Goal: Information Seeking & Learning: Check status

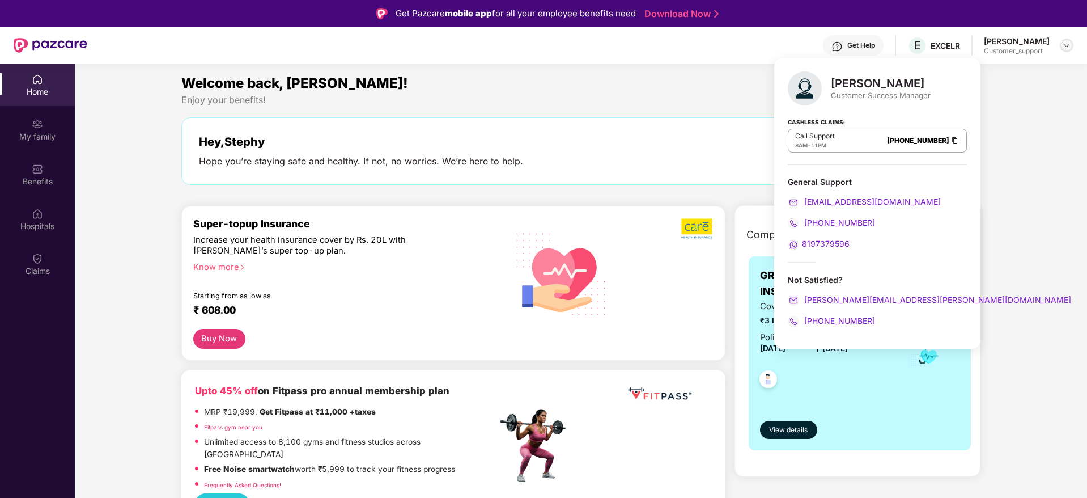
click at [1064, 48] on img at bounding box center [1066, 45] width 9 height 9
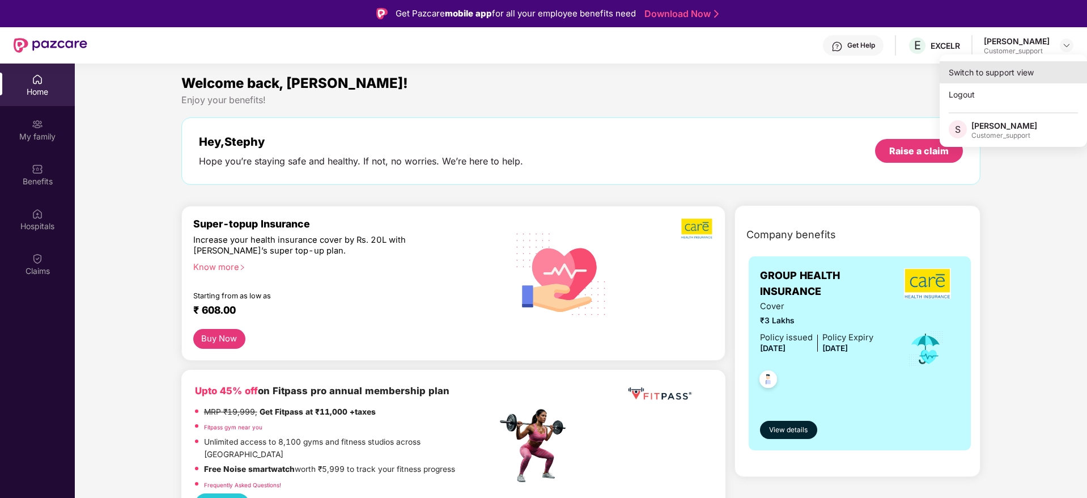
click at [1006, 72] on div "Switch to support view" at bounding box center [1013, 72] width 147 height 22
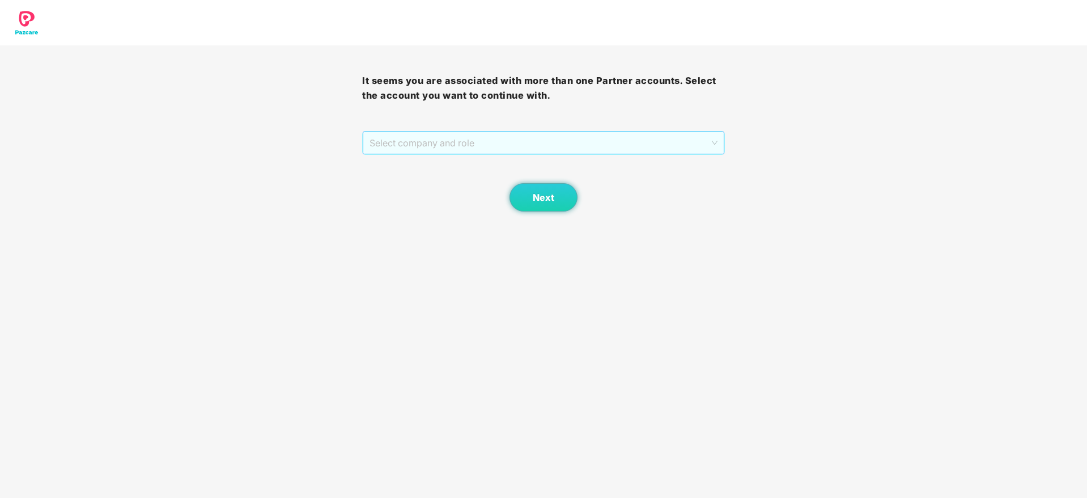
click at [574, 140] on span "Select company and role" at bounding box center [543, 143] width 347 height 22
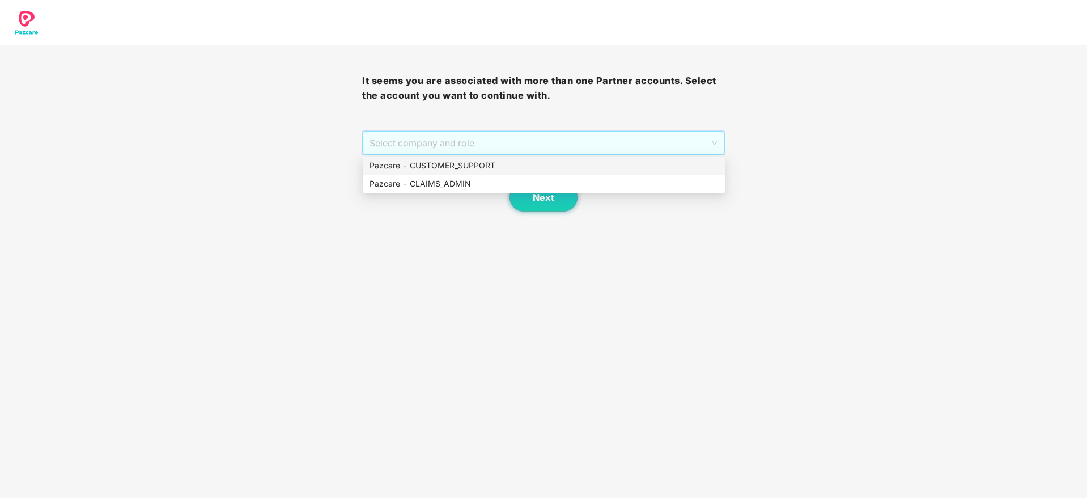
click at [482, 163] on div "Pazcare - CUSTOMER_SUPPORT" at bounding box center [544, 165] width 349 height 12
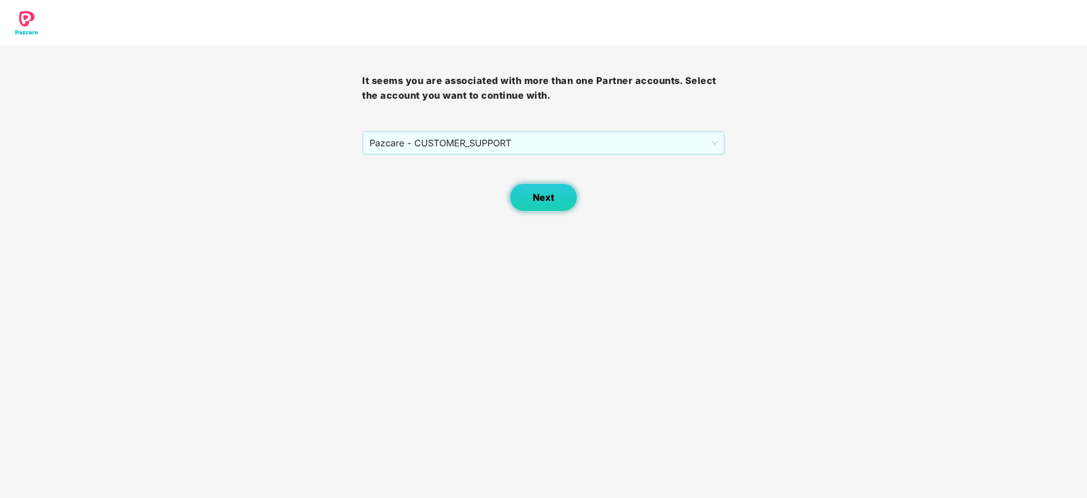
click at [541, 187] on button "Next" at bounding box center [544, 197] width 68 height 28
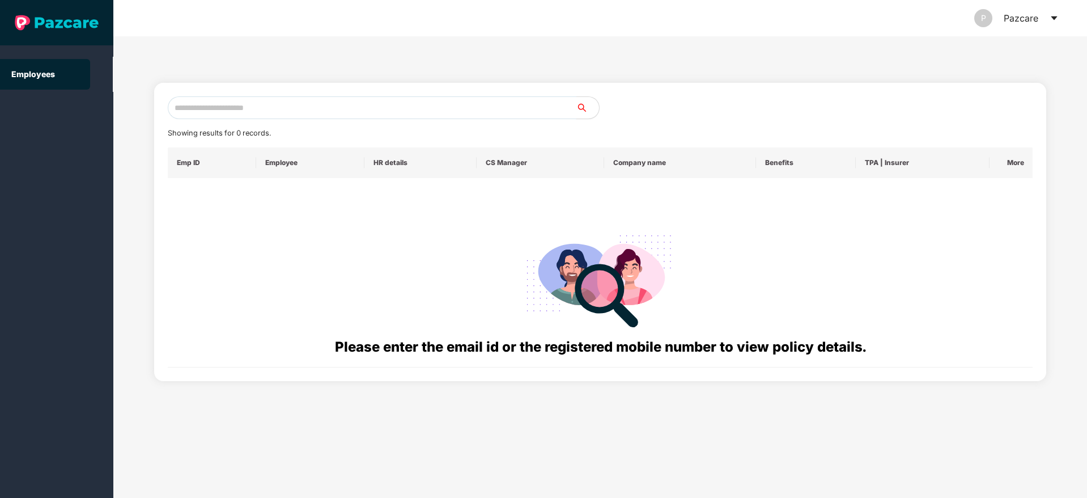
click at [231, 96] on input "text" at bounding box center [372, 107] width 409 height 23
paste input "**********"
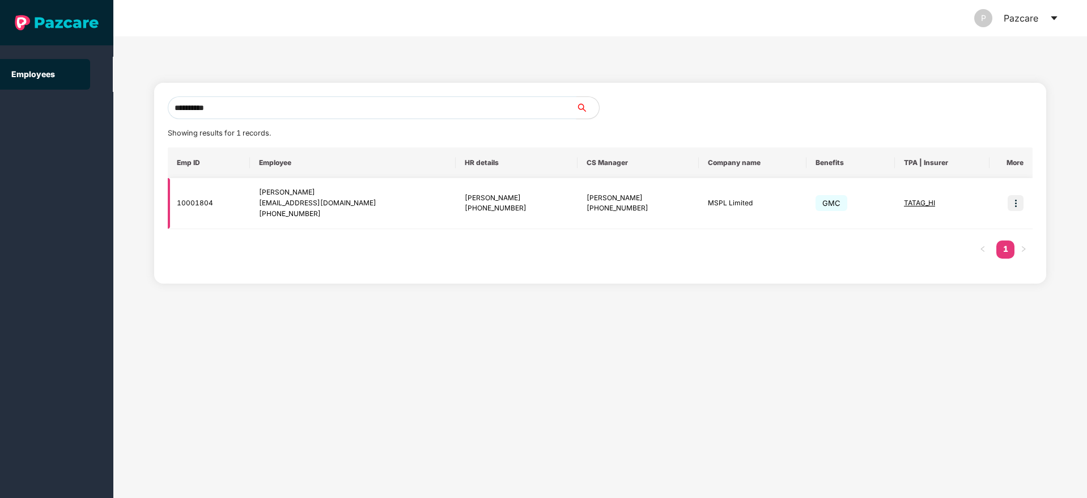
type input "**********"
click at [1019, 203] on img at bounding box center [1016, 203] width 16 height 16
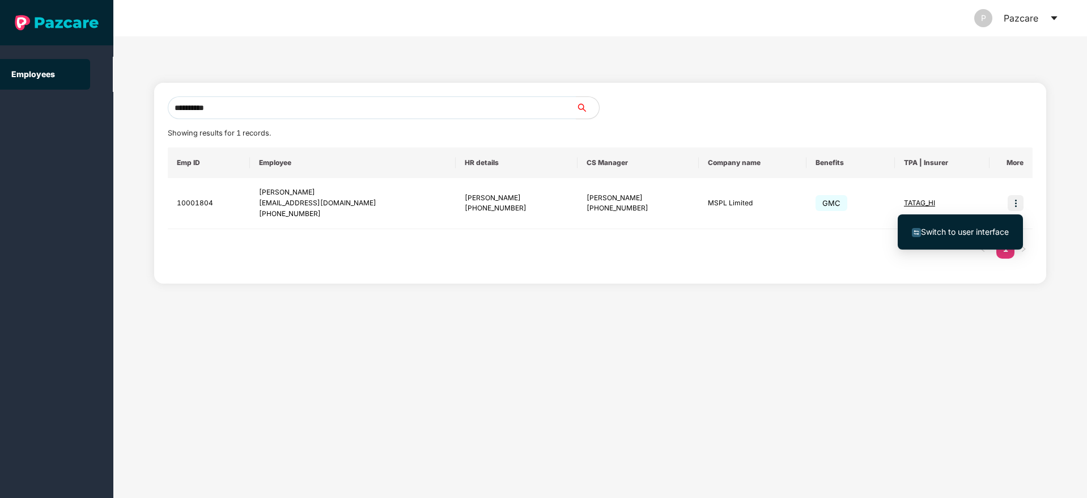
click at [956, 228] on span "Switch to user interface" at bounding box center [965, 232] width 88 height 10
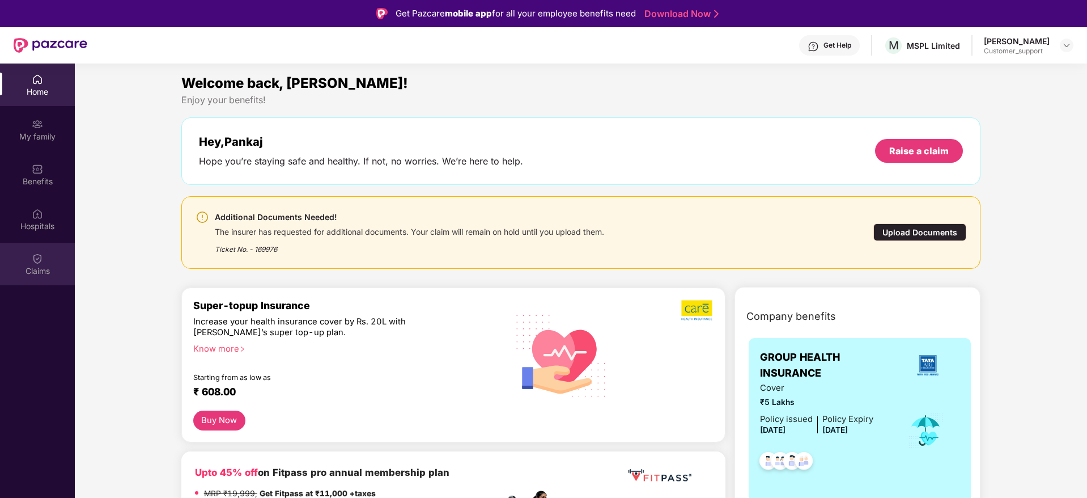
click at [54, 263] on div "Claims" at bounding box center [37, 264] width 75 height 43
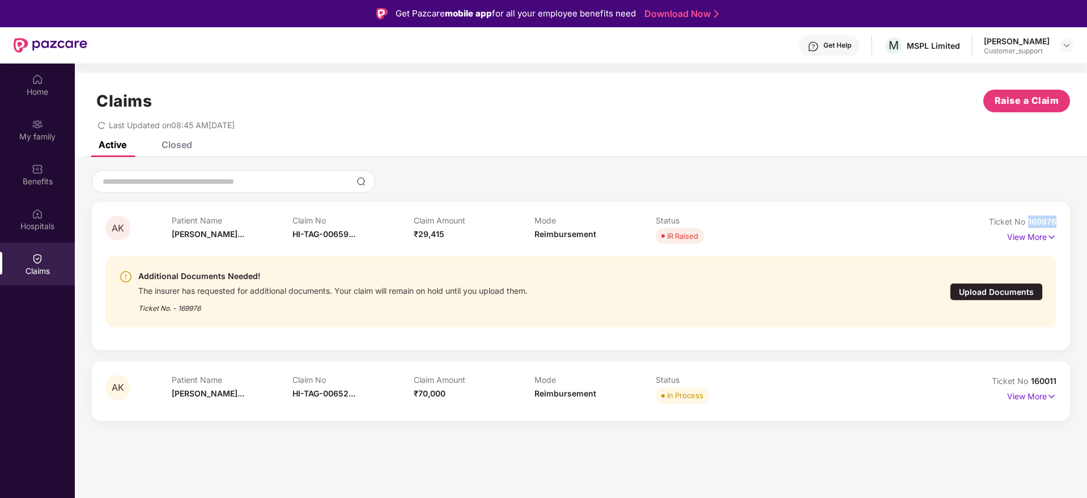
drag, startPoint x: 1061, startPoint y: 220, endPoint x: 1028, endPoint y: 222, distance: 33.5
click at [1028, 222] on div "AK Patient Name Archana Kumar... Claim No HI-TAG-00659... Claim Amount ₹29,415 …" at bounding box center [581, 276] width 978 height 148
copy span "169976"
click at [1065, 47] on img at bounding box center [1066, 45] width 9 height 9
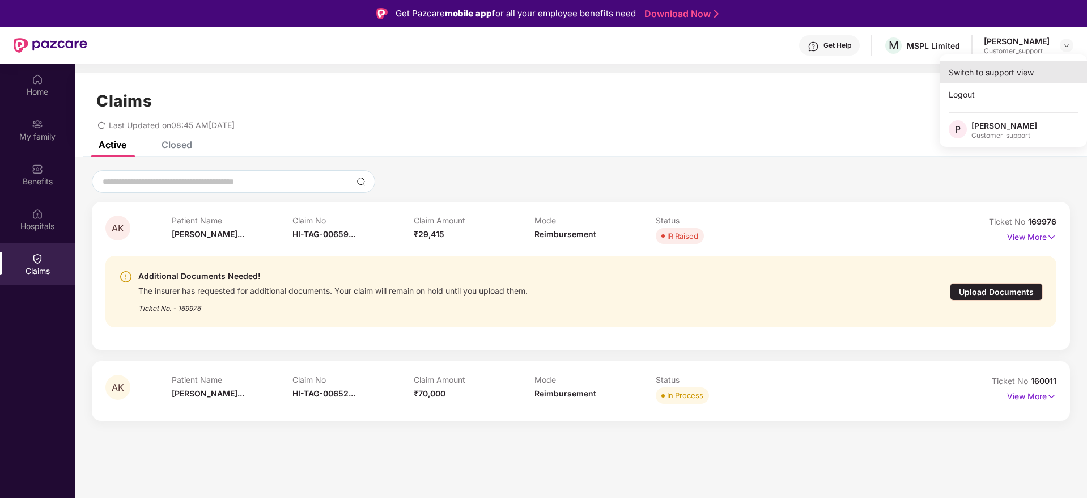
click at [1000, 67] on div "Switch to support view" at bounding box center [1013, 72] width 147 height 22
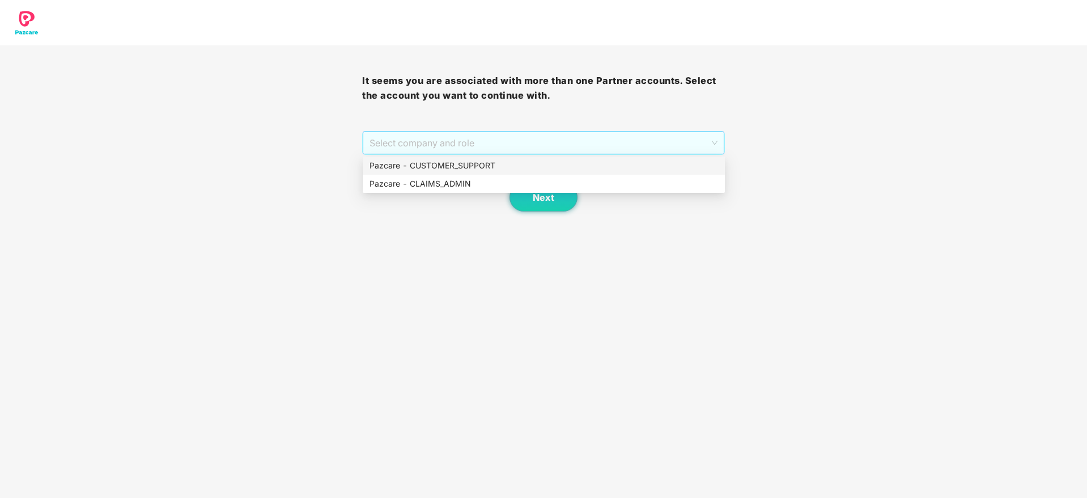
click at [628, 141] on span "Select company and role" at bounding box center [543, 143] width 347 height 22
click at [460, 167] on div "Pazcare - CUSTOMER_SUPPORT" at bounding box center [544, 165] width 349 height 12
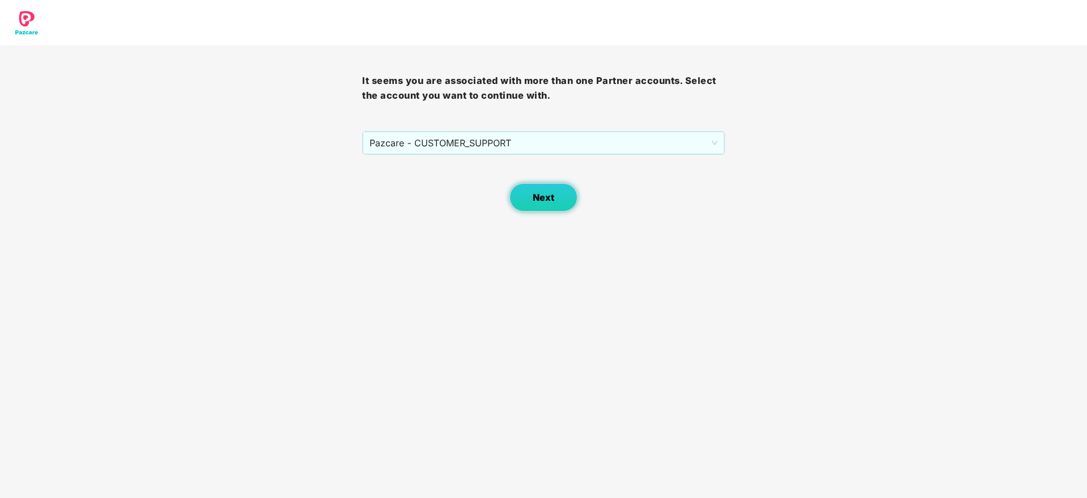
click at [536, 194] on span "Next" at bounding box center [544, 197] width 22 height 11
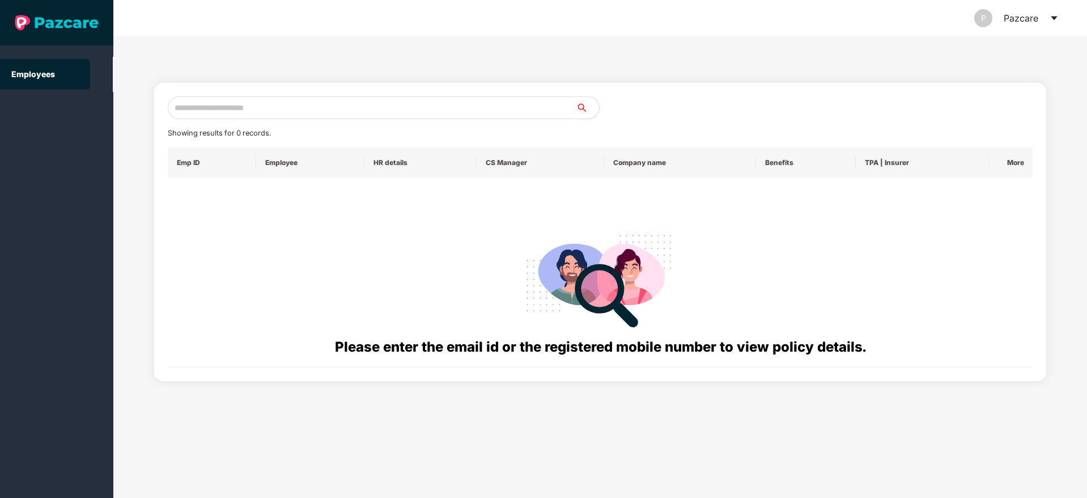
click at [279, 113] on input "text" at bounding box center [372, 107] width 409 height 23
paste input "**********"
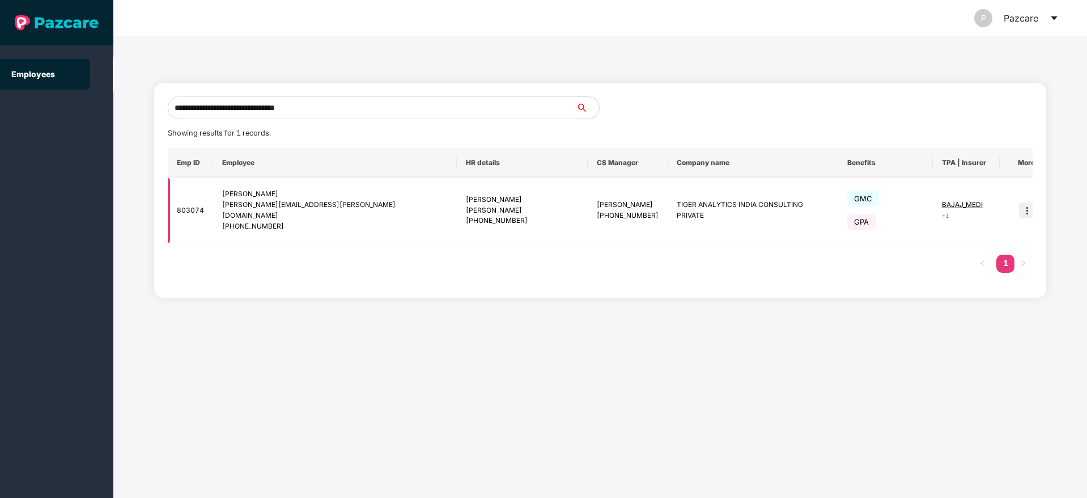
type input "**********"
click at [1019, 202] on img at bounding box center [1027, 210] width 16 height 16
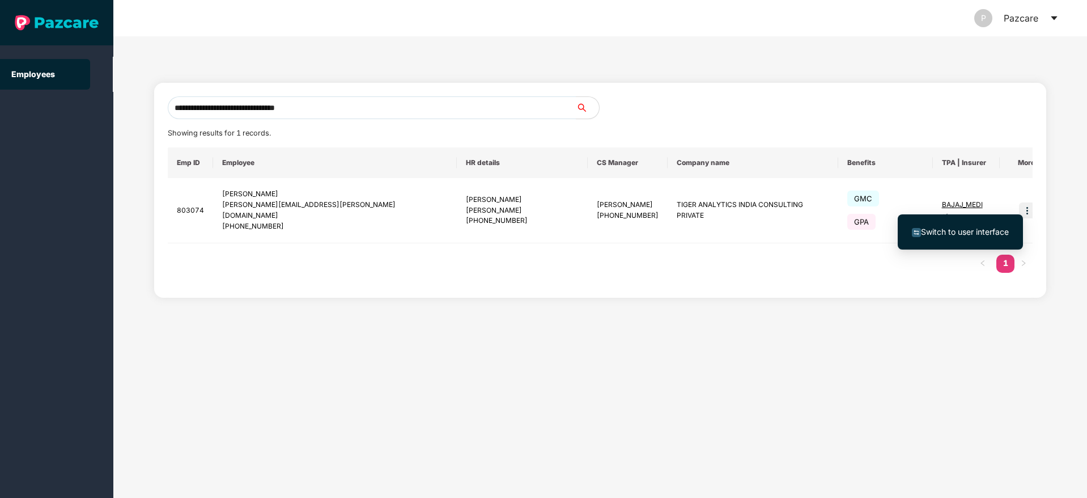
click at [955, 234] on span "Switch to user interface" at bounding box center [965, 232] width 88 height 10
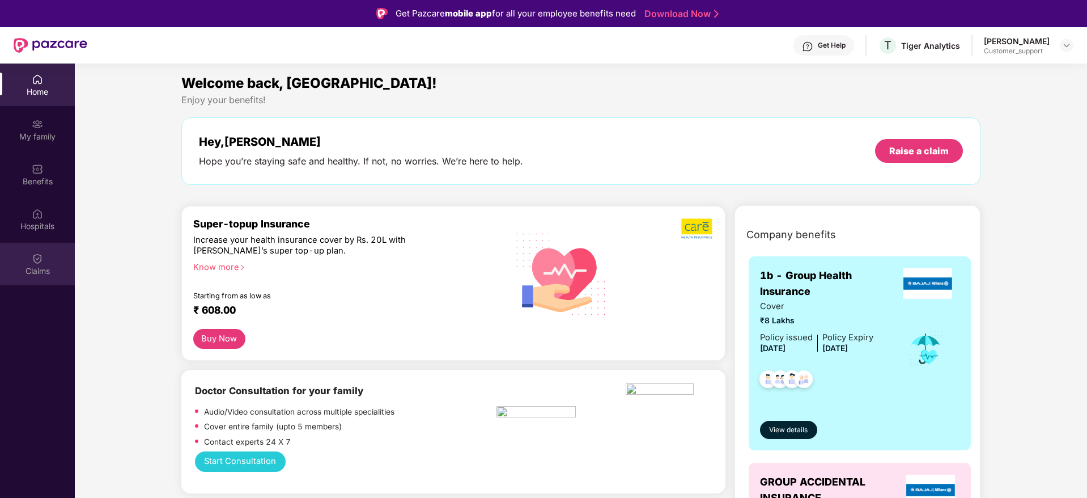
click at [31, 264] on div "Claims" at bounding box center [37, 264] width 75 height 43
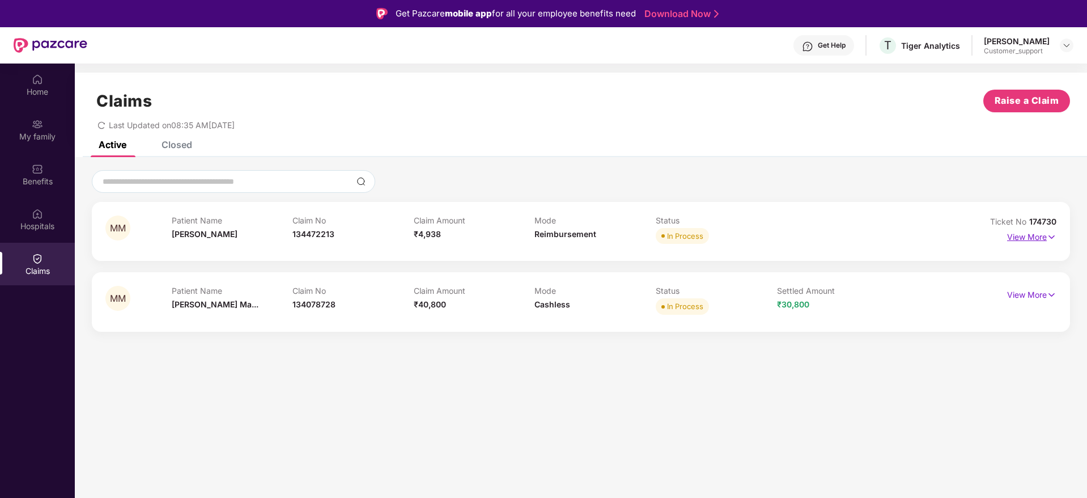
click at [1054, 238] on img at bounding box center [1052, 237] width 10 height 12
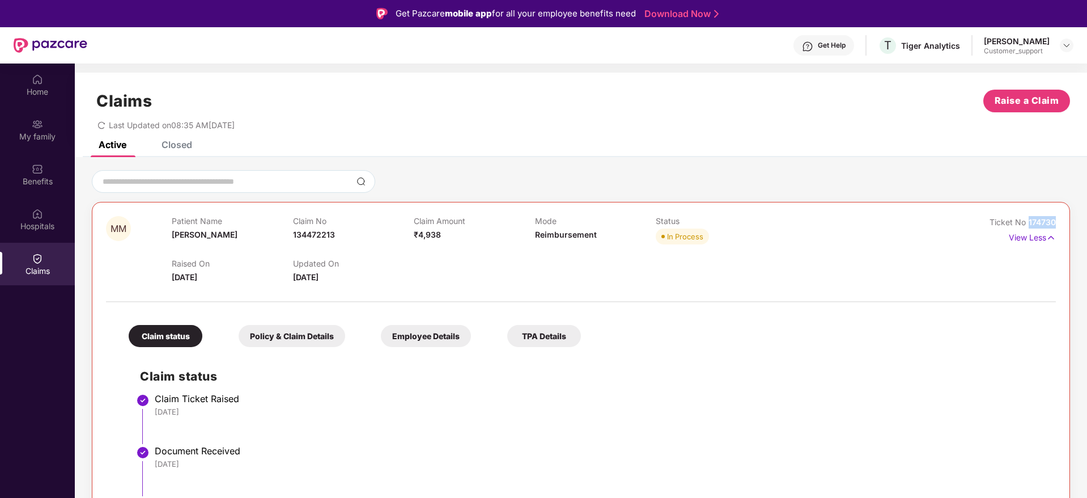
drag, startPoint x: 1058, startPoint y: 222, endPoint x: 1025, endPoint y: 220, distance: 32.4
click at [1025, 220] on div "MM Patient Name Mithran M Claim No 134472213 Claim Amount ₹4,938 Mode Reimburse…" at bounding box center [581, 497] width 978 height 591
copy span "174730"
click at [1069, 46] on img at bounding box center [1066, 45] width 9 height 9
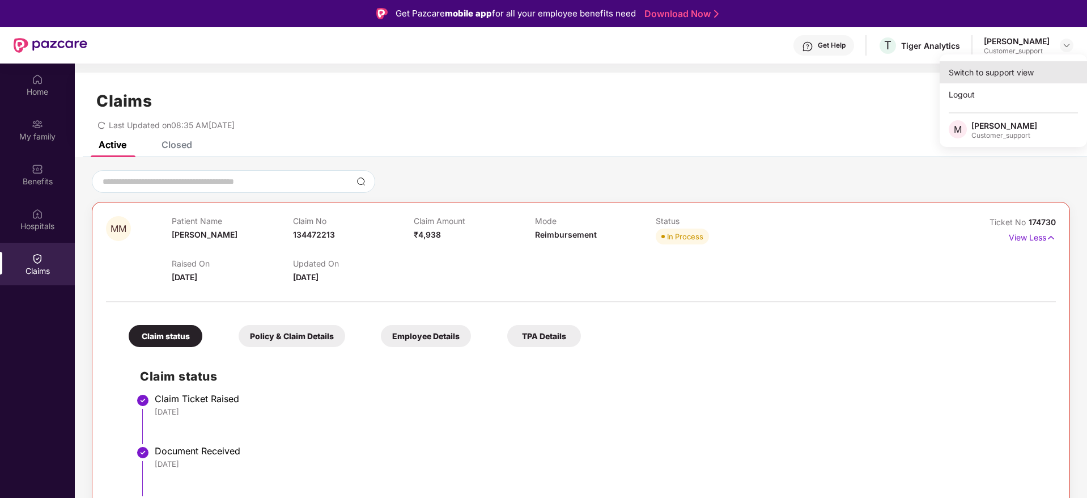
click at [994, 68] on div "Switch to support view" at bounding box center [1013, 72] width 147 height 22
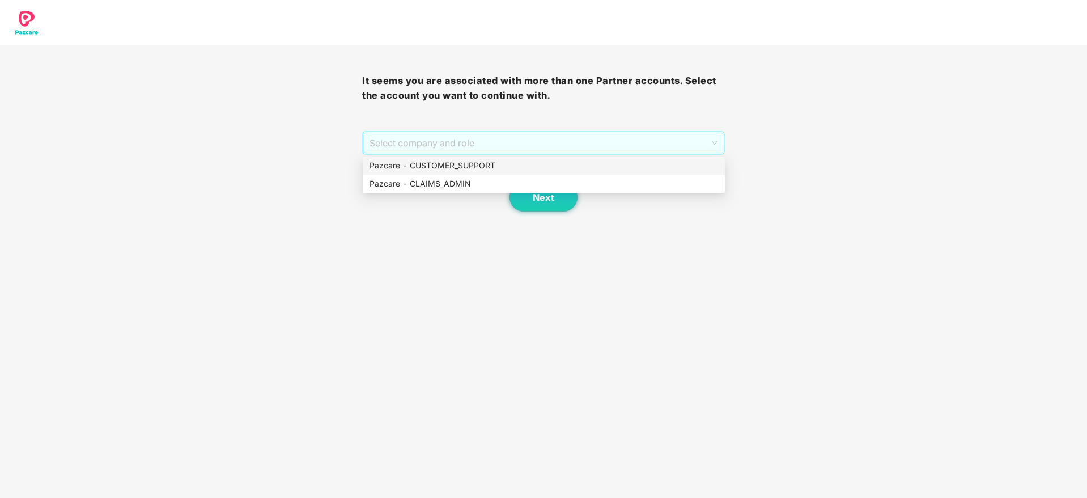
click at [541, 143] on span "Select company and role" at bounding box center [543, 143] width 347 height 22
click at [440, 166] on div "Pazcare - CUSTOMER_SUPPORT" at bounding box center [544, 165] width 349 height 12
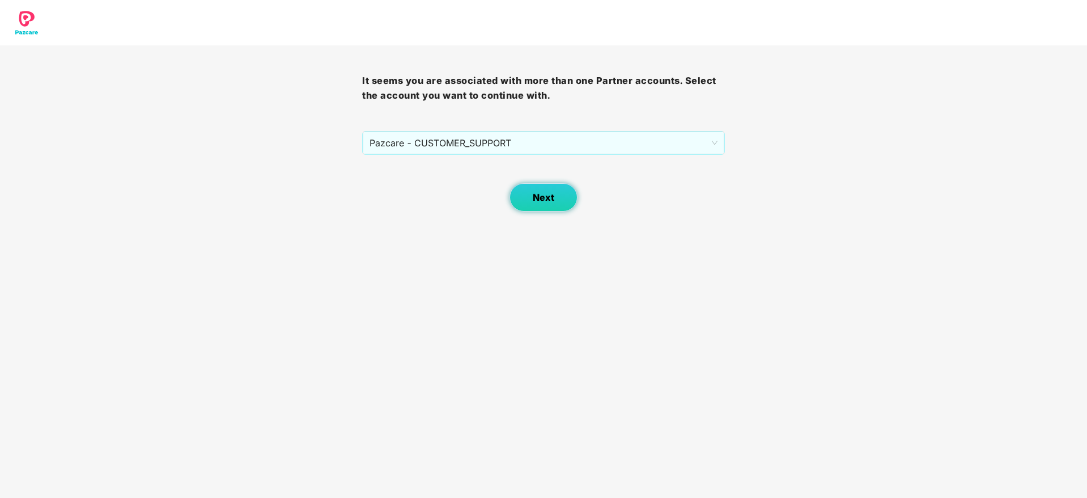
click at [532, 194] on button "Next" at bounding box center [544, 197] width 68 height 28
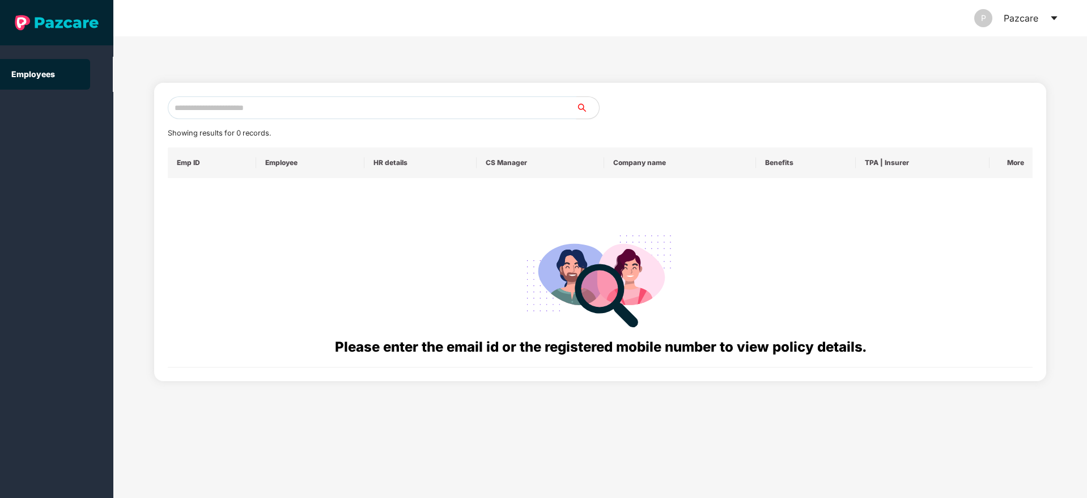
click at [236, 103] on input "text" at bounding box center [372, 107] width 409 height 23
paste input "**********"
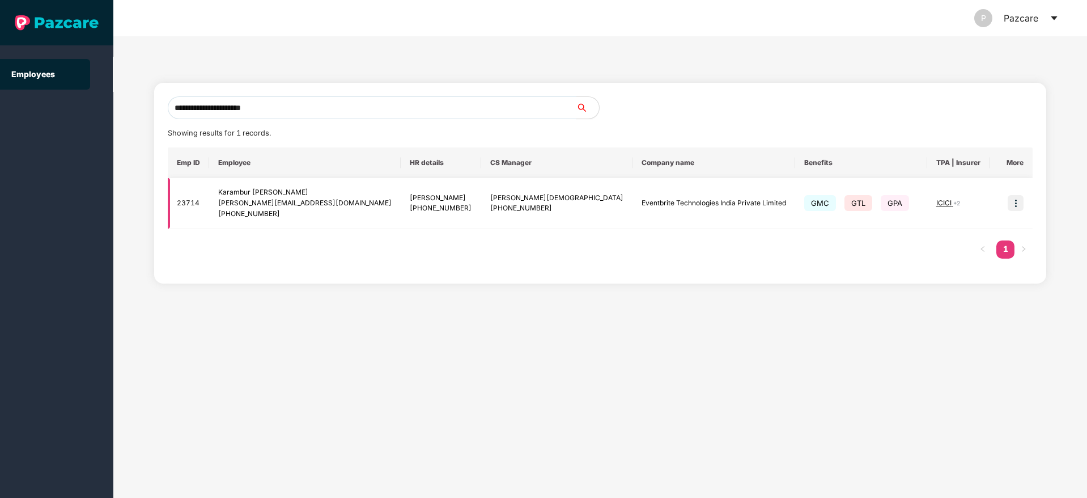
type input "**********"
click at [1009, 201] on img at bounding box center [1016, 203] width 16 height 16
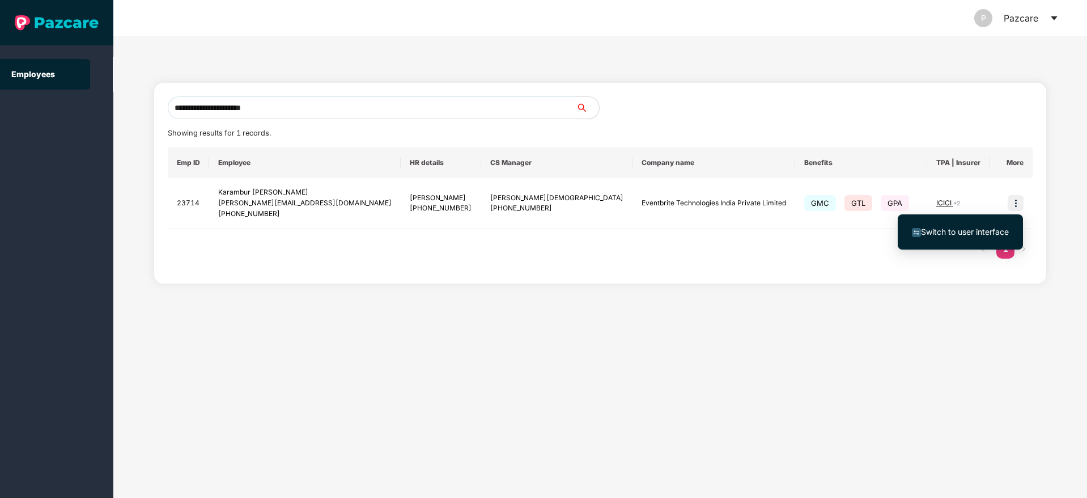
click at [952, 230] on span "Switch to user interface" at bounding box center [965, 232] width 88 height 10
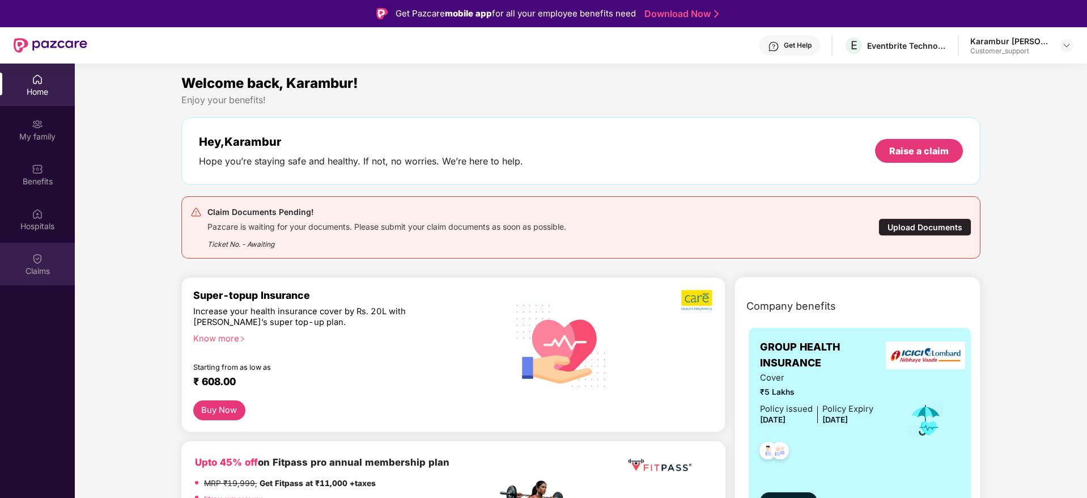
click at [42, 264] on div "Claims" at bounding box center [37, 264] width 75 height 43
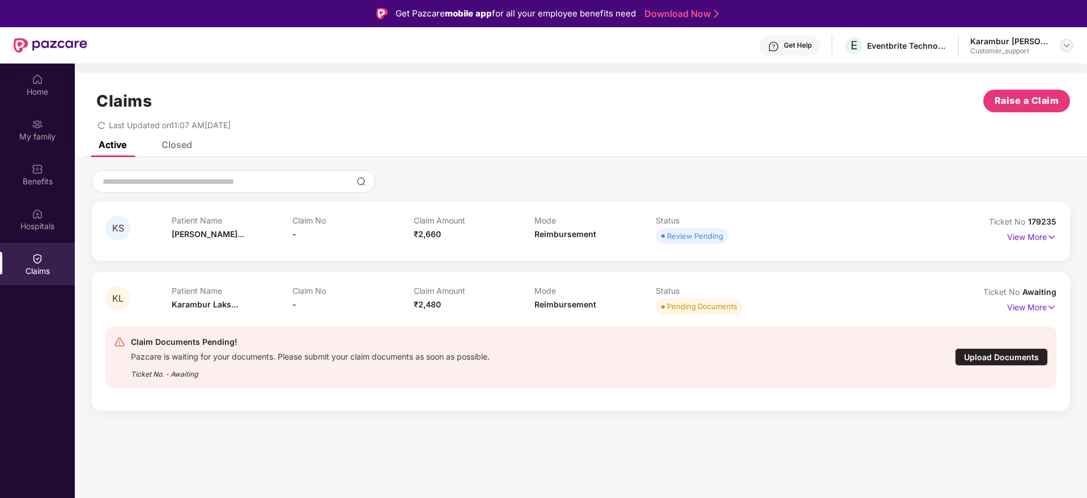
click at [1064, 43] on img at bounding box center [1066, 45] width 9 height 9
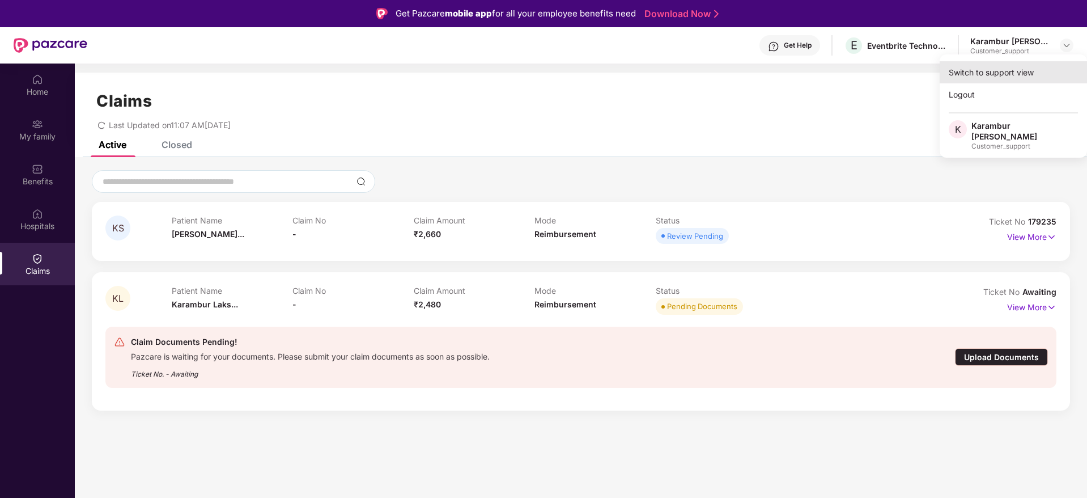
click at [999, 74] on div "Switch to support view" at bounding box center [1013, 72] width 147 height 22
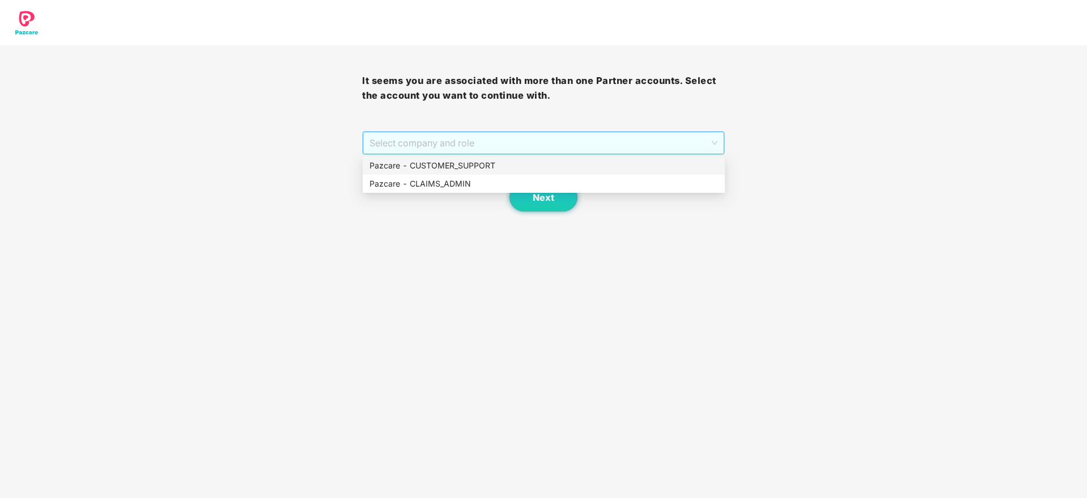
click at [521, 145] on span "Select company and role" at bounding box center [543, 143] width 347 height 22
click at [484, 163] on div "Pazcare - CUSTOMER_SUPPORT" at bounding box center [544, 165] width 349 height 12
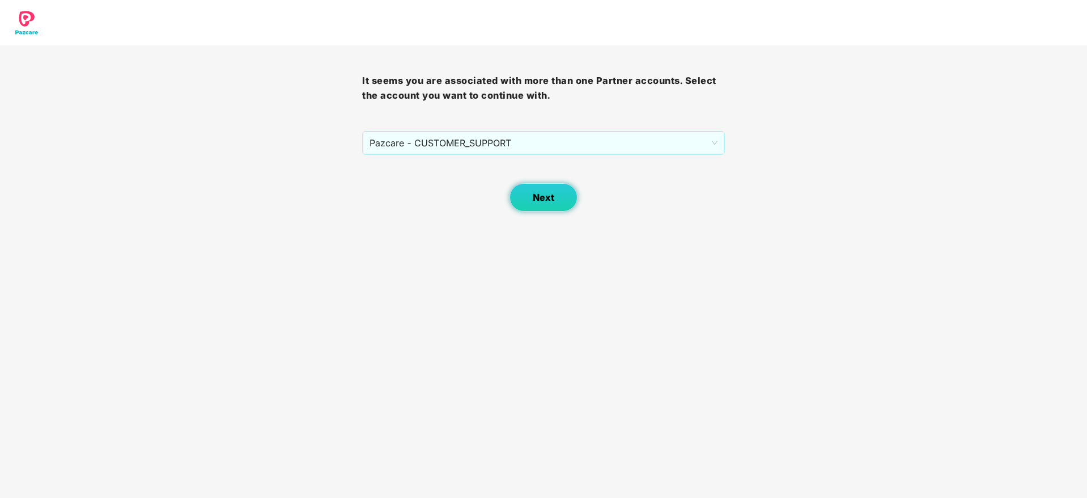
click at [545, 195] on span "Next" at bounding box center [544, 197] width 22 height 11
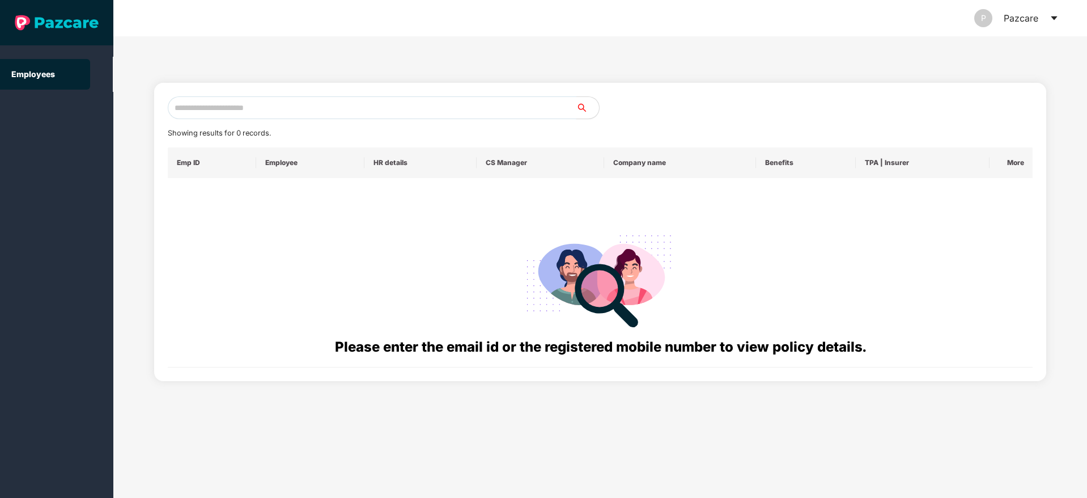
click at [206, 110] on input "text" at bounding box center [372, 107] width 409 height 23
paste input "**********"
type input "*"
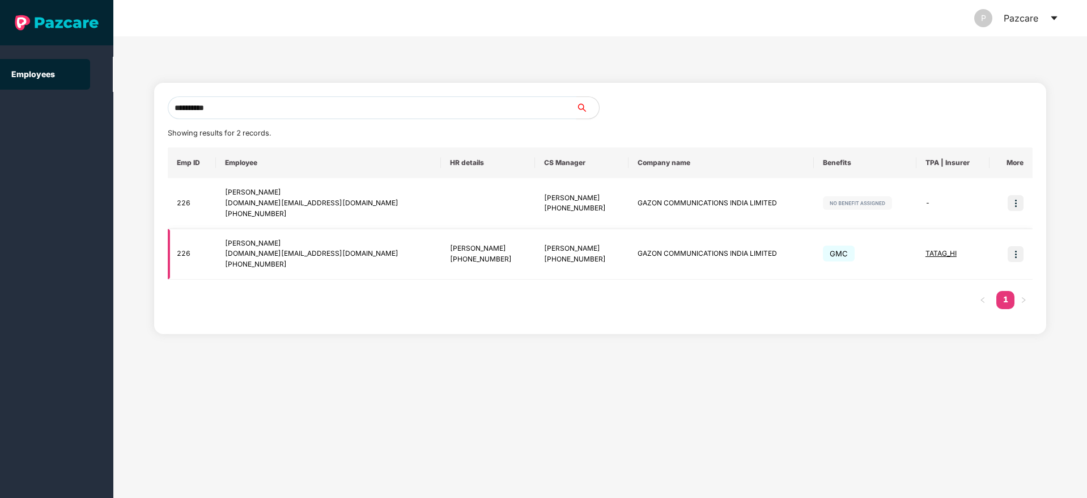
type input "**********"
click at [1018, 258] on img at bounding box center [1016, 254] width 16 height 16
click at [951, 289] on li "Switch to user interface" at bounding box center [960, 283] width 125 height 24
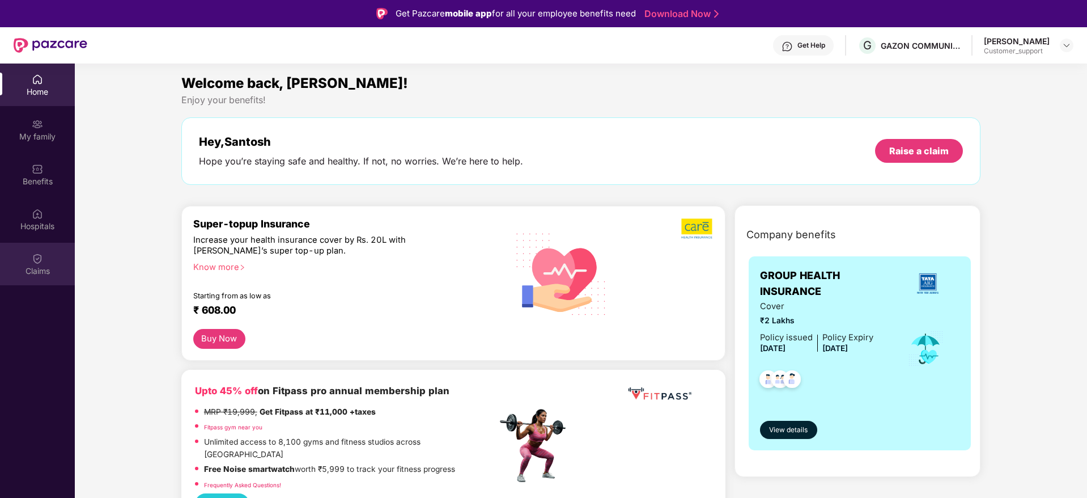
click at [37, 260] on img at bounding box center [37, 258] width 11 height 11
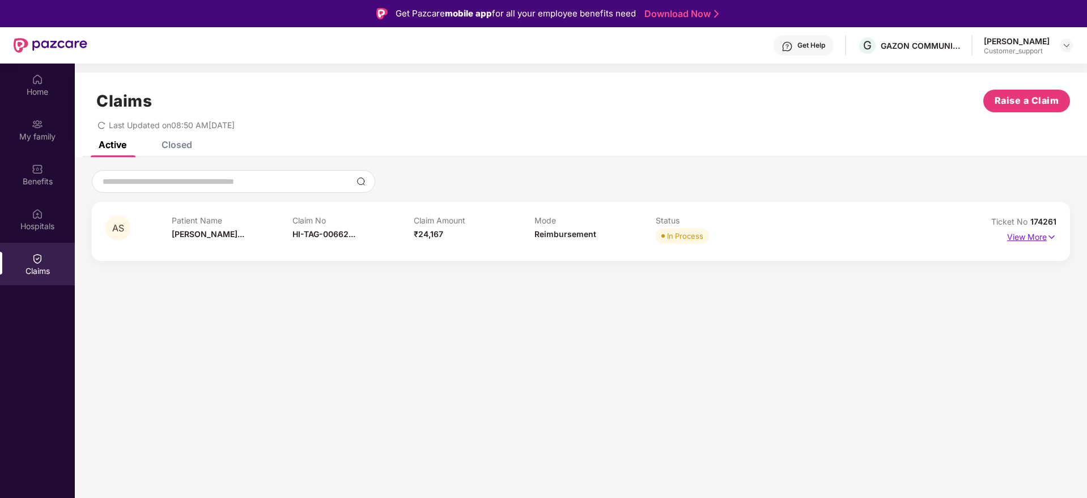
click at [1054, 234] on img at bounding box center [1052, 237] width 10 height 12
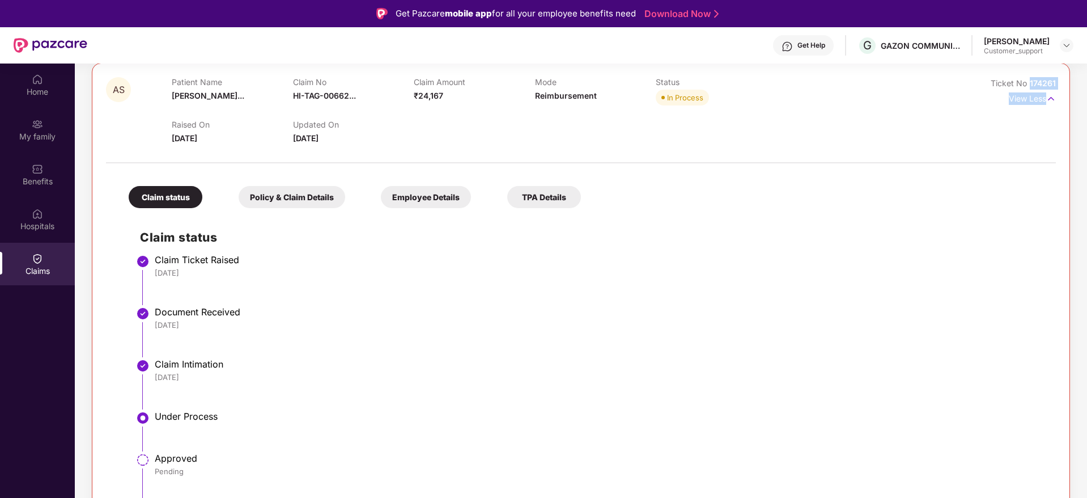
drag, startPoint x: 1059, startPoint y: 90, endPoint x: 1029, endPoint y: 83, distance: 31.4
click at [1029, 83] on div "AS Patient Name Adhira Santos... Claim No HI-TAG-00662... Claim Amount ₹24,167 …" at bounding box center [581, 306] width 978 height 487
click at [1062, 83] on div "AS Patient Name Adhira Santos... Claim No HI-TAG-00662... Claim Amount ₹24,167 …" at bounding box center [581, 306] width 978 height 487
drag, startPoint x: 1062, startPoint y: 83, endPoint x: 1029, endPoint y: 88, distance: 32.8
click at [1029, 88] on div "AS Patient Name Adhira Santos... Claim No HI-TAG-00662... Claim Amount ₹24,167 …" at bounding box center [581, 306] width 978 height 487
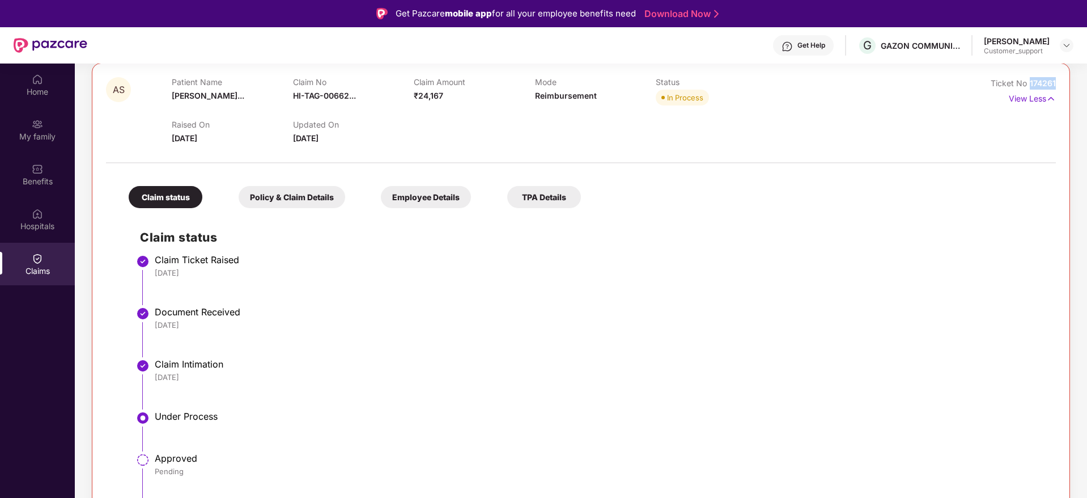
copy span "174261"
click at [37, 269] on div "Claims" at bounding box center [37, 270] width 75 height 11
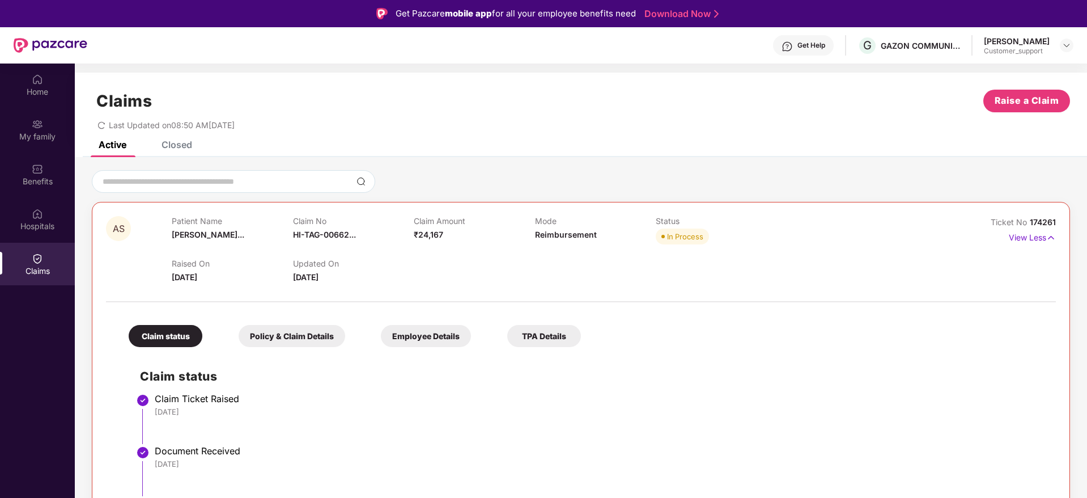
click at [186, 139] on div "Claims Raise a Claim Last Updated on 08:50 AM, 26 Sep 2025" at bounding box center [581, 107] width 1012 height 69
click at [176, 143] on div "Closed" at bounding box center [177, 144] width 31 height 11
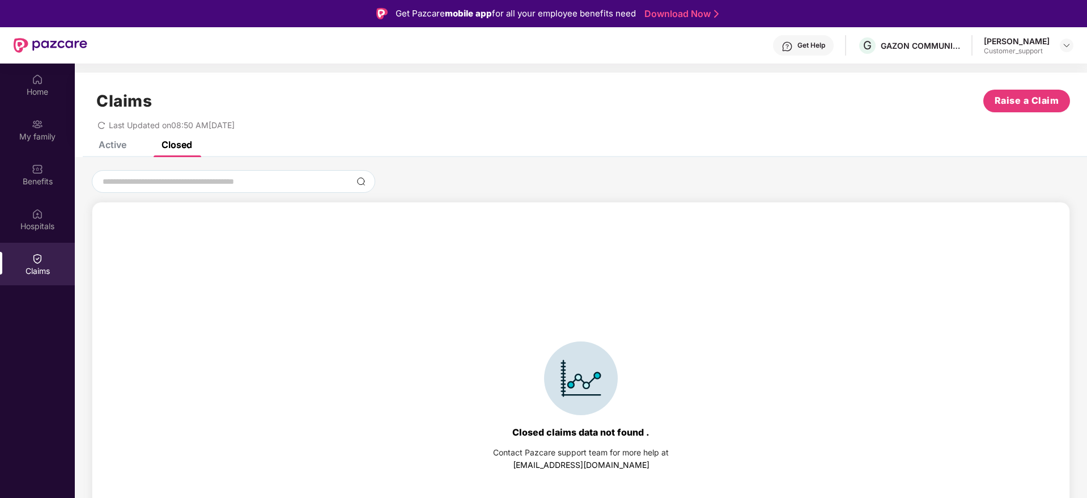
click at [117, 145] on div "Active" at bounding box center [113, 144] width 28 height 11
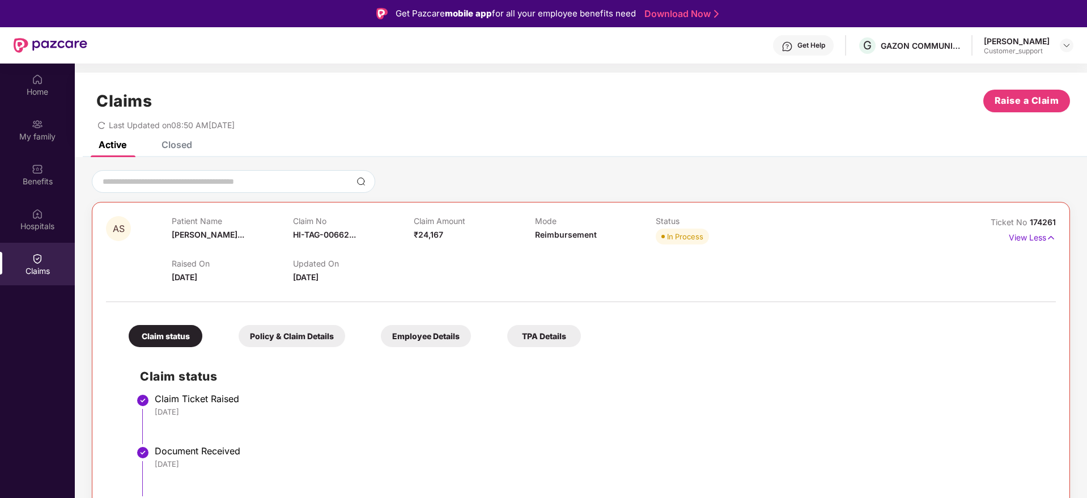
click at [1052, 223] on span "174261" at bounding box center [1043, 222] width 26 height 10
click at [1063, 223] on div "AS Patient Name Adhira Santos... Claim No HI-TAG-00662... Claim Amount ₹24,167 …" at bounding box center [581, 445] width 978 height 487
drag, startPoint x: 1065, startPoint y: 214, endPoint x: 1026, endPoint y: 221, distance: 39.2
click at [1026, 221] on div "AS Patient Name Adhira Santos... Claim No HI-TAG-00662... Claim Amount ₹24,167 …" at bounding box center [581, 445] width 978 height 487
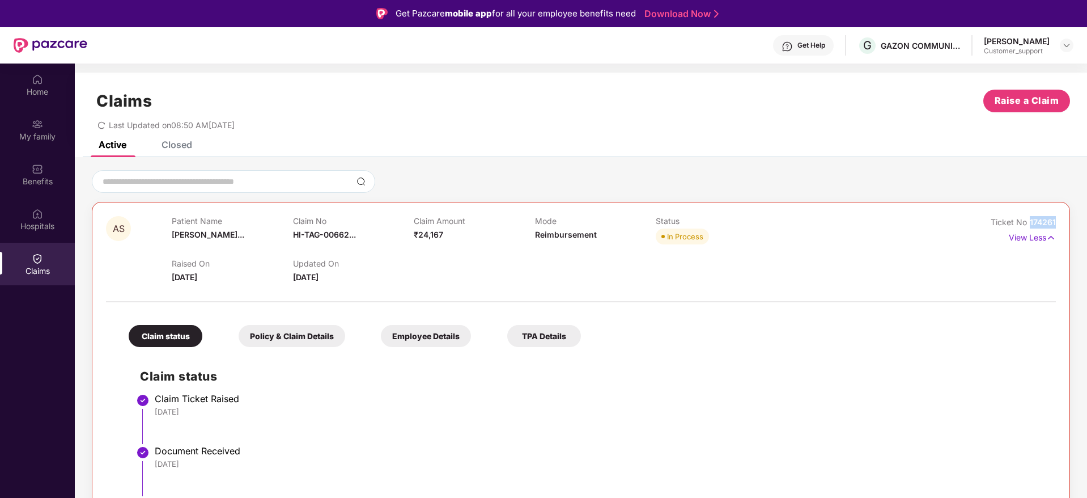
copy span "174261"
click at [1071, 46] on div at bounding box center [1067, 46] width 14 height 14
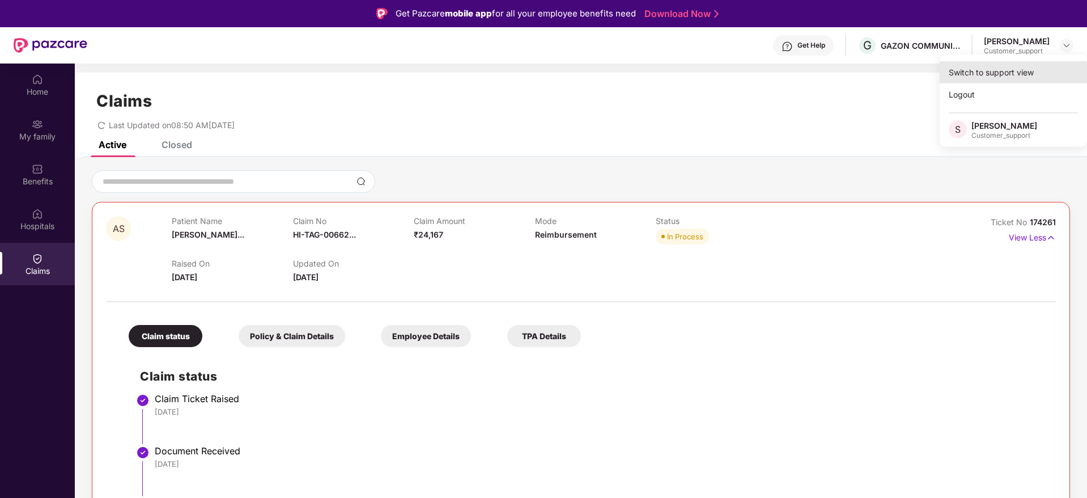
click at [987, 76] on div "Switch to support view" at bounding box center [1013, 72] width 147 height 22
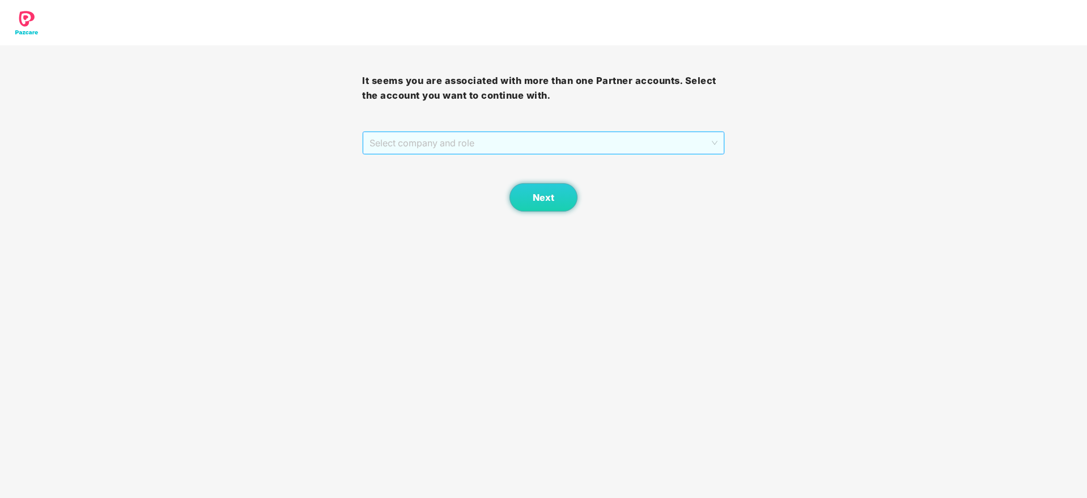
click at [513, 144] on span "Select company and role" at bounding box center [543, 143] width 347 height 22
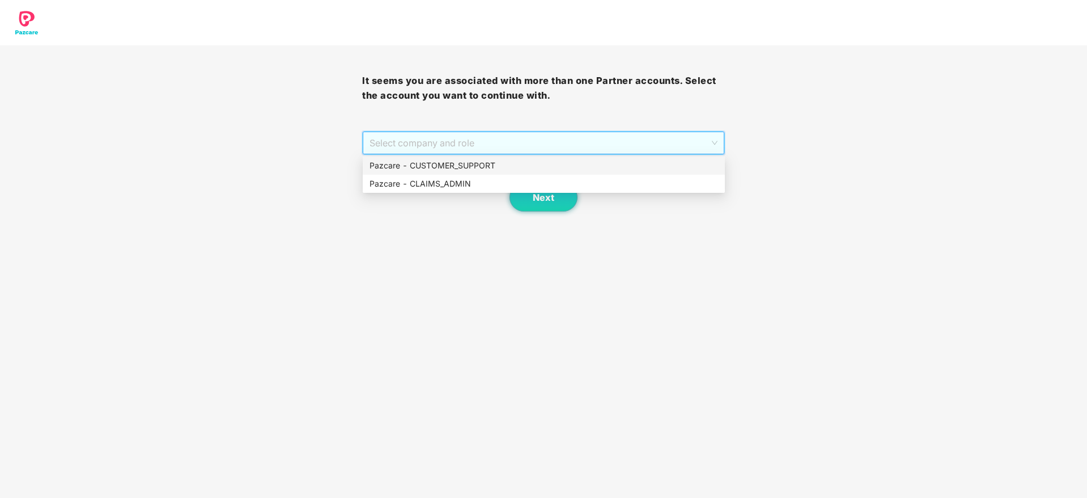
click at [474, 160] on div "Pazcare - CUSTOMER_SUPPORT" at bounding box center [544, 165] width 349 height 12
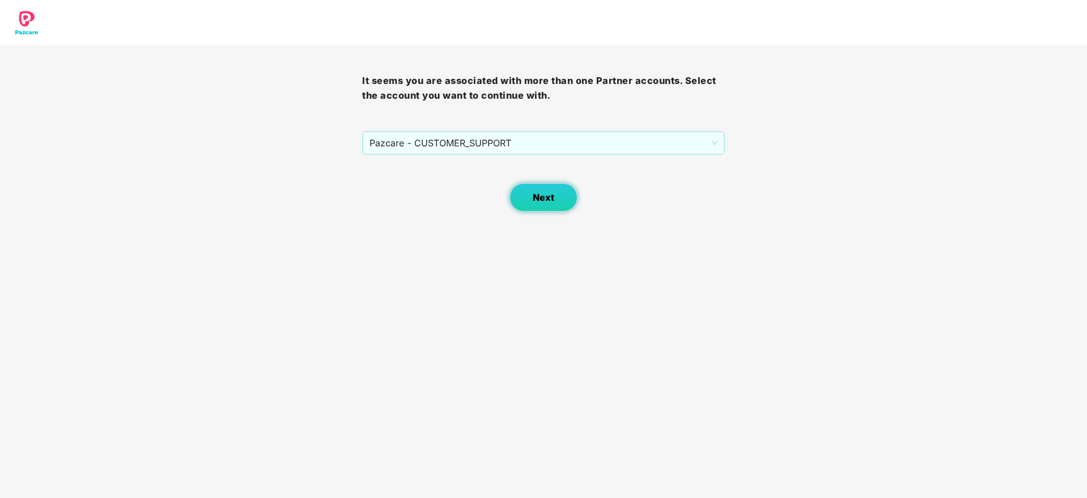
click at [544, 198] on span "Next" at bounding box center [544, 197] width 22 height 11
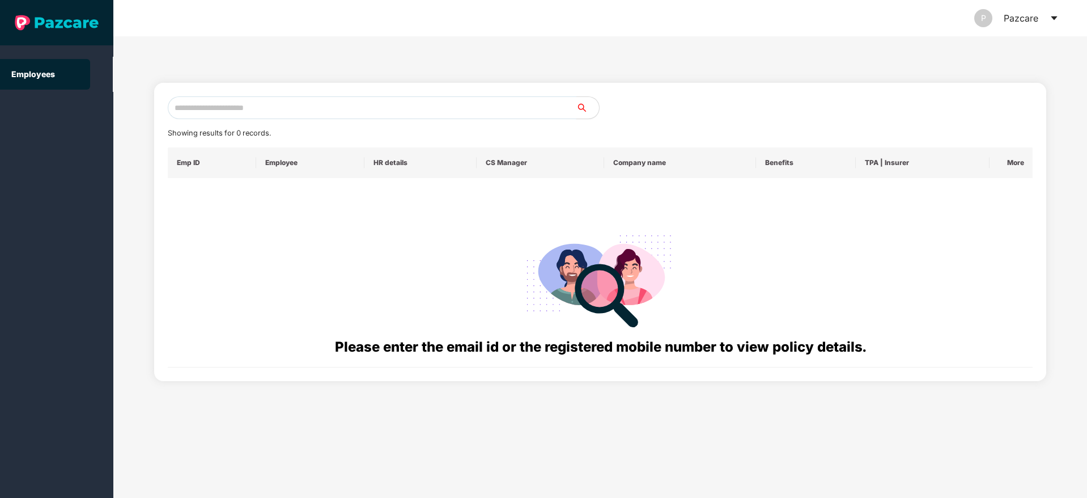
click at [235, 107] on input "text" at bounding box center [372, 107] width 409 height 23
paste input "**********"
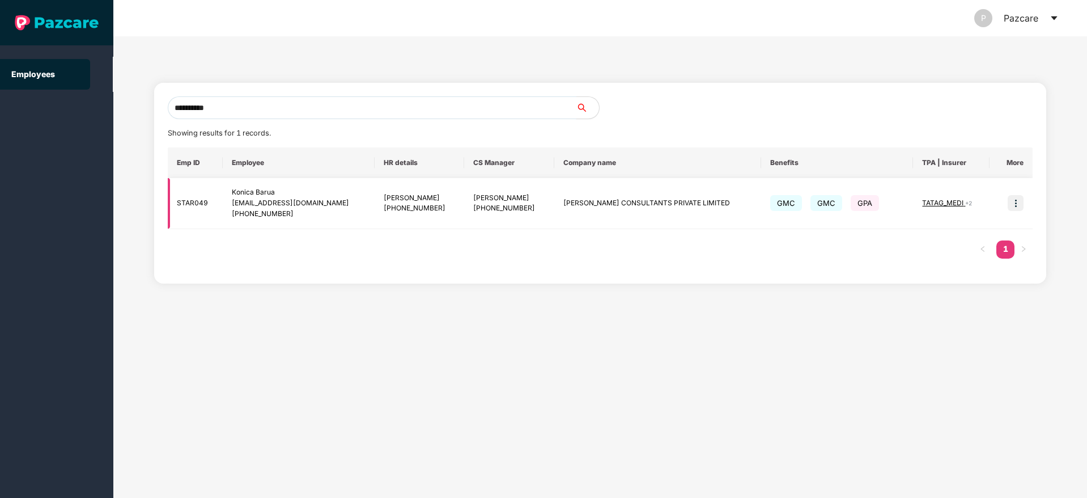
type input "**********"
click at [1015, 202] on img at bounding box center [1016, 203] width 16 height 16
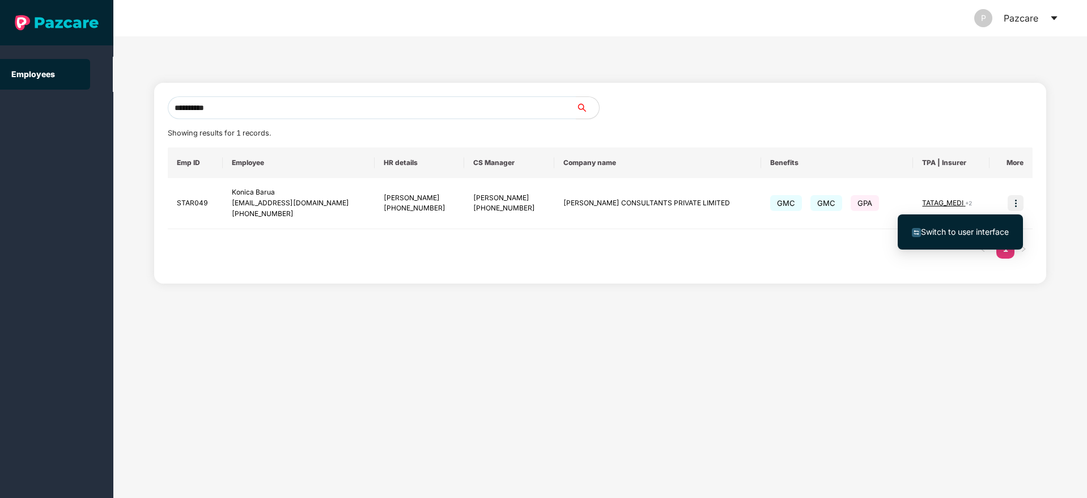
click at [975, 227] on span "Switch to user interface" at bounding box center [965, 232] width 88 height 10
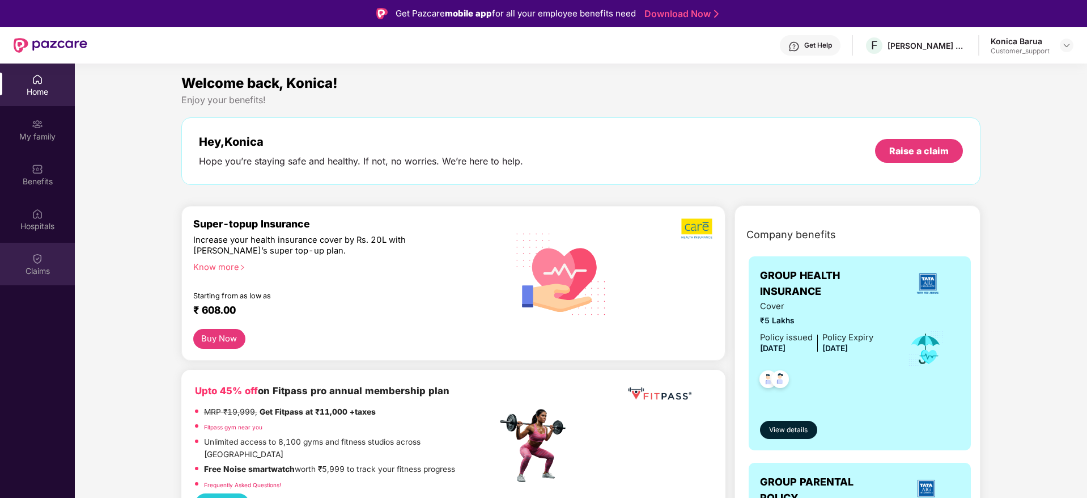
click at [34, 258] on img at bounding box center [37, 258] width 11 height 11
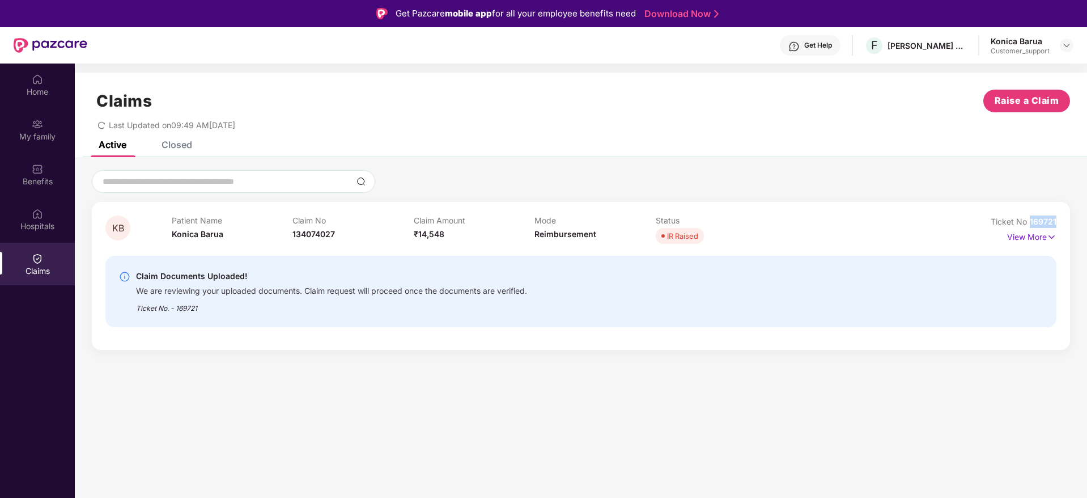
drag, startPoint x: 1060, startPoint y: 219, endPoint x: 1030, endPoint y: 225, distance: 31.2
click at [1030, 225] on div "KB Patient Name Konica Barua Claim No 134074027 Claim Amount ₹14,548 Mode Reimb…" at bounding box center [581, 276] width 978 height 148
copy span "169721"
click at [1065, 41] on img at bounding box center [1066, 45] width 9 height 9
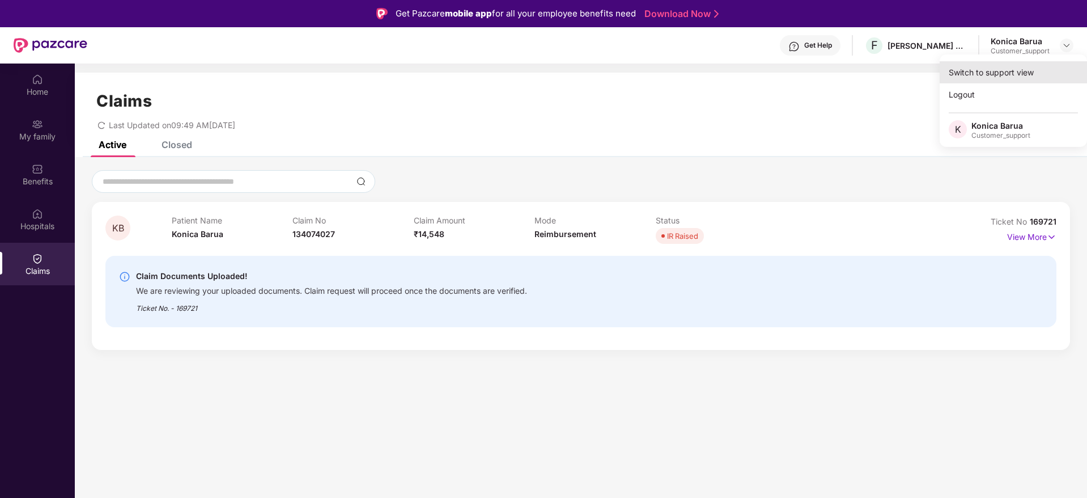
click at [996, 66] on div "Switch to support view" at bounding box center [1013, 72] width 147 height 22
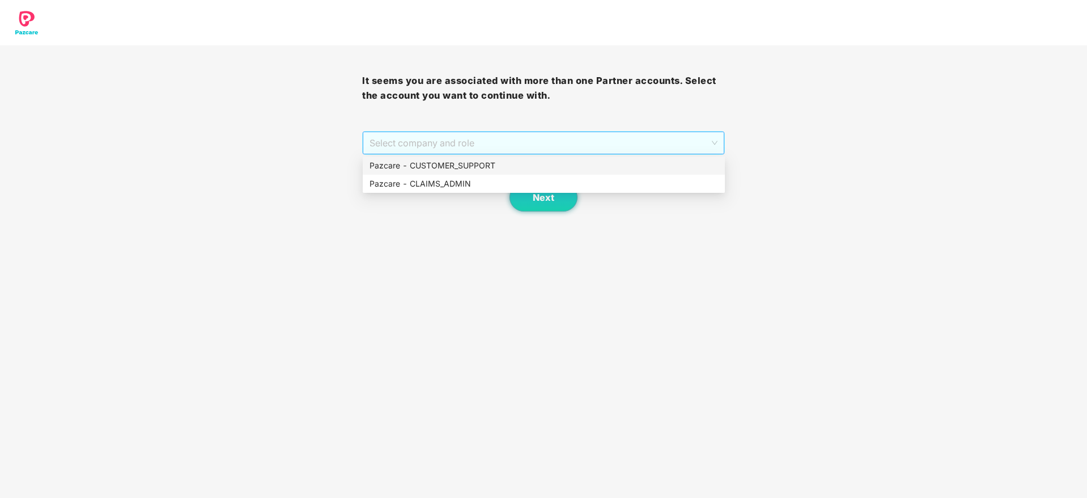
click at [561, 145] on span "Select company and role" at bounding box center [543, 143] width 347 height 22
click at [495, 162] on div "Pazcare - CUSTOMER_SUPPORT" at bounding box center [544, 165] width 349 height 12
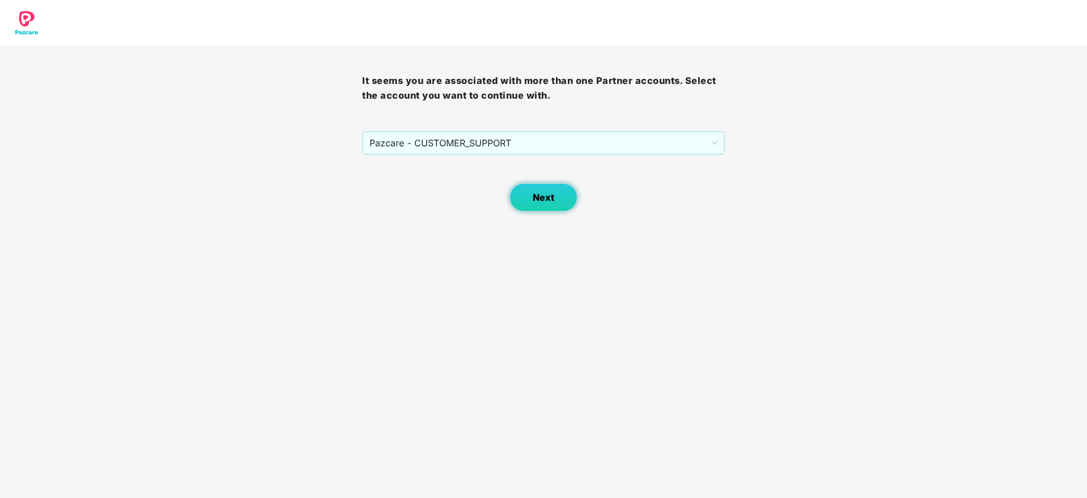
click at [535, 194] on span "Next" at bounding box center [544, 197] width 22 height 11
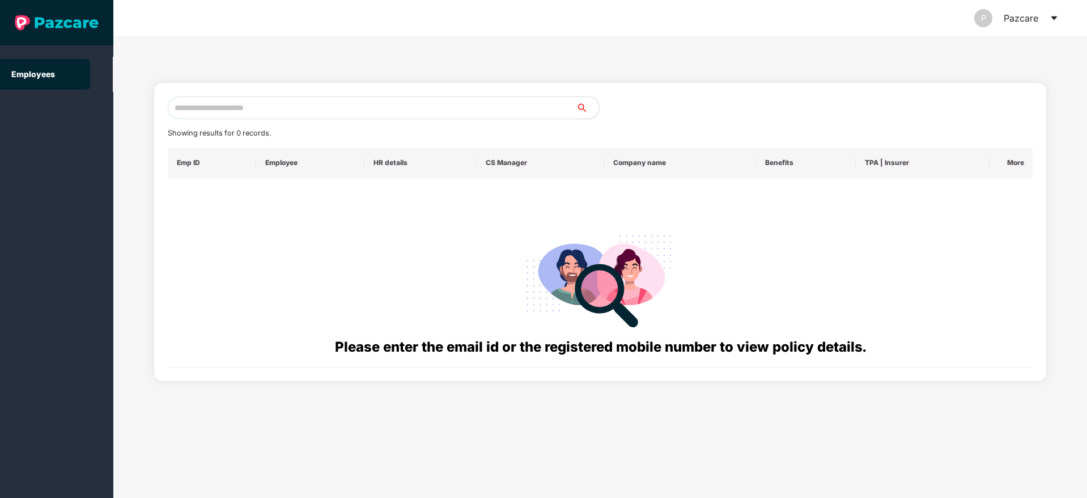
click at [221, 107] on input "text" at bounding box center [372, 107] width 409 height 23
paste input "**********"
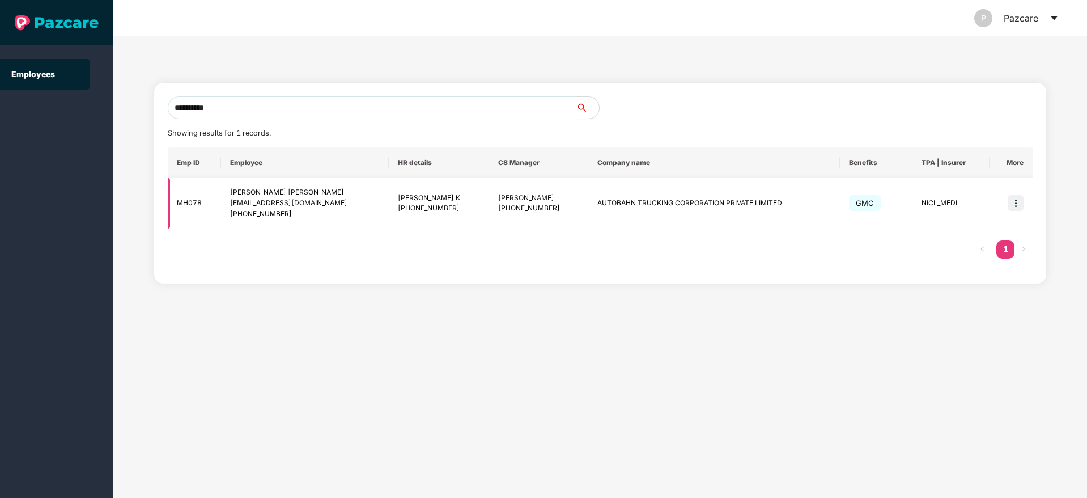
type input "**********"
click at [1015, 205] on img at bounding box center [1016, 203] width 16 height 16
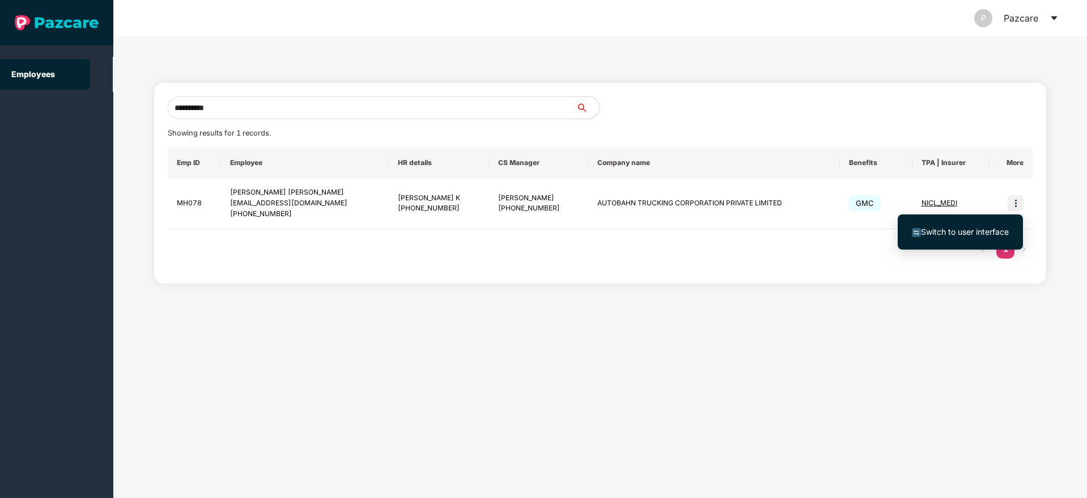
click at [954, 231] on span "Switch to user interface" at bounding box center [965, 232] width 88 height 10
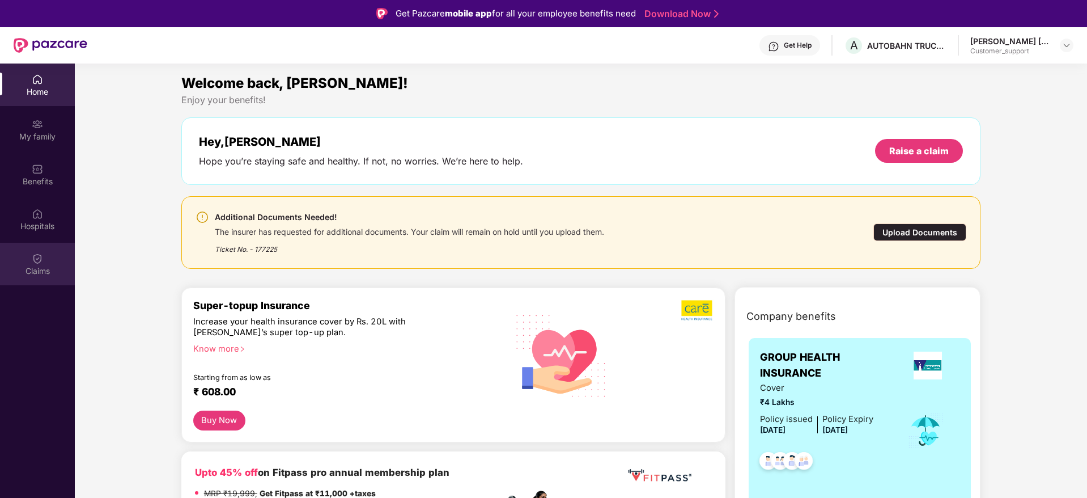
click at [38, 268] on div "Claims" at bounding box center [37, 270] width 75 height 11
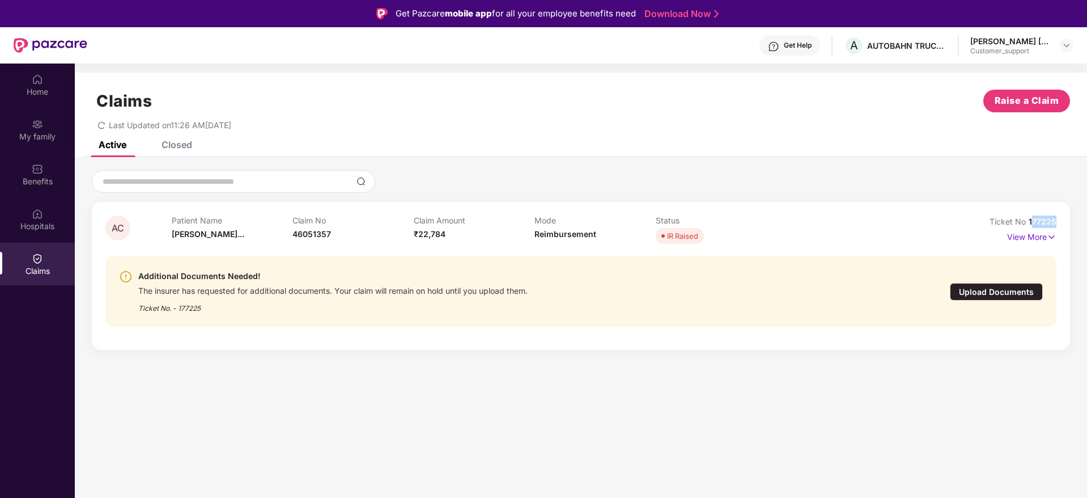
drag, startPoint x: 1055, startPoint y: 225, endPoint x: 1032, endPoint y: 226, distance: 23.2
click at [1032, 226] on span "177225" at bounding box center [1043, 222] width 28 height 10
click at [1060, 226] on div "AC Patient Name Anushree Chan... Claim No 46051357 Claim Amount ₹22,784 Mode Re…" at bounding box center [581, 276] width 978 height 148
drag, startPoint x: 1056, startPoint y: 223, endPoint x: 1029, endPoint y: 224, distance: 27.2
click at [1029, 224] on span "177225" at bounding box center [1043, 222] width 28 height 10
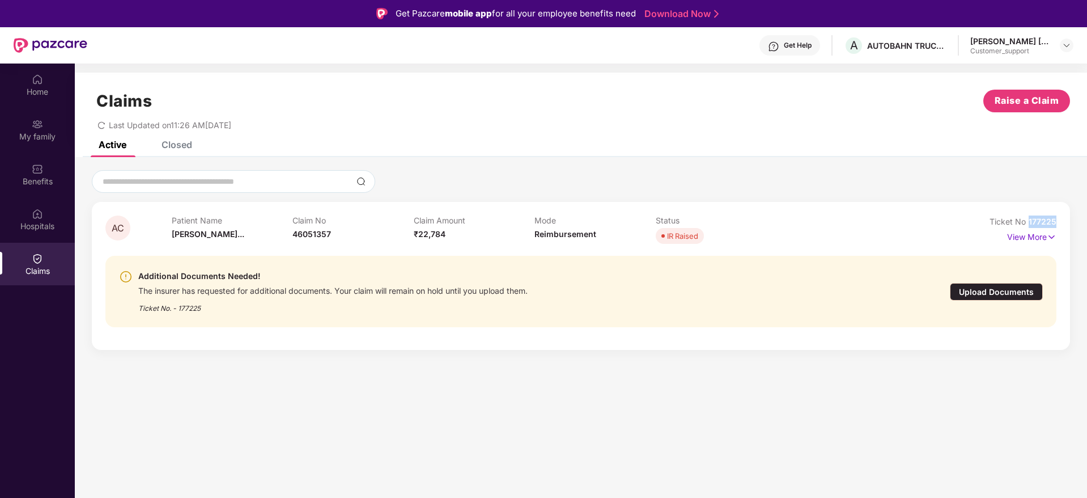
copy span "177225"
click at [1066, 43] on img at bounding box center [1066, 45] width 9 height 9
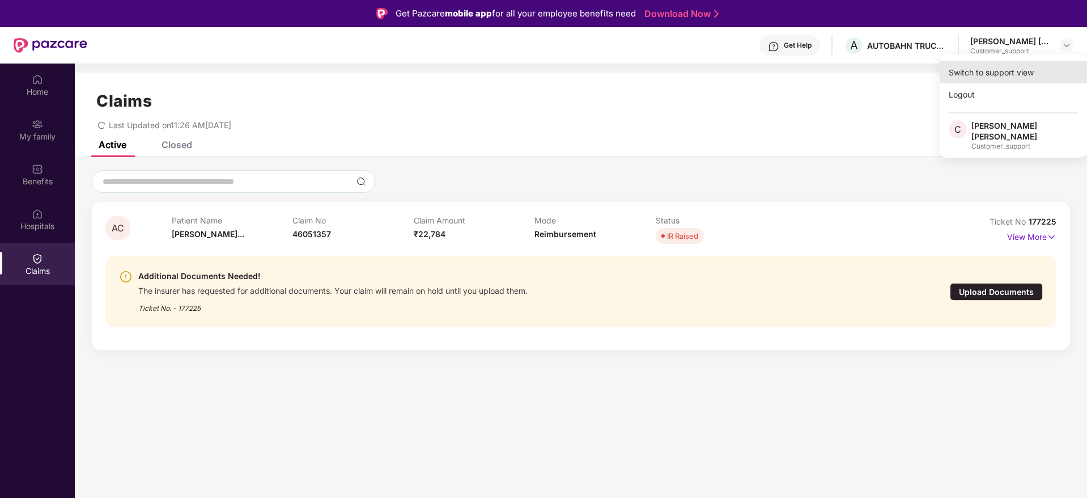
click at [999, 69] on div "Switch to support view" at bounding box center [1013, 72] width 147 height 22
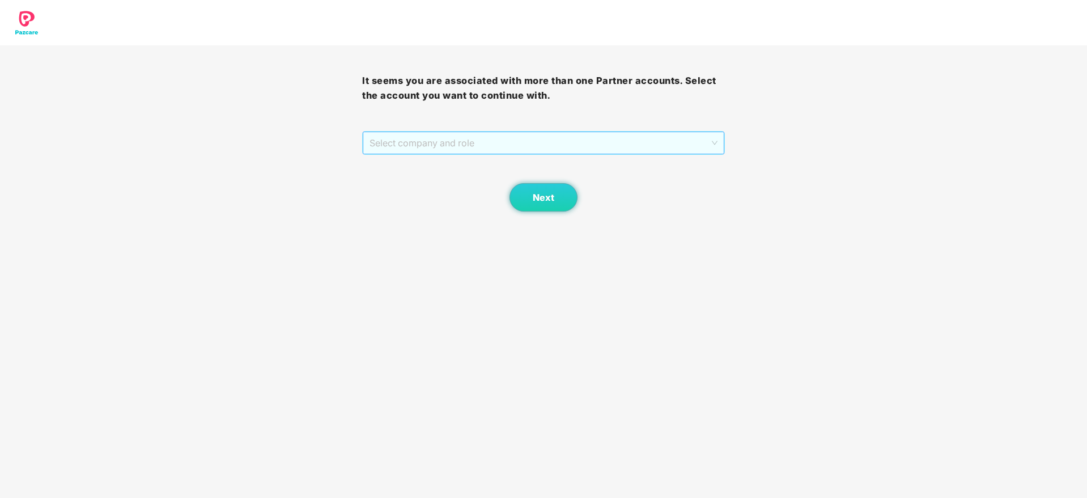
click at [575, 148] on span "Select company and role" at bounding box center [543, 143] width 347 height 22
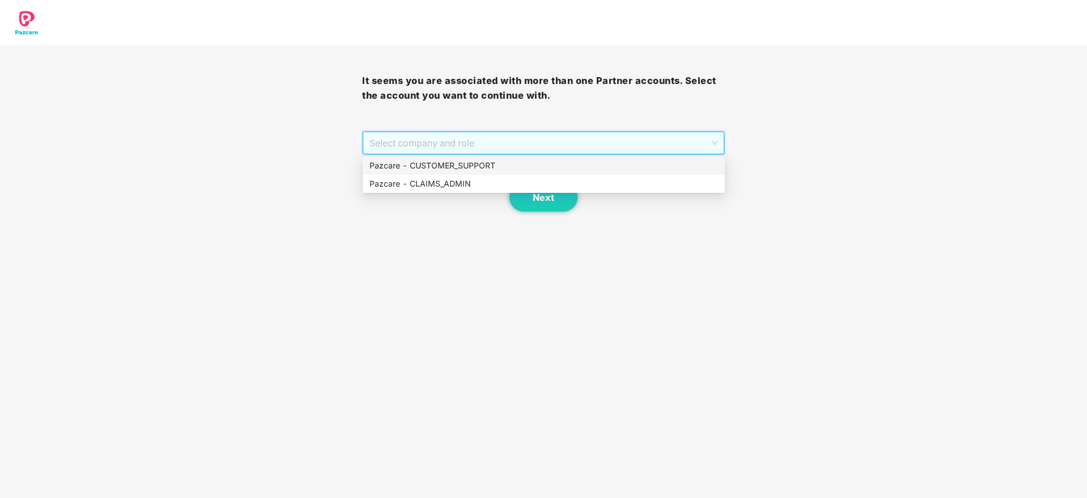
click at [473, 167] on div "Pazcare - CUSTOMER_SUPPORT" at bounding box center [544, 165] width 349 height 12
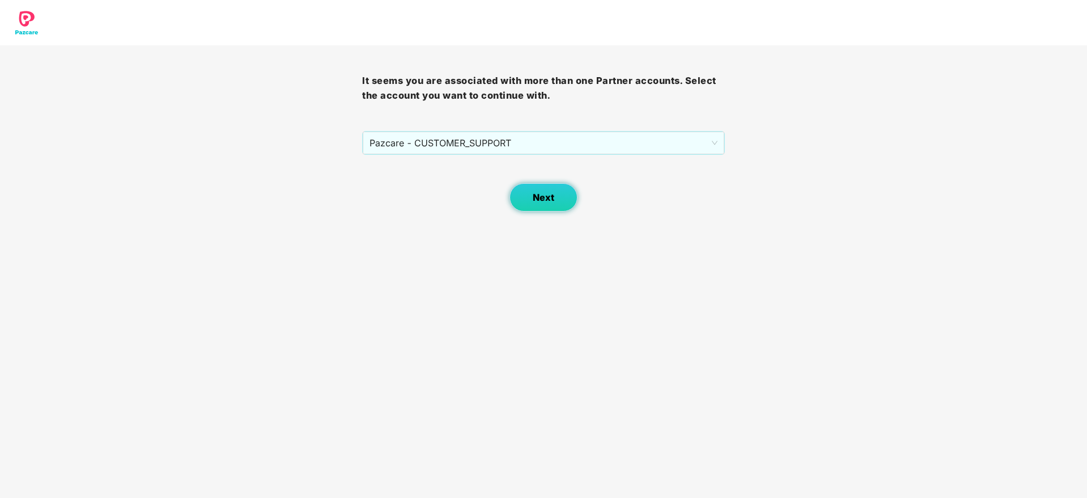
click at [535, 194] on span "Next" at bounding box center [544, 197] width 22 height 11
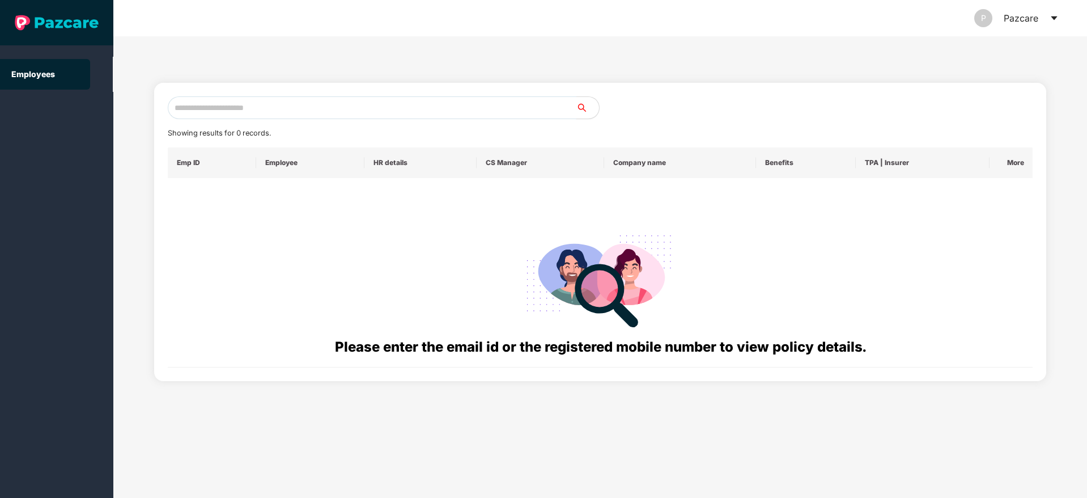
click at [275, 109] on input "text" at bounding box center [372, 107] width 409 height 23
paste input "**********"
type input "*"
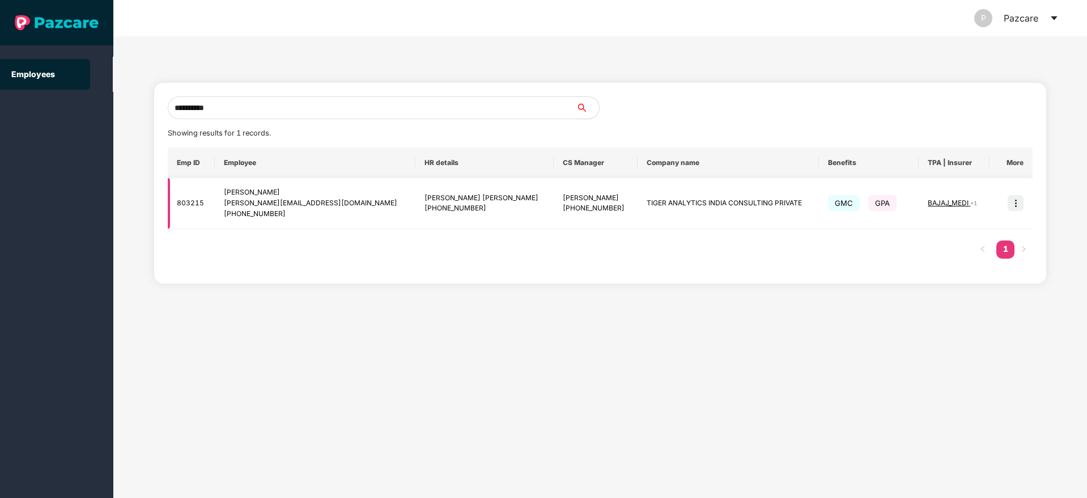
type input "**********"
click at [1021, 204] on img at bounding box center [1016, 203] width 16 height 16
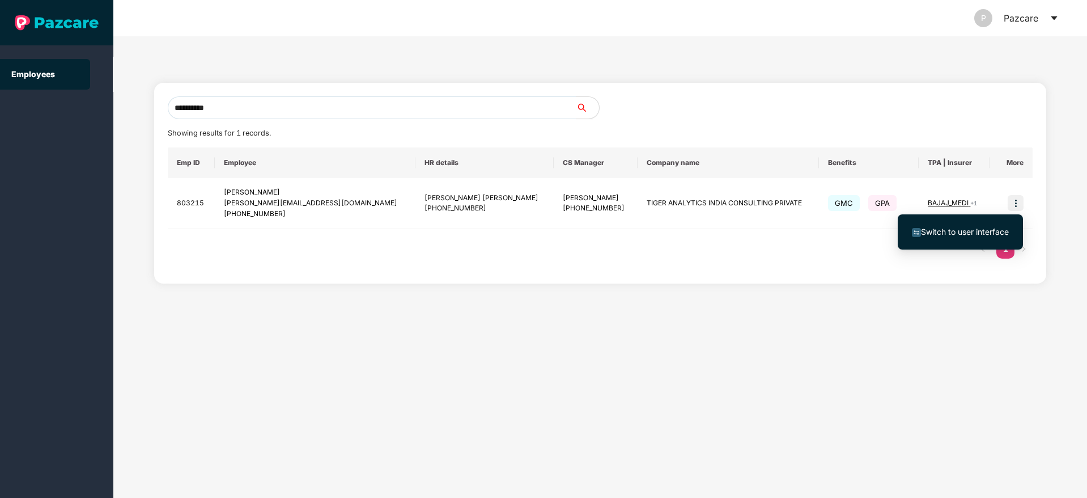
click at [964, 230] on span "Switch to user interface" at bounding box center [965, 232] width 88 height 10
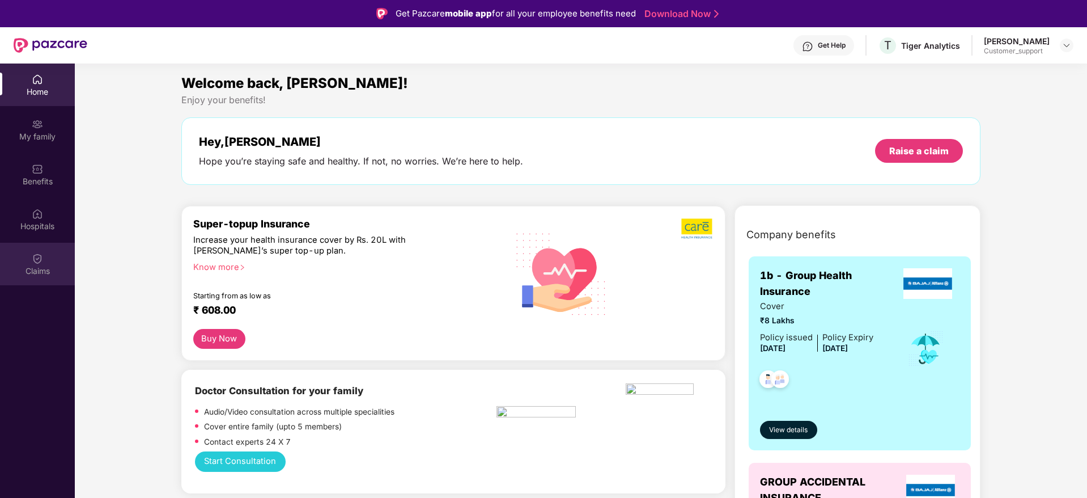
click at [36, 265] on div "Claims" at bounding box center [37, 270] width 75 height 11
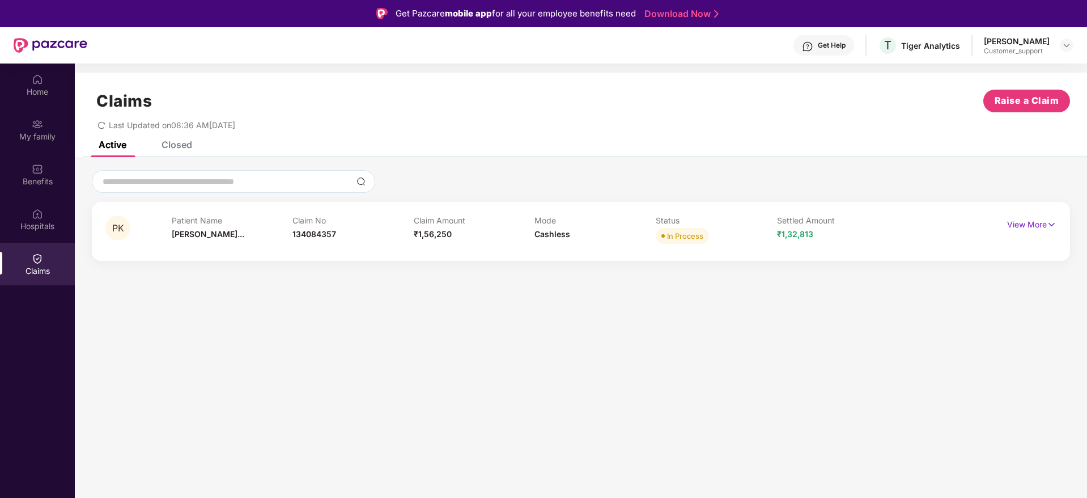
click at [172, 143] on div "Closed" at bounding box center [177, 144] width 31 height 11
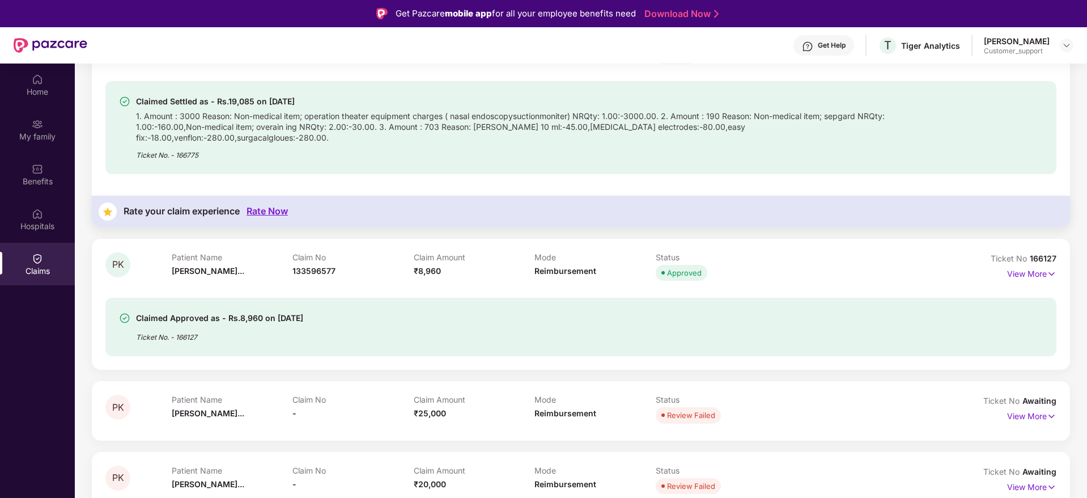
scroll to position [321, 0]
drag, startPoint x: 1058, startPoint y: 252, endPoint x: 1029, endPoint y: 248, distance: 29.2
click at [1029, 248] on div "PK Patient Name Prathibha Kuc... Claim No 133596577 Claim Amount ₹8,960 Mode Re…" at bounding box center [581, 305] width 978 height 131
copy span "166127"
click at [1070, 41] on img at bounding box center [1066, 45] width 9 height 9
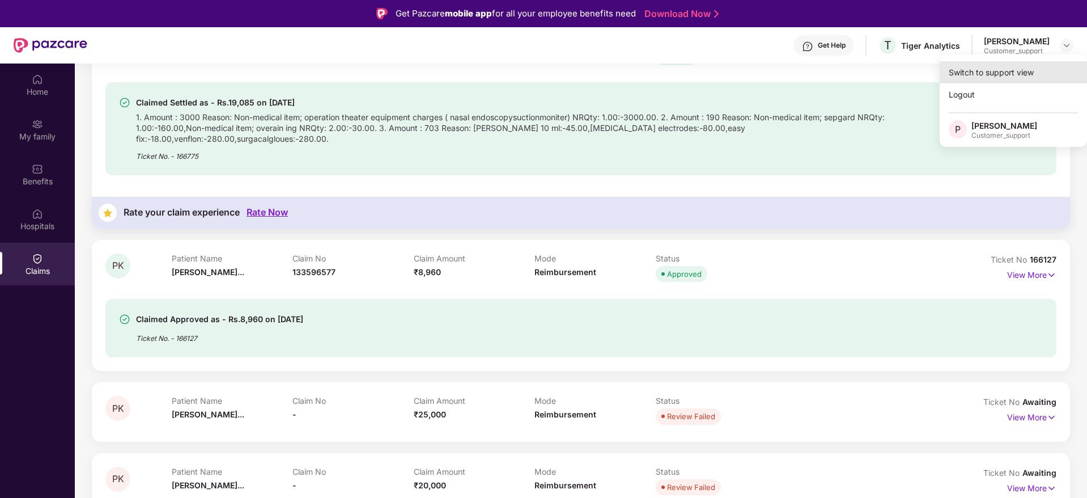
click at [971, 75] on div "Switch to support view" at bounding box center [1013, 72] width 147 height 22
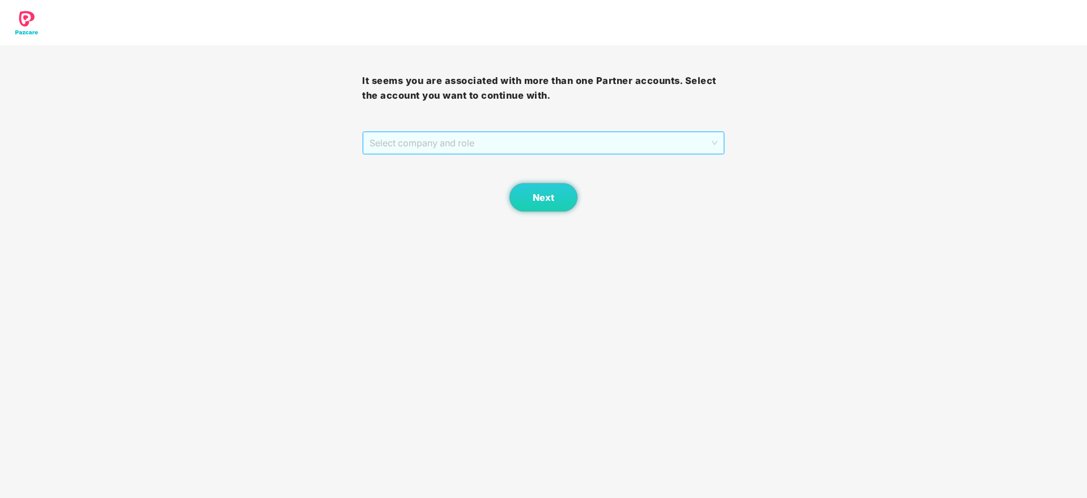
click at [408, 142] on span "Select company and role" at bounding box center [543, 143] width 347 height 22
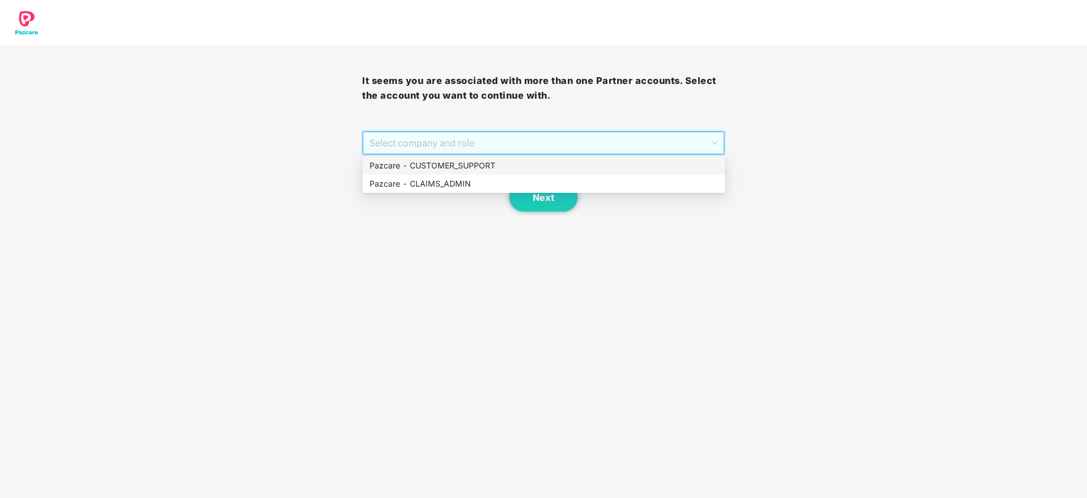
click at [410, 165] on div "Pazcare - CUSTOMER_SUPPORT" at bounding box center [544, 165] width 349 height 12
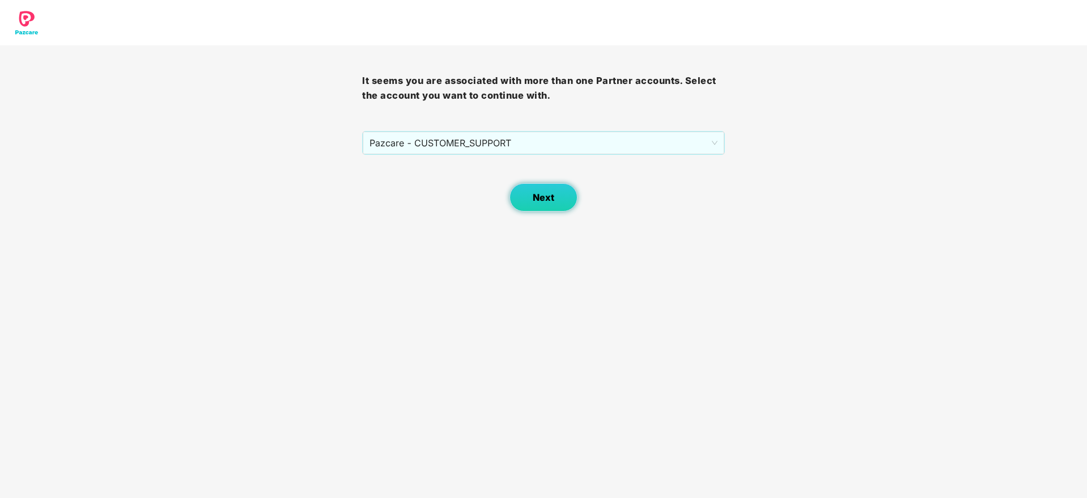
click at [529, 197] on button "Next" at bounding box center [544, 197] width 68 height 28
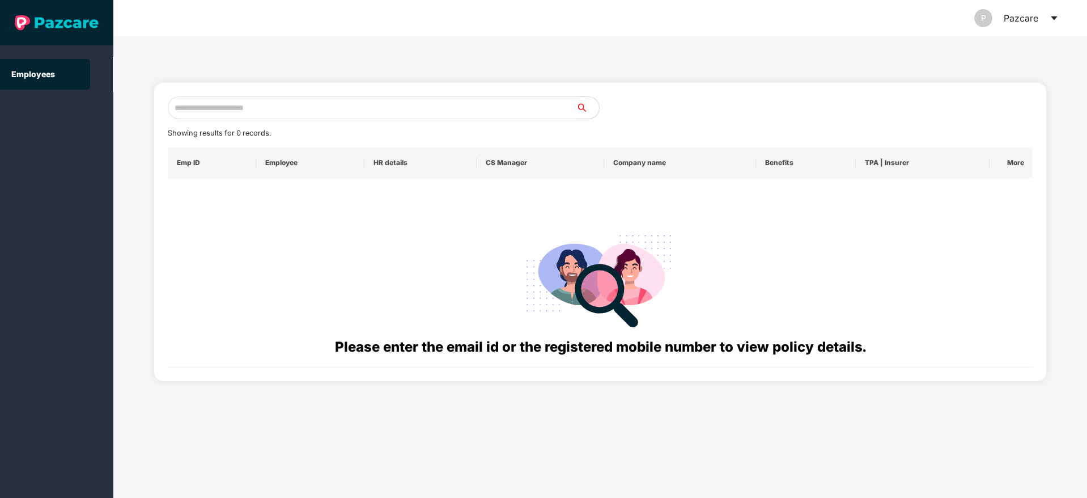
click at [248, 111] on input "text" at bounding box center [372, 107] width 409 height 23
paste input "**********"
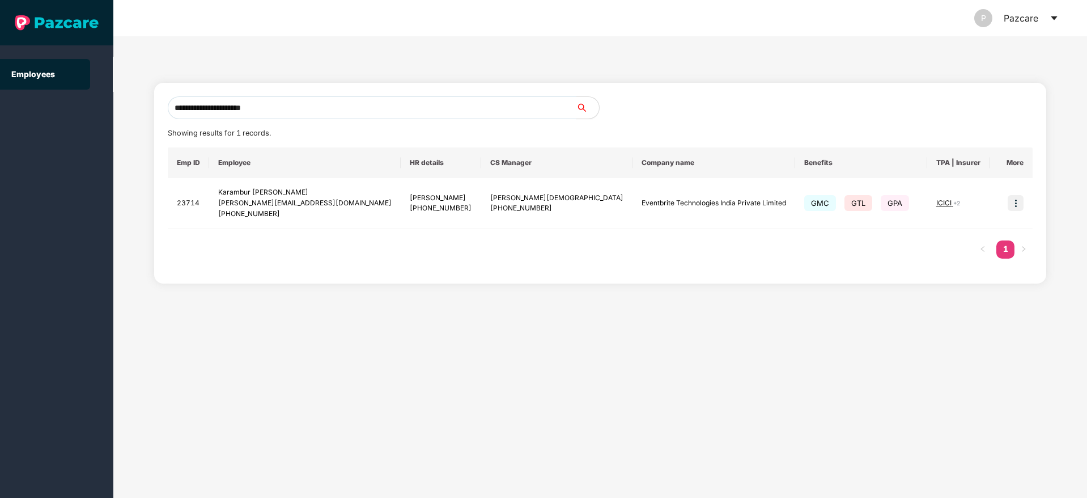
type input "**********"
click at [1012, 201] on img at bounding box center [1016, 203] width 16 height 16
click at [969, 232] on span "Switch to user interface" at bounding box center [965, 232] width 88 height 10
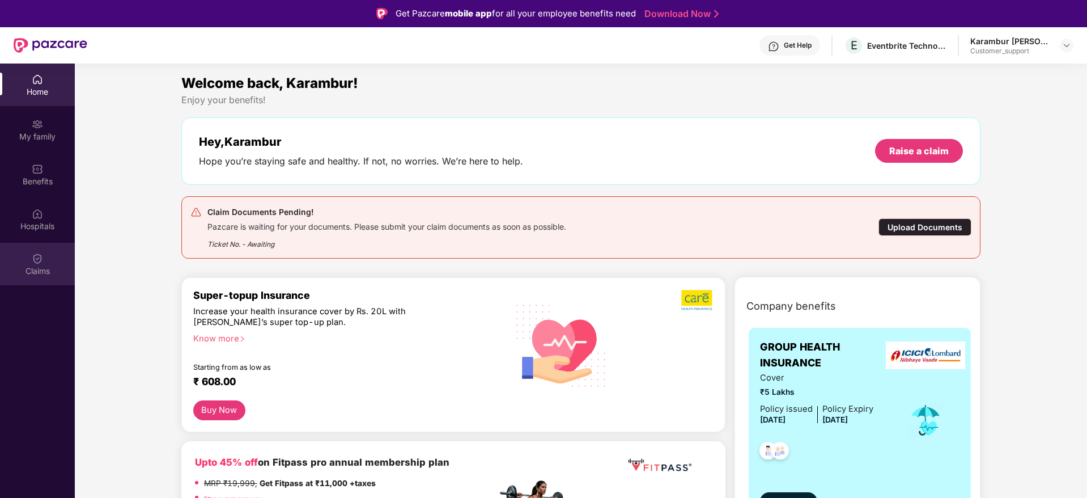
click at [42, 265] on div "Claims" at bounding box center [37, 270] width 75 height 11
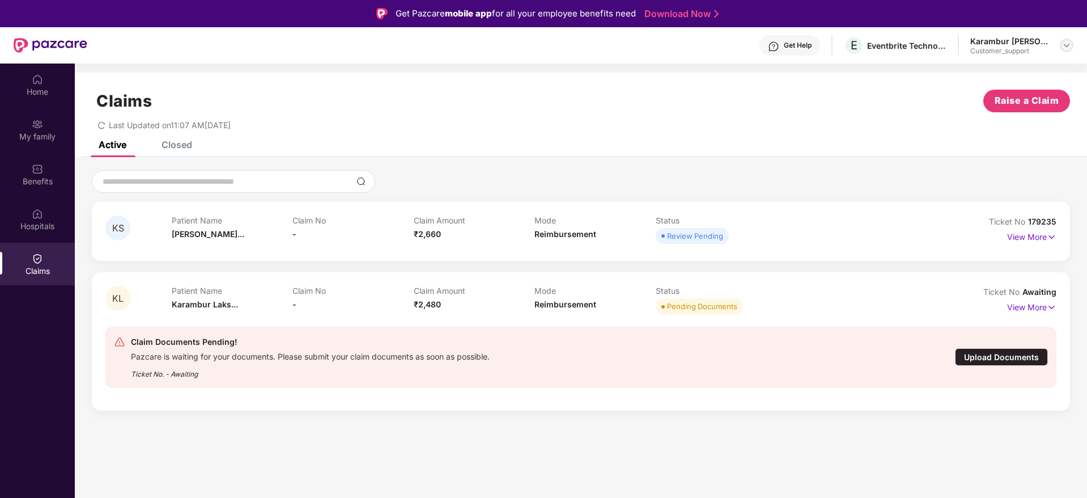
click at [1069, 44] on img at bounding box center [1066, 45] width 9 height 9
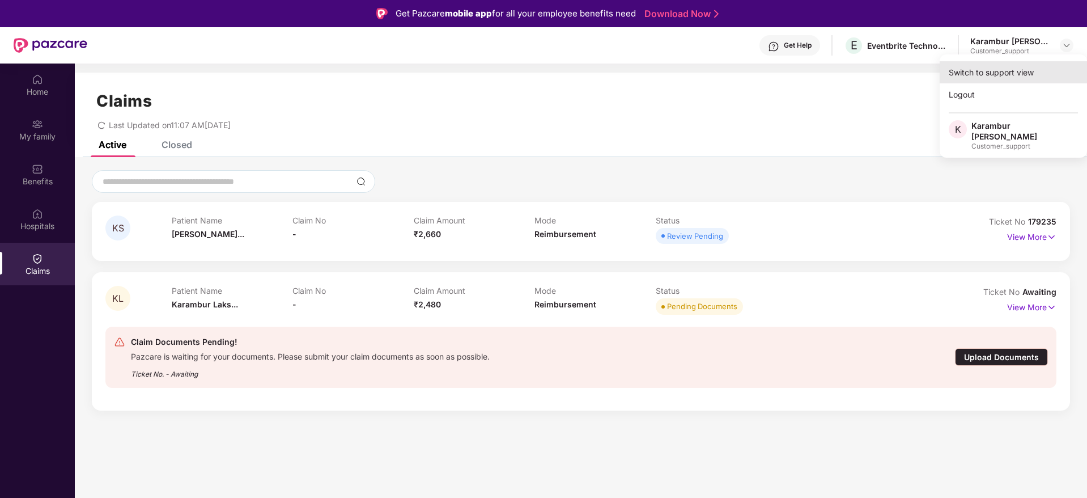
click at [988, 69] on div "Switch to support view" at bounding box center [1013, 72] width 147 height 22
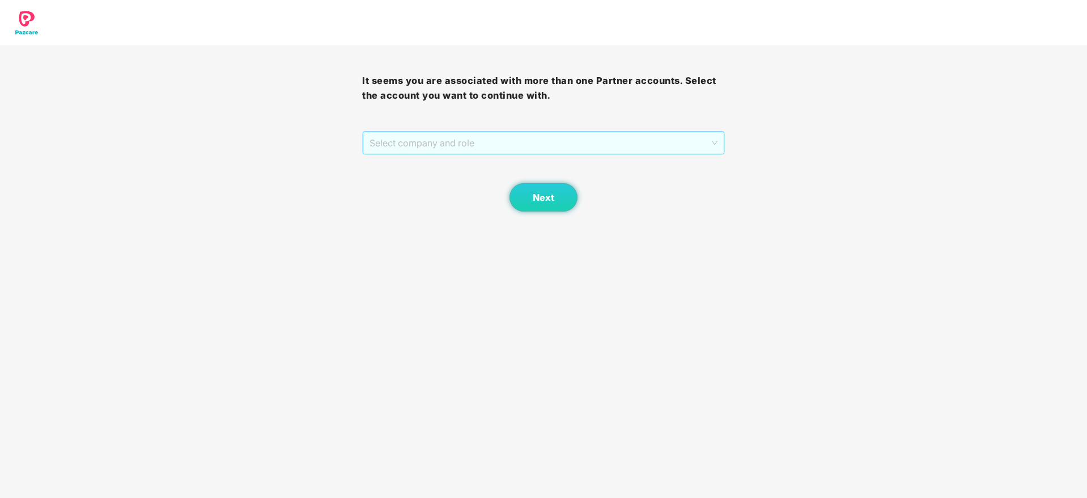
click at [490, 139] on span "Select company and role" at bounding box center [543, 143] width 347 height 22
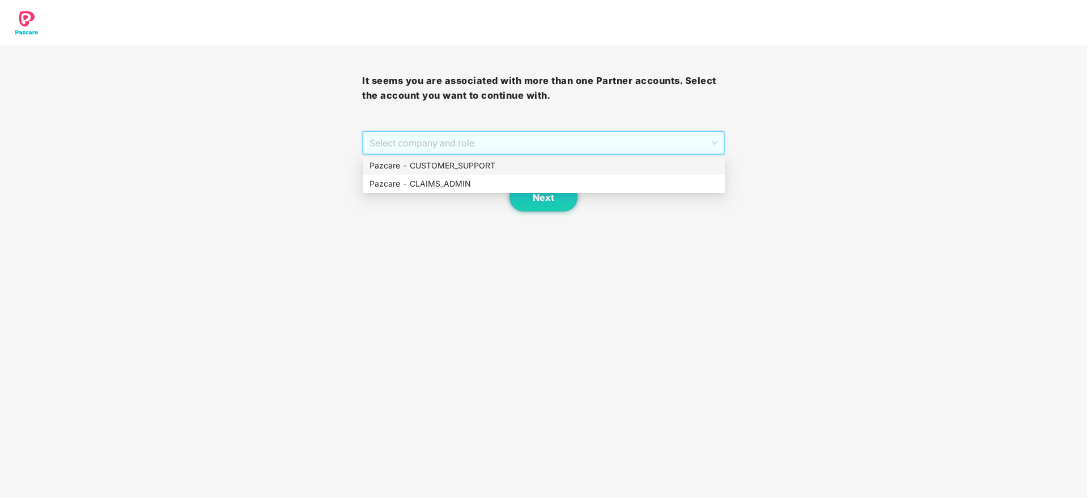
click at [455, 165] on div "Pazcare - CUSTOMER_SUPPORT" at bounding box center [544, 165] width 349 height 12
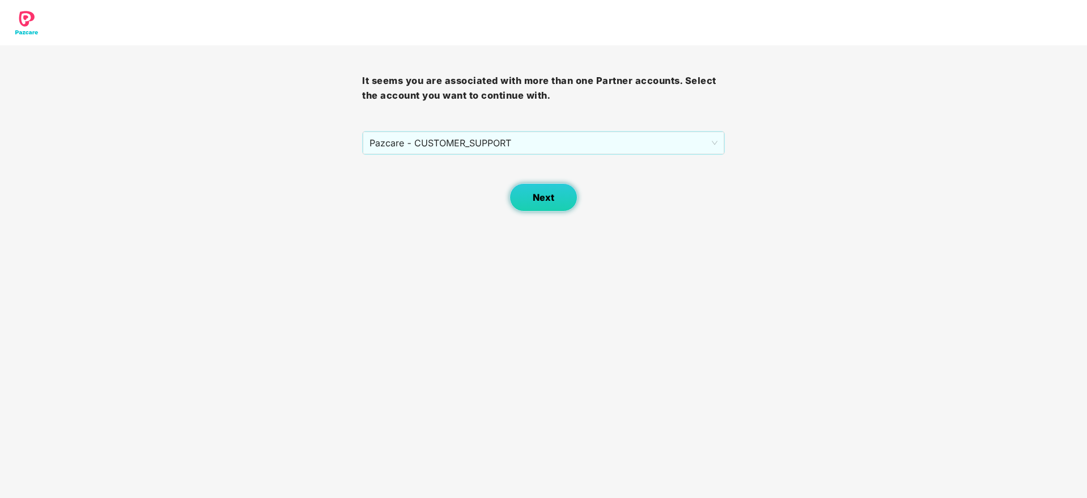
click at [545, 200] on span "Next" at bounding box center [544, 197] width 22 height 11
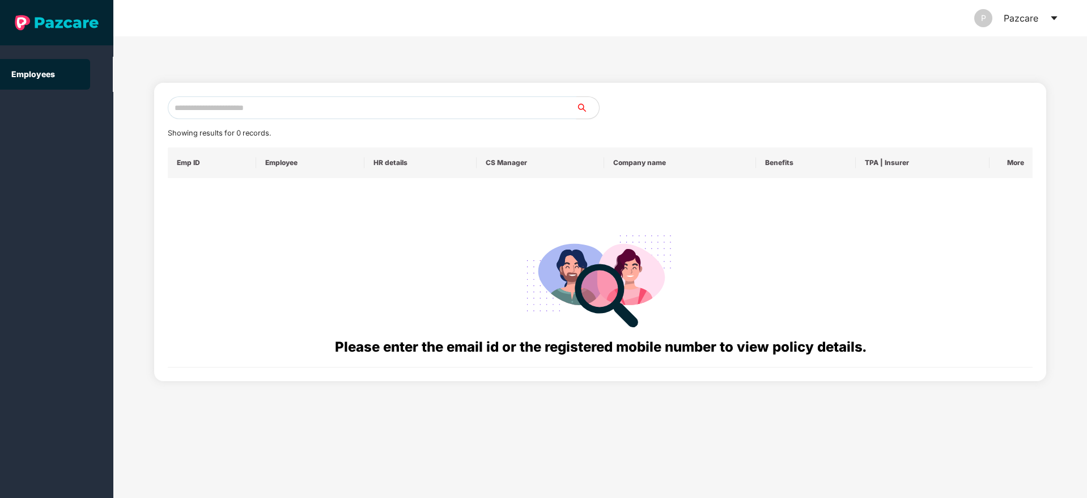
click at [202, 109] on input "text" at bounding box center [372, 107] width 409 height 23
paste input "**********"
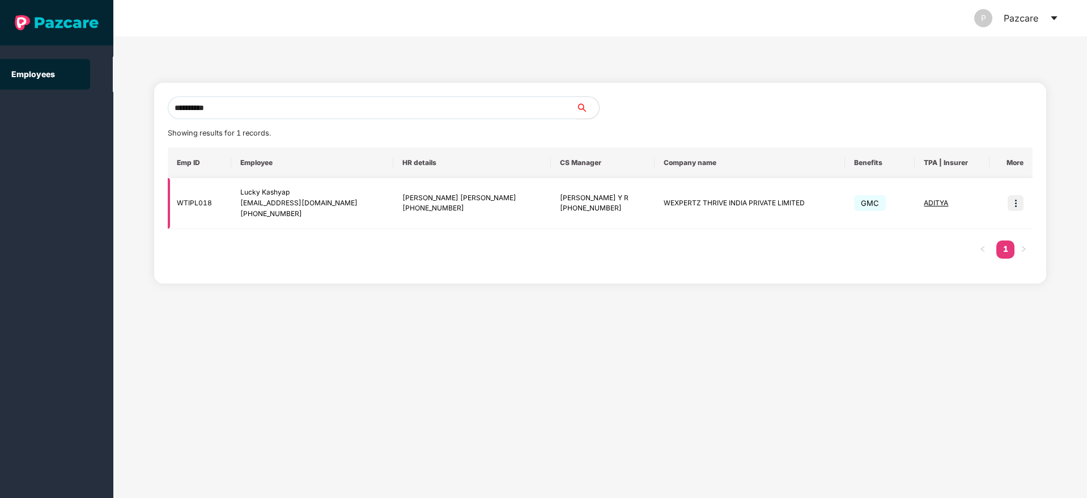
type input "**********"
click at [1016, 201] on img at bounding box center [1016, 203] width 16 height 16
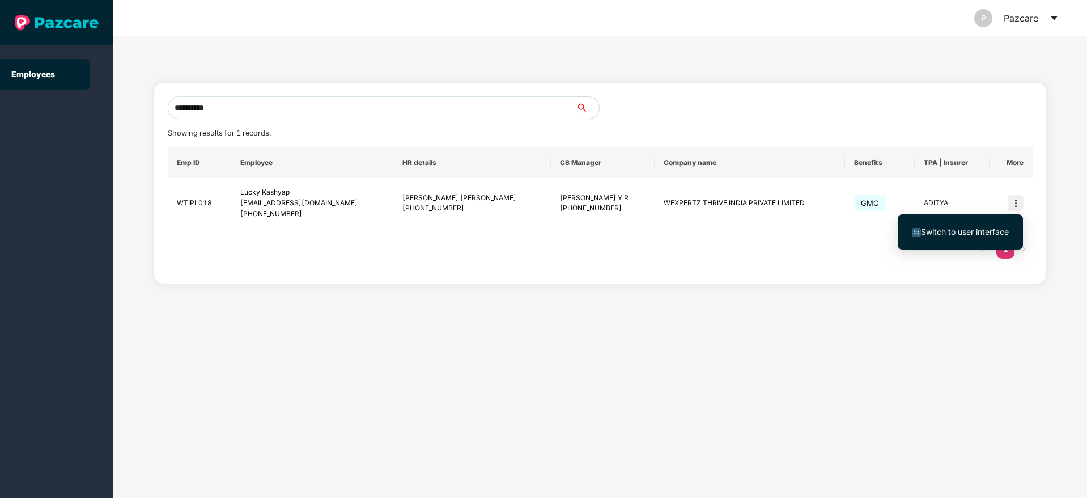
click at [953, 237] on span "Switch to user interface" at bounding box center [960, 232] width 97 height 12
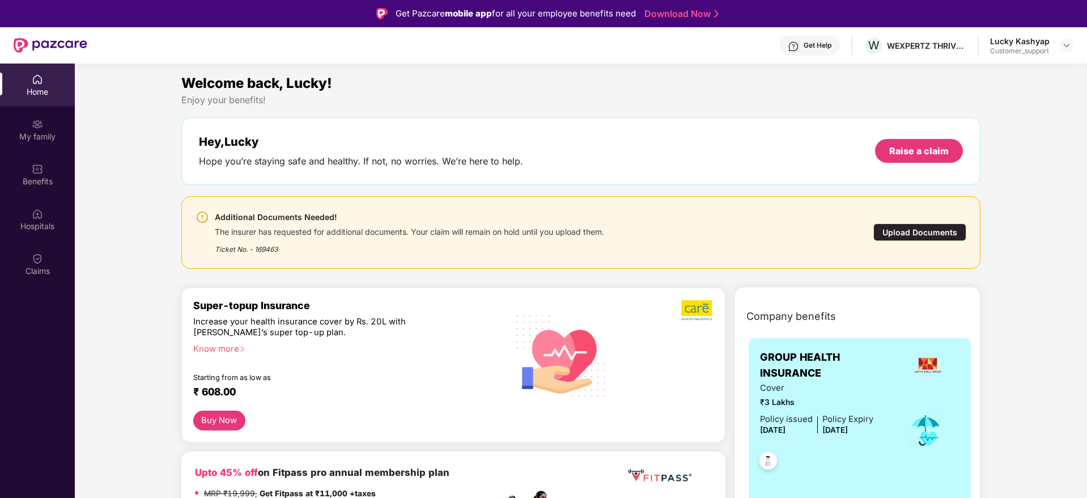
click at [893, 231] on div "Upload Documents" at bounding box center [919, 232] width 93 height 18
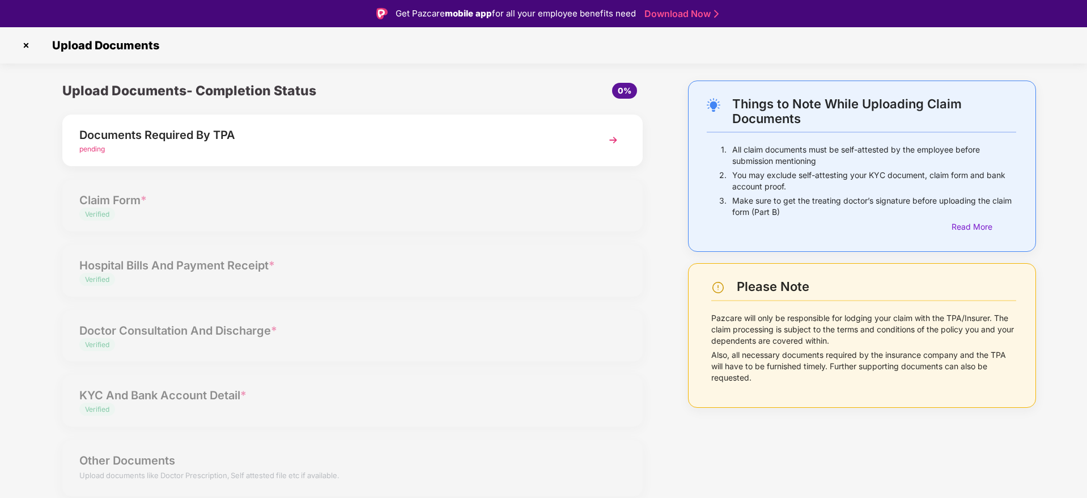
click at [24, 46] on img at bounding box center [26, 45] width 18 height 18
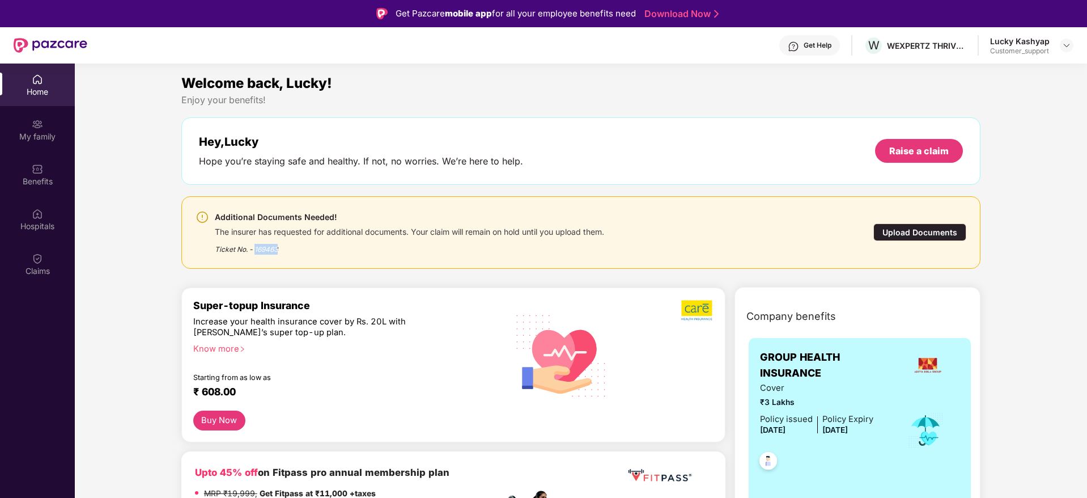
drag, startPoint x: 285, startPoint y: 247, endPoint x: 254, endPoint y: 252, distance: 31.7
click at [254, 252] on div "Ticket No. - 169463" at bounding box center [409, 246] width 389 height 18
copy div "169463"
click at [1064, 48] on img at bounding box center [1066, 45] width 9 height 9
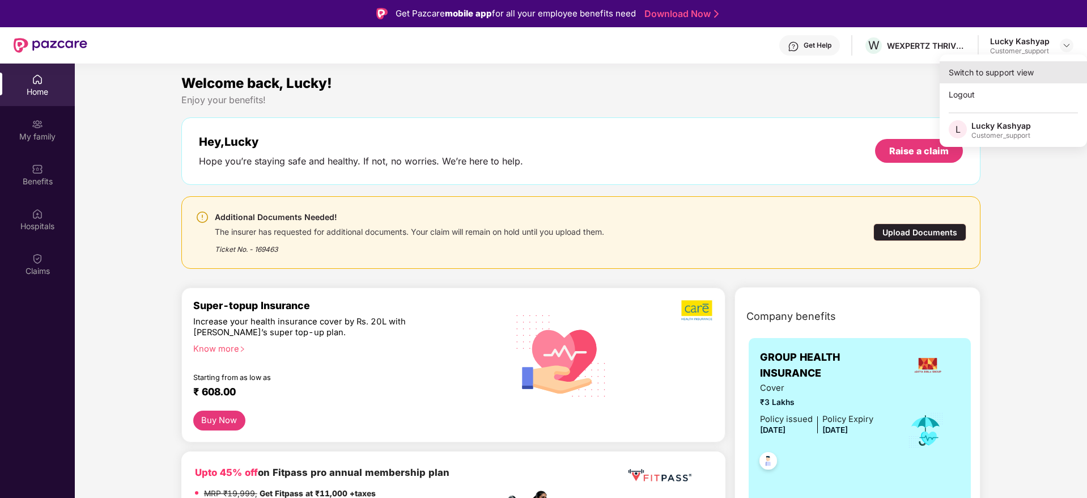
click at [1011, 71] on div "Switch to support view" at bounding box center [1013, 72] width 147 height 22
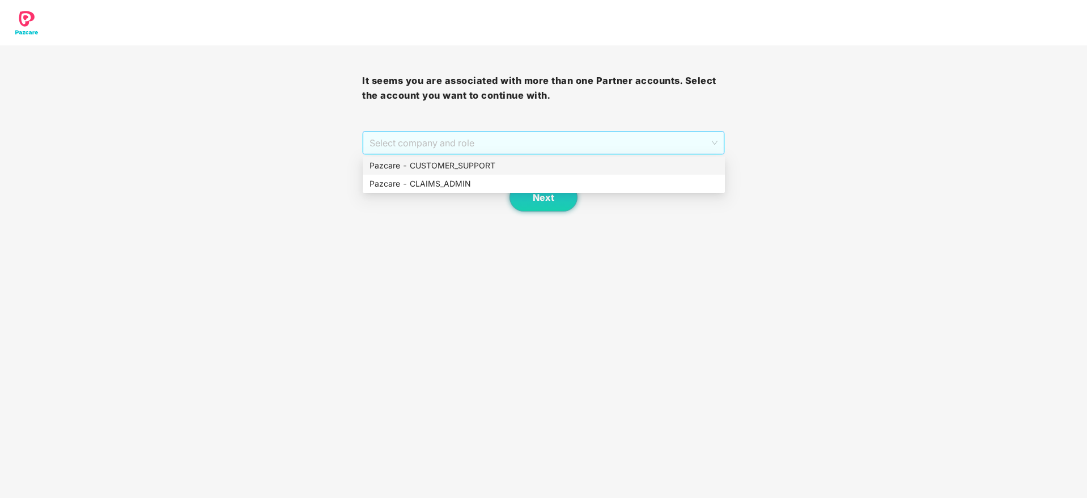
click at [577, 145] on span "Select company and role" at bounding box center [543, 143] width 347 height 22
click at [476, 163] on div "Pazcare - CUSTOMER_SUPPORT" at bounding box center [544, 165] width 349 height 12
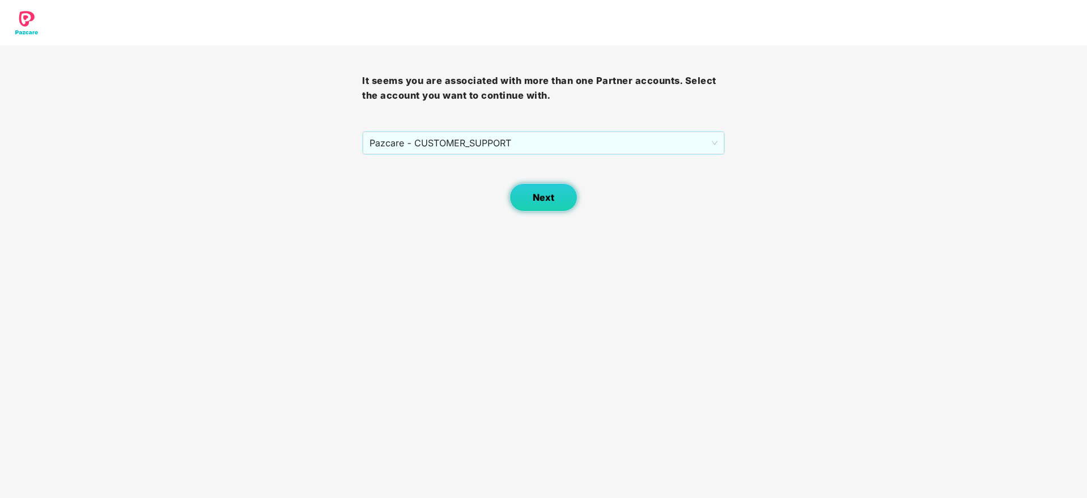
click at [537, 199] on span "Next" at bounding box center [544, 197] width 22 height 11
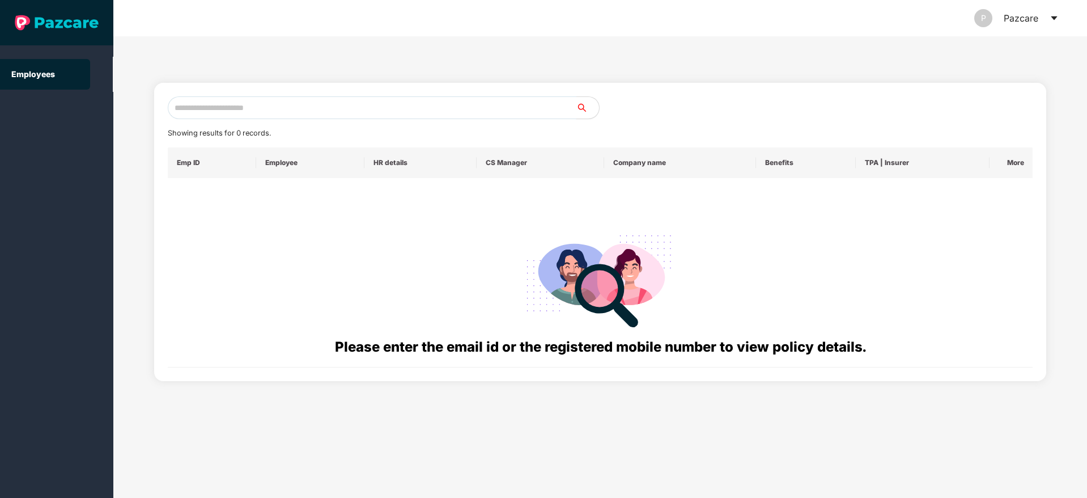
click at [223, 108] on input "text" at bounding box center [372, 107] width 409 height 23
paste input "**********"
type input "*"
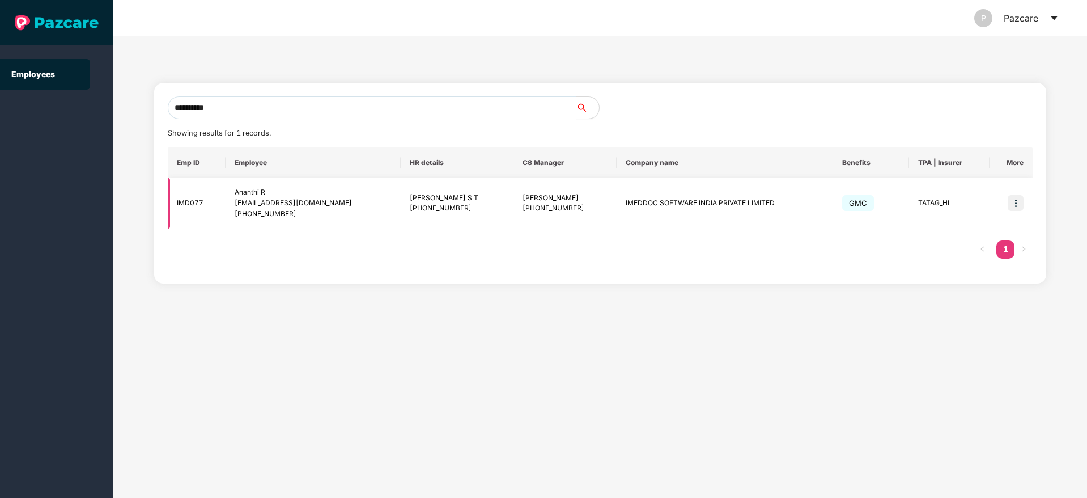
type input "**********"
click at [1018, 204] on img at bounding box center [1016, 203] width 16 height 16
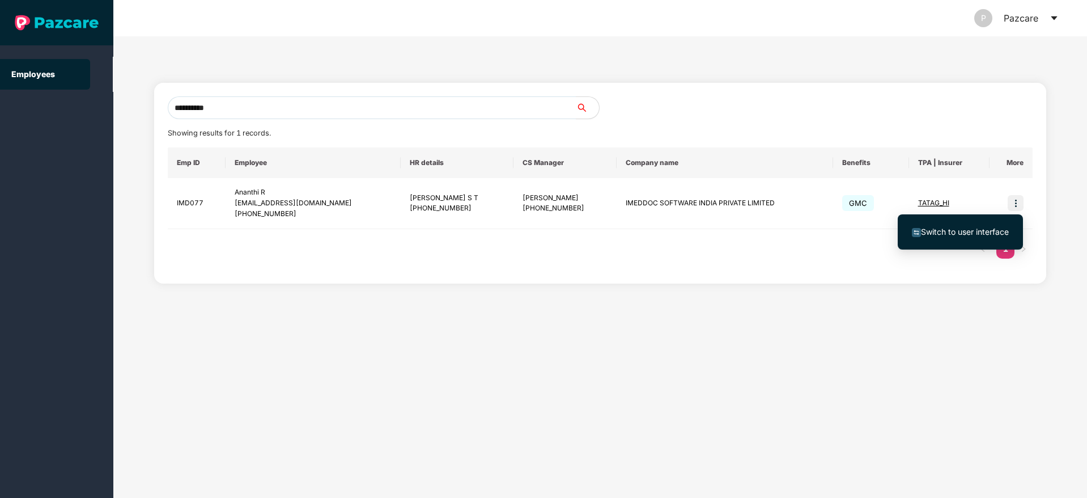
click at [967, 228] on span "Switch to user interface" at bounding box center [965, 232] width 88 height 10
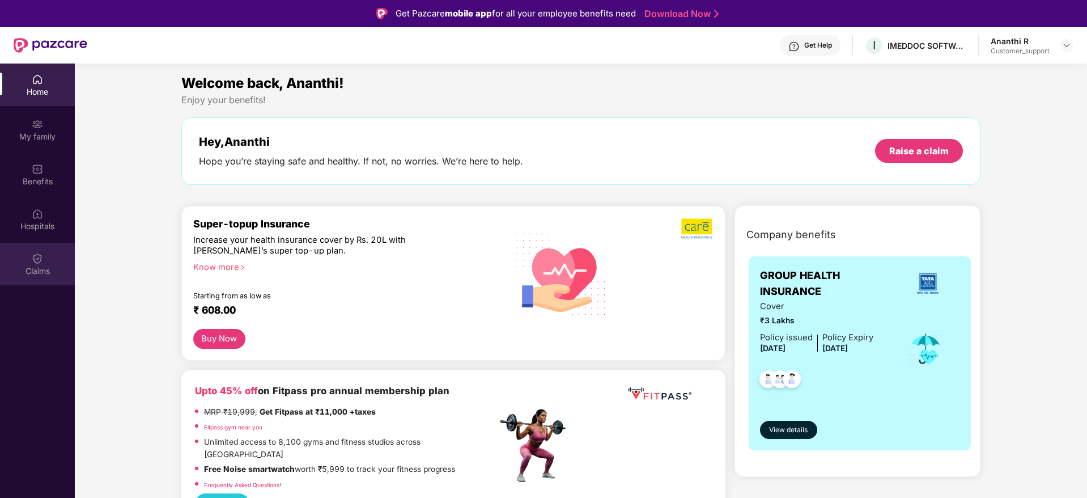
click at [37, 260] on img at bounding box center [37, 258] width 11 height 11
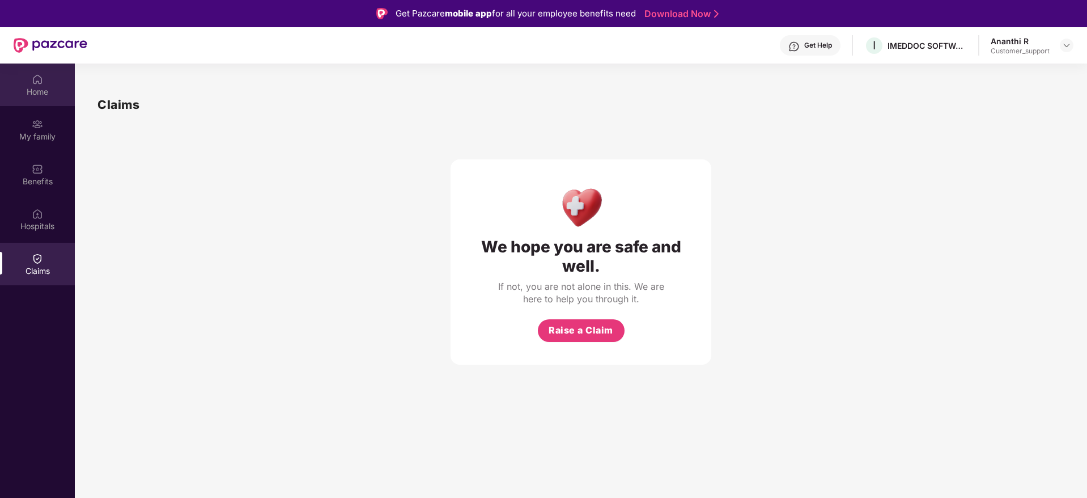
click at [40, 91] on div "Home" at bounding box center [37, 91] width 75 height 11
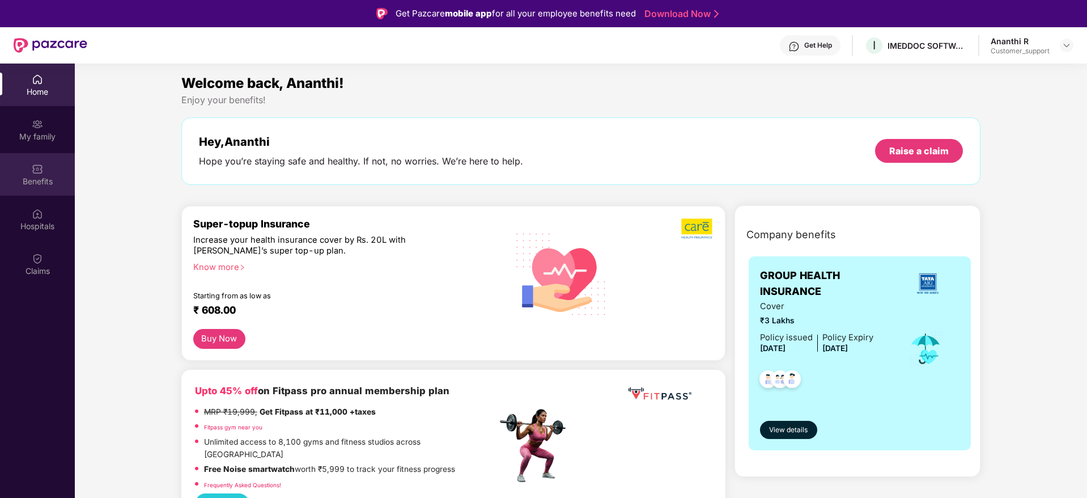
click at [40, 176] on div "Benefits" at bounding box center [37, 181] width 75 height 11
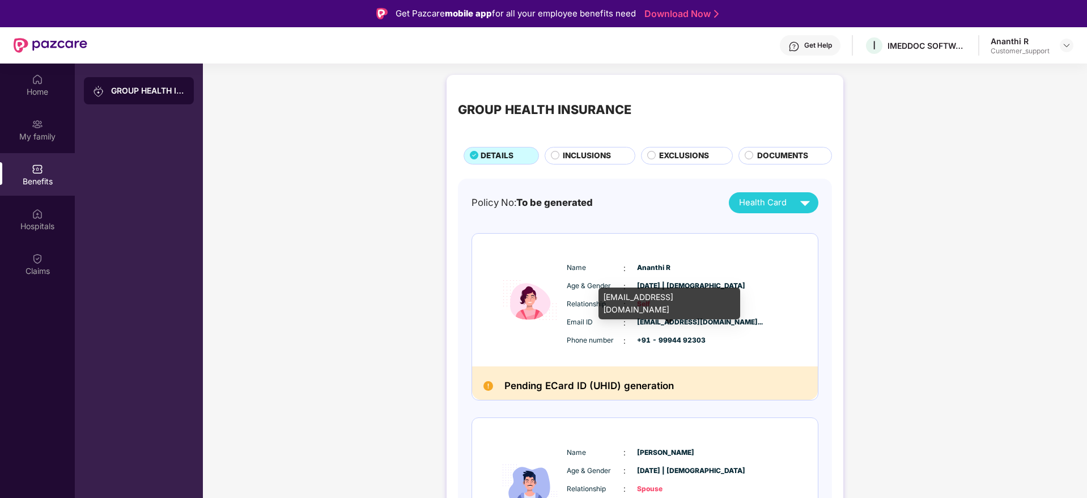
drag, startPoint x: 728, startPoint y: 317, endPoint x: 725, endPoint y: 297, distance: 20.6
click at [725, 297] on body "Get Pazcare mobile app for all your employee benefits need Download Now Get Hel…" at bounding box center [543, 249] width 1087 height 498
click at [738, 301] on div "Relationship : Self" at bounding box center [679, 304] width 225 height 12
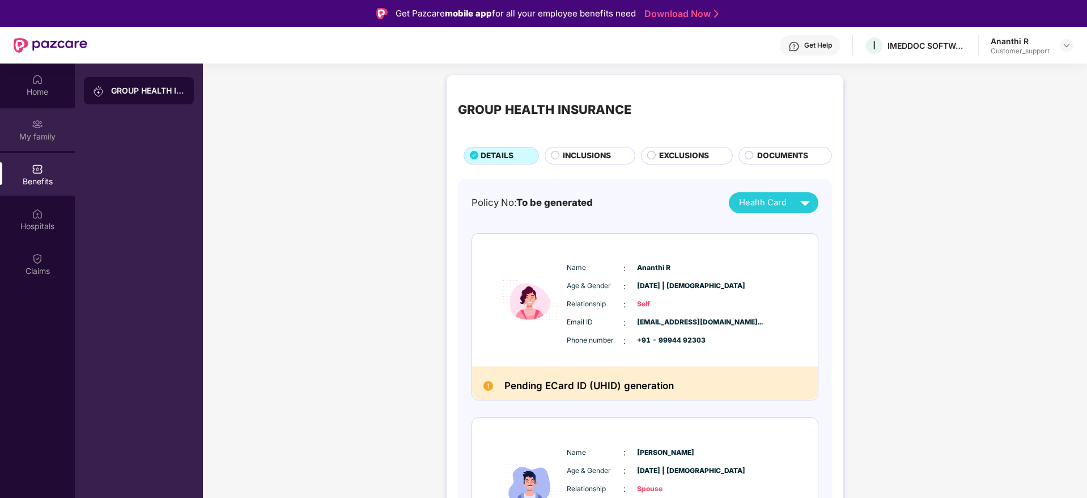
click at [33, 129] on img at bounding box center [37, 123] width 11 height 11
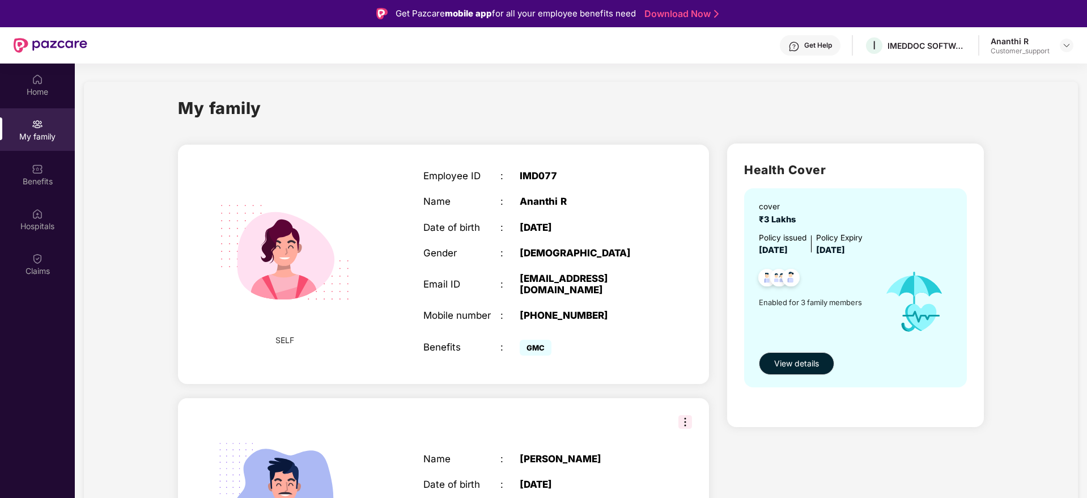
drag, startPoint x: 550, startPoint y: 288, endPoint x: 514, endPoint y: 282, distance: 36.2
click at [514, 282] on div "Email ID : ananthi.r@clanwilliamhealth.com" at bounding box center [539, 284] width 232 height 23
copy div "ananthi.r@clanwilliamhealth.com"
click at [1070, 47] on img at bounding box center [1066, 45] width 9 height 9
click at [987, 70] on div "Switch to support view" at bounding box center [1013, 72] width 147 height 22
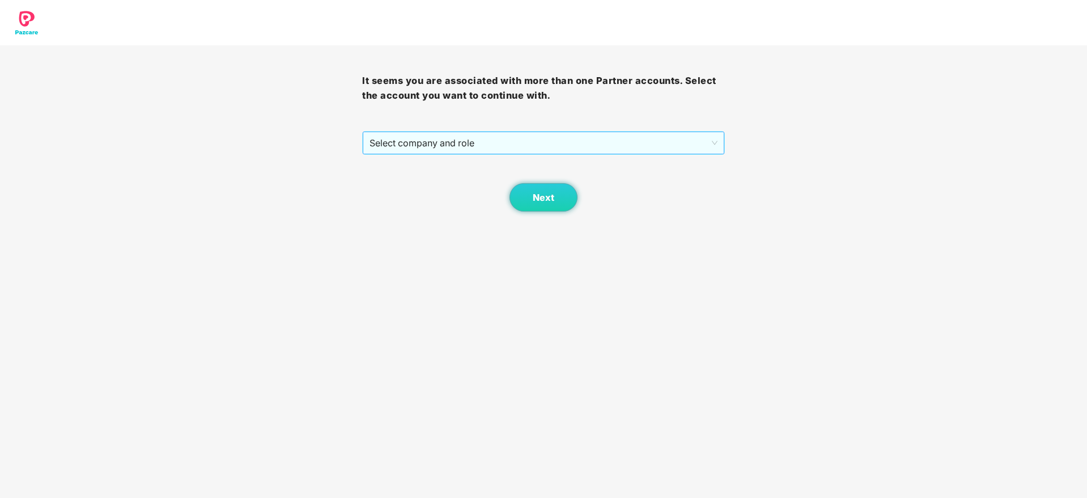
click at [513, 140] on span "Select company and role" at bounding box center [543, 143] width 347 height 22
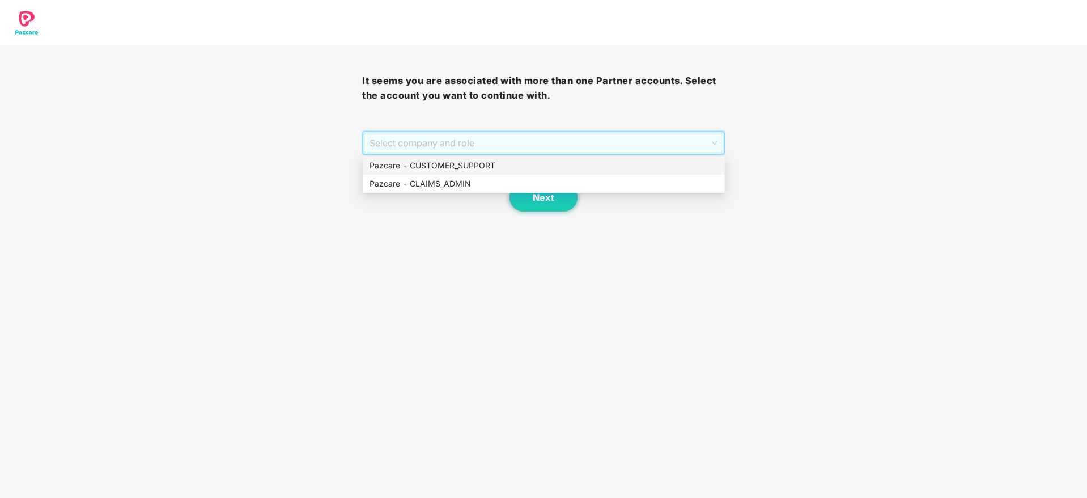
click at [445, 163] on div "Pazcare - CUSTOMER_SUPPORT" at bounding box center [544, 165] width 349 height 12
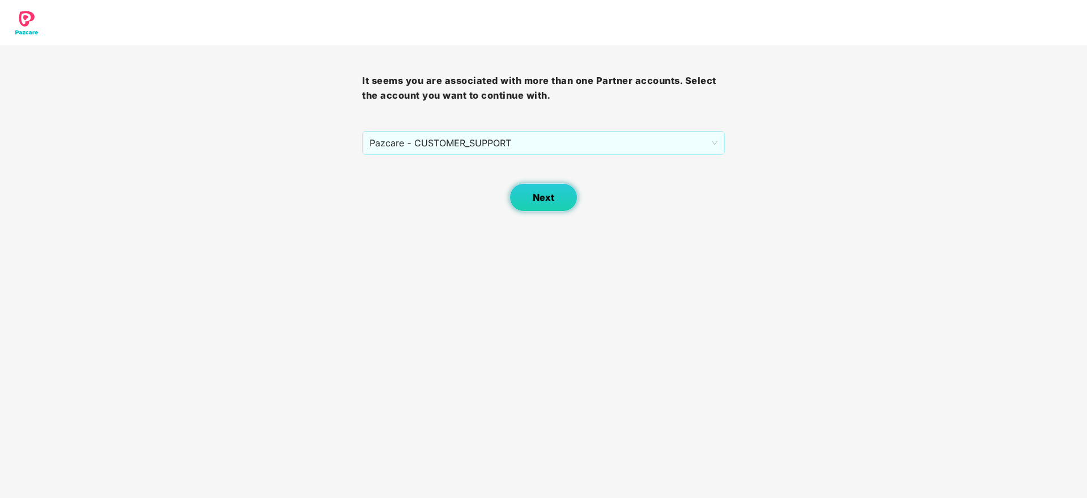
click at [544, 193] on span "Next" at bounding box center [544, 197] width 22 height 11
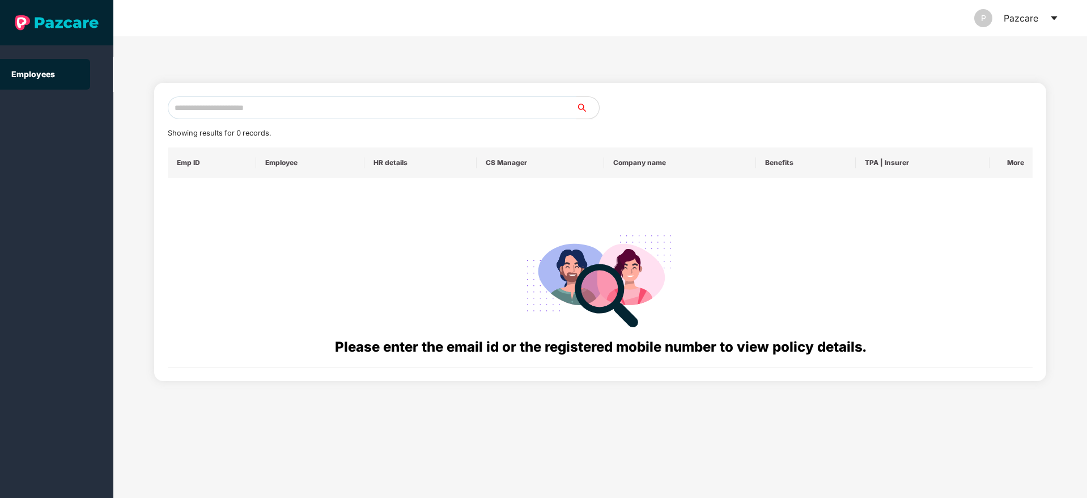
click at [214, 108] on input "text" at bounding box center [372, 107] width 409 height 23
paste input "**********"
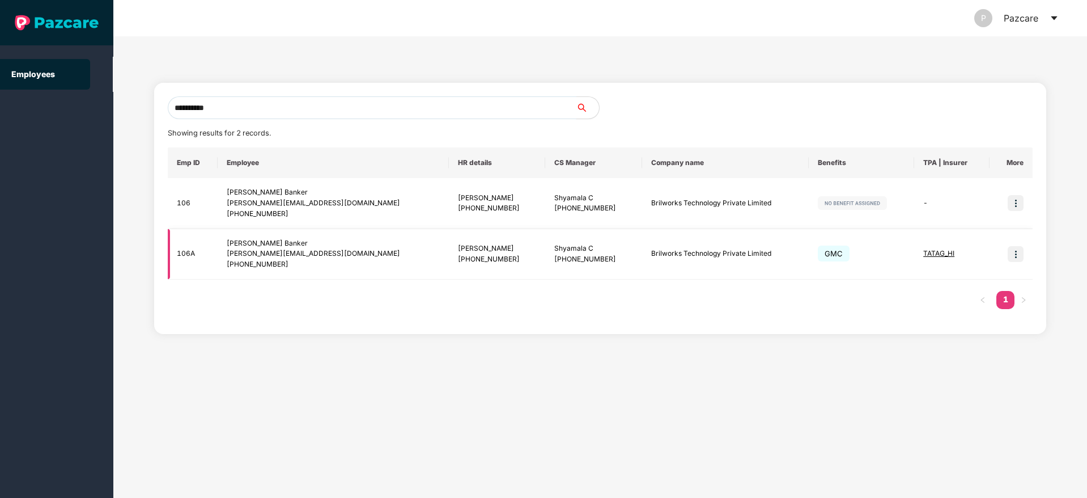
type input "**********"
click at [1010, 257] on img at bounding box center [1016, 254] width 16 height 16
click at [951, 279] on span "Switch to user interface" at bounding box center [965, 283] width 88 height 10
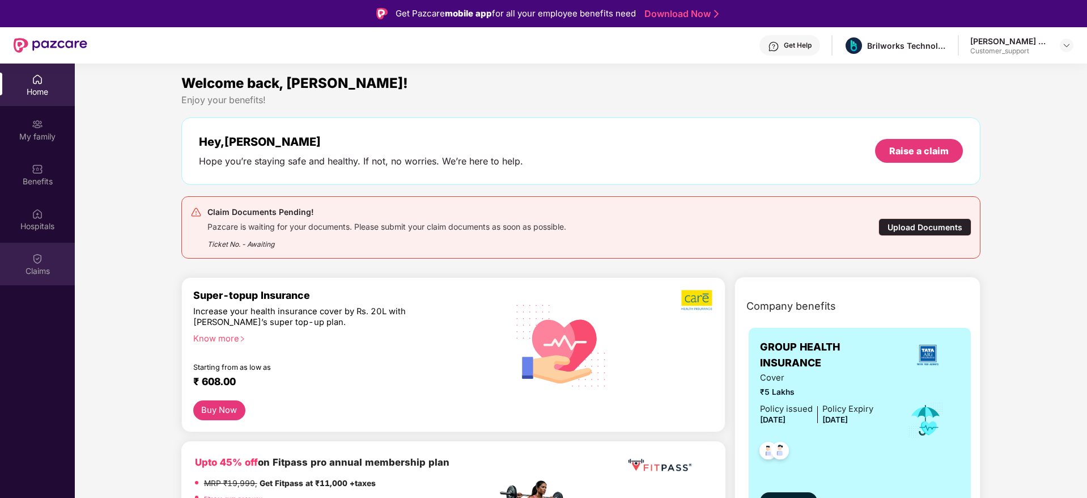
click at [35, 262] on img at bounding box center [37, 258] width 11 height 11
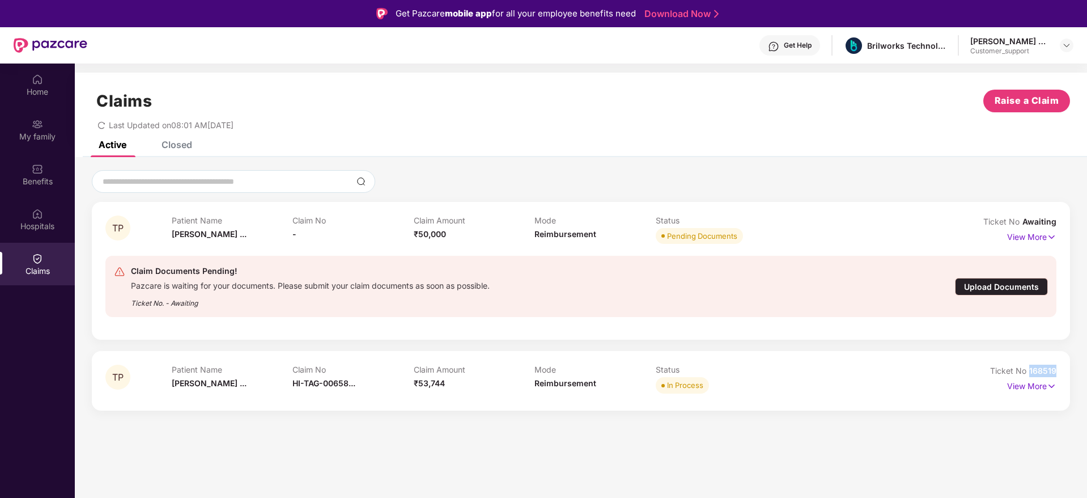
drag, startPoint x: 1058, startPoint y: 368, endPoint x: 1025, endPoint y: 373, distance: 32.8
click at [1025, 373] on div "TP Patient Name Trupti Parth ... Claim No HI-TAG-00658... Claim Amount ₹53,744 …" at bounding box center [581, 380] width 978 height 59
copy span "168519"
click at [1067, 41] on img at bounding box center [1066, 45] width 9 height 9
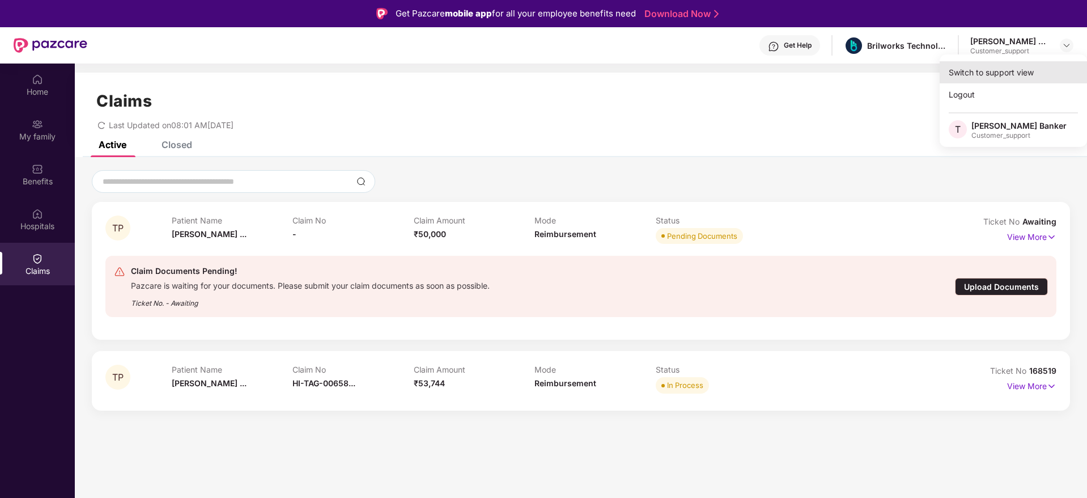
click at [994, 68] on div "Switch to support view" at bounding box center [1013, 72] width 147 height 22
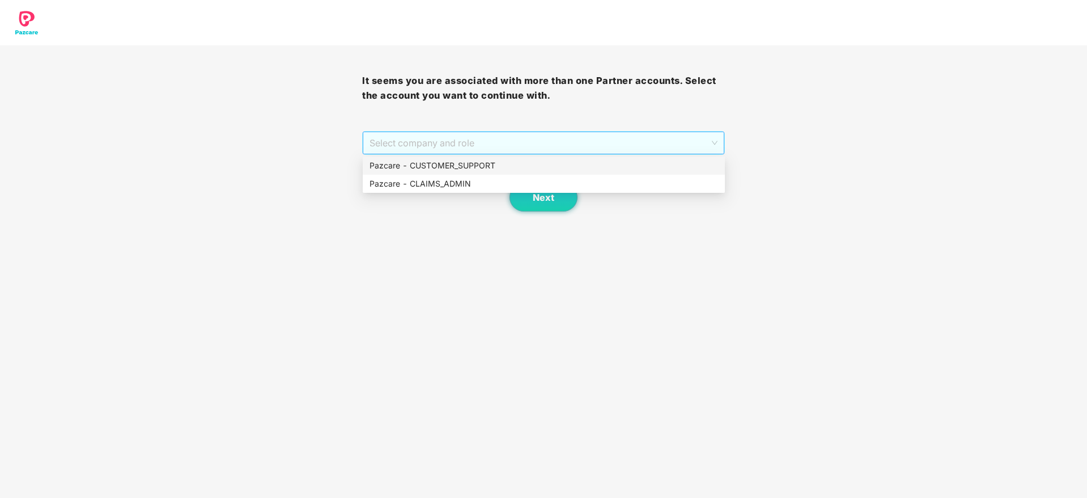
click at [597, 147] on span "Select company and role" at bounding box center [543, 143] width 347 height 22
click at [506, 169] on div "Pazcare - CUSTOMER_SUPPORT" at bounding box center [544, 165] width 349 height 12
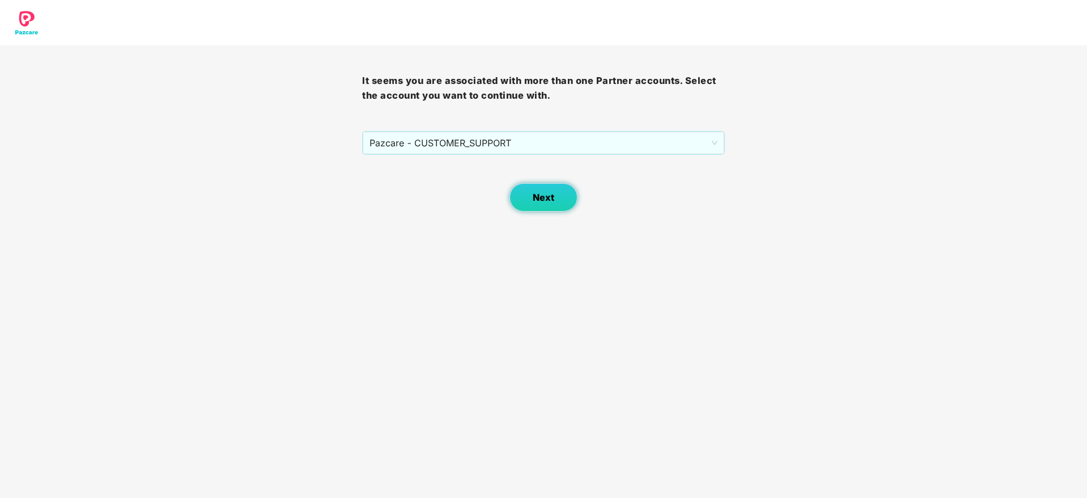
click at [543, 198] on span "Next" at bounding box center [544, 197] width 22 height 11
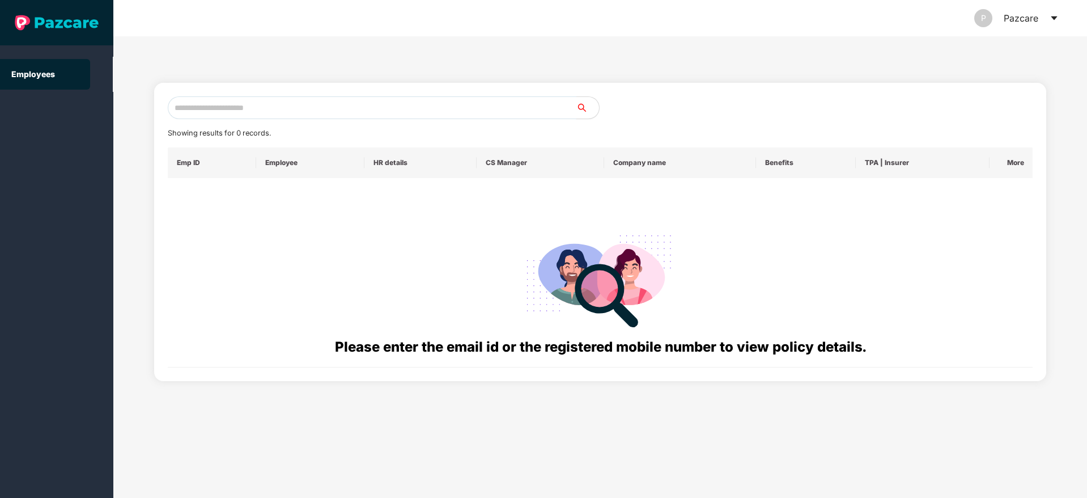
click at [236, 101] on input "text" at bounding box center [372, 107] width 409 height 23
paste input "**********"
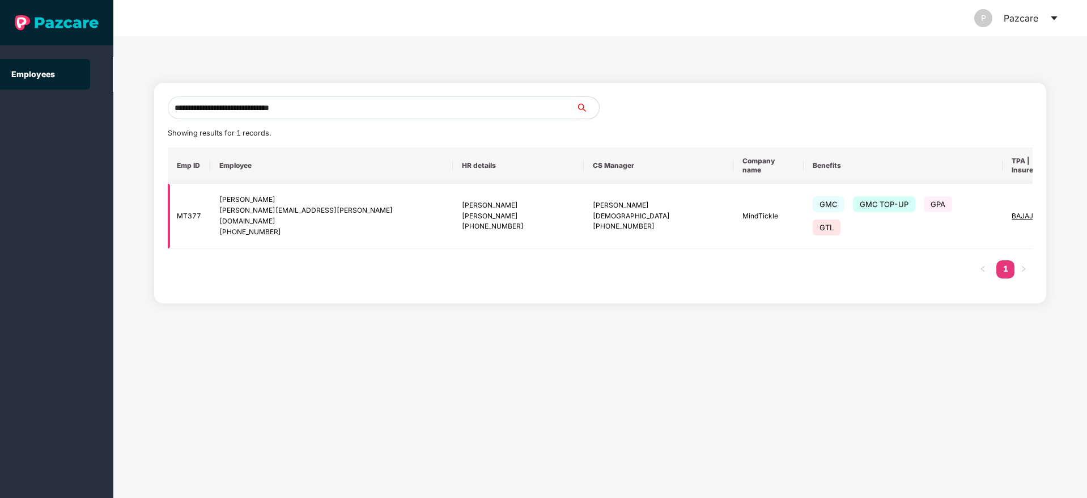
type input "**********"
click at [1086, 208] on img at bounding box center [1095, 216] width 16 height 16
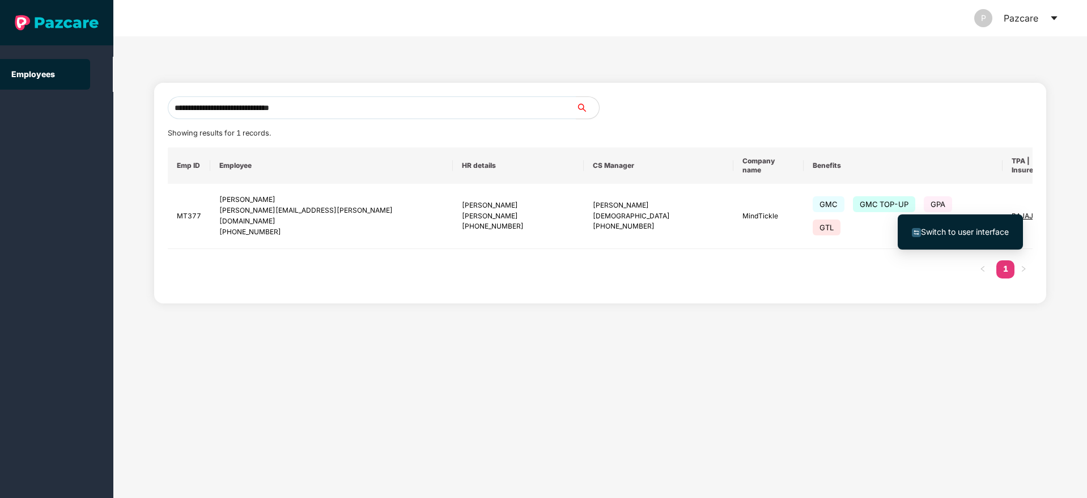
click at [937, 227] on span "Switch to user interface" at bounding box center [965, 232] width 88 height 10
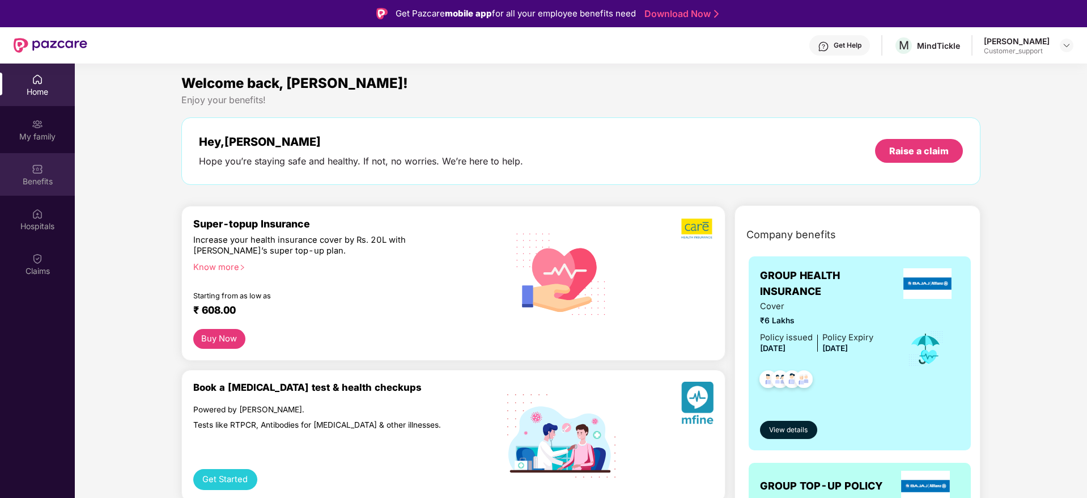
click at [39, 183] on div "Benefits" at bounding box center [37, 181] width 75 height 11
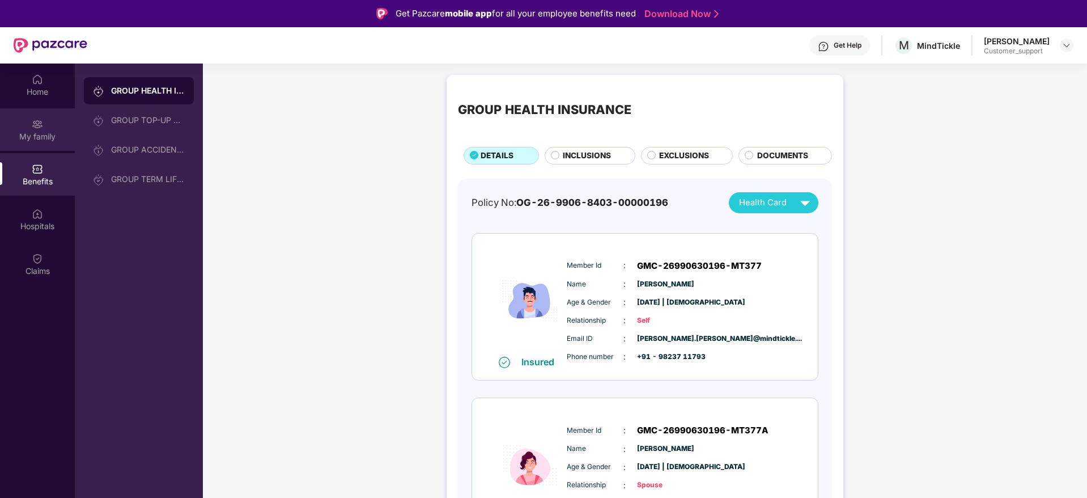
click at [40, 128] on img at bounding box center [37, 123] width 11 height 11
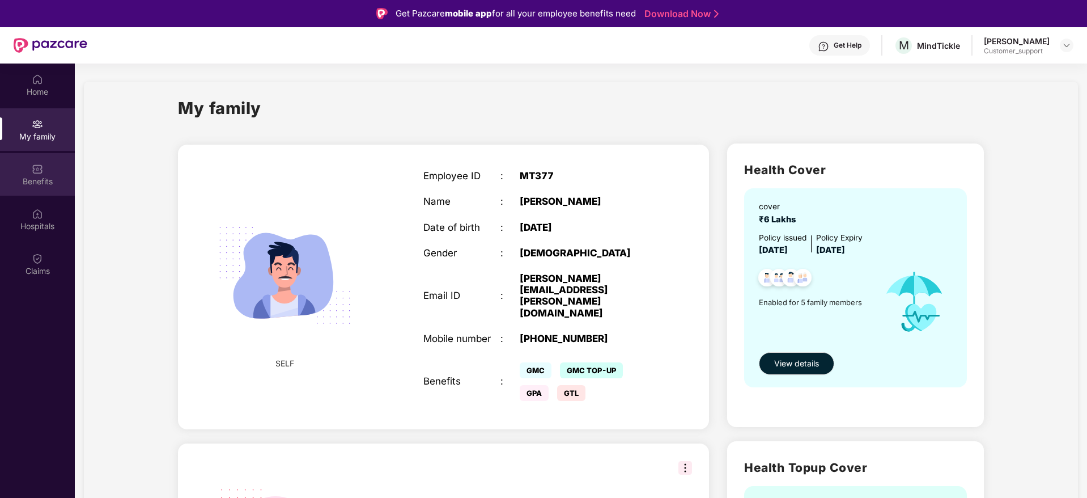
click at [45, 176] on div "Benefits" at bounding box center [37, 181] width 75 height 11
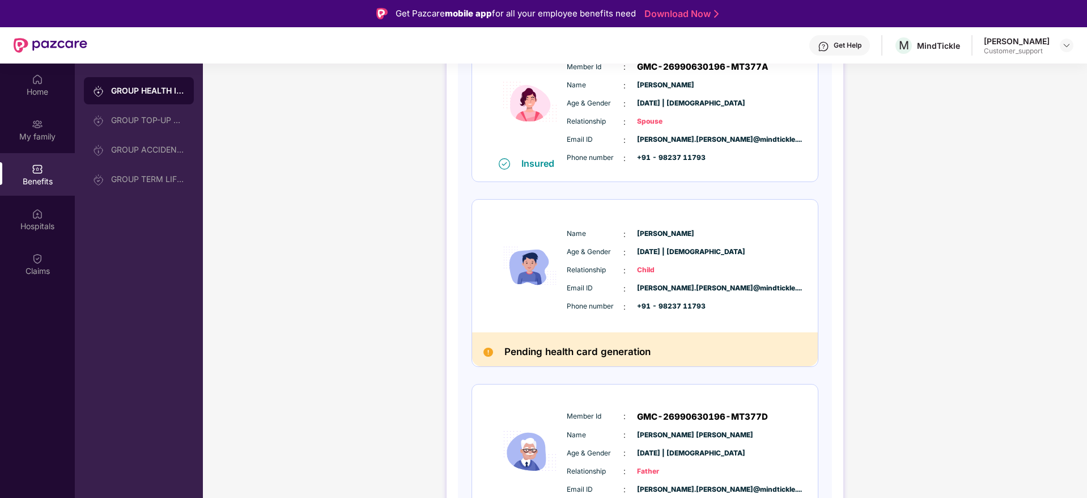
scroll to position [355, 0]
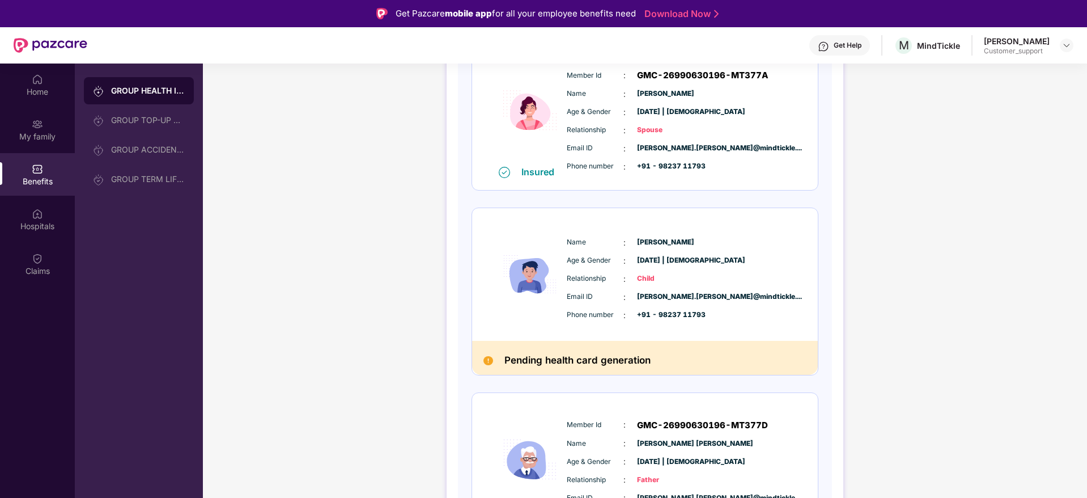
click at [818, 47] on img at bounding box center [823, 46] width 11 height 11
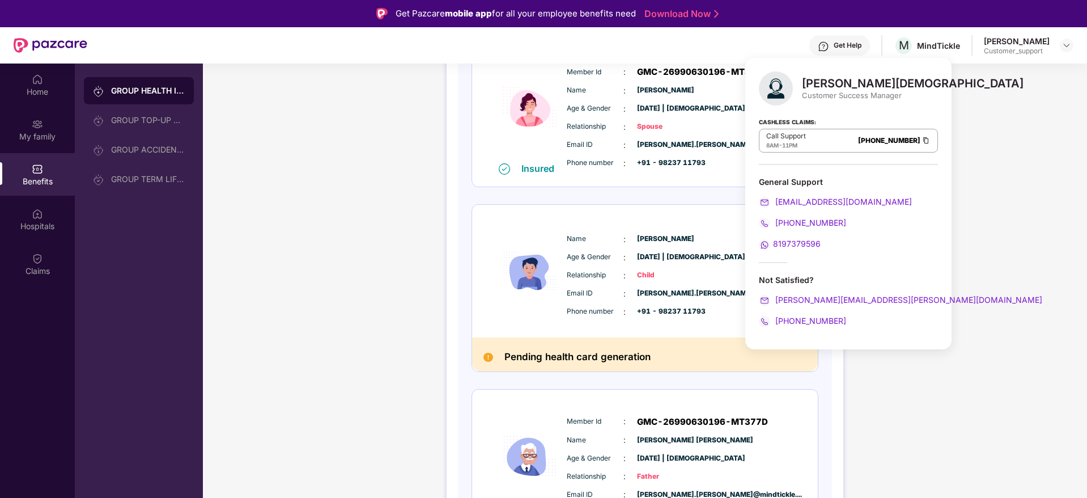
scroll to position [333, 0]
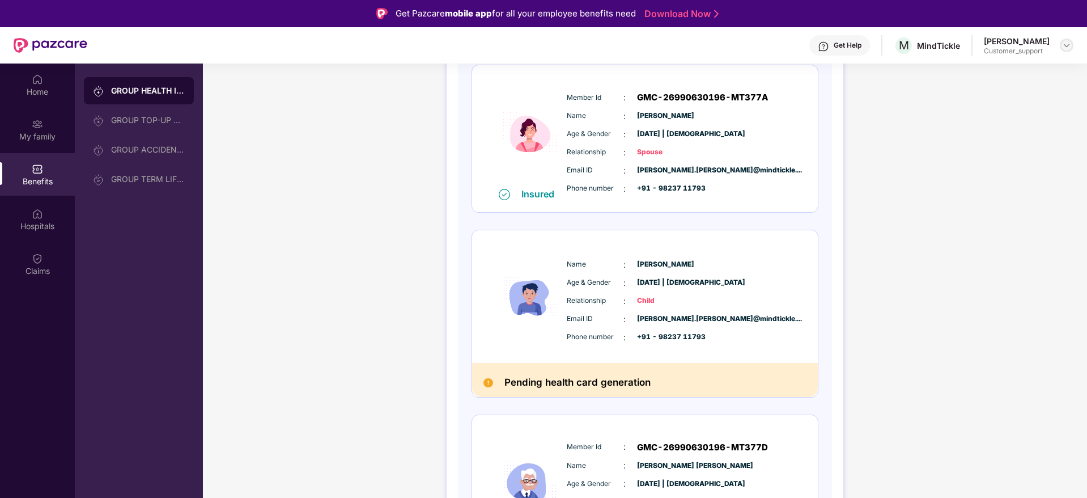
click at [1072, 43] on div at bounding box center [1067, 46] width 14 height 14
click at [969, 67] on div "Switch to support view" at bounding box center [1013, 72] width 147 height 22
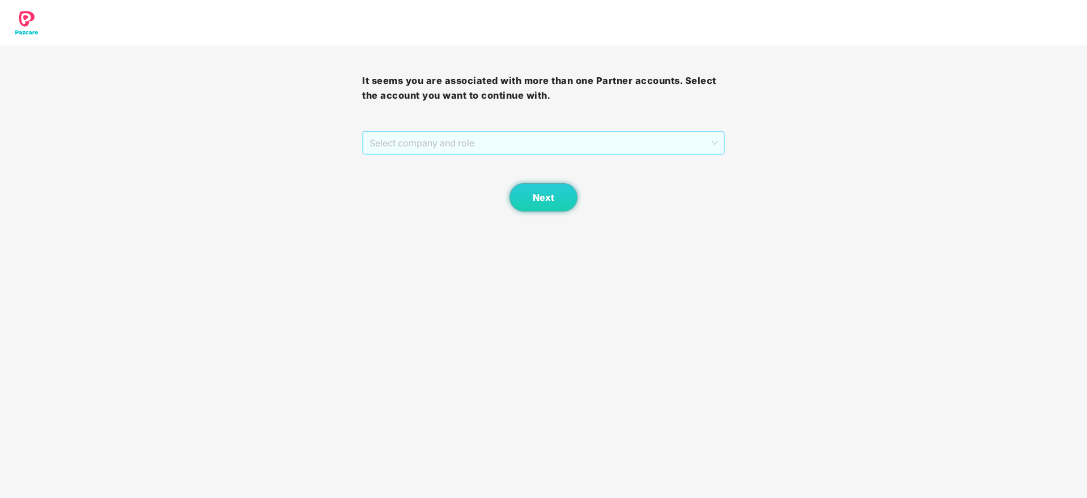
click at [441, 139] on span "Select company and role" at bounding box center [543, 143] width 347 height 22
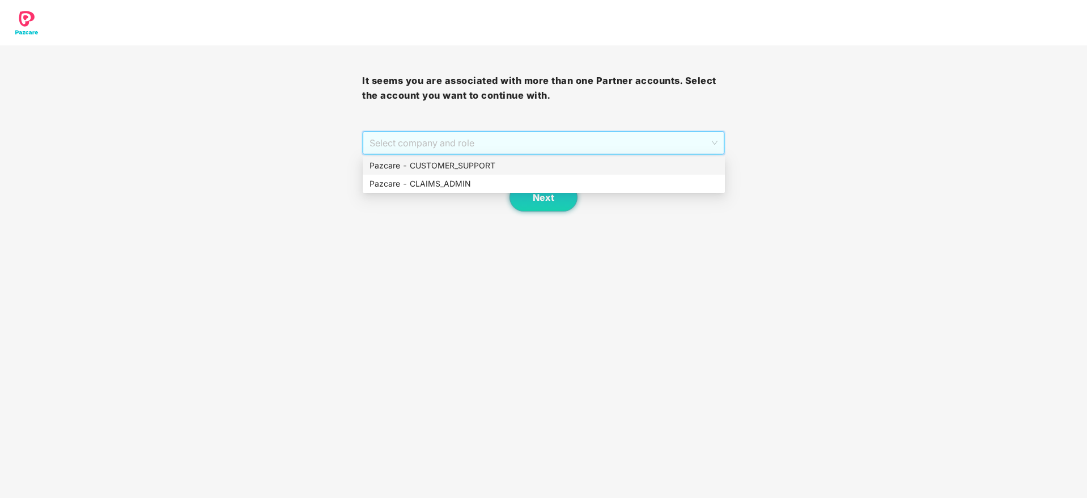
click at [459, 167] on div "Pazcare - CUSTOMER_SUPPORT" at bounding box center [544, 165] width 349 height 12
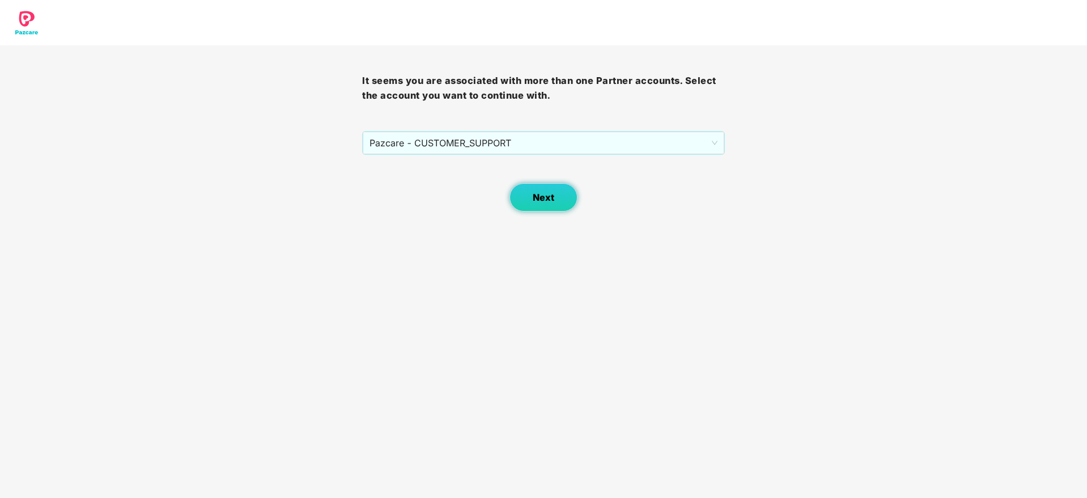
click at [546, 196] on span "Next" at bounding box center [544, 197] width 22 height 11
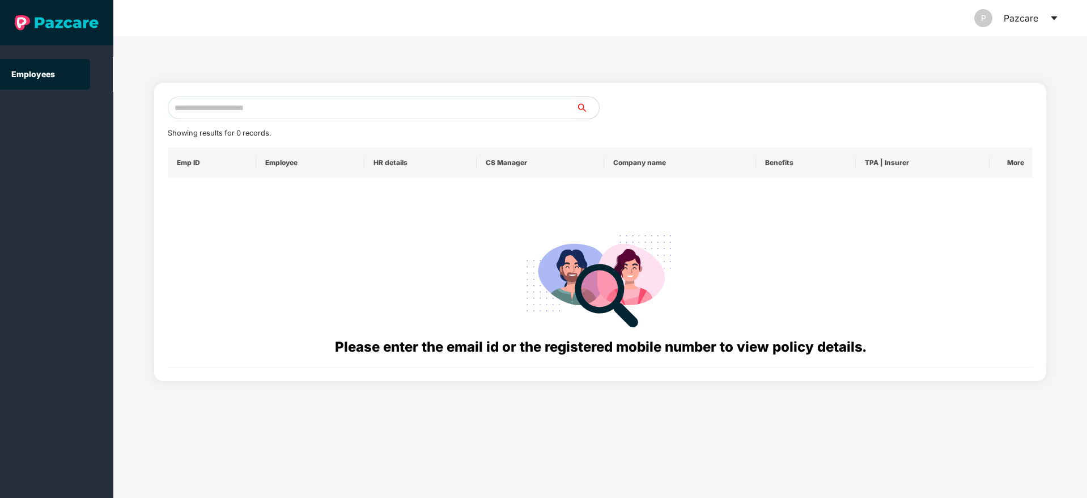
click at [213, 108] on input "text" at bounding box center [372, 107] width 409 height 23
paste input "**********"
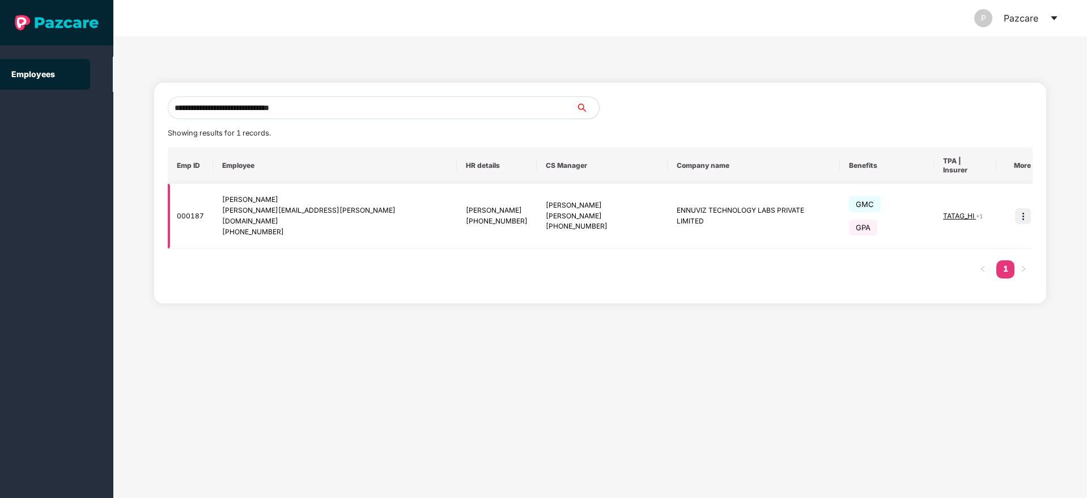
type input "**********"
click at [1015, 208] on img at bounding box center [1023, 216] width 16 height 16
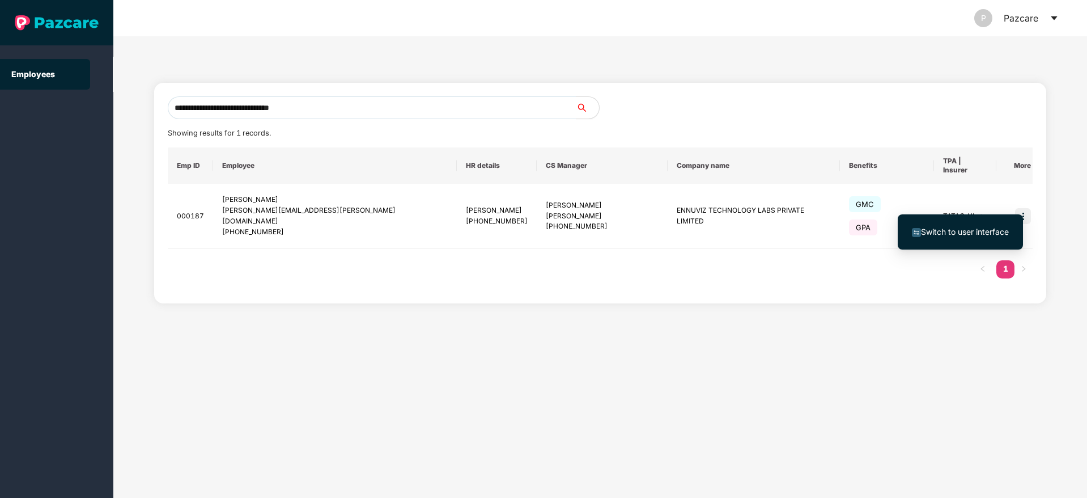
click at [956, 220] on li "Switch to user interface" at bounding box center [960, 232] width 125 height 24
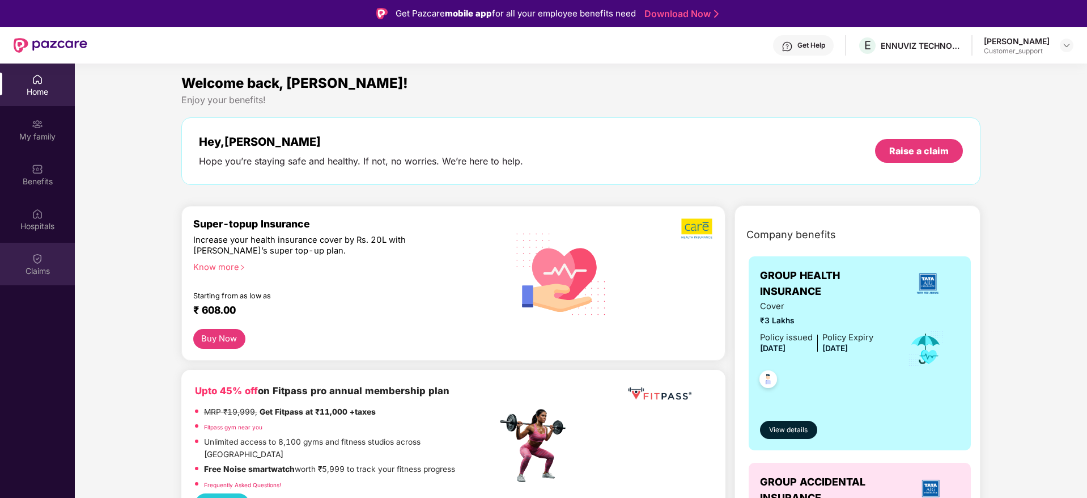
click at [34, 266] on div "Claims" at bounding box center [37, 270] width 75 height 11
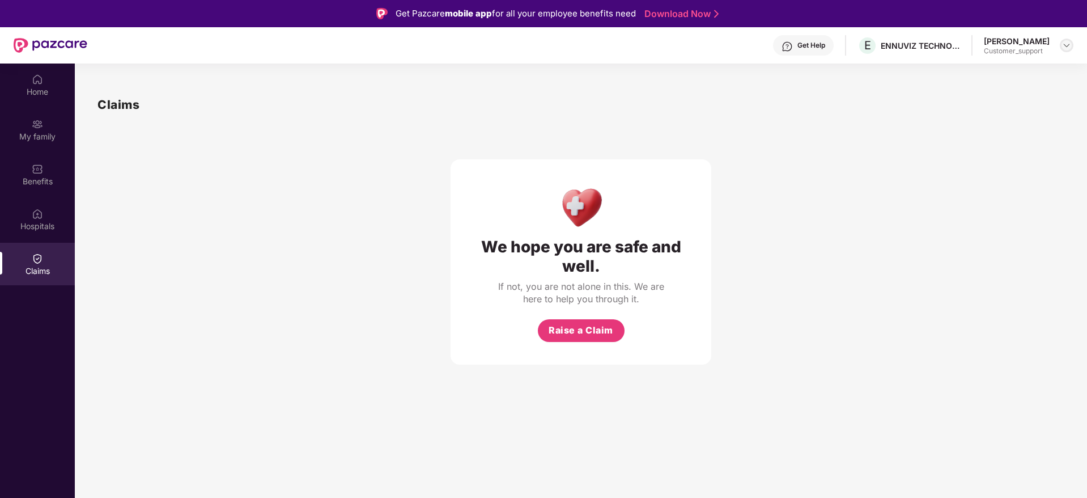
click at [1067, 44] on img at bounding box center [1066, 45] width 9 height 9
click at [1021, 69] on div "Switch to support view" at bounding box center [1013, 72] width 147 height 22
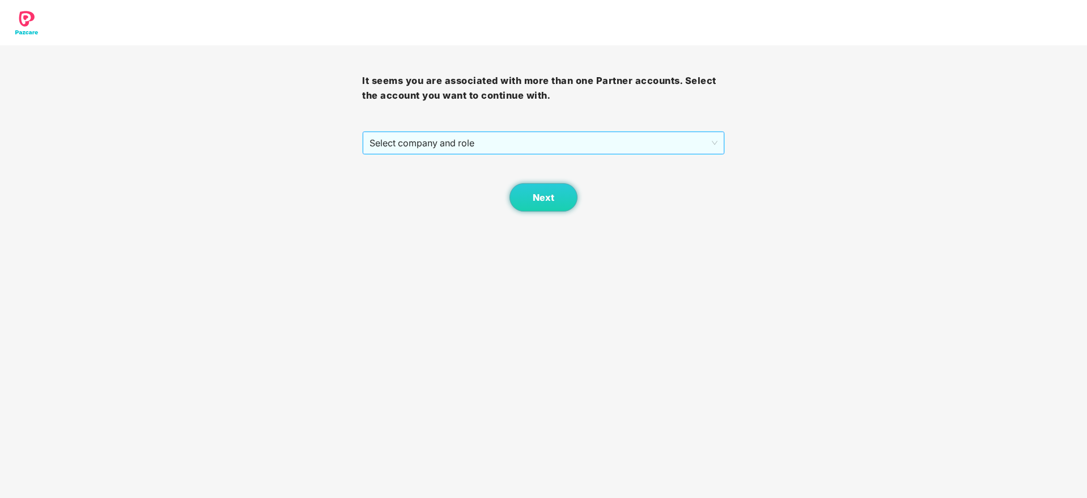
click at [522, 138] on span "Select company and role" at bounding box center [543, 143] width 347 height 22
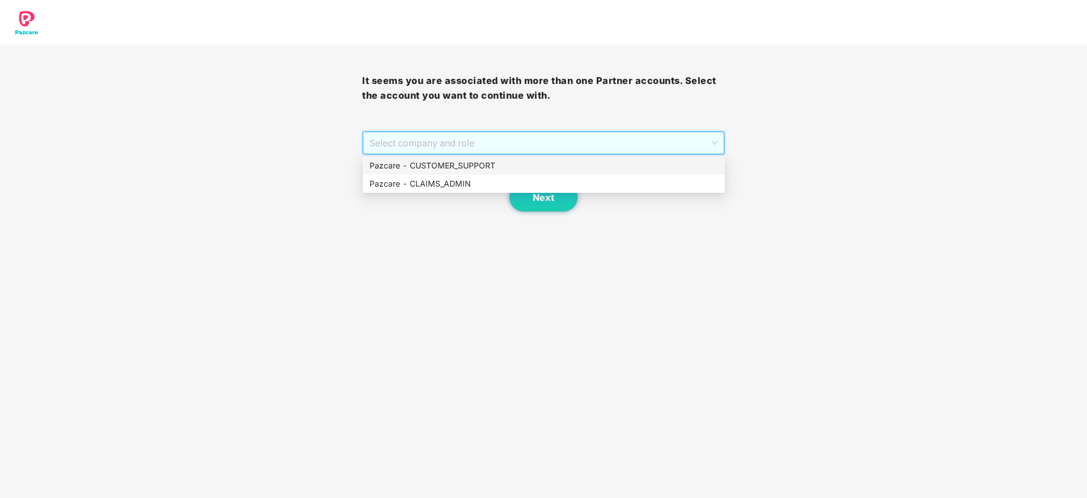
click at [462, 167] on div "Pazcare - CUSTOMER_SUPPORT" at bounding box center [544, 165] width 349 height 12
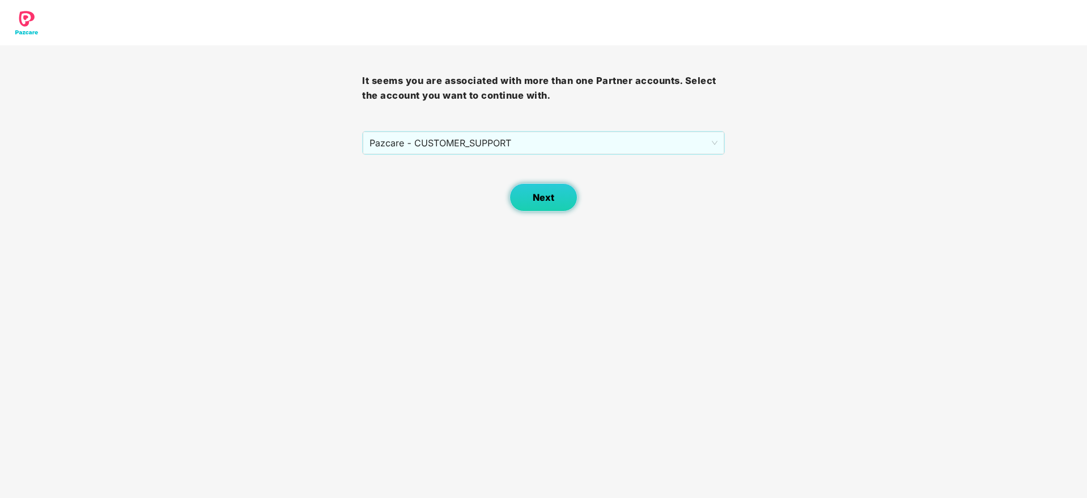
click at [532, 188] on button "Next" at bounding box center [544, 197] width 68 height 28
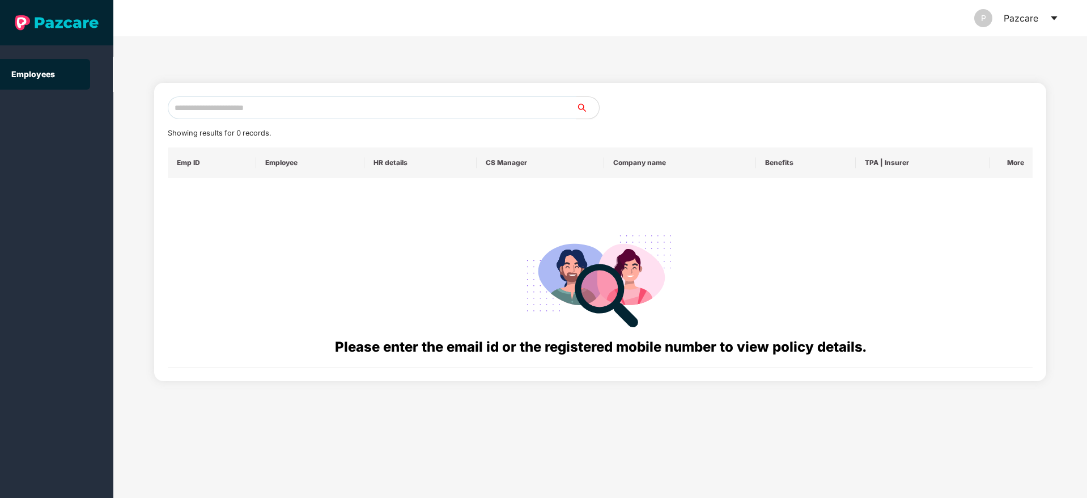
click at [197, 104] on input "text" at bounding box center [372, 107] width 409 height 23
paste input "**********"
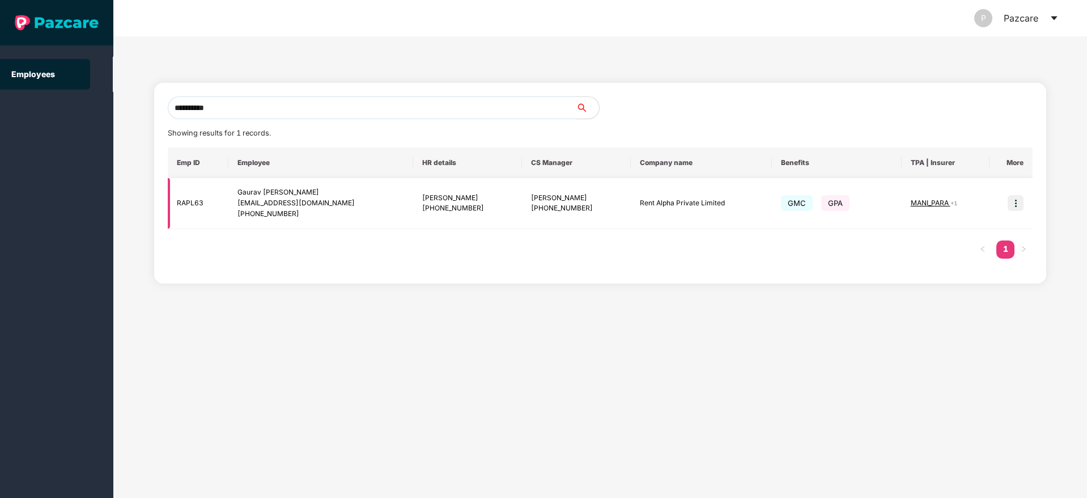
type input "**********"
click at [1022, 202] on img at bounding box center [1016, 203] width 16 height 16
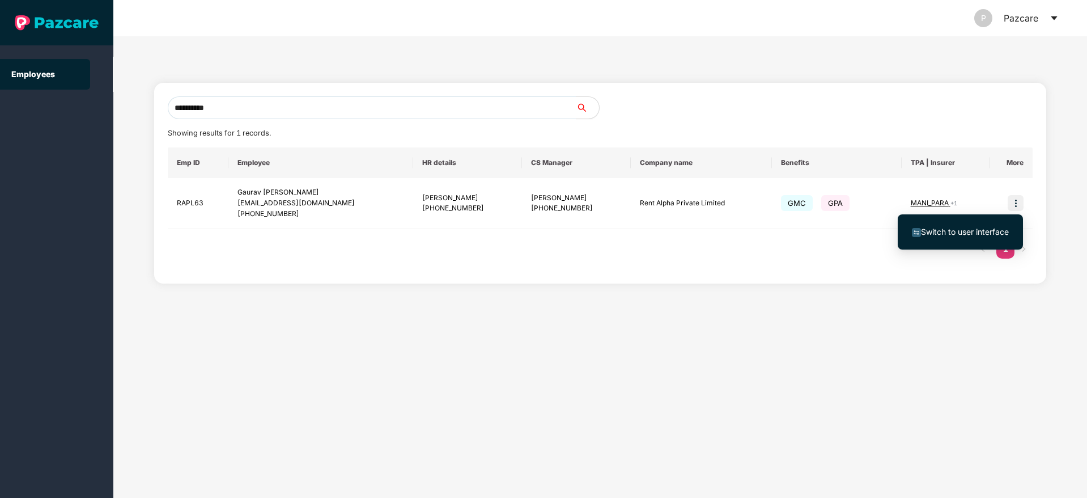
click at [967, 230] on span "Switch to user interface" at bounding box center [965, 232] width 88 height 10
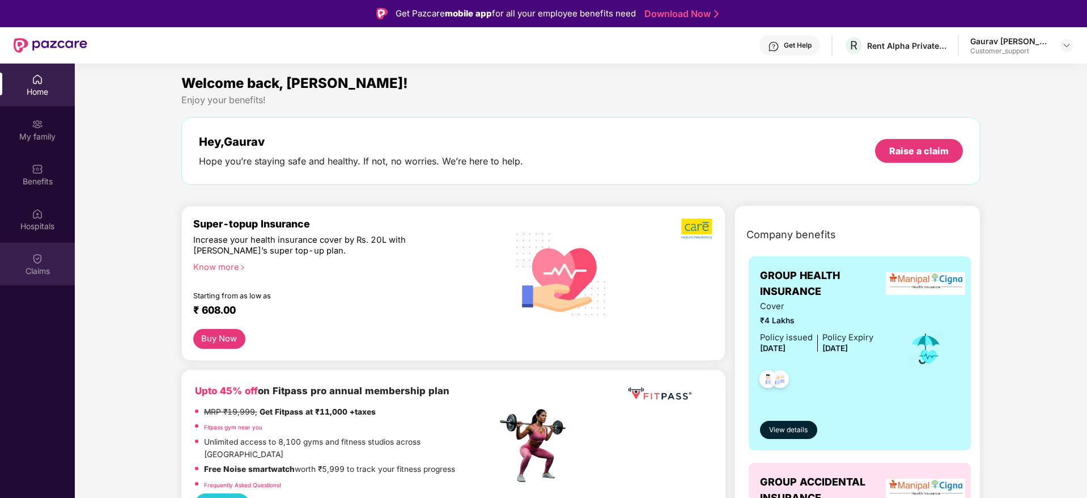
click at [40, 263] on img at bounding box center [37, 258] width 11 height 11
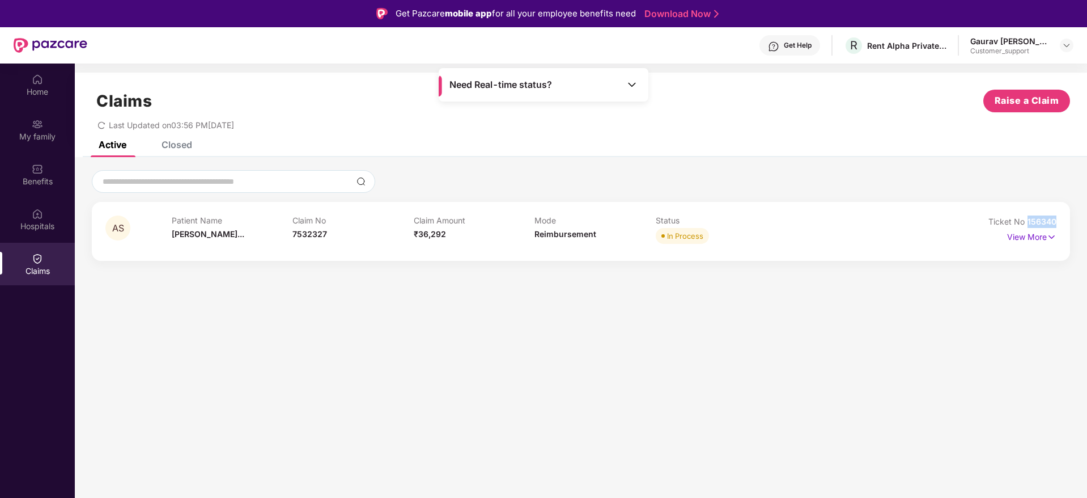
drag, startPoint x: 1057, startPoint y: 223, endPoint x: 1027, endPoint y: 223, distance: 30.0
click at [1027, 223] on div "AS Patient Name Anant Sadanan... Claim No 7532327 Claim Amount ₹36,292 Mode Rei…" at bounding box center [581, 231] width 978 height 59
copy span "156340"
click at [1070, 49] on img at bounding box center [1066, 45] width 9 height 9
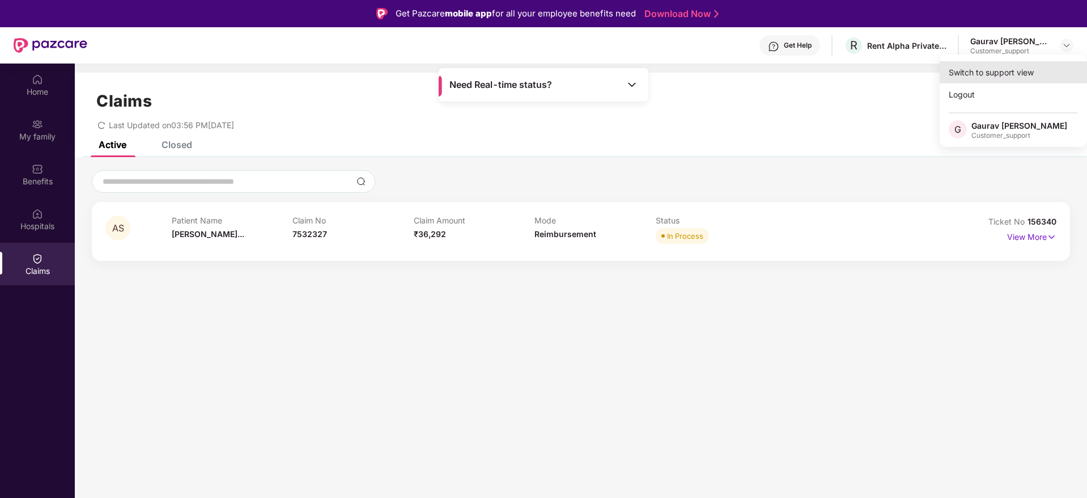
click at [982, 78] on div "Switch to support view" at bounding box center [1013, 72] width 147 height 22
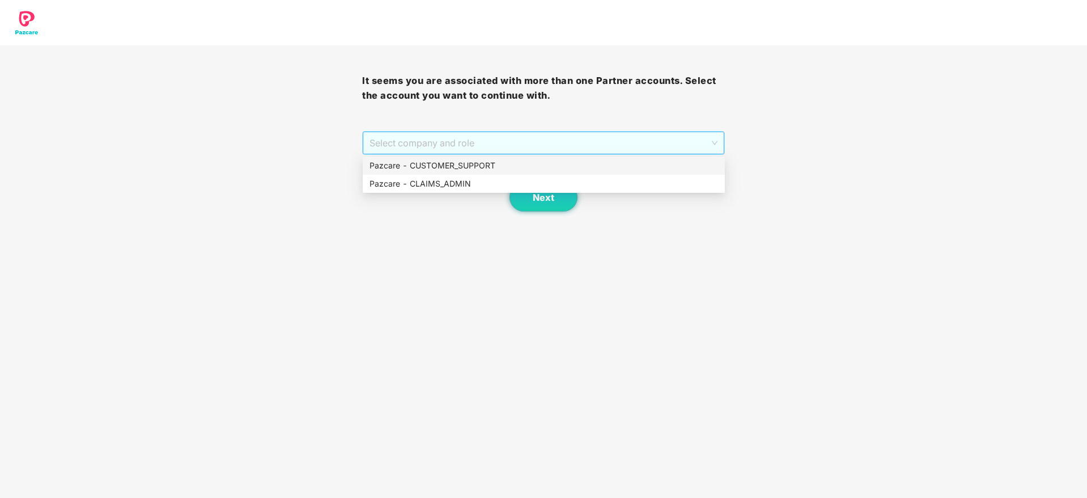
click at [494, 143] on span "Select company and role" at bounding box center [543, 143] width 347 height 22
click at [459, 164] on div "Pazcare - CUSTOMER_SUPPORT" at bounding box center [544, 165] width 349 height 12
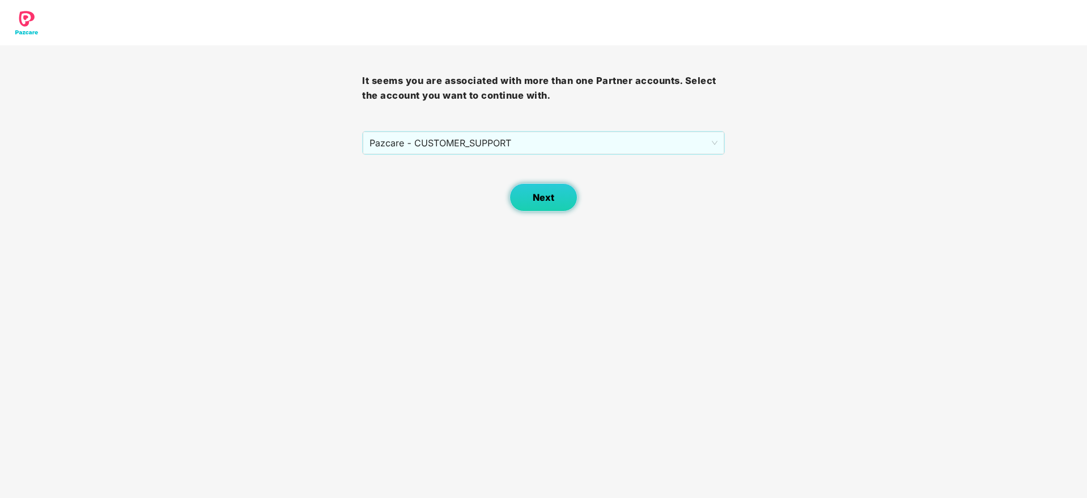
click at [536, 194] on span "Next" at bounding box center [544, 197] width 22 height 11
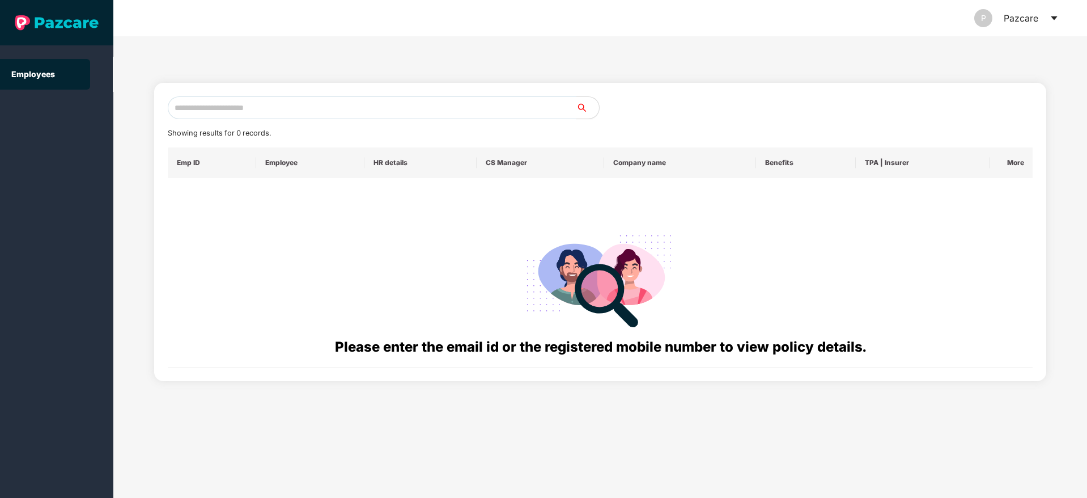
click at [183, 106] on input "text" at bounding box center [372, 107] width 409 height 23
paste input "**********"
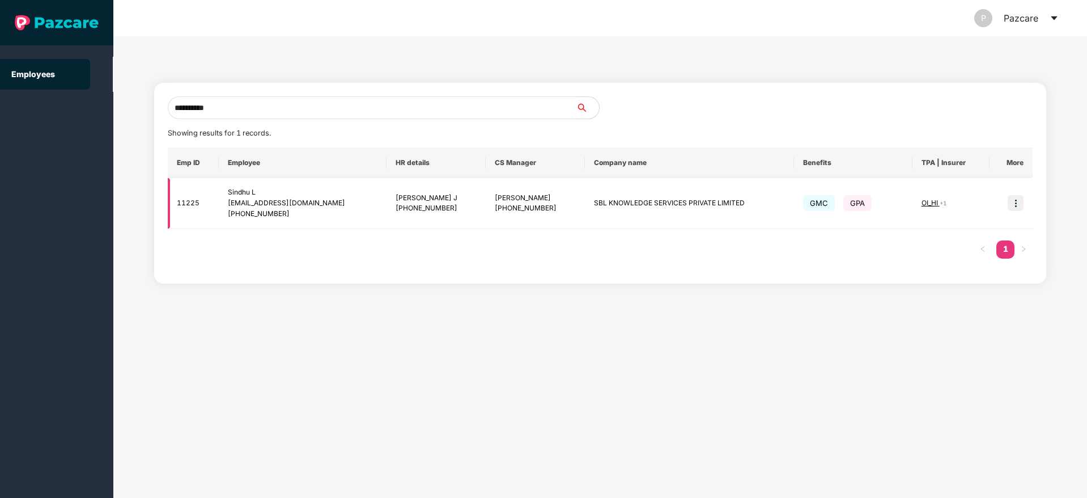
type input "**********"
click at [1012, 207] on img at bounding box center [1016, 203] width 16 height 16
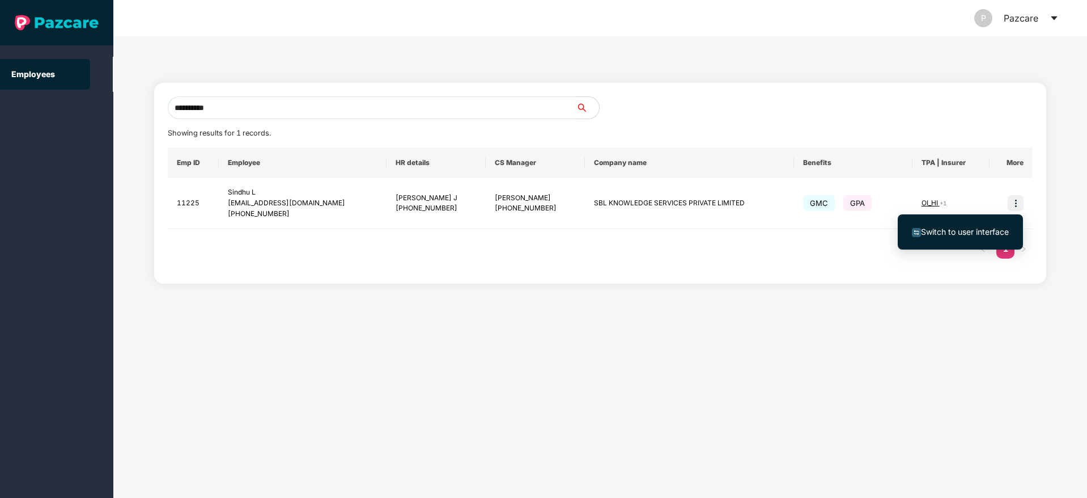
click at [946, 236] on span "Switch to user interface" at bounding box center [965, 232] width 88 height 10
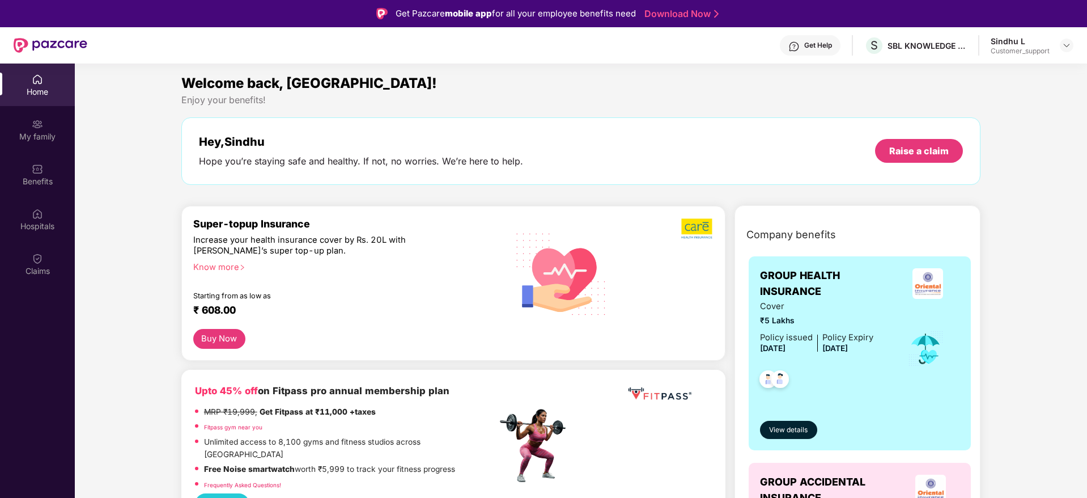
click at [33, 260] on img at bounding box center [37, 258] width 11 height 11
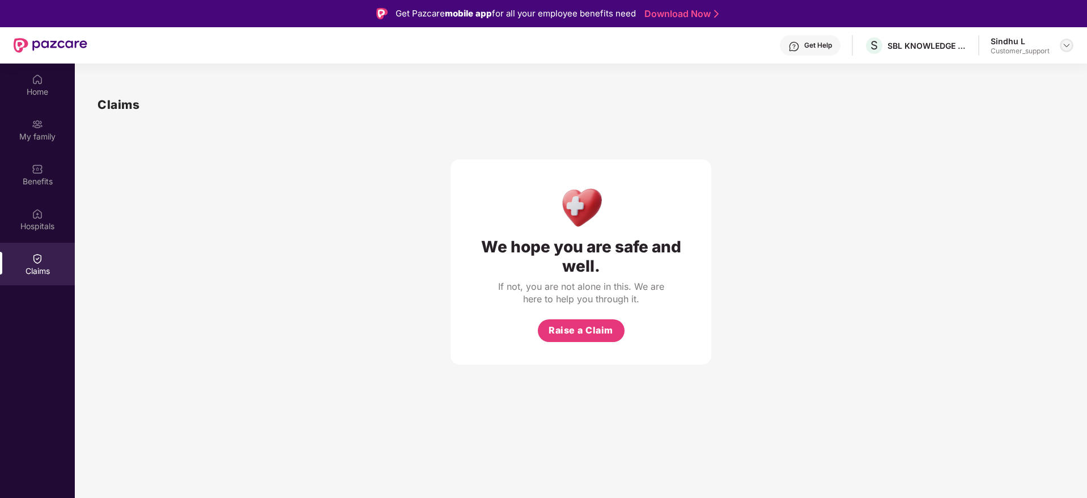
click at [1066, 49] on img at bounding box center [1066, 45] width 9 height 9
click at [1005, 67] on div "Switch to support view" at bounding box center [1013, 72] width 147 height 22
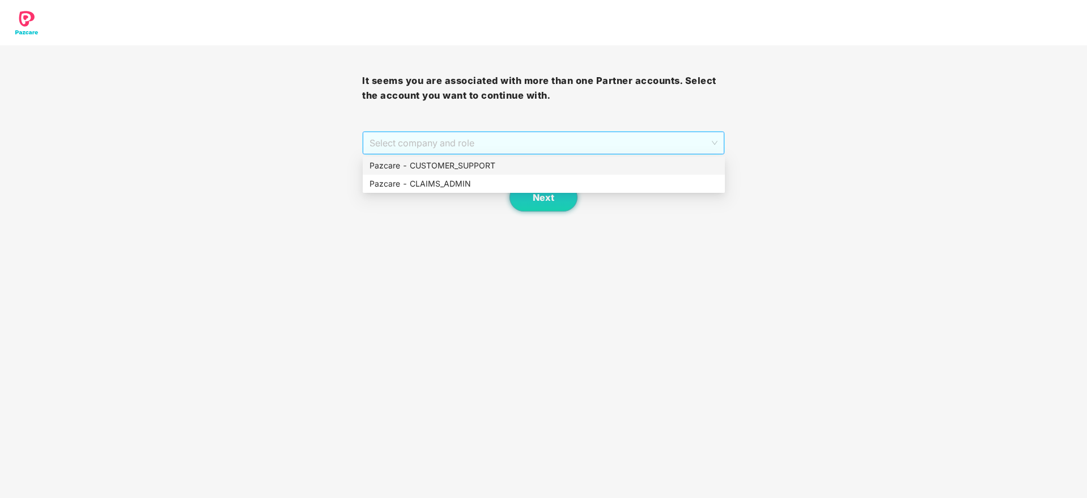
click at [478, 146] on span "Select company and role" at bounding box center [543, 143] width 347 height 22
click at [451, 163] on div "Pazcare - CUSTOMER_SUPPORT" at bounding box center [544, 165] width 349 height 12
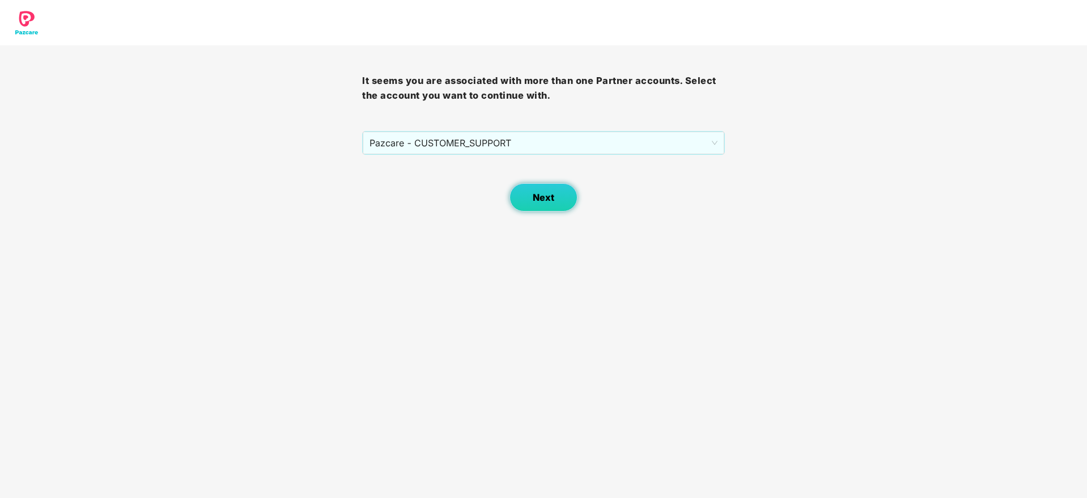
click at [531, 196] on button "Next" at bounding box center [544, 197] width 68 height 28
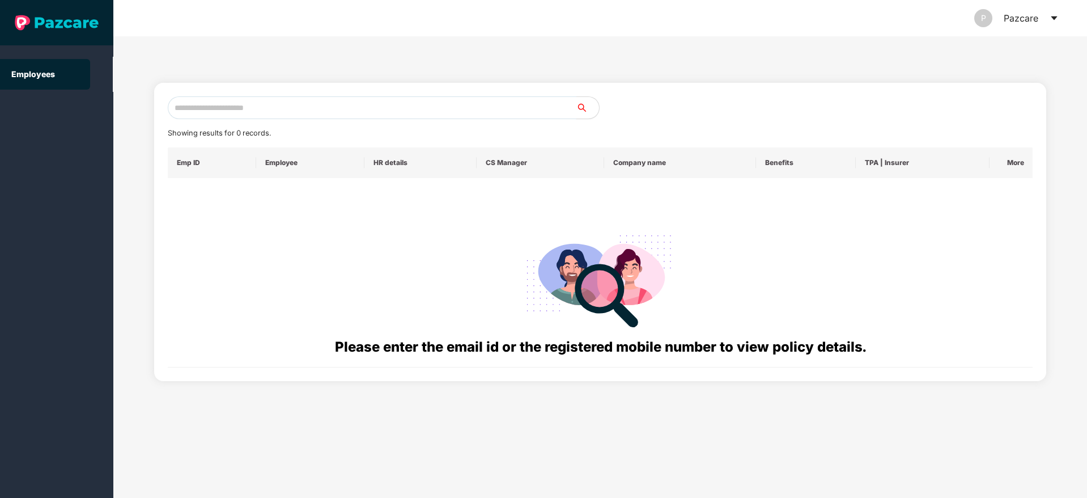
click at [263, 103] on input "text" at bounding box center [372, 107] width 409 height 23
paste input "**********"
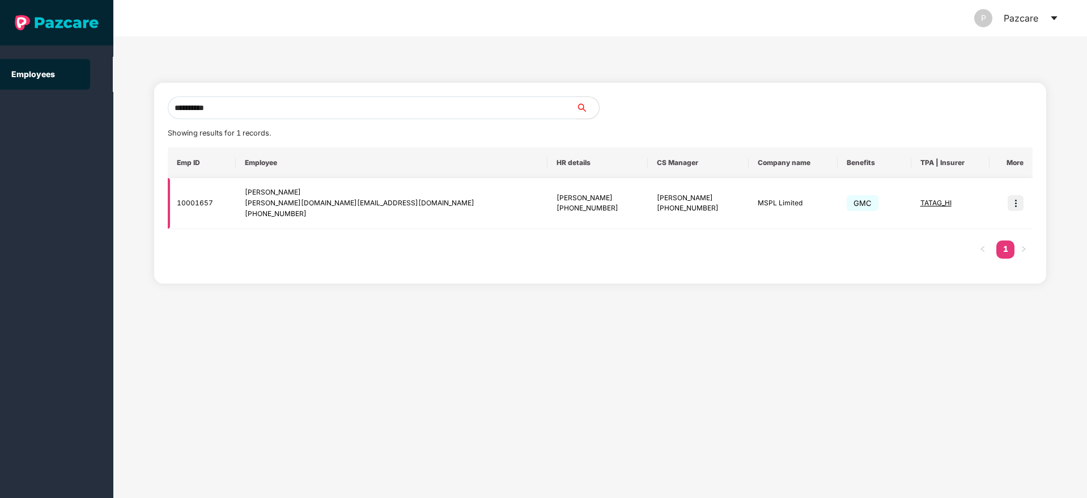
type input "**********"
click at [1021, 207] on img at bounding box center [1016, 203] width 16 height 16
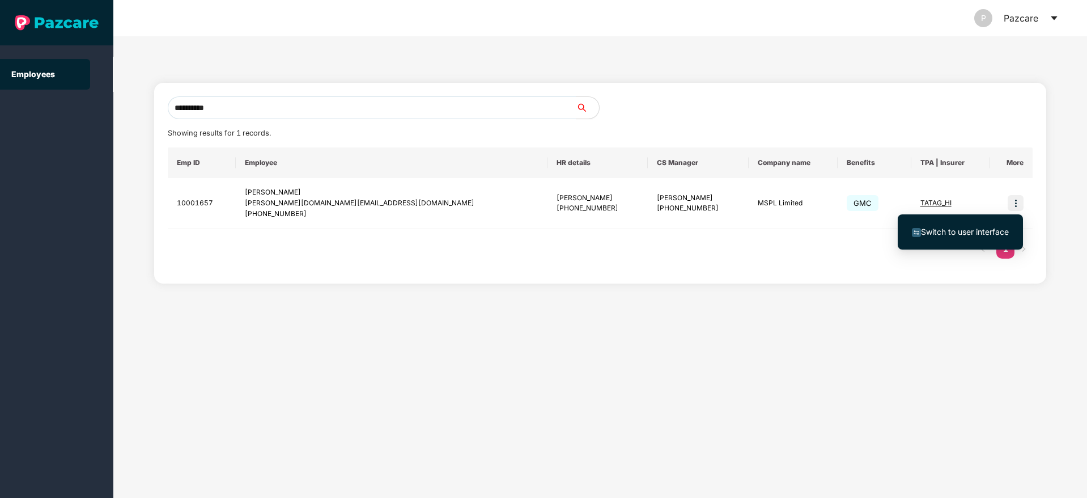
click at [975, 231] on span "Switch to user interface" at bounding box center [965, 232] width 88 height 10
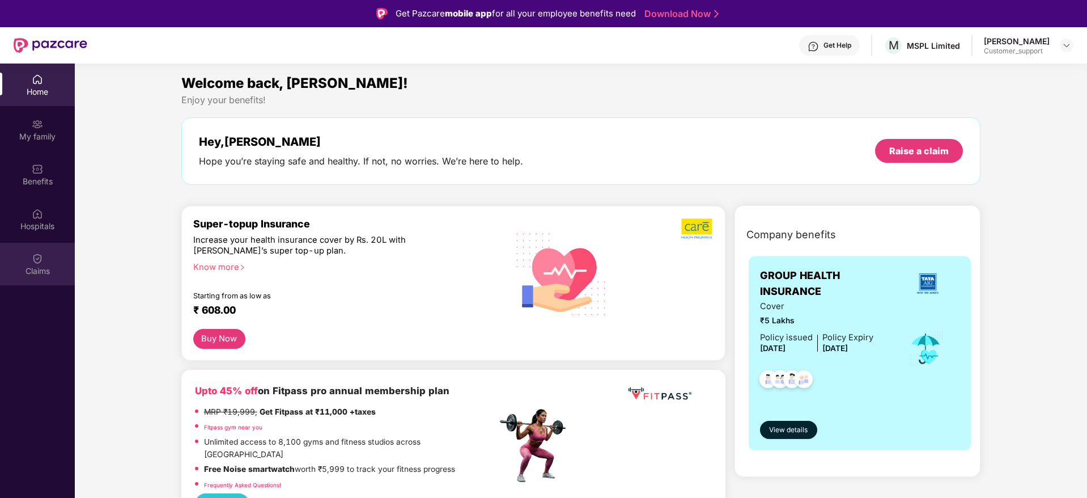
click at [28, 262] on div "Claims" at bounding box center [37, 264] width 75 height 43
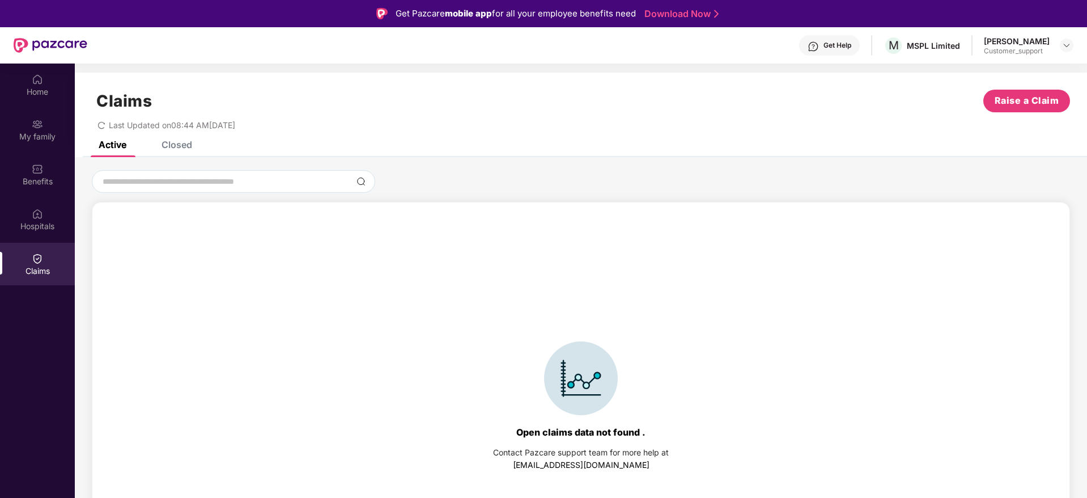
click at [185, 139] on div "Claims Raise a Claim Last Updated on 08:44 AM, 25 Sep 2025" at bounding box center [581, 107] width 1012 height 69
click at [182, 146] on div "Closed" at bounding box center [177, 144] width 31 height 11
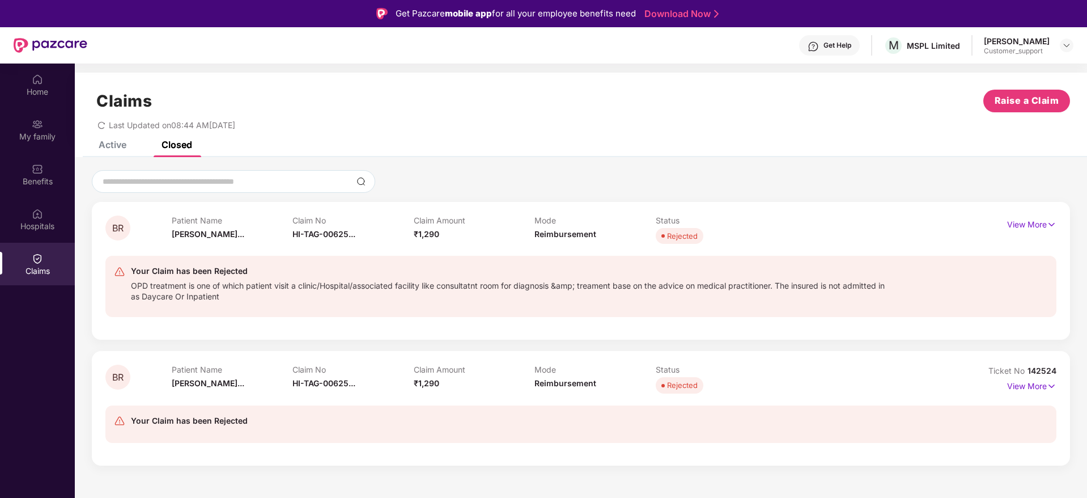
click at [111, 142] on div "Active" at bounding box center [113, 144] width 28 height 11
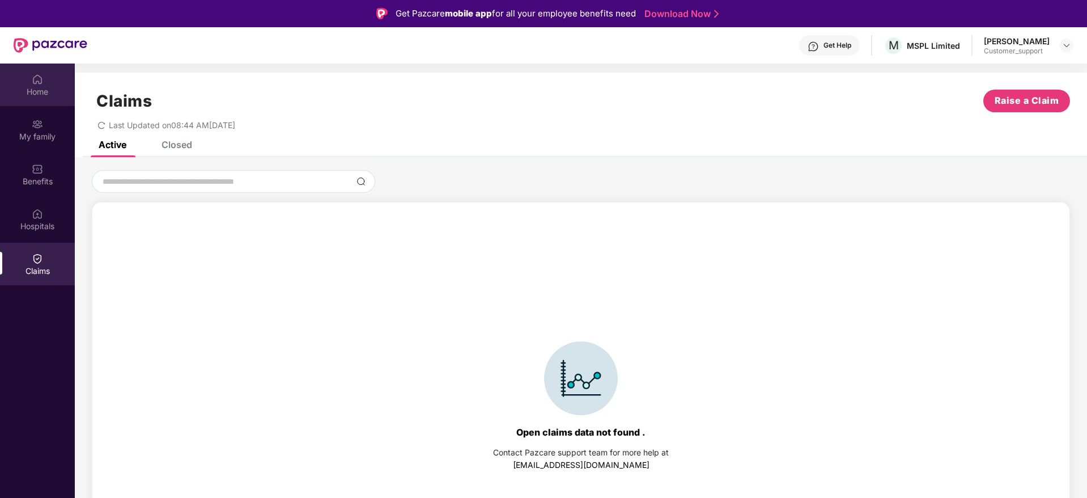
click at [34, 80] on img at bounding box center [37, 79] width 11 height 11
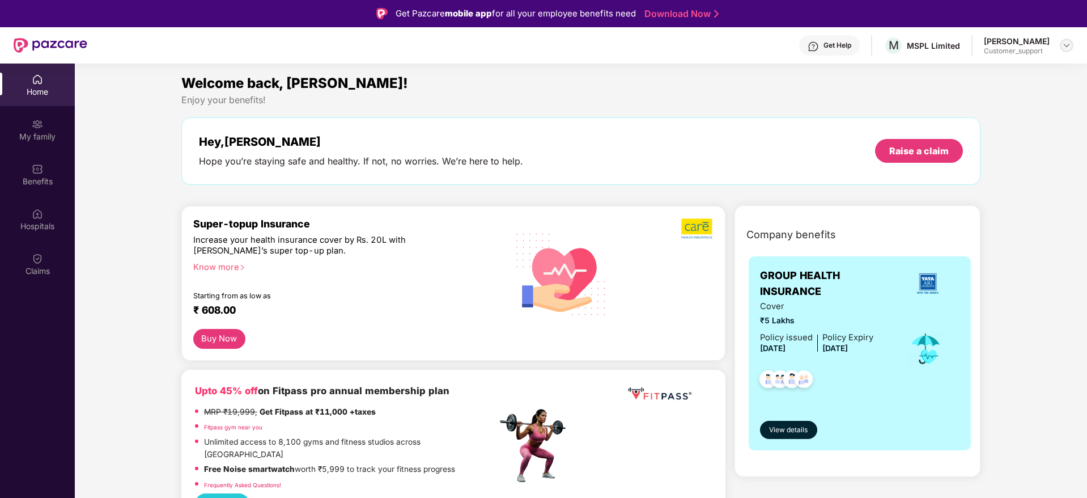
click at [1066, 45] on img at bounding box center [1066, 45] width 9 height 9
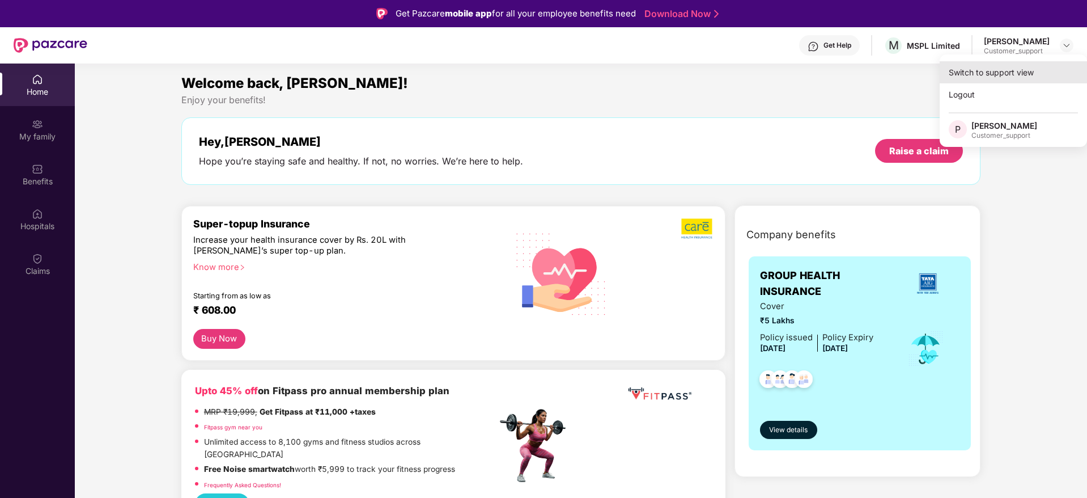
click at [1021, 67] on div "Switch to support view" at bounding box center [1013, 72] width 147 height 22
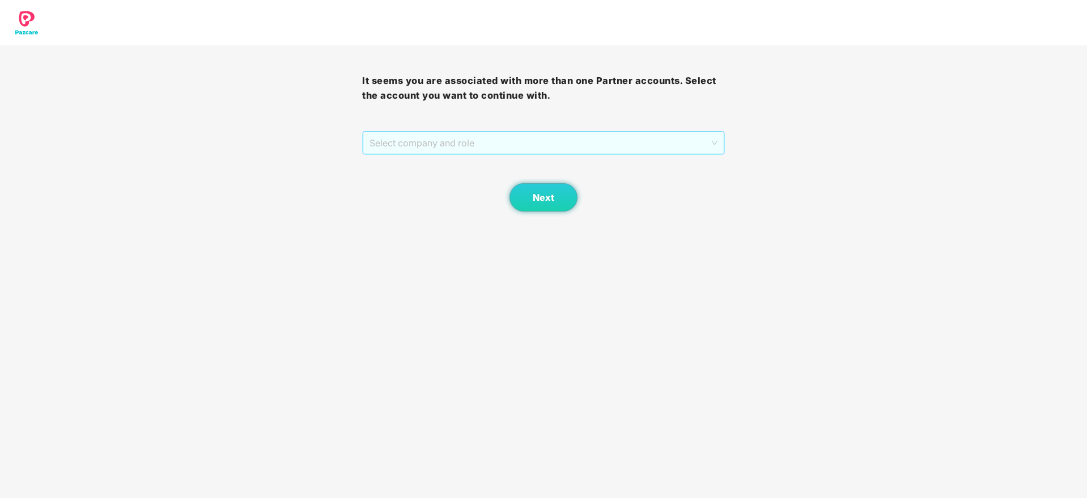
click at [586, 141] on span "Select company and role" at bounding box center [543, 143] width 347 height 22
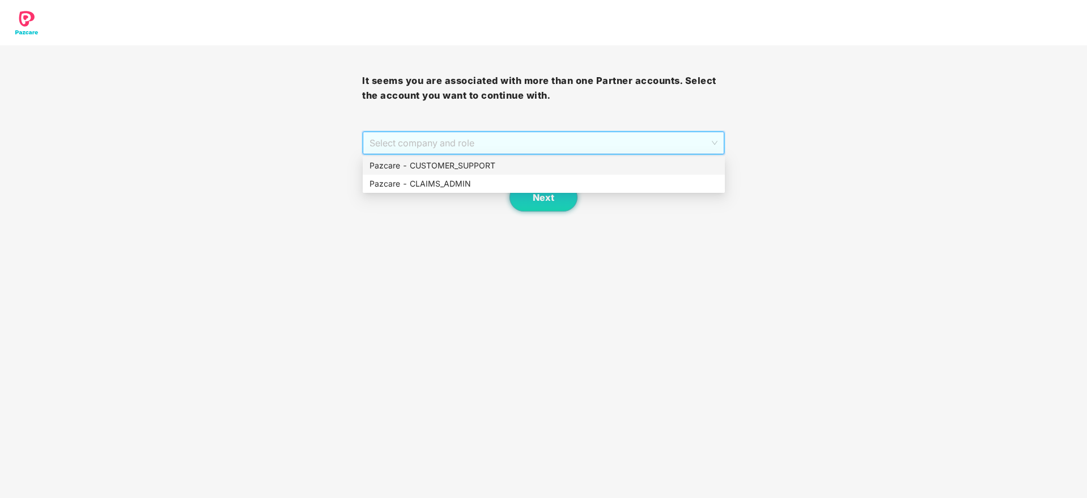
click at [463, 166] on div "Pazcare - CUSTOMER_SUPPORT" at bounding box center [544, 165] width 349 height 12
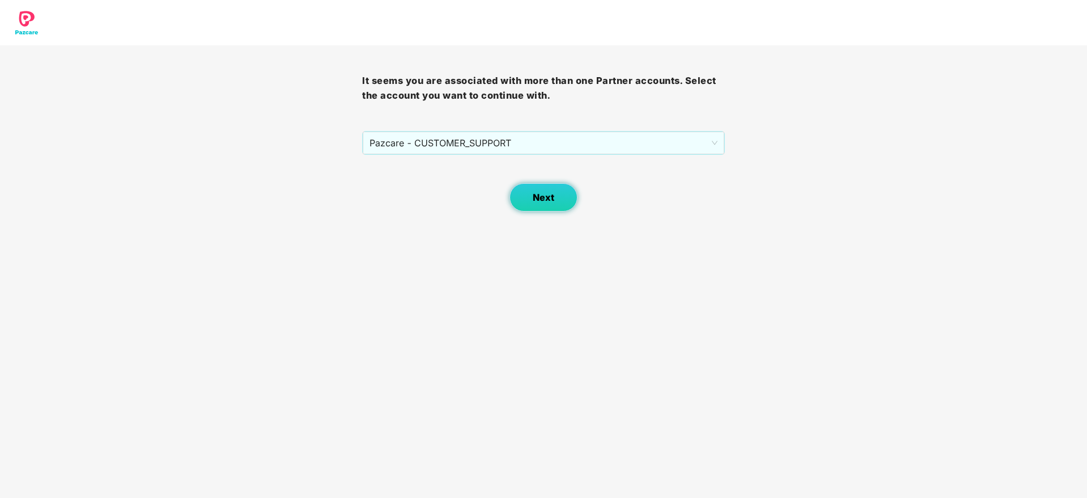
click at [532, 200] on button "Next" at bounding box center [544, 197] width 68 height 28
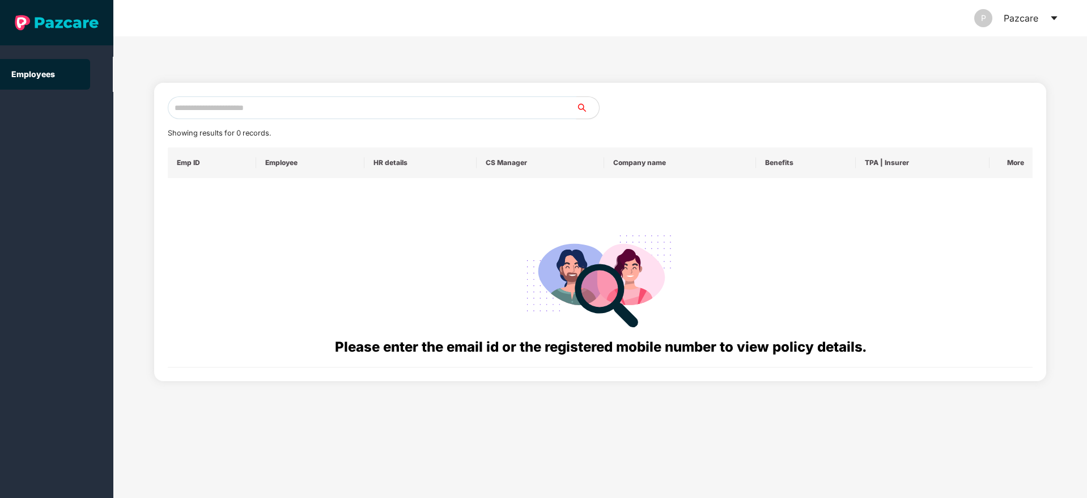
click at [317, 107] on input "text" at bounding box center [372, 107] width 409 height 23
paste input "**********"
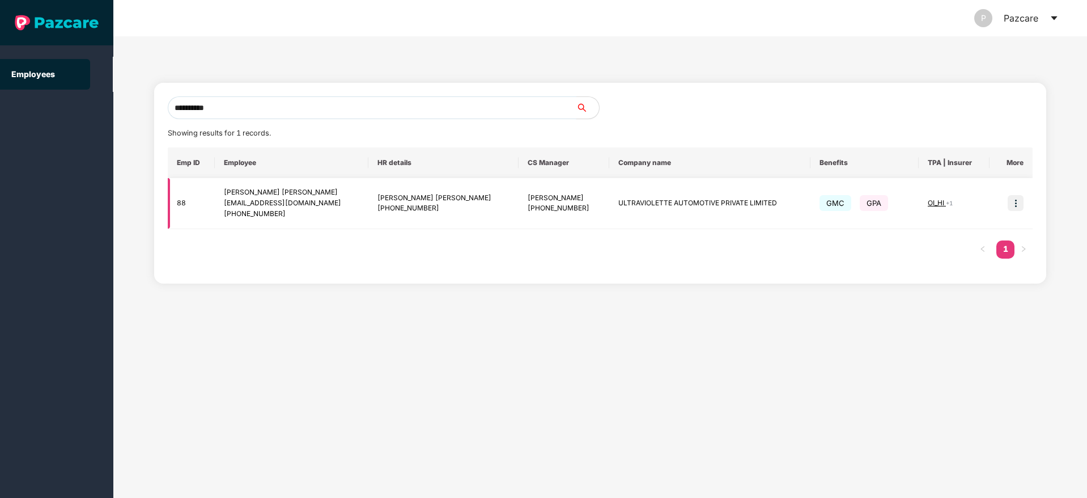
type input "**********"
click at [1018, 202] on img at bounding box center [1016, 203] width 16 height 16
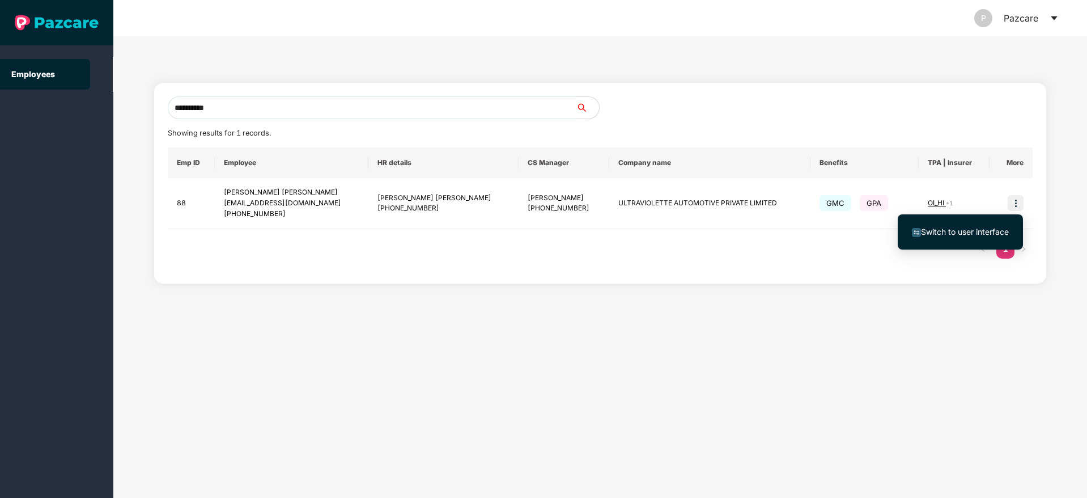
click at [965, 234] on span "Switch to user interface" at bounding box center [965, 232] width 88 height 10
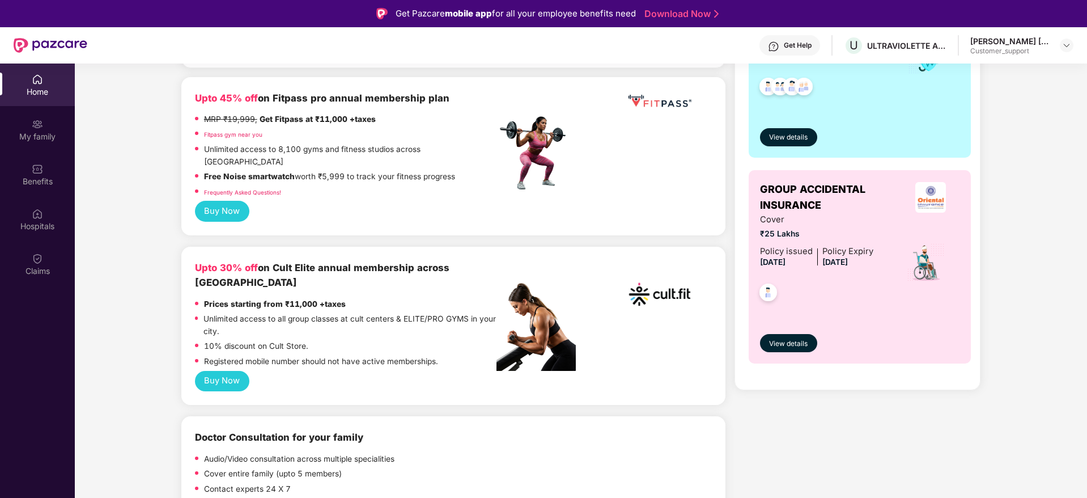
scroll to position [184, 0]
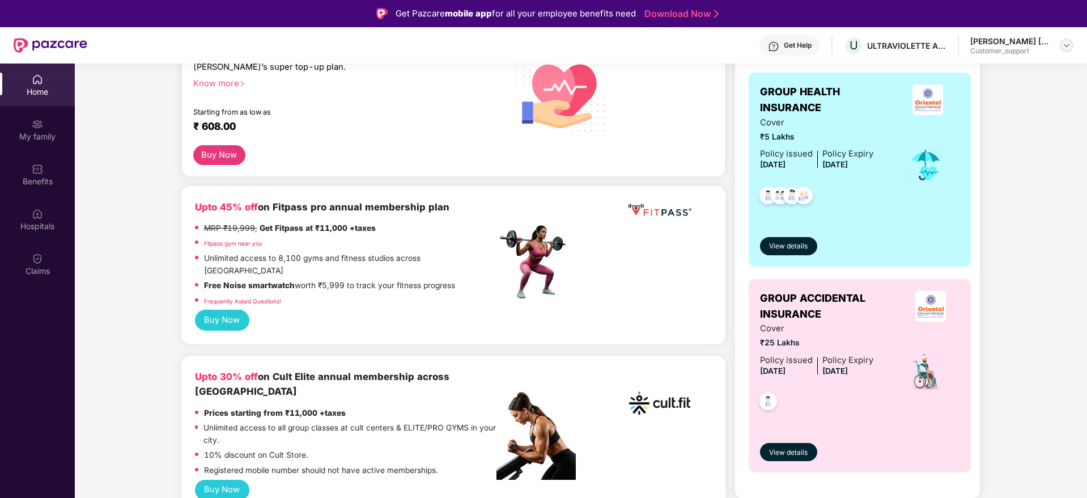
click at [1068, 43] on img at bounding box center [1066, 45] width 9 height 9
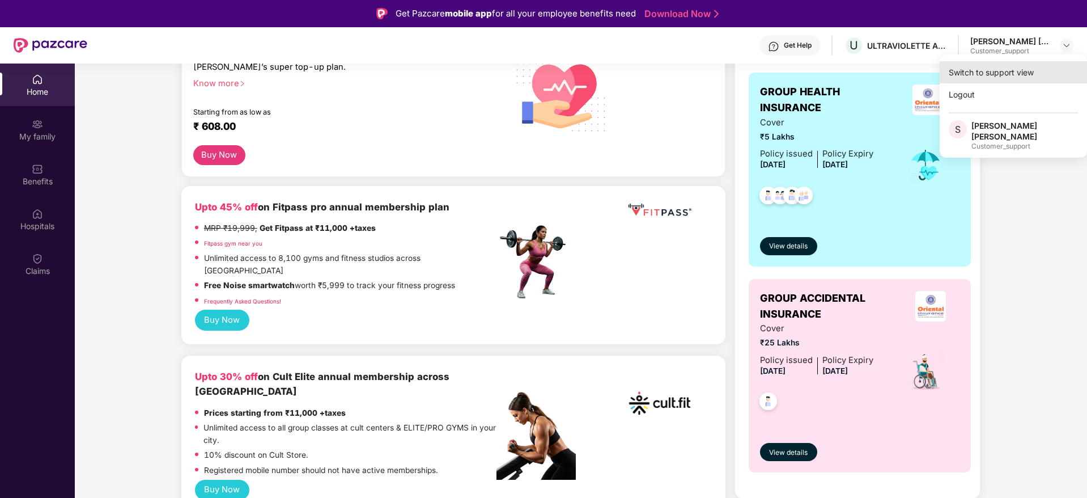
click at [1005, 70] on div "Switch to support view" at bounding box center [1013, 72] width 147 height 22
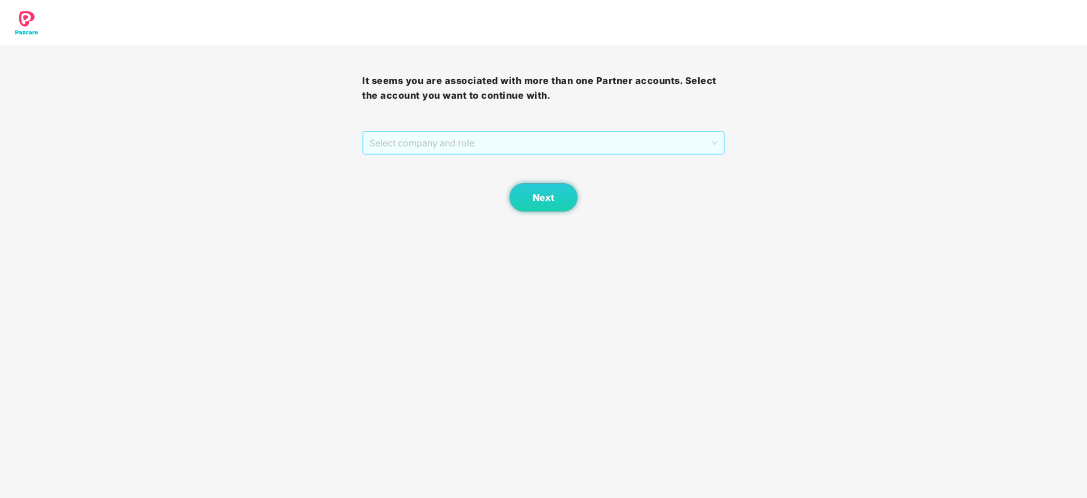
click at [639, 145] on span "Select company and role" at bounding box center [543, 143] width 347 height 22
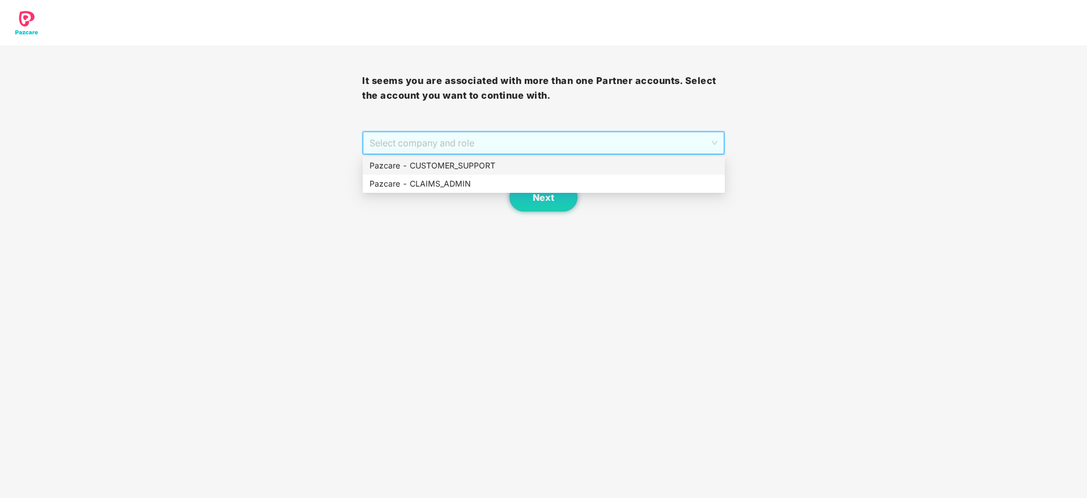
click at [513, 163] on div "Pazcare - CUSTOMER_SUPPORT" at bounding box center [544, 165] width 349 height 12
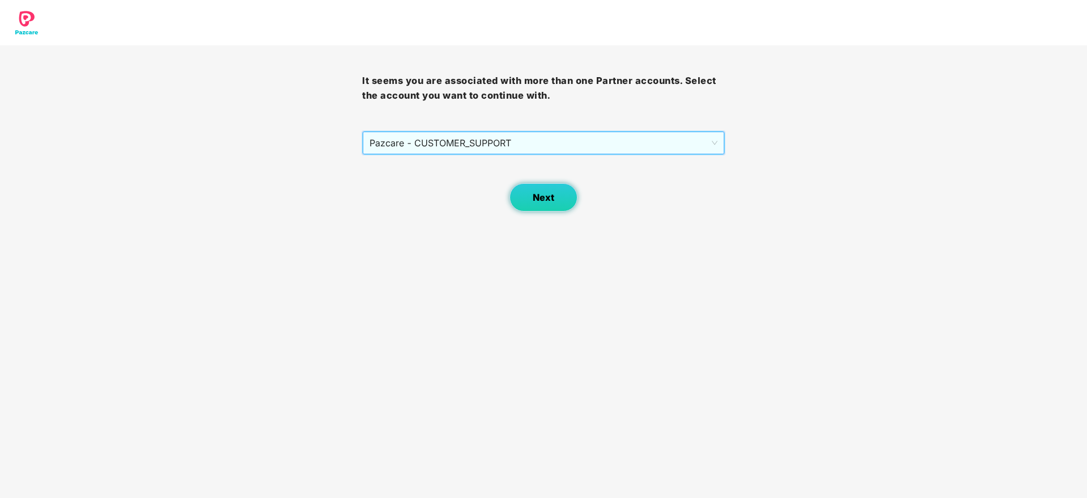
click at [540, 201] on span "Next" at bounding box center [544, 197] width 22 height 11
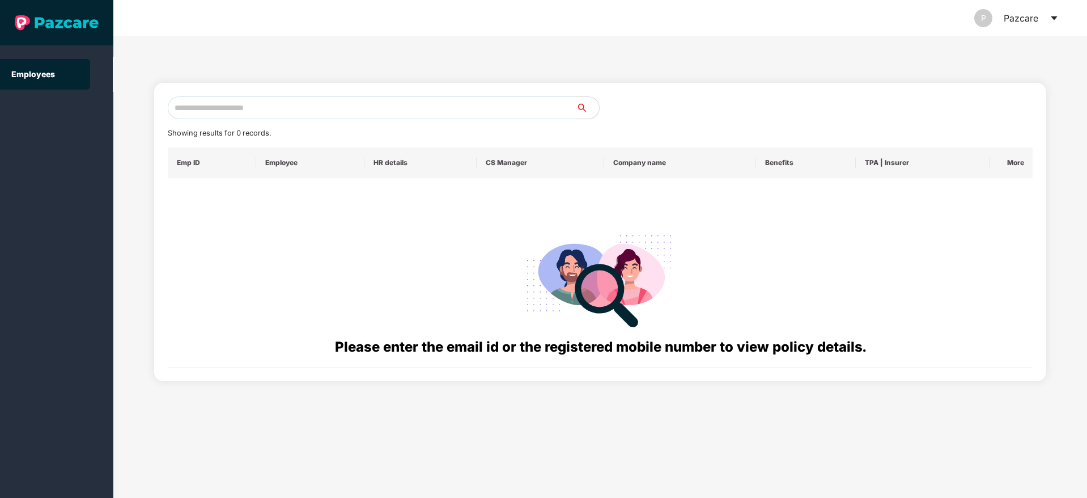
click at [328, 107] on input "text" at bounding box center [372, 107] width 409 height 23
paste input "**********"
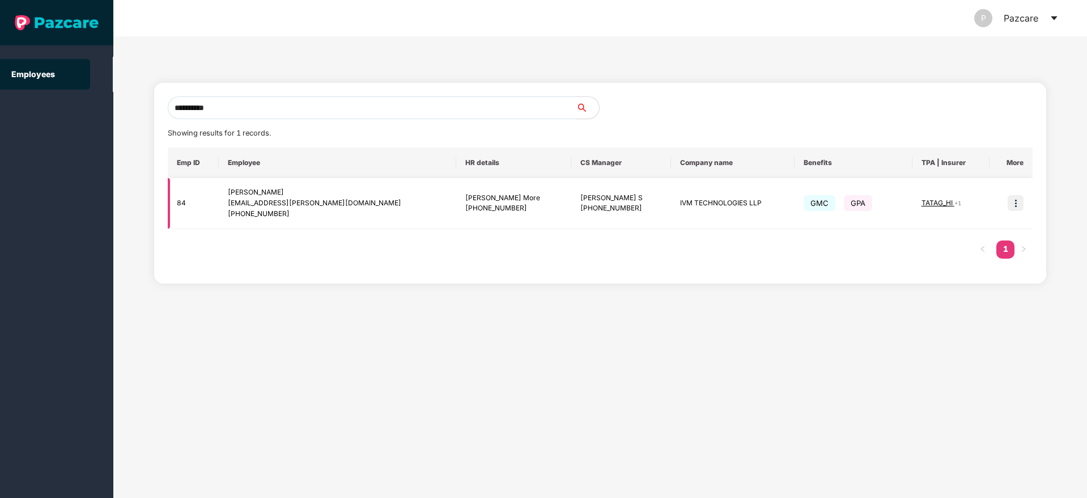
type input "**********"
click at [1020, 198] on img at bounding box center [1016, 203] width 16 height 16
click at [1018, 203] on img at bounding box center [1016, 203] width 16 height 16
click at [1016, 205] on img at bounding box center [1016, 203] width 16 height 16
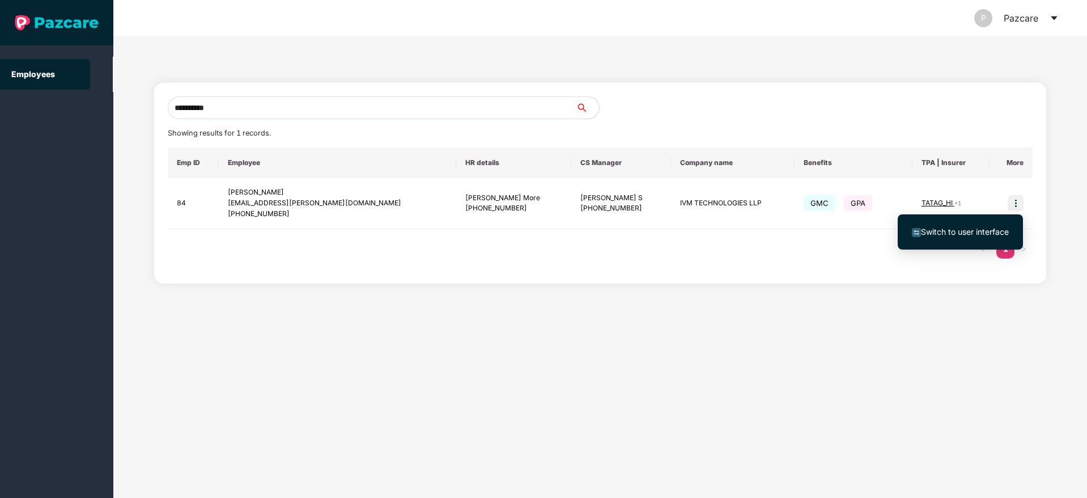
click at [971, 232] on span "Switch to user interface" at bounding box center [965, 232] width 88 height 10
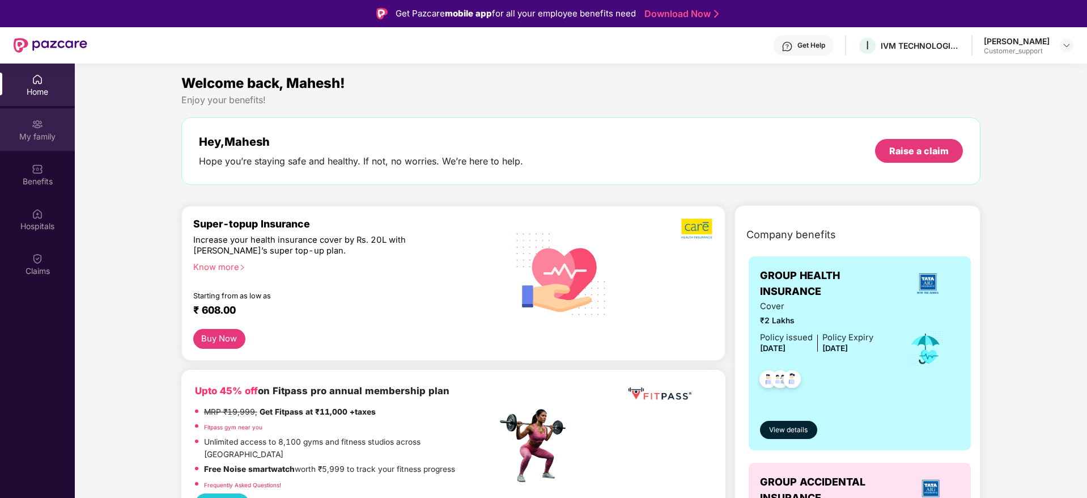
click at [33, 136] on div "My family" at bounding box center [37, 136] width 75 height 11
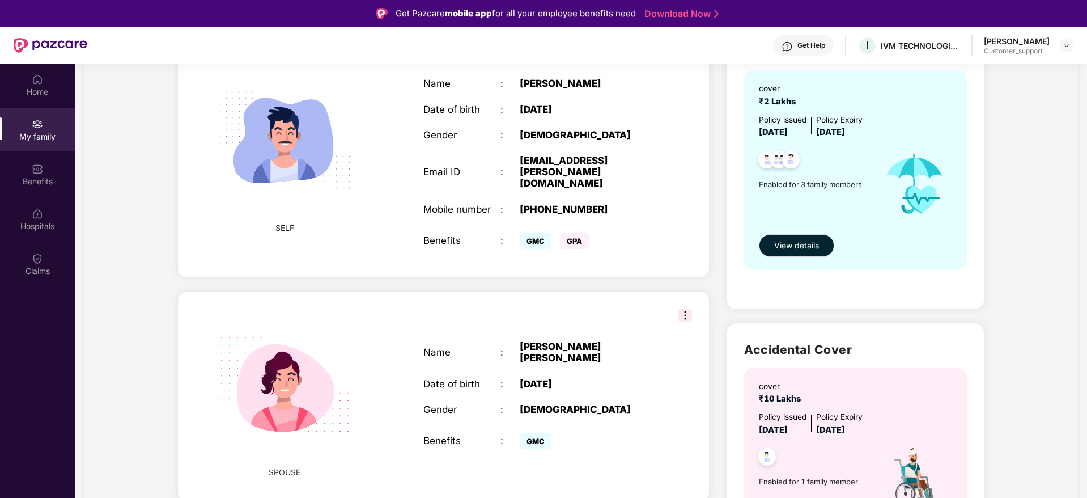
scroll to position [0, 0]
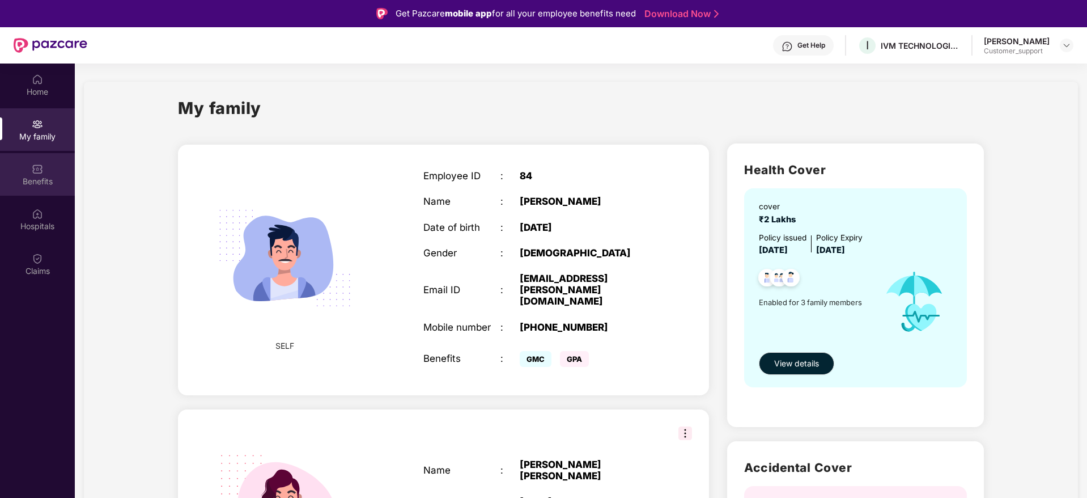
click at [41, 176] on div "Benefits" at bounding box center [37, 181] width 75 height 11
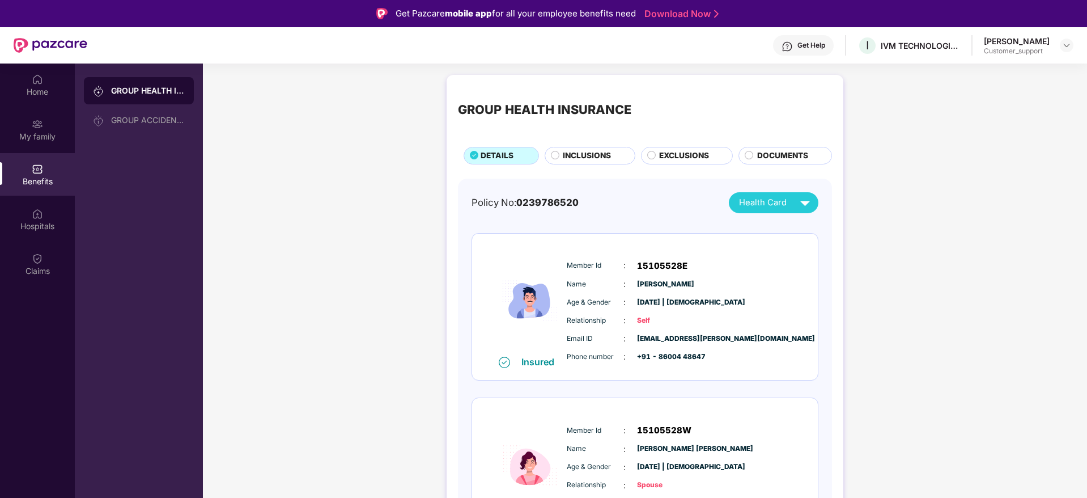
click at [584, 150] on span "INCLUSIONS" at bounding box center [587, 156] width 48 height 12
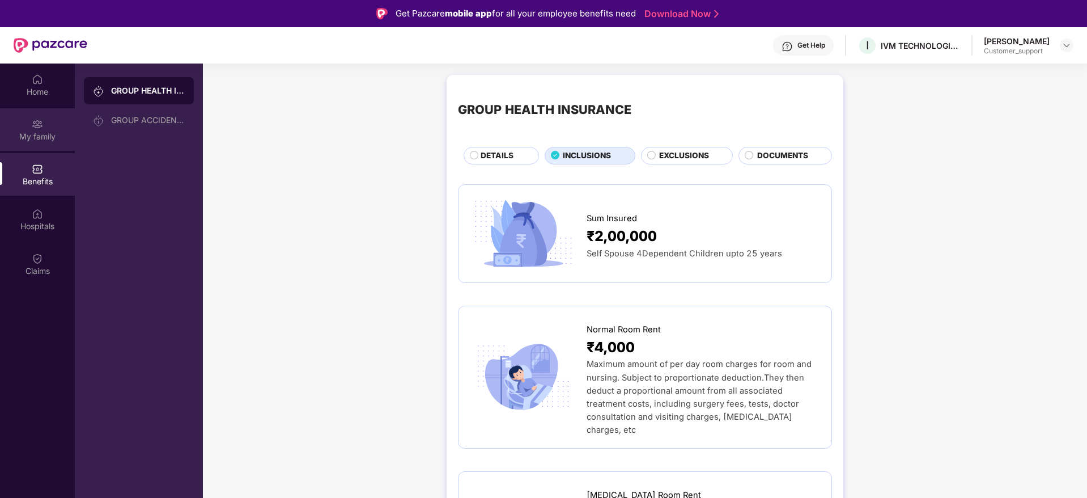
click at [26, 129] on div "My family" at bounding box center [37, 129] width 75 height 43
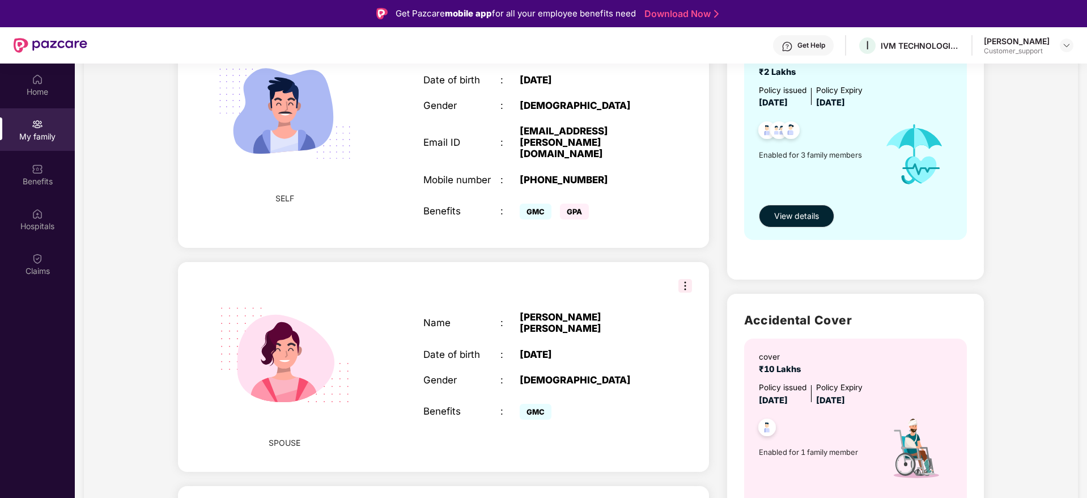
scroll to position [305, 0]
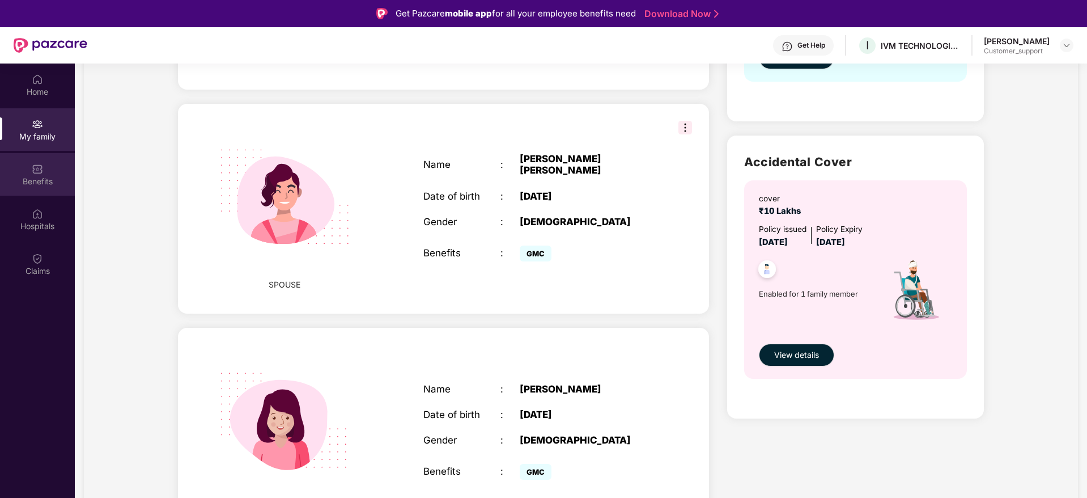
click at [38, 171] on img at bounding box center [37, 168] width 11 height 11
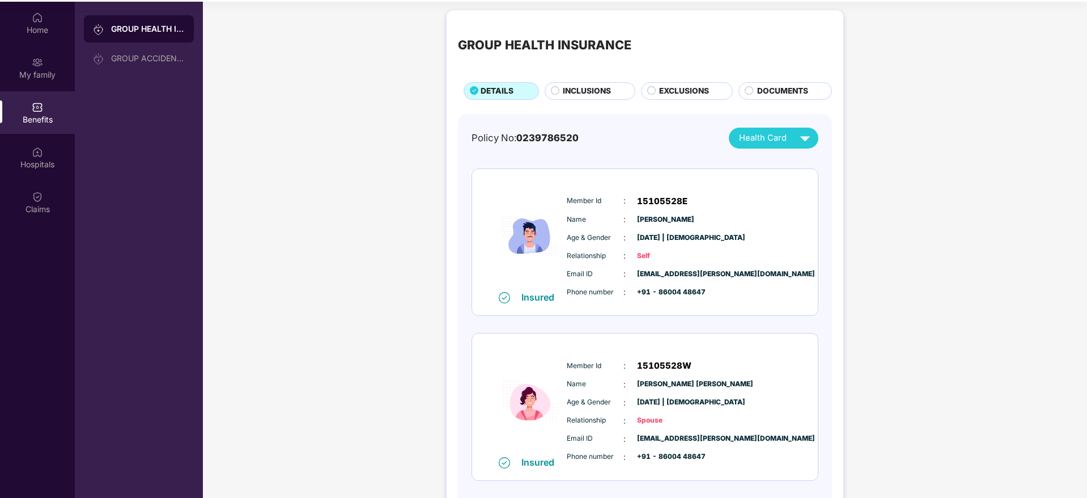
scroll to position [0, 0]
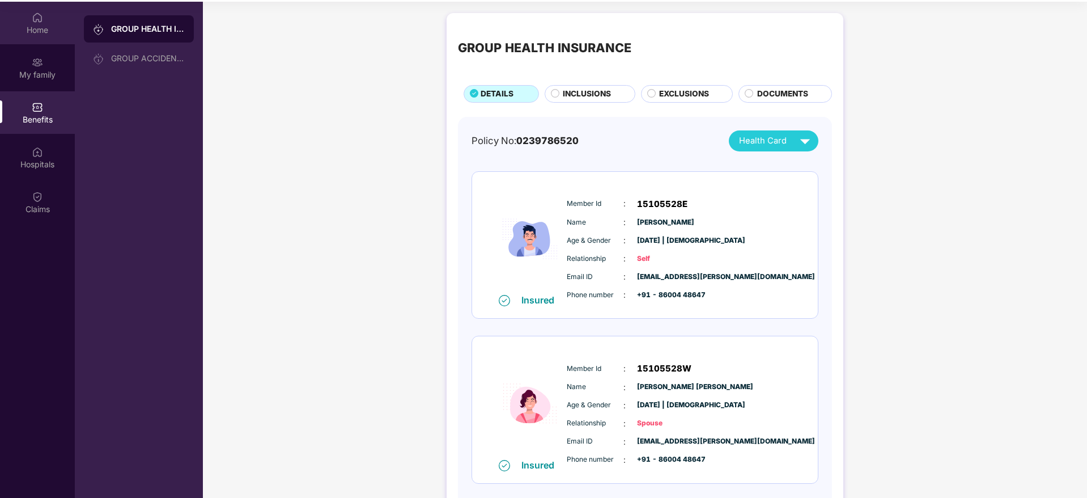
click at [32, 18] on img at bounding box center [37, 17] width 11 height 11
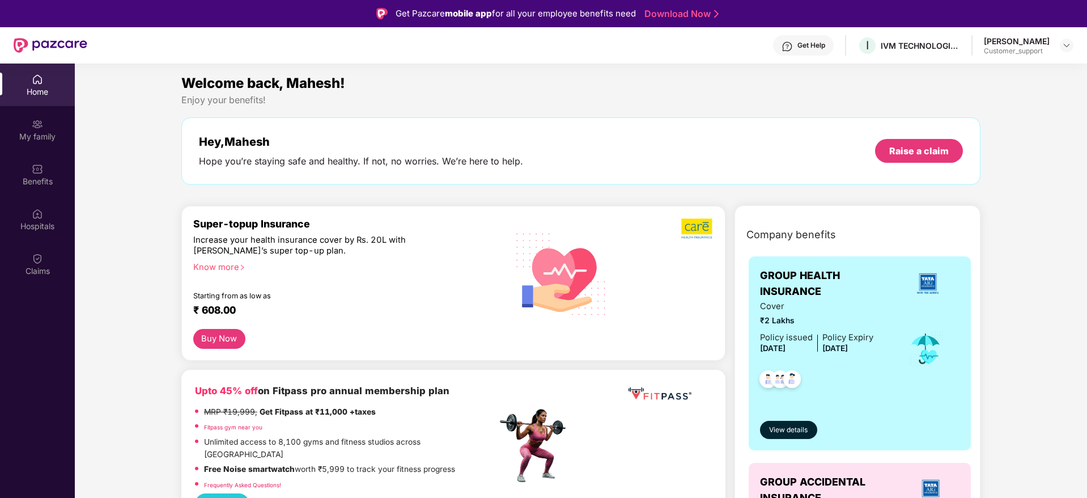
click at [805, 42] on div "Get Help" at bounding box center [811, 45] width 28 height 9
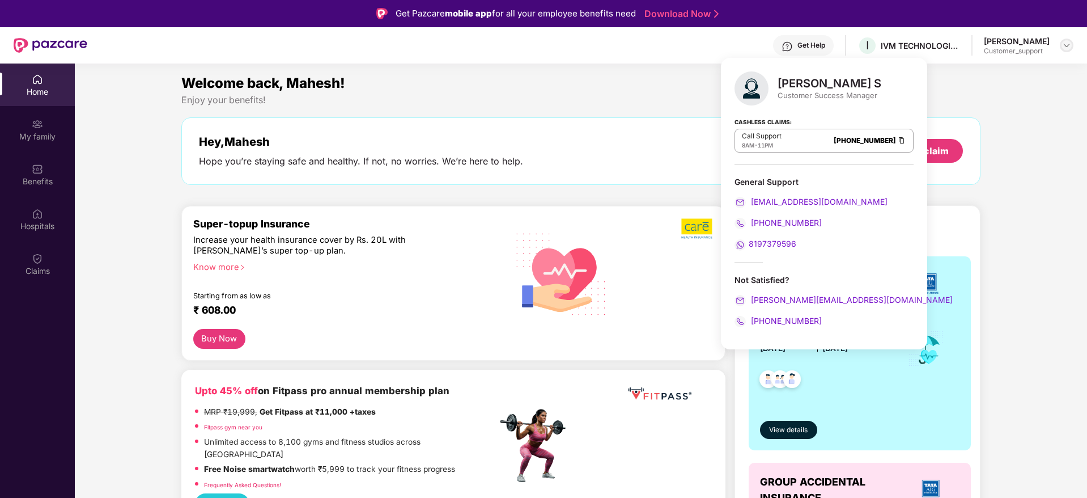
click at [1065, 45] on img at bounding box center [1066, 45] width 9 height 9
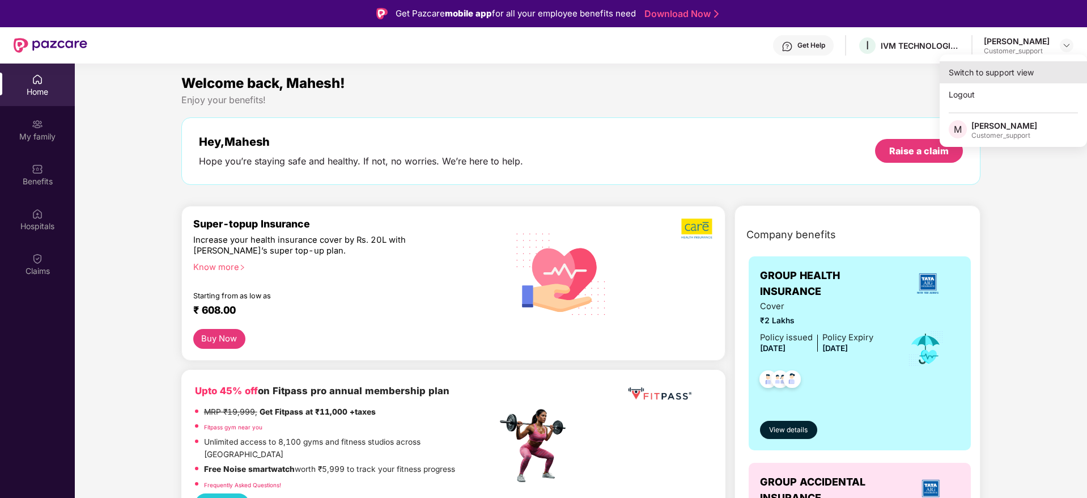
click at [962, 69] on div "Switch to support view" at bounding box center [1013, 72] width 147 height 22
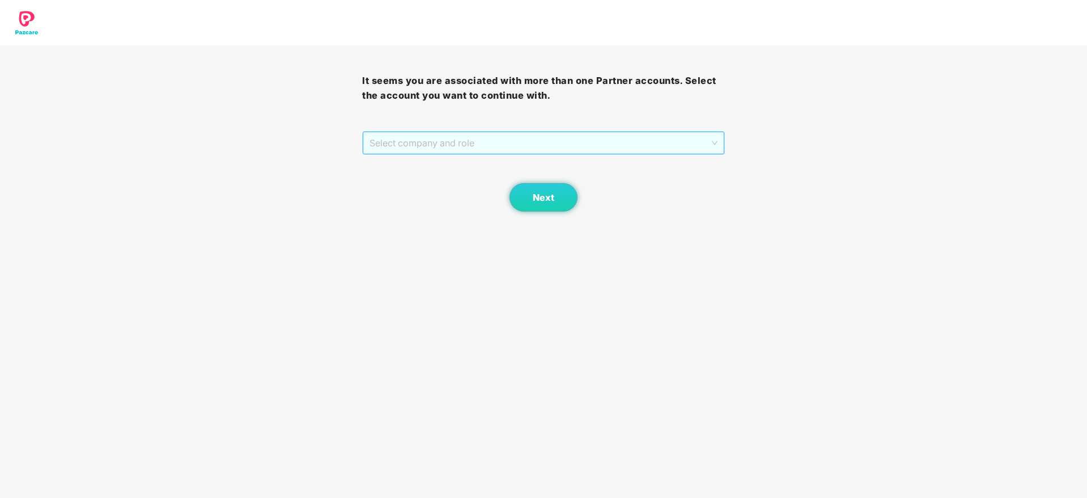
click at [530, 143] on span "Select company and role" at bounding box center [543, 143] width 347 height 22
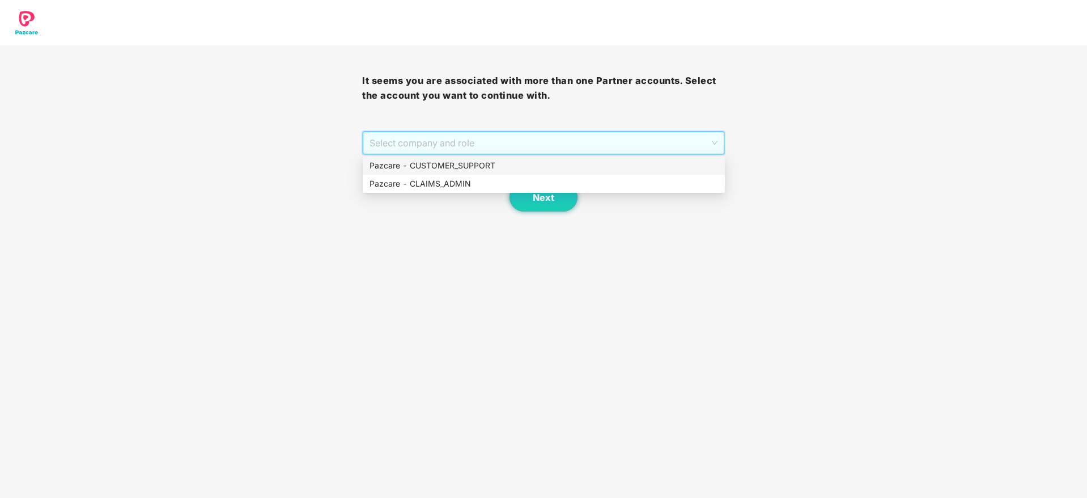
click at [460, 162] on div "Pazcare - CUSTOMER_SUPPORT" at bounding box center [544, 165] width 349 height 12
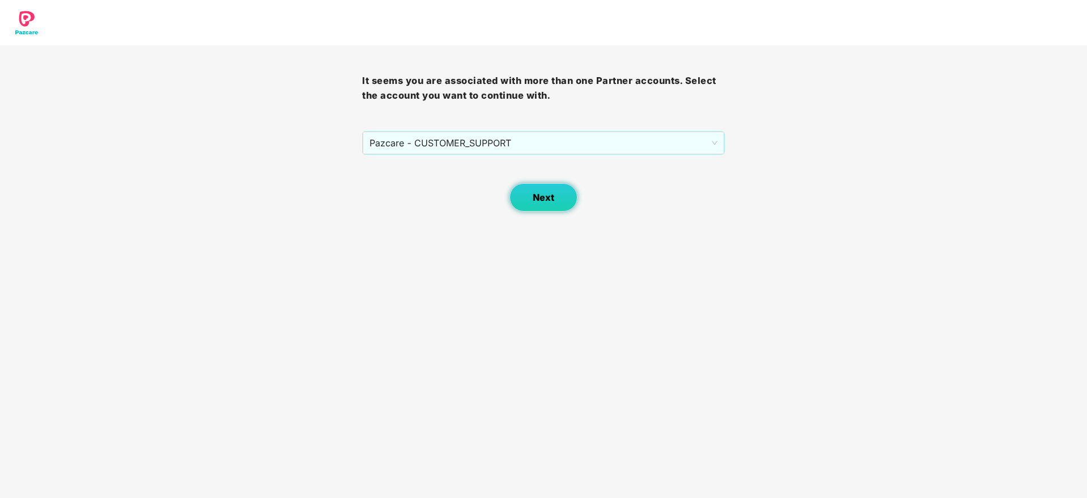
click at [531, 193] on button "Next" at bounding box center [544, 197] width 68 height 28
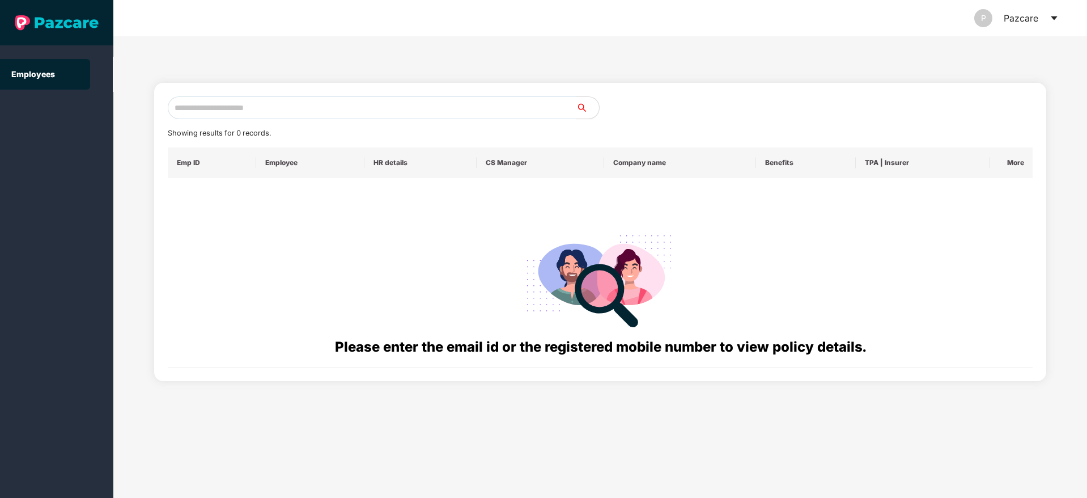
click at [242, 102] on input "text" at bounding box center [372, 107] width 409 height 23
paste input "**********"
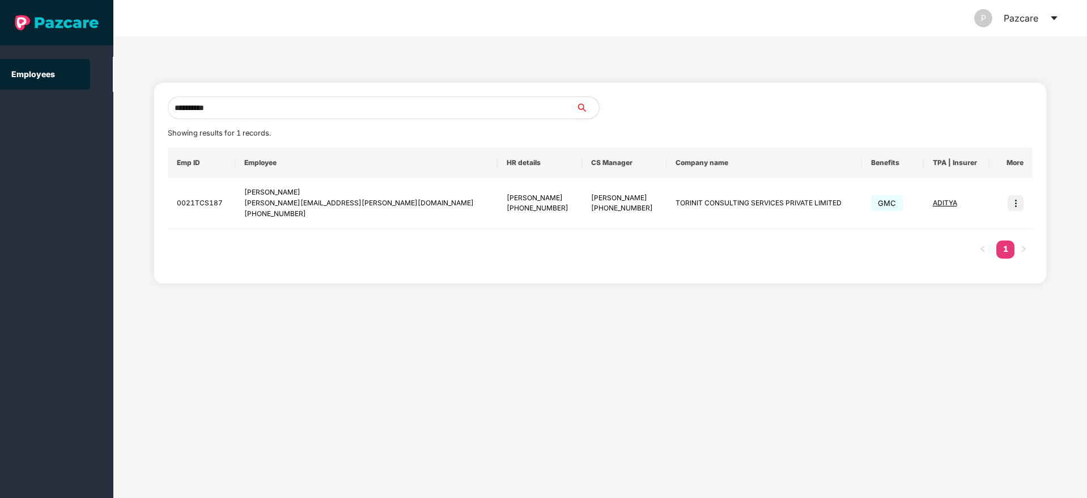
type input "**********"
click at [1013, 206] on img at bounding box center [1016, 203] width 16 height 16
click at [957, 232] on span "Switch to user interface" at bounding box center [965, 232] width 88 height 10
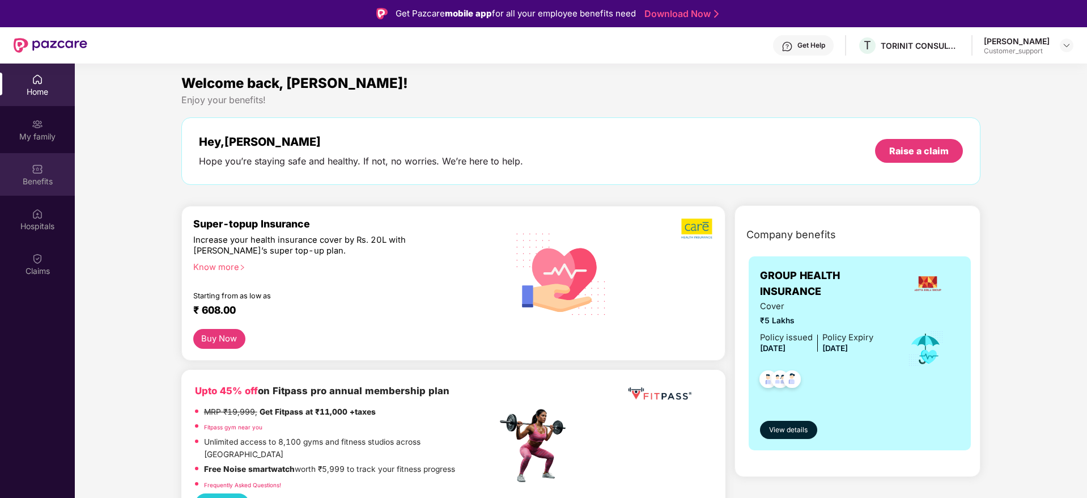
click at [38, 167] on img at bounding box center [37, 168] width 11 height 11
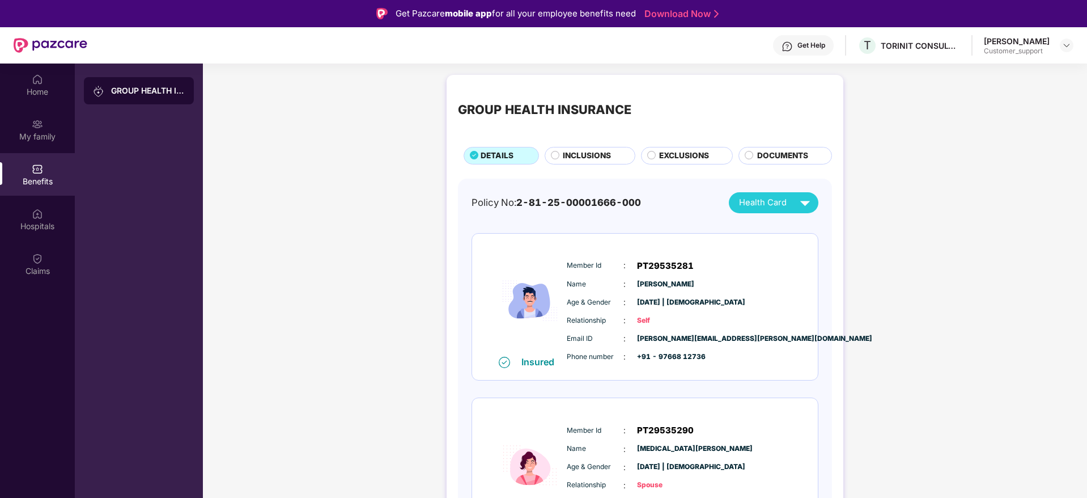
click at [589, 158] on span "INCLUSIONS" at bounding box center [587, 156] width 48 height 12
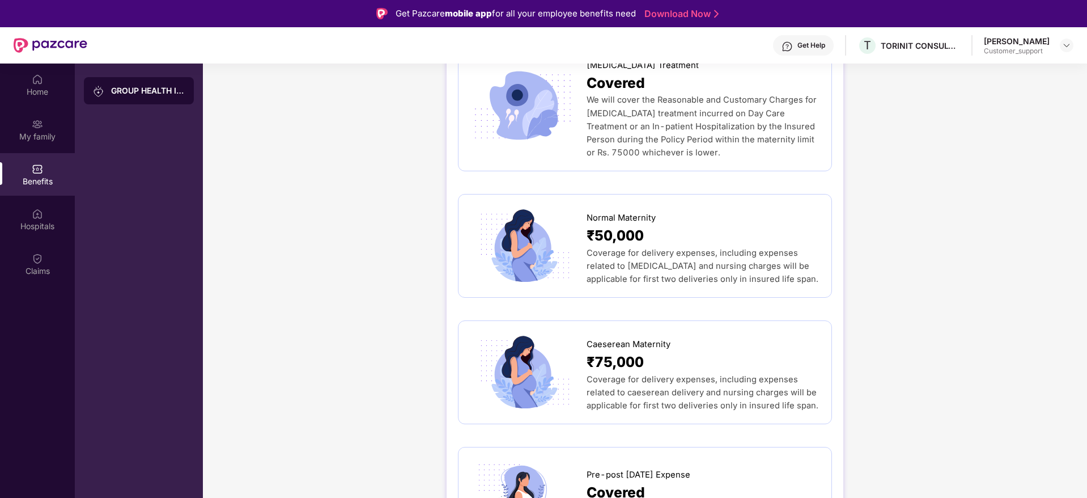
scroll to position [1373, 0]
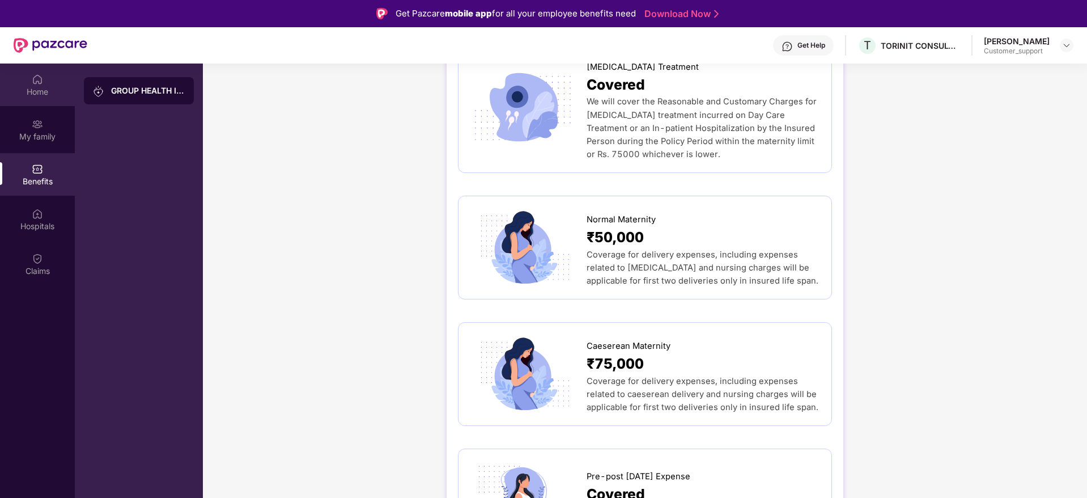
click at [40, 87] on div "Home" at bounding box center [37, 91] width 75 height 11
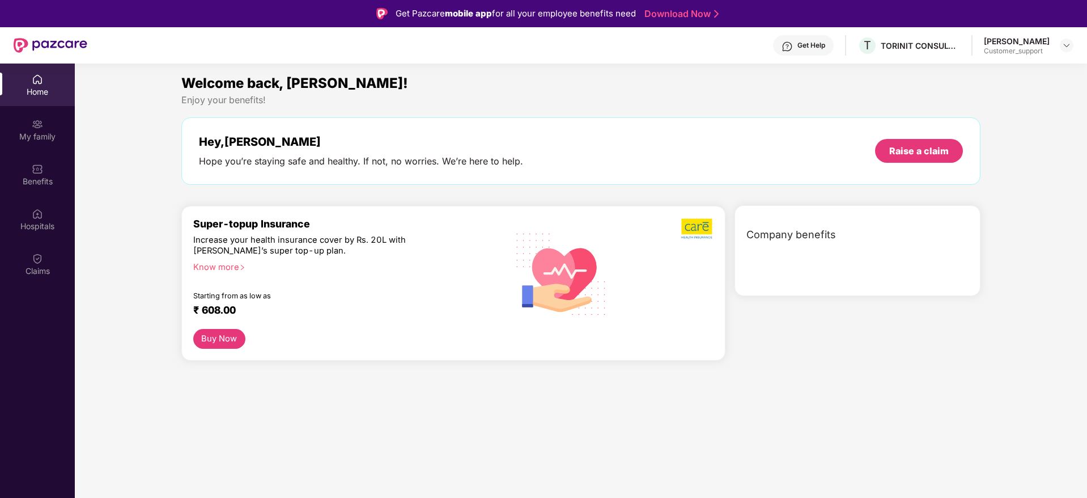
scroll to position [0, 0]
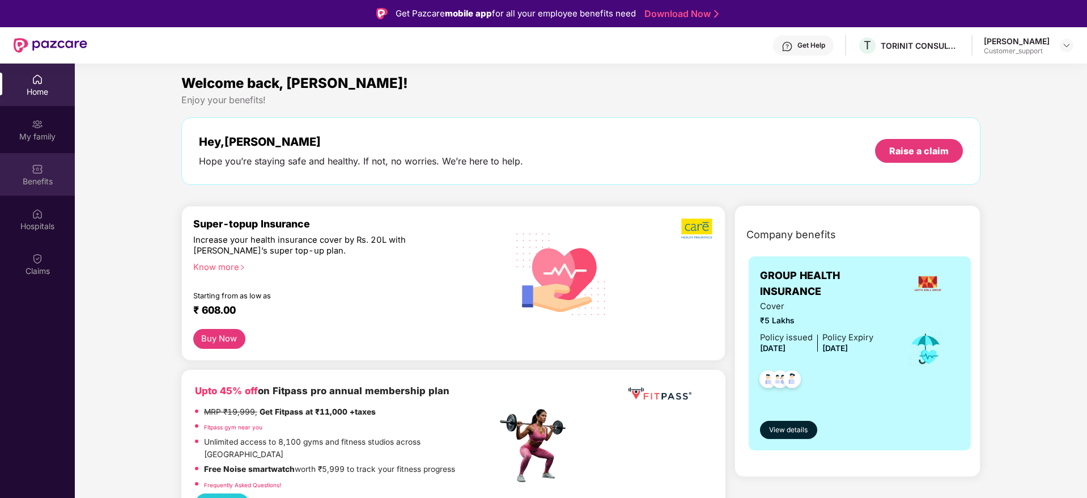
click at [36, 179] on div "Benefits" at bounding box center [37, 181] width 75 height 11
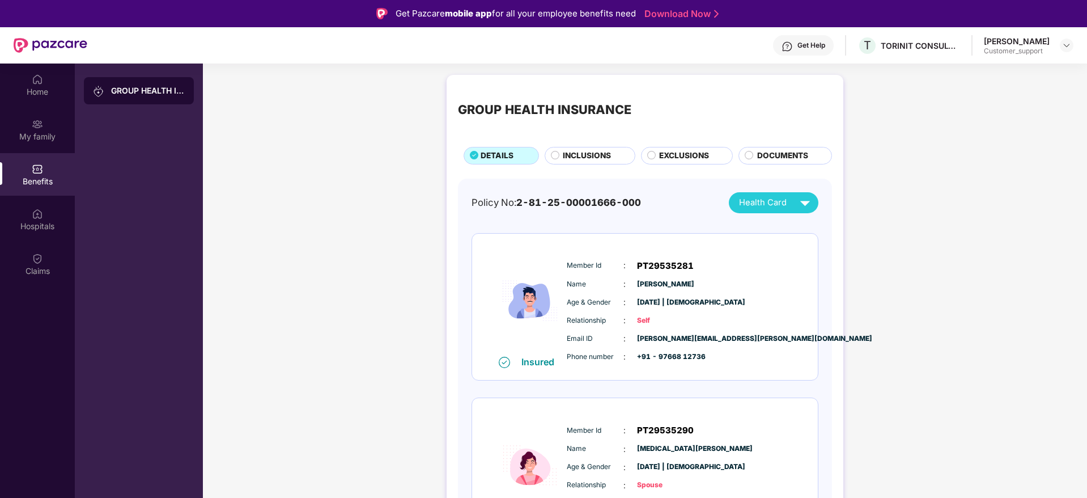
click at [581, 157] on span "INCLUSIONS" at bounding box center [587, 156] width 48 height 12
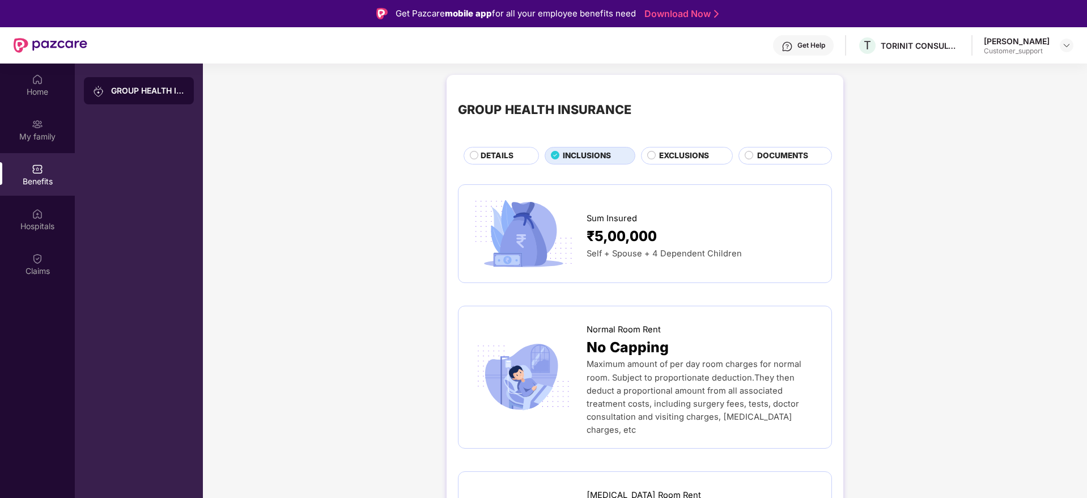
scroll to position [14, 0]
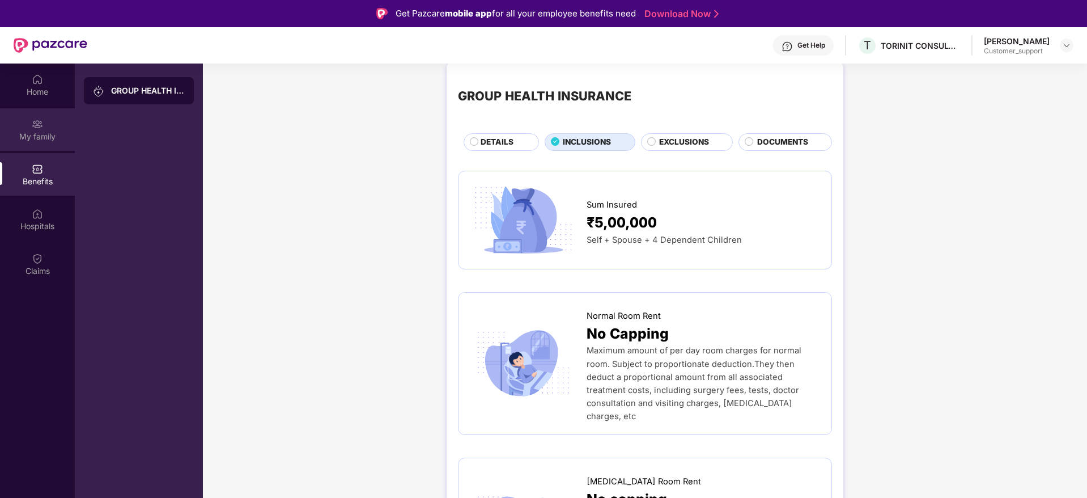
click at [37, 137] on div "My family" at bounding box center [37, 136] width 75 height 11
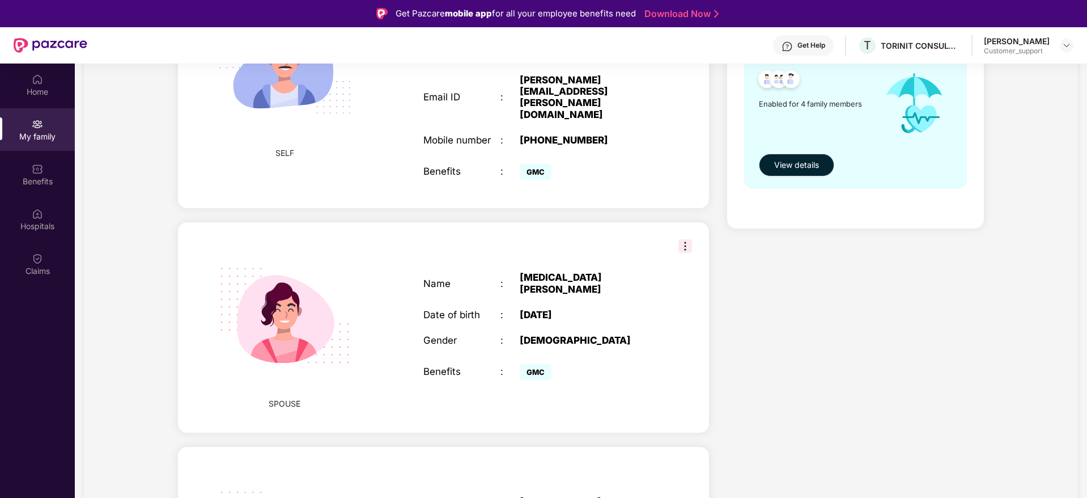
scroll to position [202, 0]
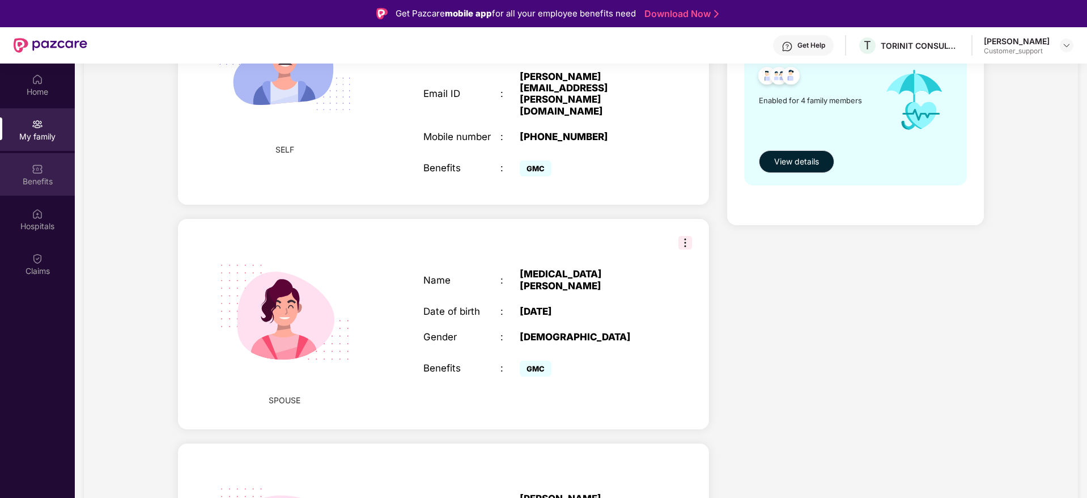
click at [41, 179] on div "Benefits" at bounding box center [37, 181] width 75 height 11
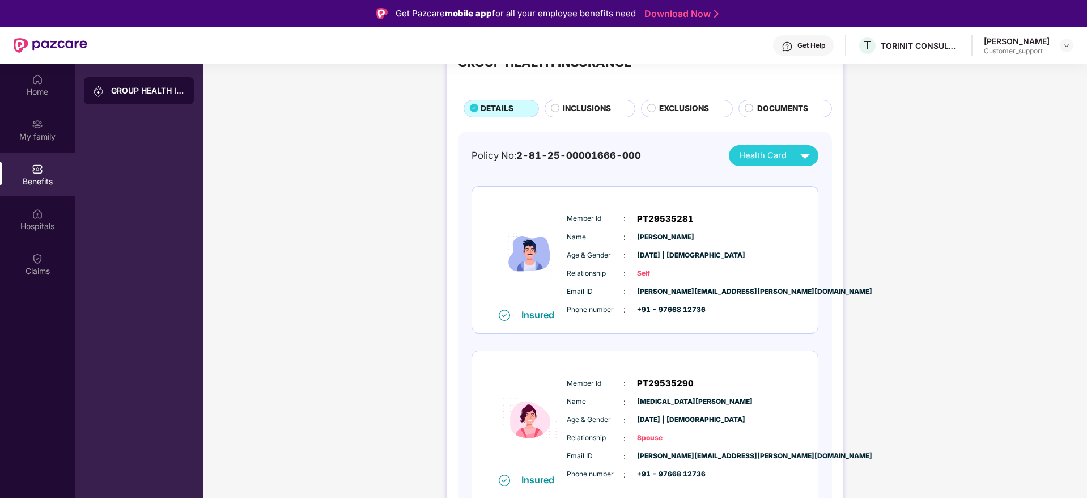
scroll to position [46, 0]
click at [787, 43] on img at bounding box center [787, 46] width 11 height 11
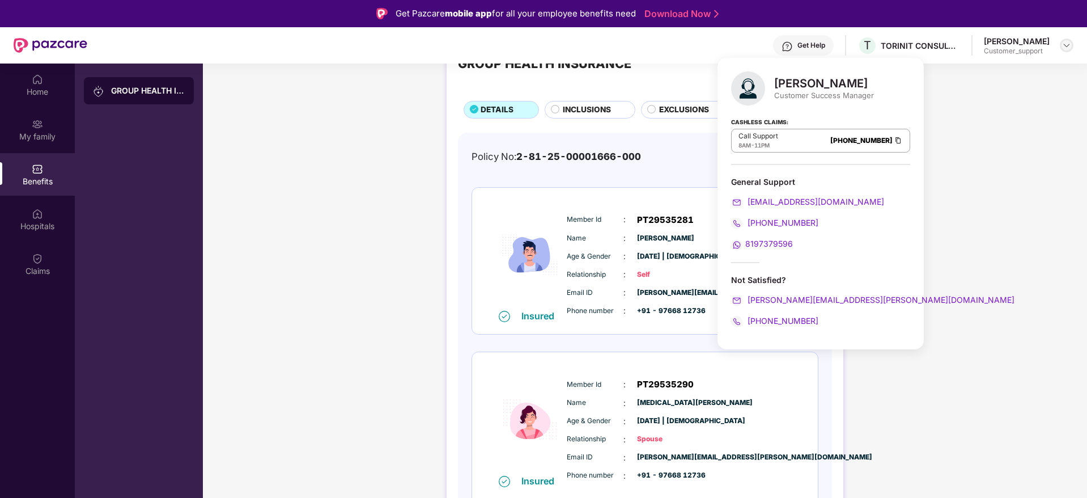
click at [1066, 46] on img at bounding box center [1066, 45] width 9 height 9
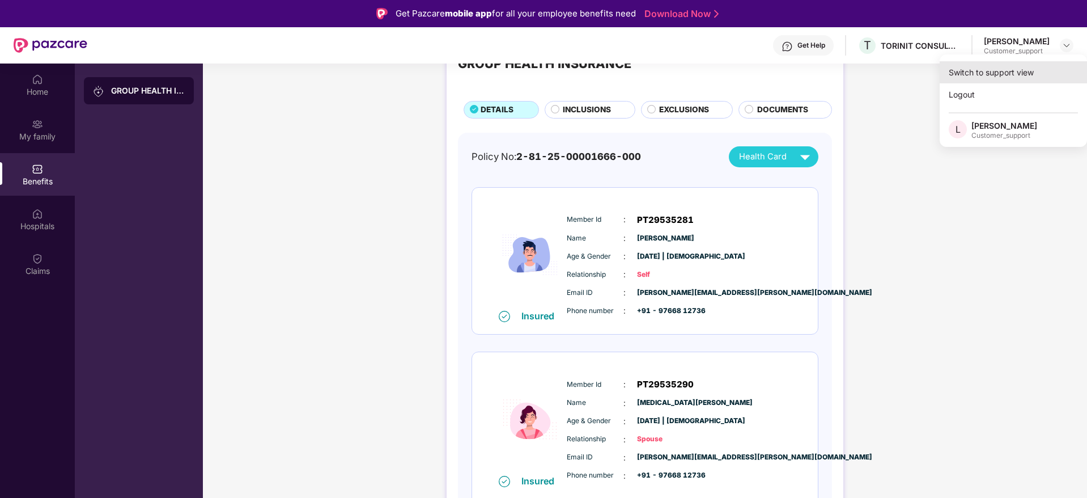
click at [995, 70] on div "Switch to support view" at bounding box center [1013, 72] width 147 height 22
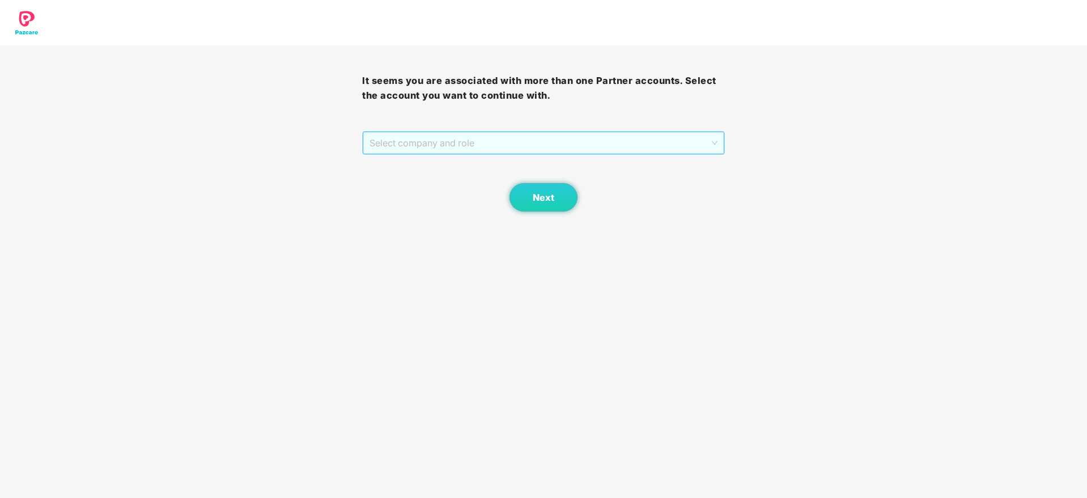
click at [550, 147] on span "Select company and role" at bounding box center [543, 143] width 347 height 22
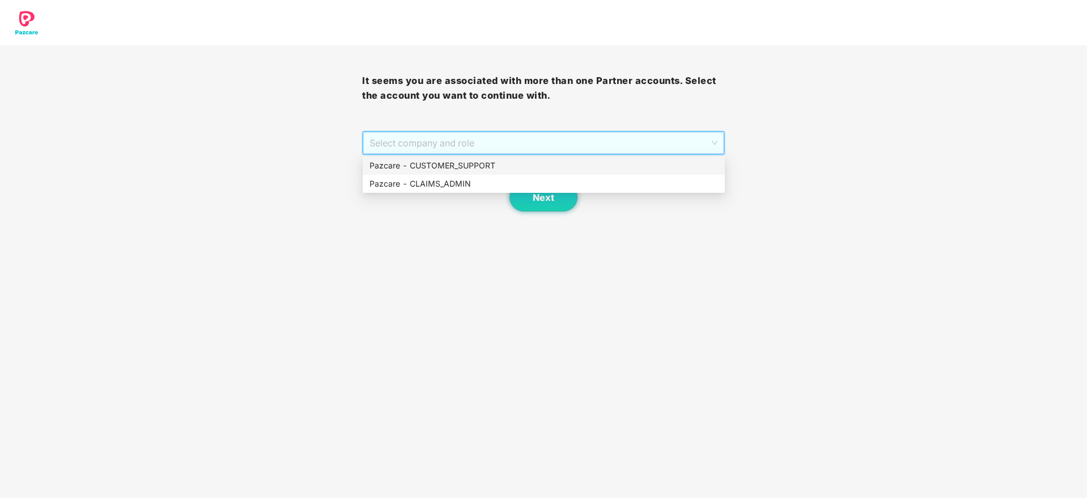
click at [470, 164] on div "Pazcare - CUSTOMER_SUPPORT" at bounding box center [544, 165] width 349 height 12
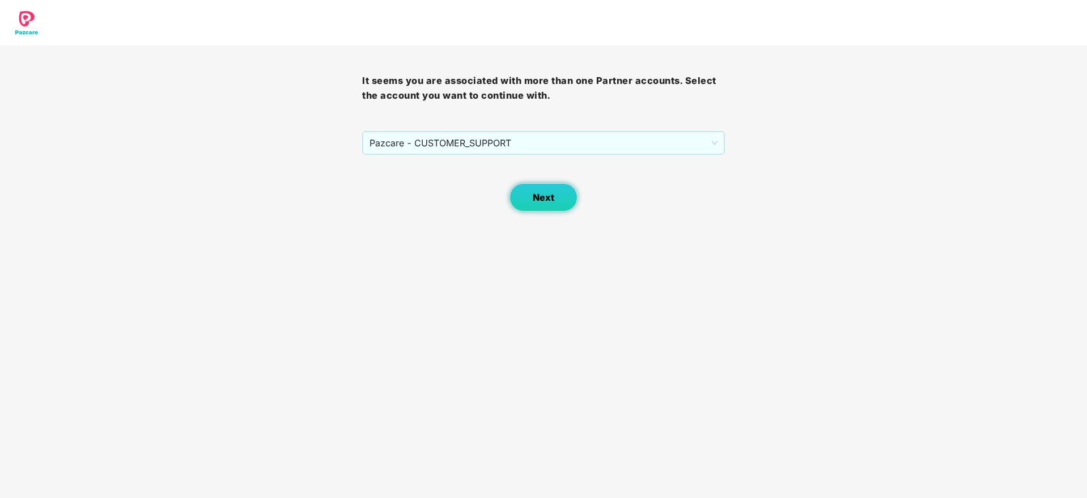
click at [536, 193] on span "Next" at bounding box center [544, 197] width 22 height 11
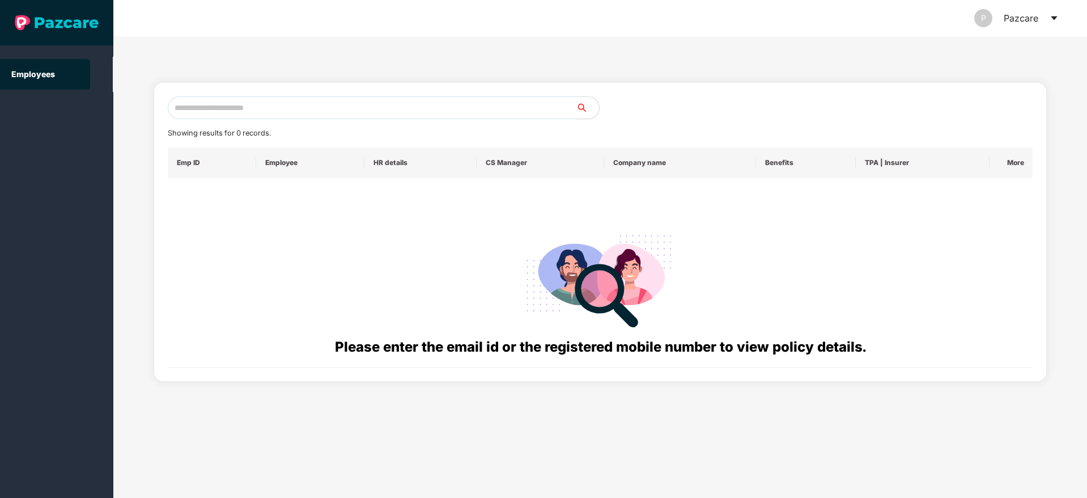
click at [287, 101] on input "text" at bounding box center [372, 107] width 409 height 23
paste input "**********"
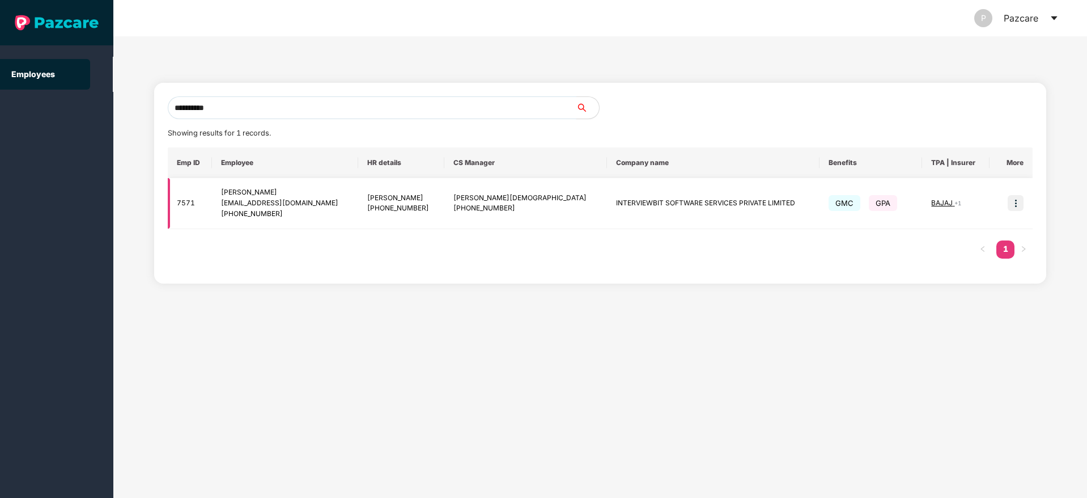
type input "**********"
click at [1019, 202] on img at bounding box center [1016, 203] width 16 height 16
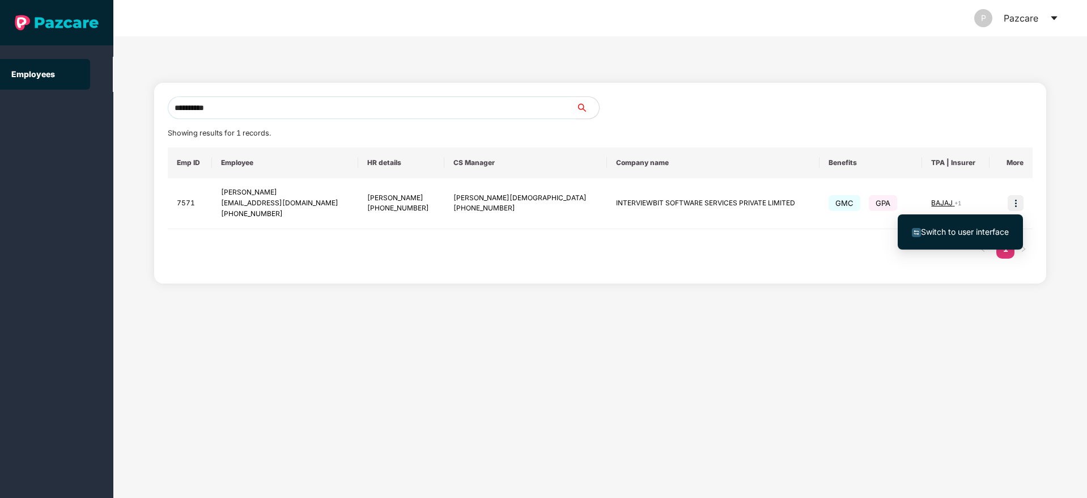
click at [973, 229] on span "Switch to user interface" at bounding box center [965, 232] width 88 height 10
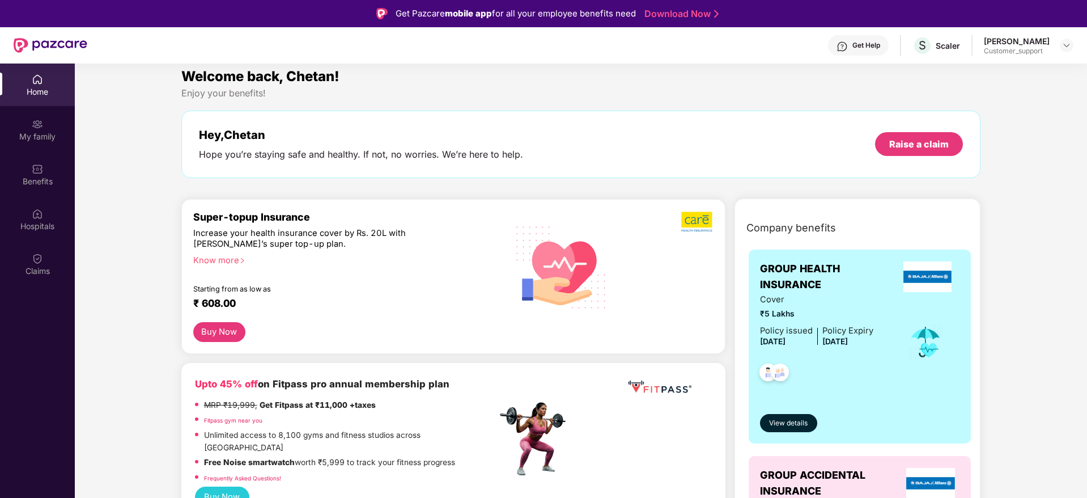
scroll to position [0, 0]
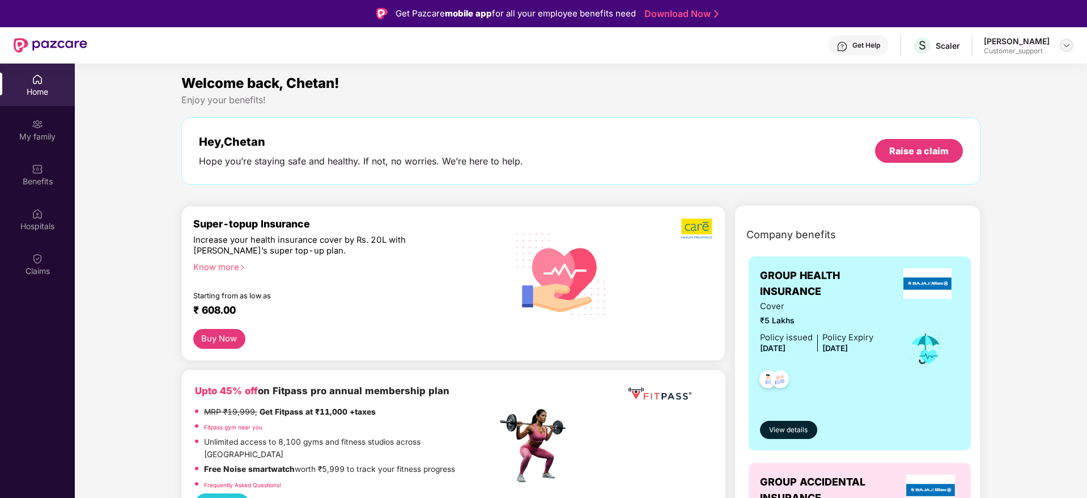
click at [1064, 49] on img at bounding box center [1066, 45] width 9 height 9
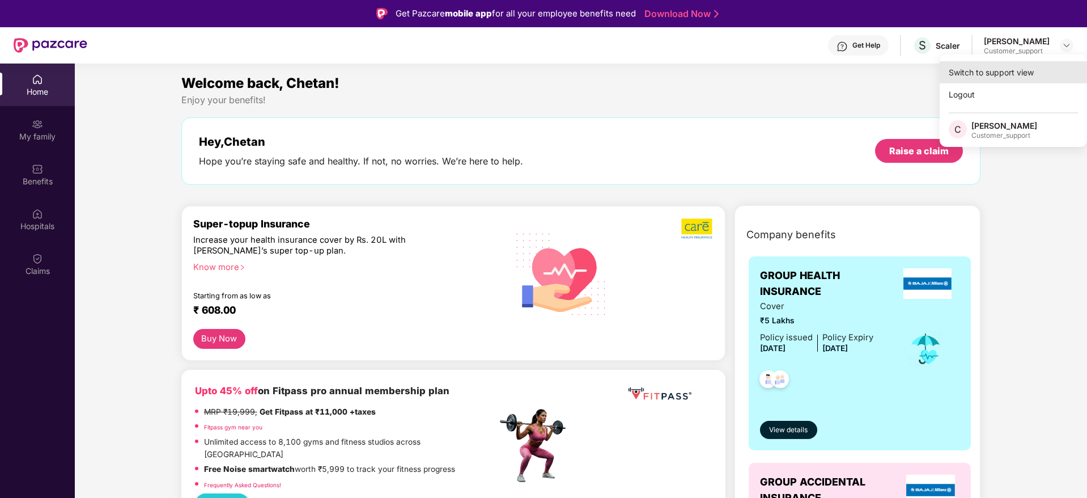
click at [1012, 69] on div "Switch to support view" at bounding box center [1013, 72] width 147 height 22
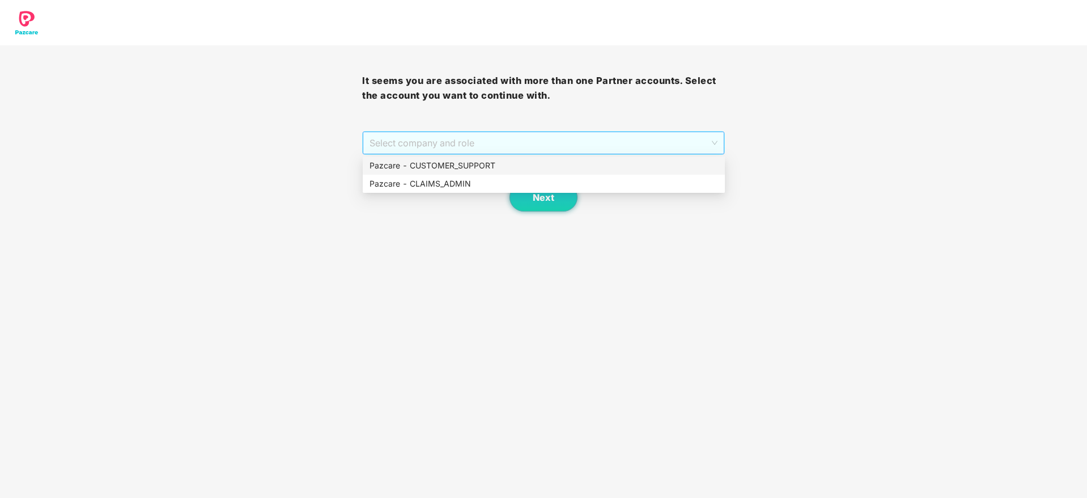
click at [547, 148] on span "Select company and role" at bounding box center [543, 143] width 347 height 22
click at [488, 169] on div "Pazcare - CUSTOMER_SUPPORT" at bounding box center [544, 165] width 349 height 12
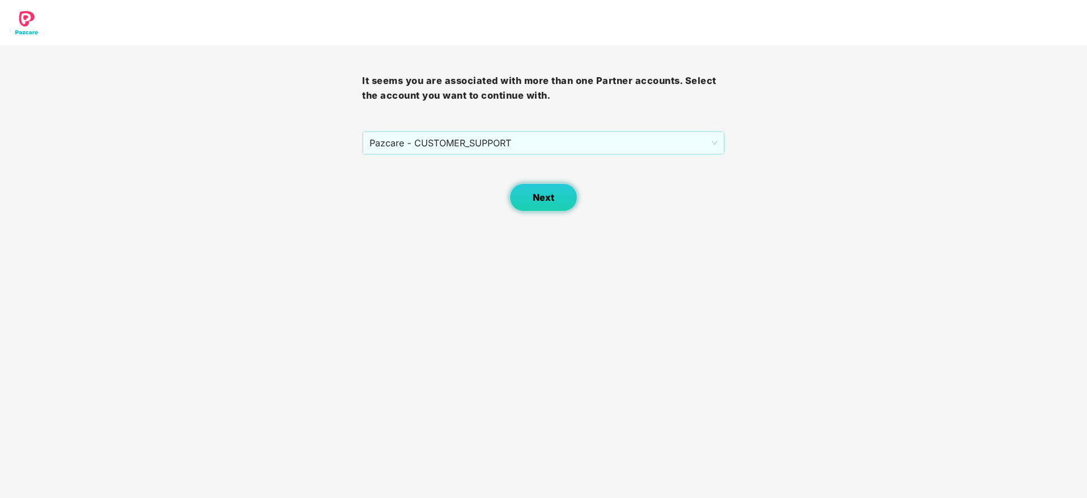
click at [545, 201] on span "Next" at bounding box center [544, 197] width 22 height 11
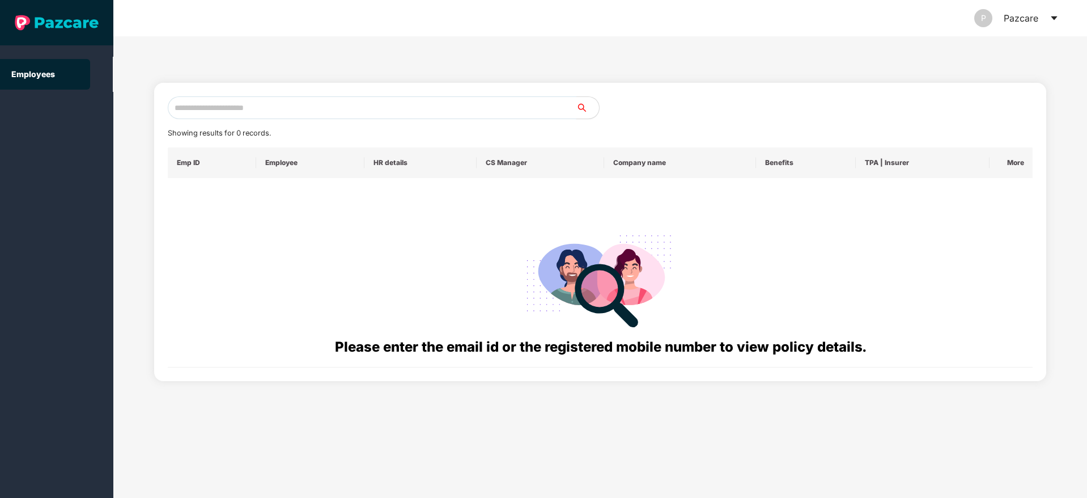
click at [208, 111] on input "text" at bounding box center [372, 107] width 409 height 23
paste input "**********"
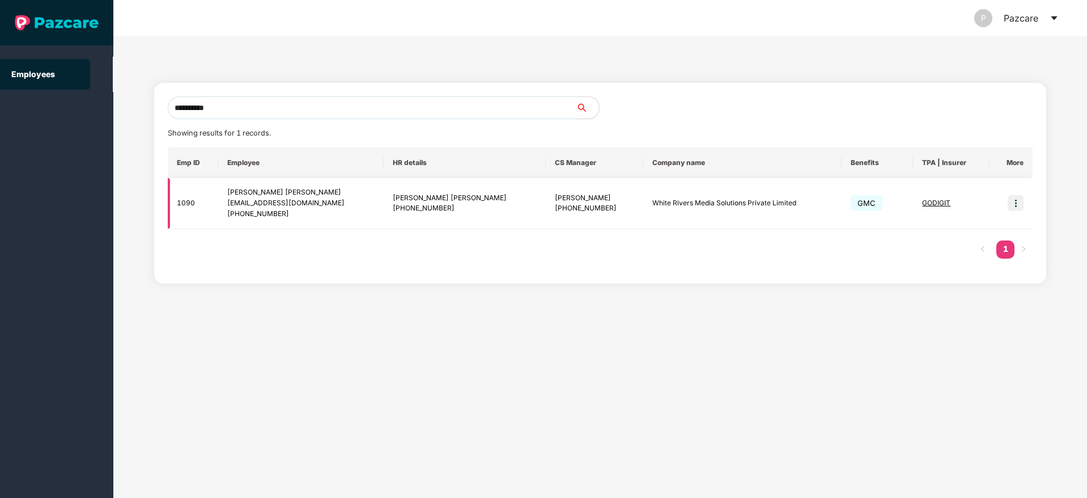
type input "**********"
click at [1016, 201] on img at bounding box center [1016, 203] width 16 height 16
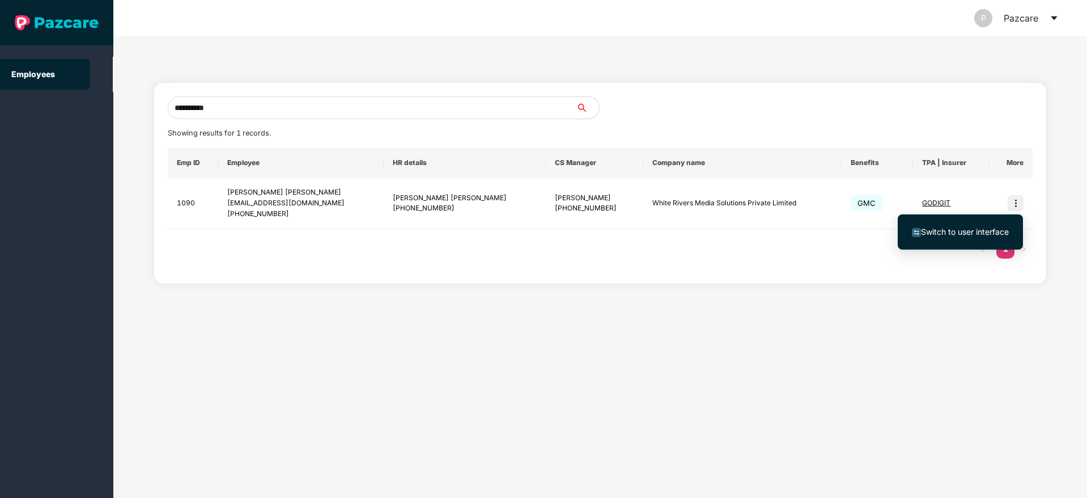
click at [962, 228] on span "Switch to user interface" at bounding box center [965, 232] width 88 height 10
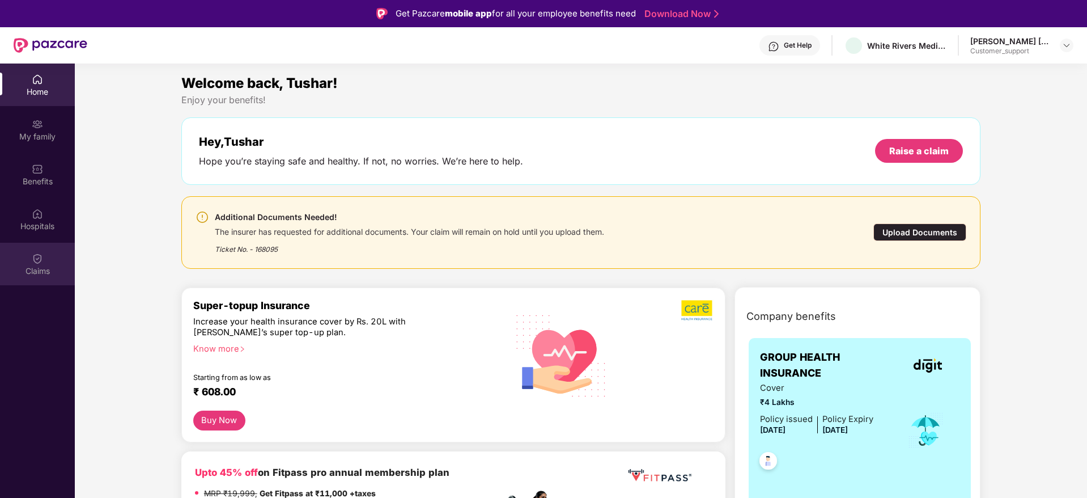
click at [45, 265] on div "Claims" at bounding box center [37, 270] width 75 height 11
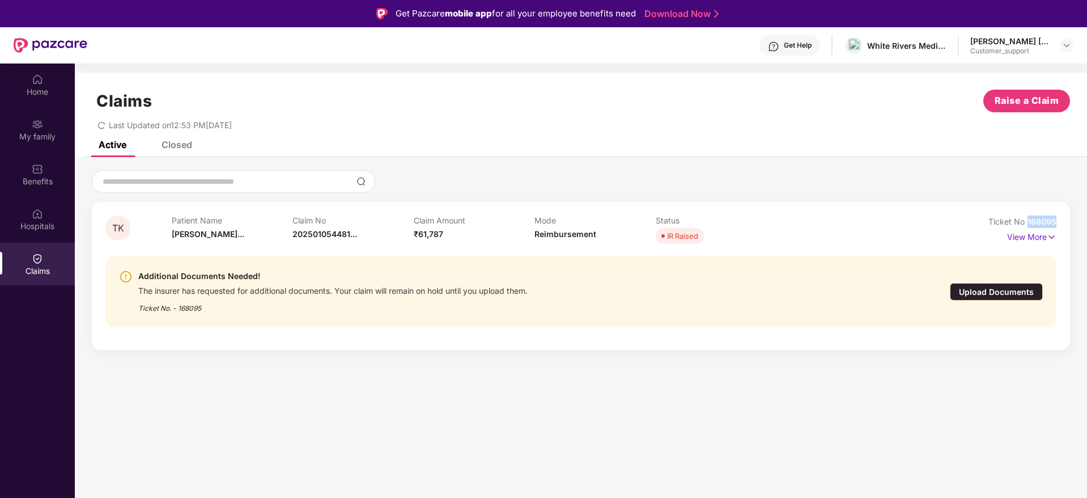
drag, startPoint x: 1059, startPoint y: 227, endPoint x: 1025, endPoint y: 222, distance: 34.3
click at [1025, 222] on div "TK Patient Name Tushar Khandu... Claim No 202501054481... Claim Amount ₹61,787 …" at bounding box center [581, 276] width 978 height 148
copy span "168095"
click at [1068, 41] on img at bounding box center [1066, 45] width 9 height 9
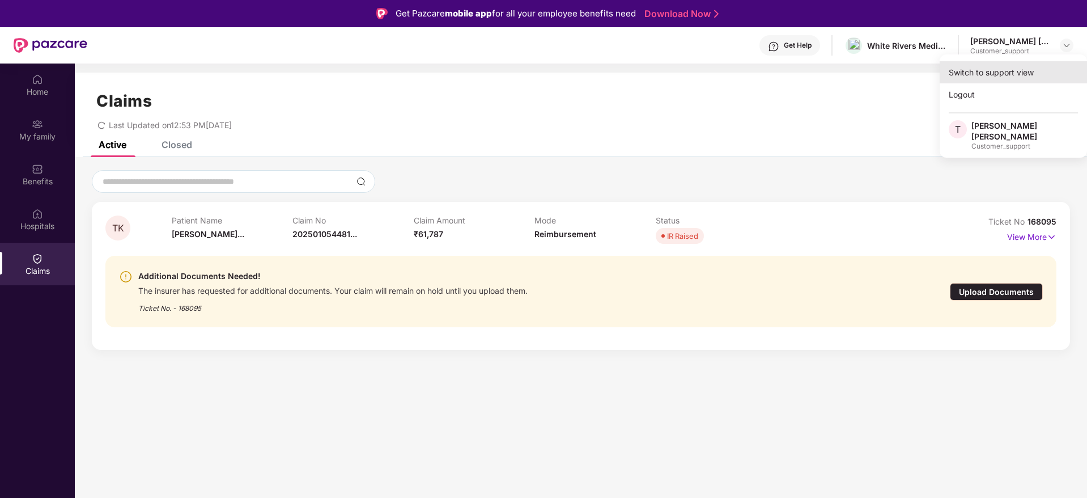
click at [1000, 71] on div "Switch to support view" at bounding box center [1013, 72] width 147 height 22
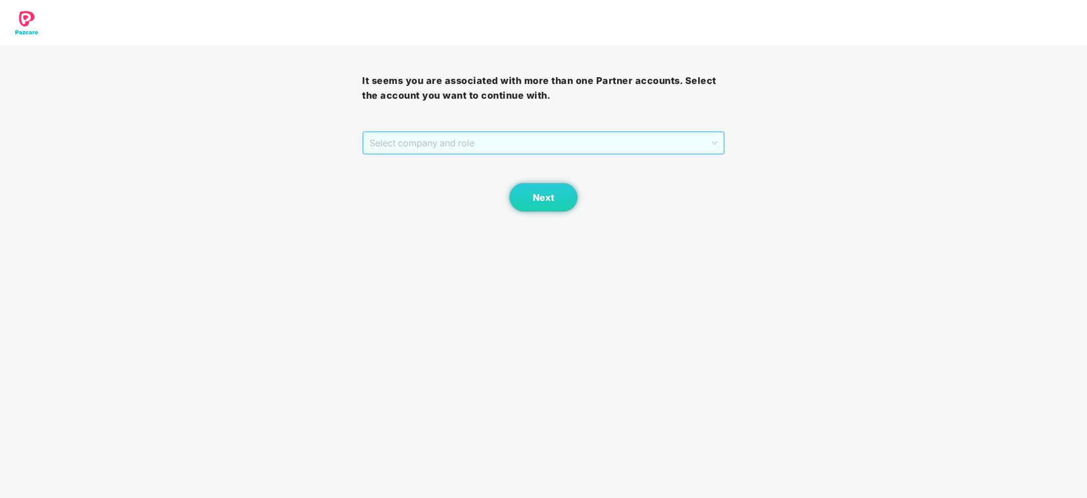
click at [634, 137] on span "Select company and role" at bounding box center [543, 143] width 347 height 22
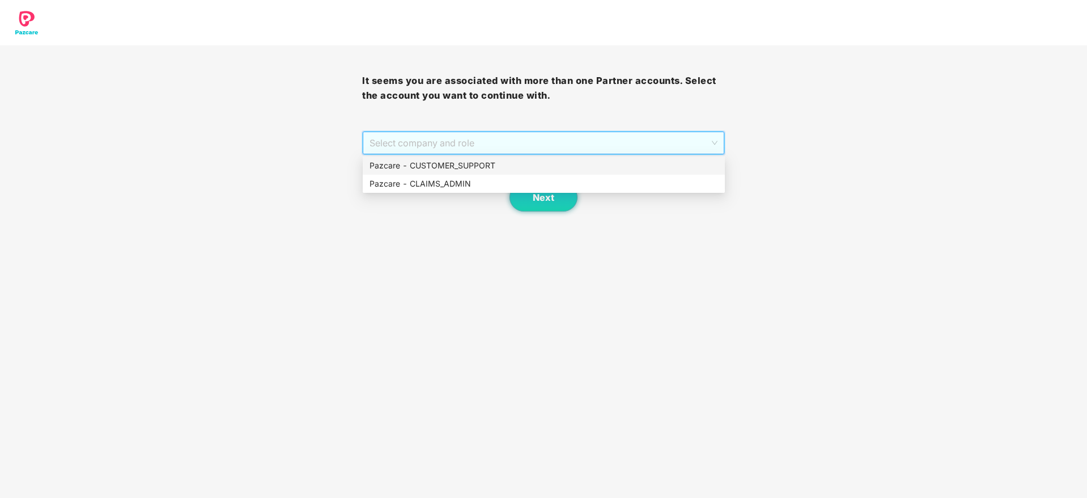
click at [500, 163] on div "Pazcare - CUSTOMER_SUPPORT" at bounding box center [544, 165] width 349 height 12
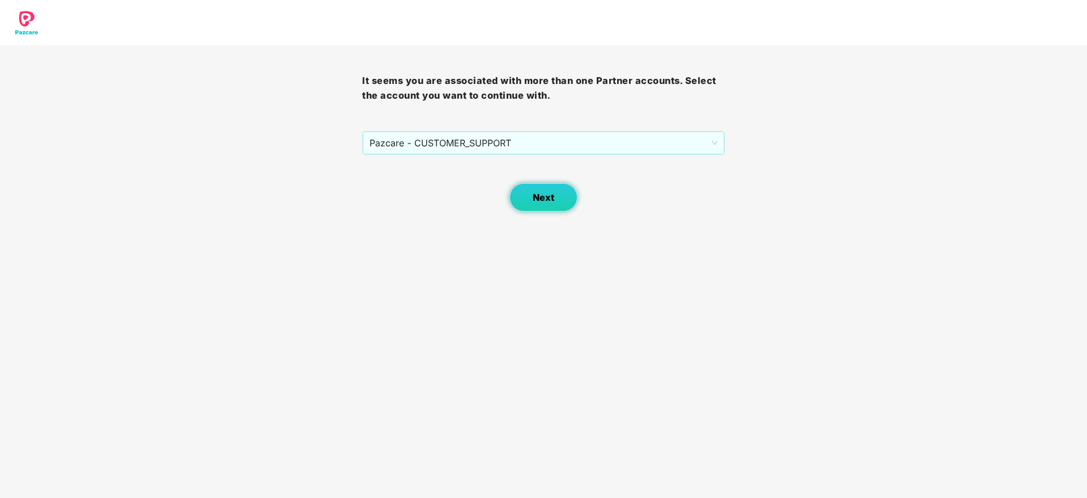
click at [546, 195] on span "Next" at bounding box center [544, 197] width 22 height 11
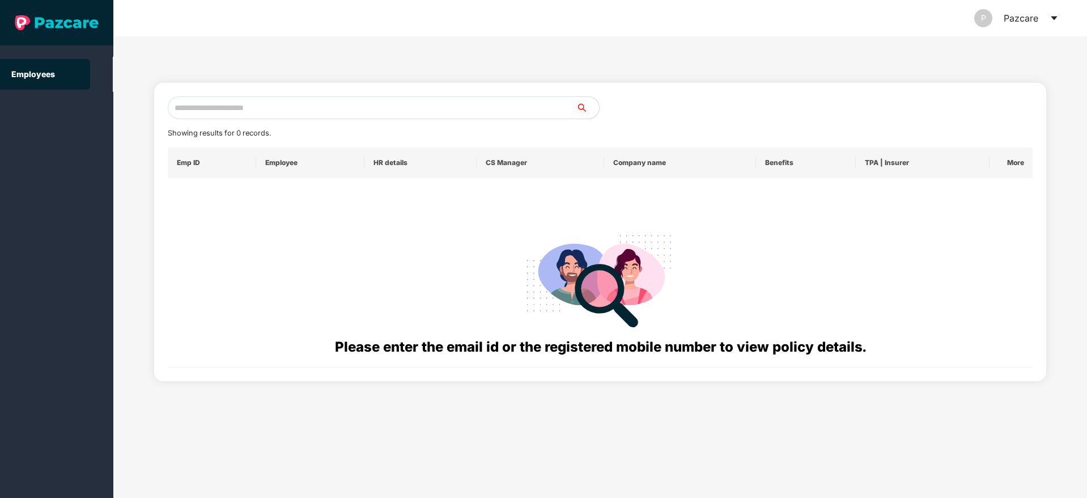
click at [304, 108] on input "text" at bounding box center [372, 107] width 409 height 23
paste input "**********"
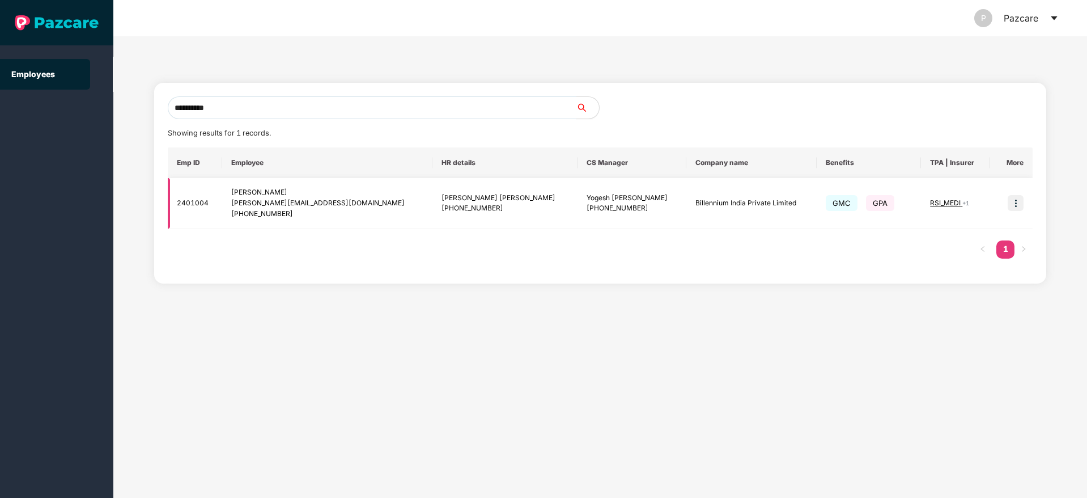
type input "**********"
click at [1020, 207] on img at bounding box center [1016, 203] width 16 height 16
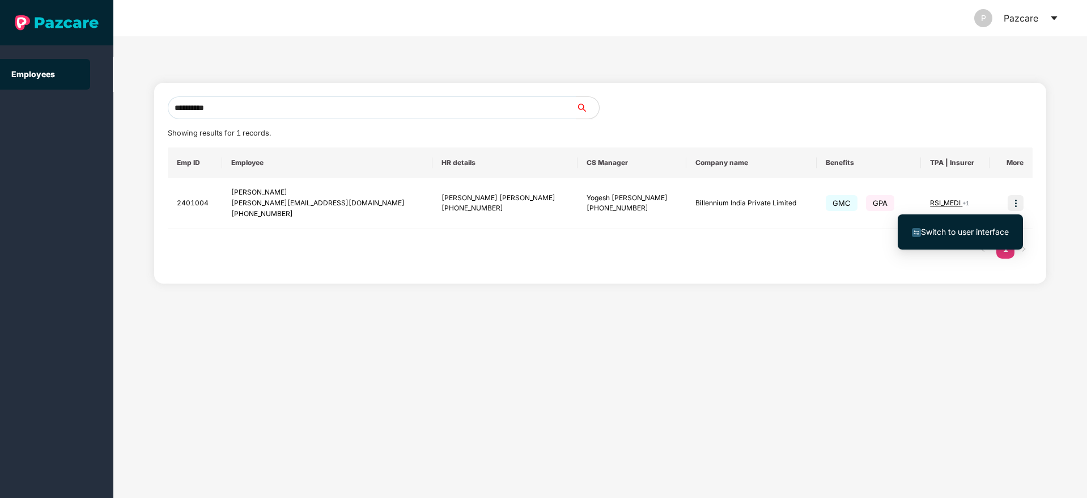
click at [949, 228] on span "Switch to user interface" at bounding box center [965, 232] width 88 height 10
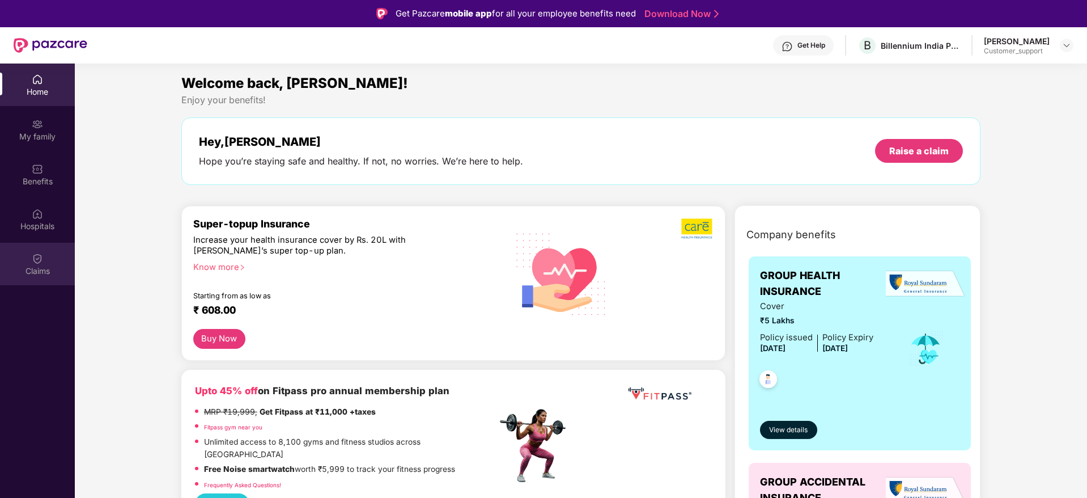
click at [33, 263] on img at bounding box center [37, 258] width 11 height 11
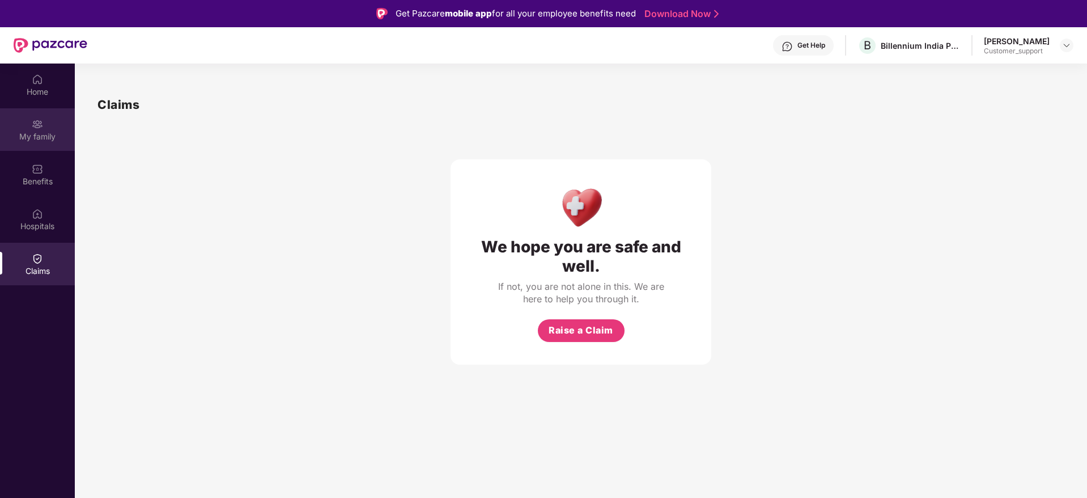
click at [44, 131] on div "My family" at bounding box center [37, 136] width 75 height 11
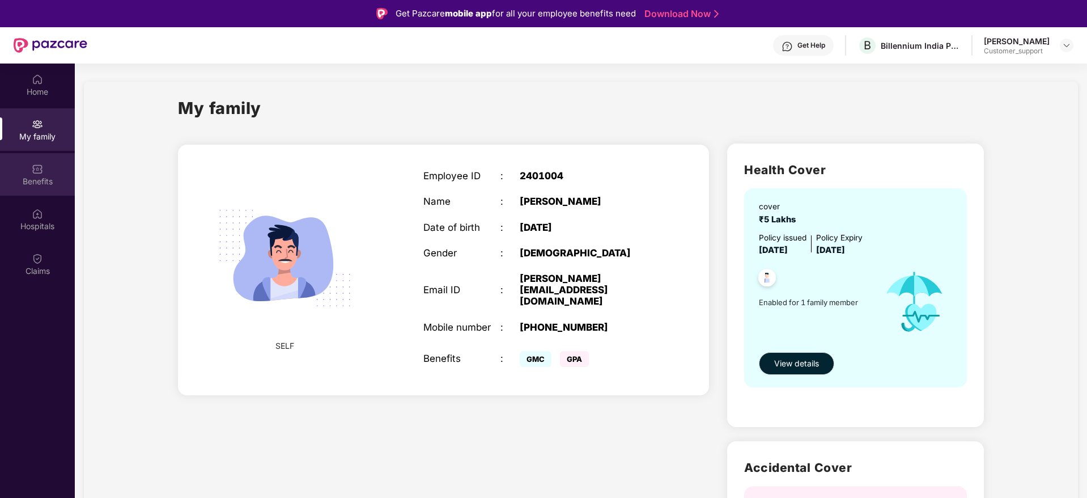
click at [42, 177] on div "Benefits" at bounding box center [37, 181] width 75 height 11
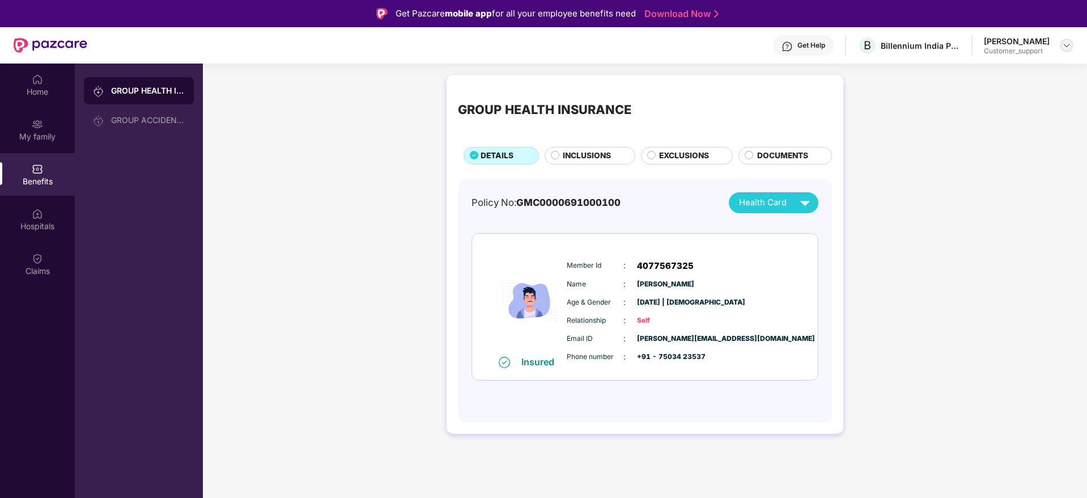
click at [1064, 43] on img at bounding box center [1066, 45] width 9 height 9
click at [1014, 71] on div "Switch to support view" at bounding box center [1013, 72] width 147 height 22
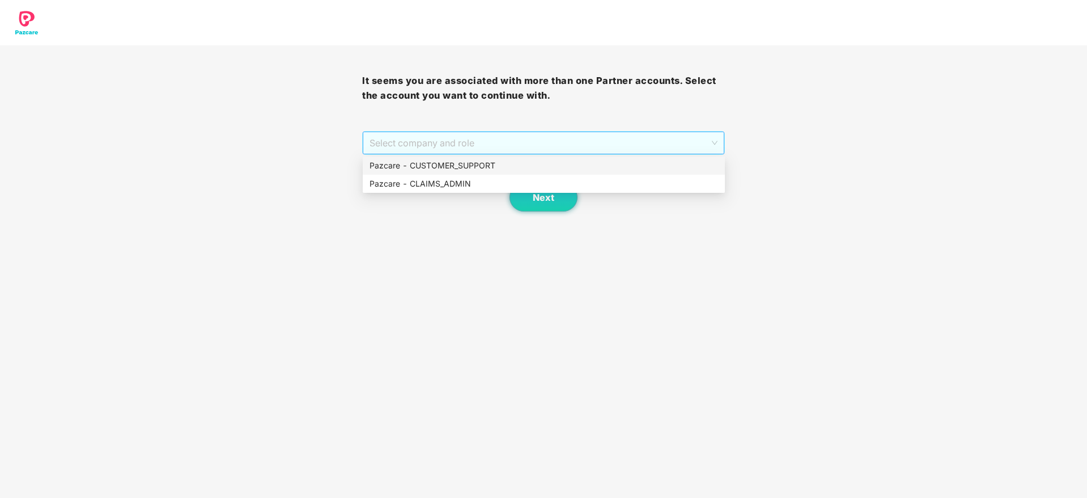
click at [532, 147] on span "Select company and role" at bounding box center [543, 143] width 347 height 22
click at [500, 164] on div "Pazcare - CUSTOMER_SUPPORT" at bounding box center [544, 165] width 349 height 12
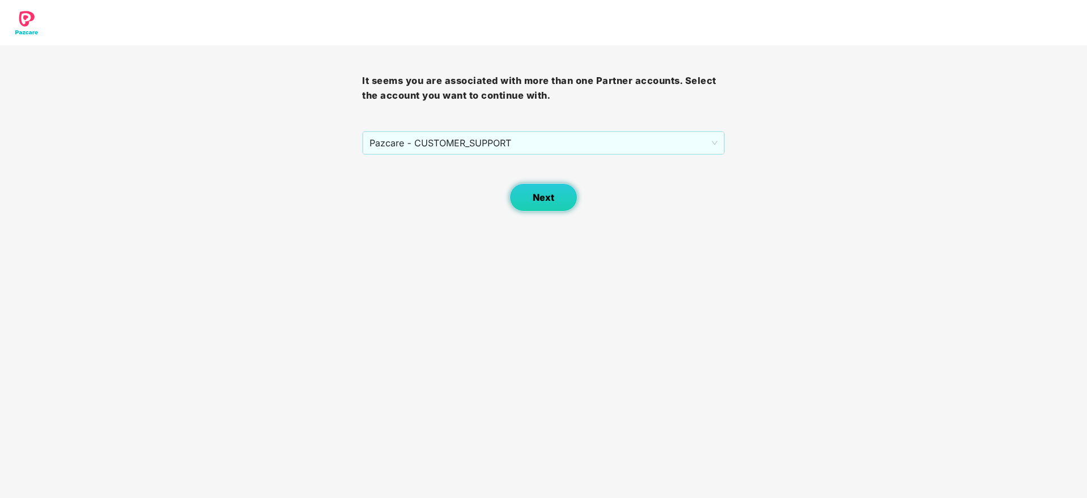
click at [535, 203] on button "Next" at bounding box center [544, 197] width 68 height 28
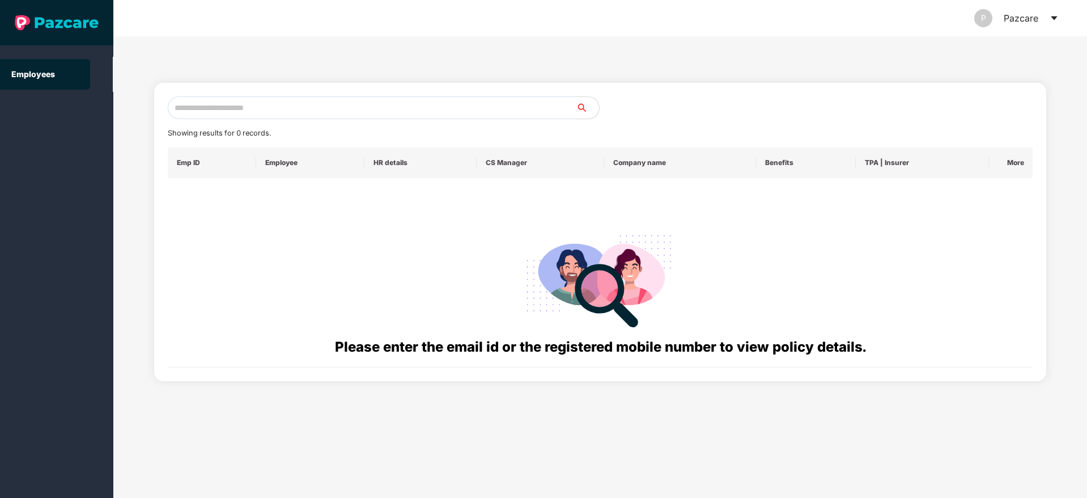
click at [210, 109] on input "text" at bounding box center [372, 107] width 409 height 23
paste input "**********"
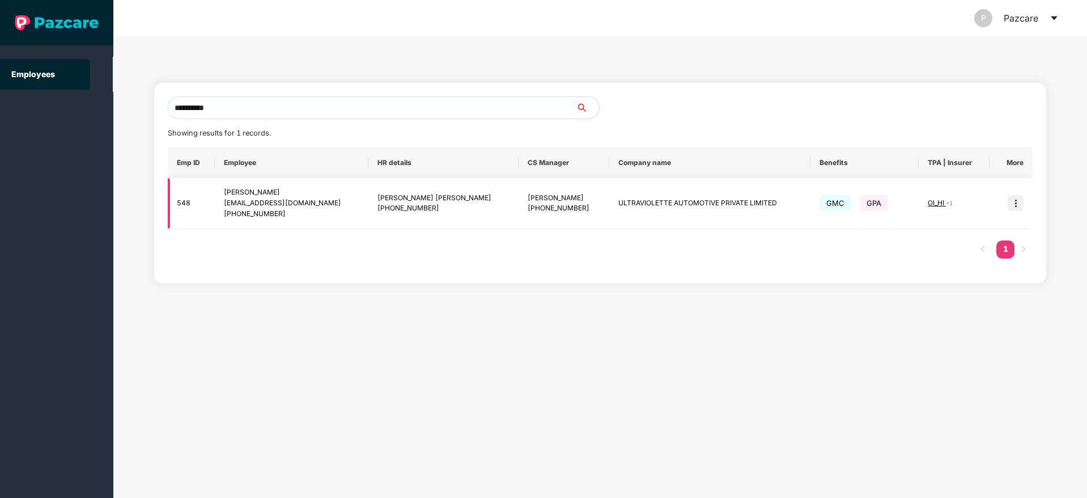
type input "**********"
click at [1016, 197] on img at bounding box center [1016, 203] width 16 height 16
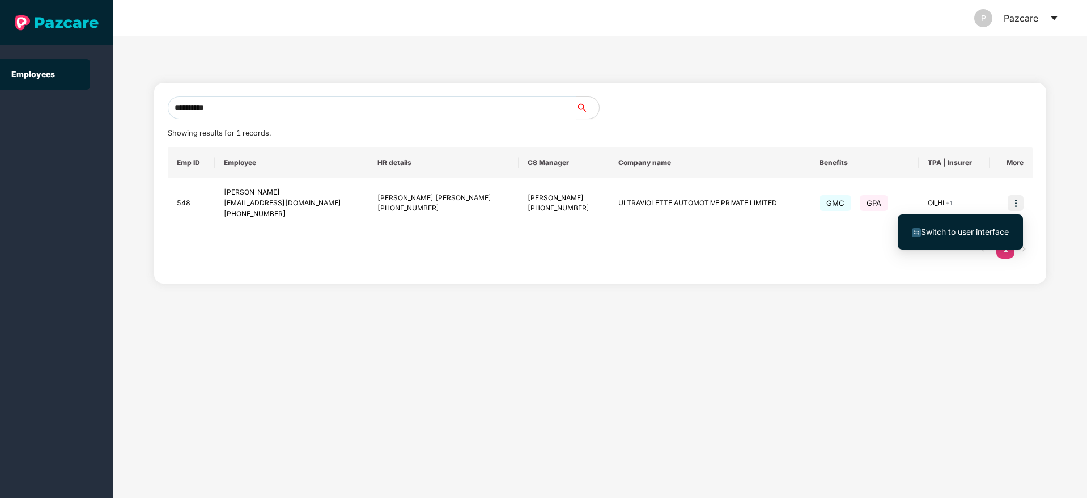
click at [952, 228] on span "Switch to user interface" at bounding box center [965, 232] width 88 height 10
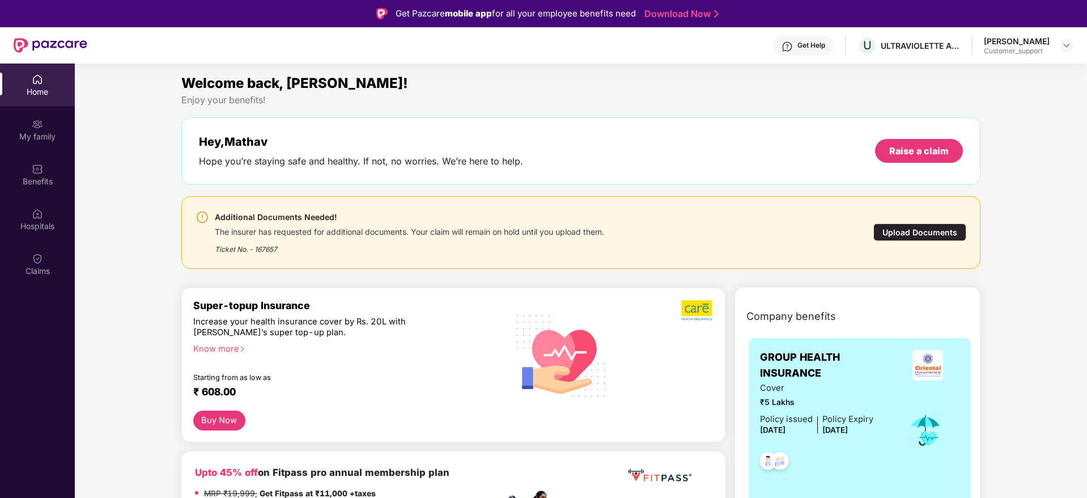
scroll to position [63, 0]
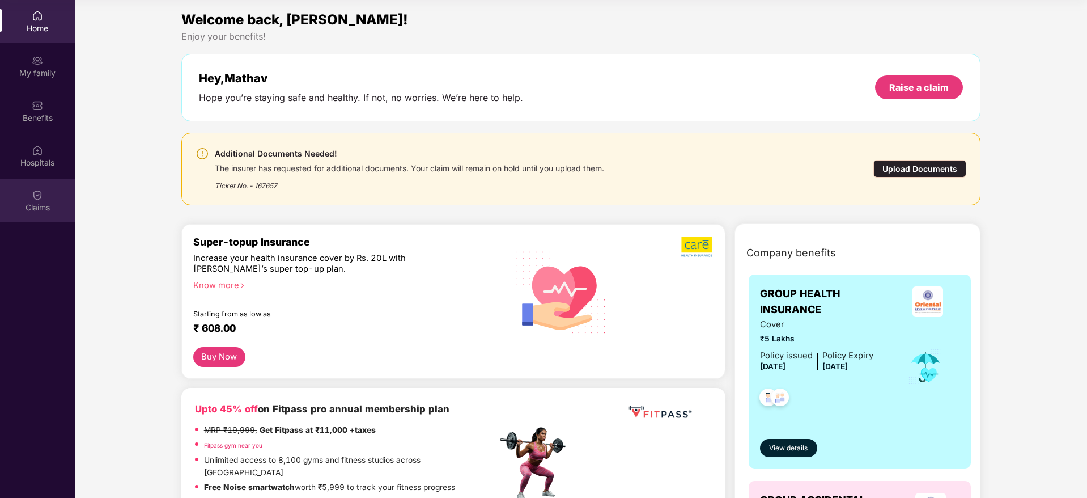
click at [44, 210] on div "Claims" at bounding box center [37, 207] width 75 height 11
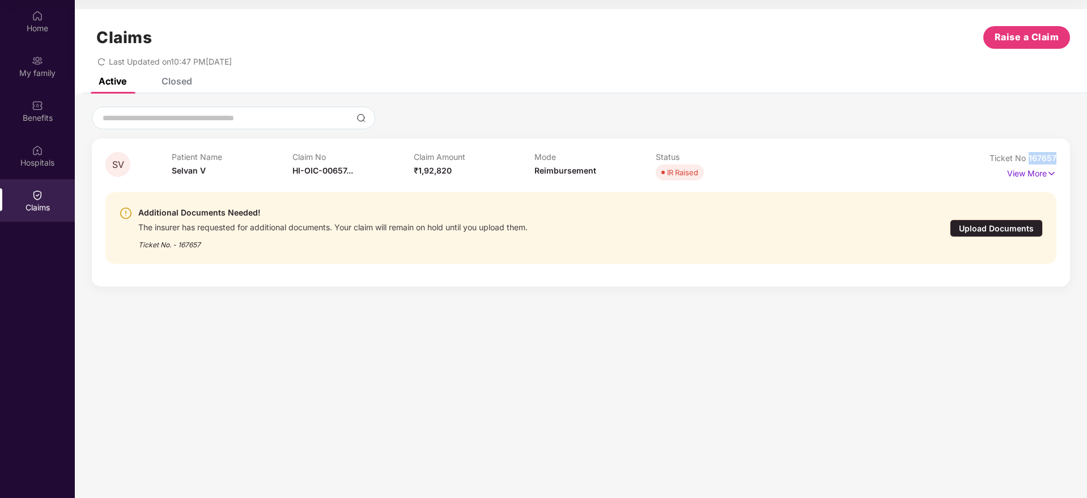
drag, startPoint x: 1056, startPoint y: 158, endPoint x: 1029, endPoint y: 155, distance: 27.4
click at [1029, 155] on div "SV Patient Name Selvan V Claim No HI-OIC-00657... Claim Amount ₹1,92,820 Mode R…" at bounding box center [581, 212] width 978 height 148
copy span "167657"
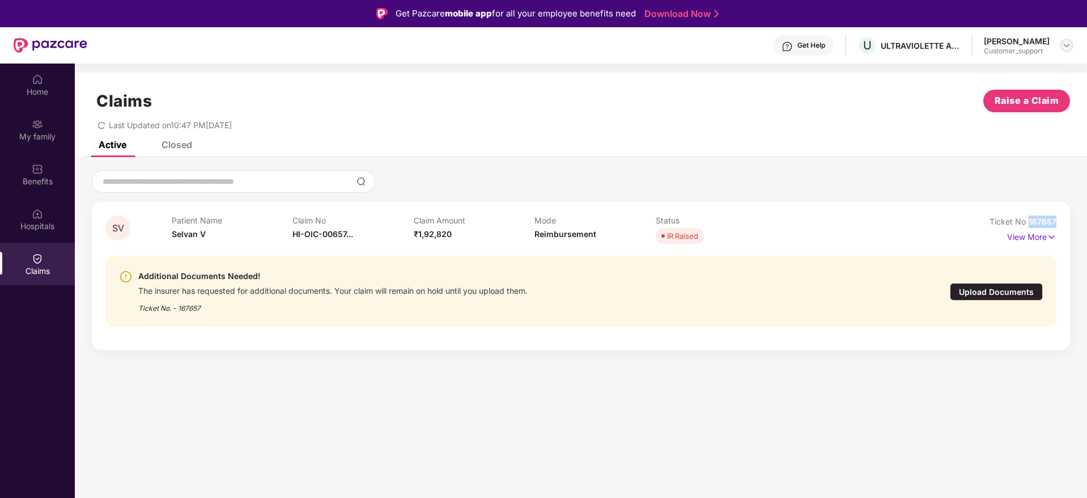
click at [1068, 42] on img at bounding box center [1066, 45] width 9 height 9
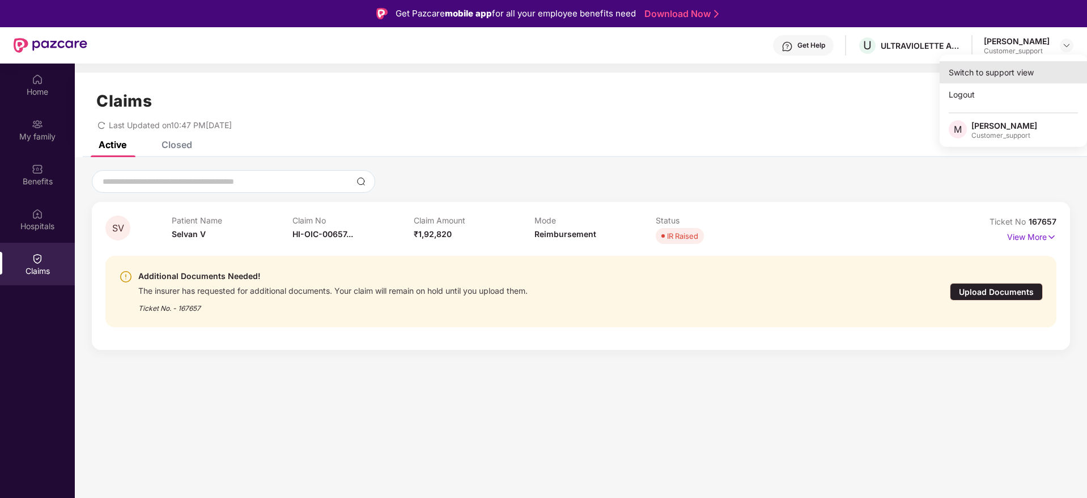
click at [998, 76] on div "Switch to support view" at bounding box center [1013, 72] width 147 height 22
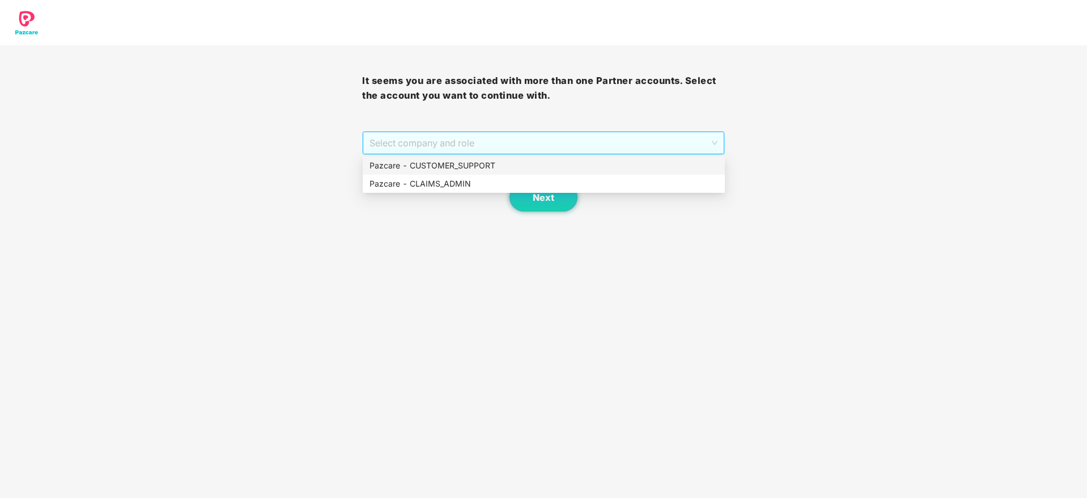
click at [612, 135] on span "Select company and role" at bounding box center [543, 143] width 347 height 22
click at [493, 168] on div "Pazcare - CUSTOMER_SUPPORT" at bounding box center [544, 165] width 349 height 12
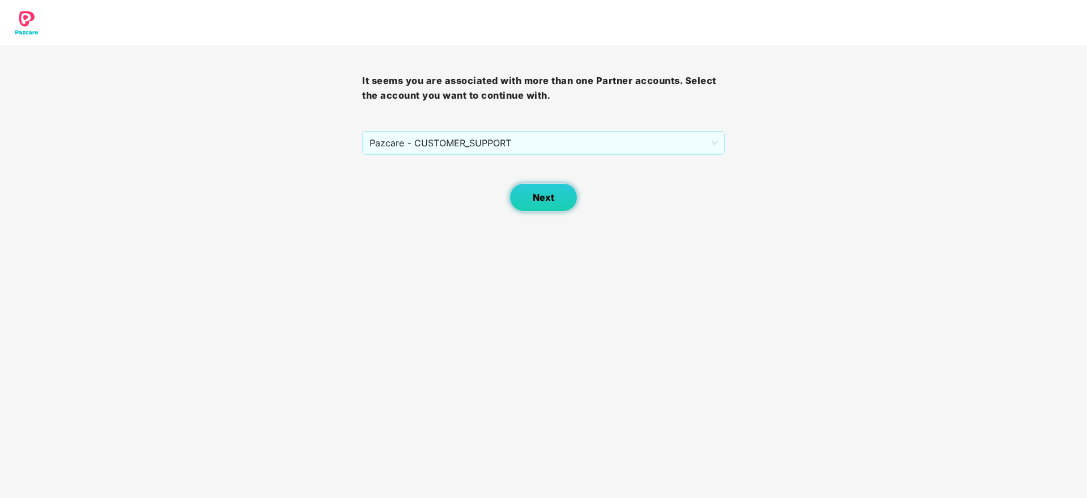
click at [534, 190] on button "Next" at bounding box center [544, 197] width 68 height 28
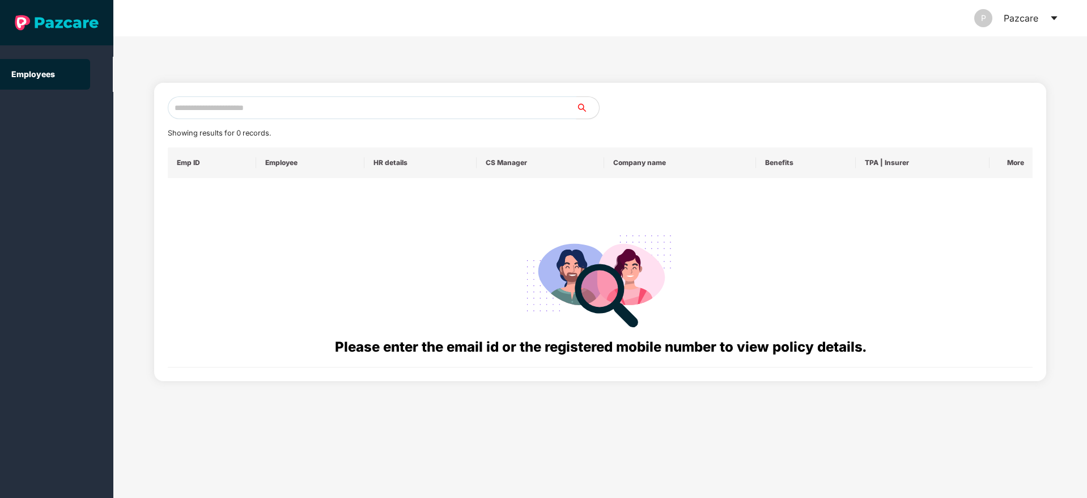
click at [339, 104] on input "text" at bounding box center [372, 107] width 409 height 23
paste input "**********"
click at [299, 111] on input "**********" at bounding box center [372, 107] width 409 height 23
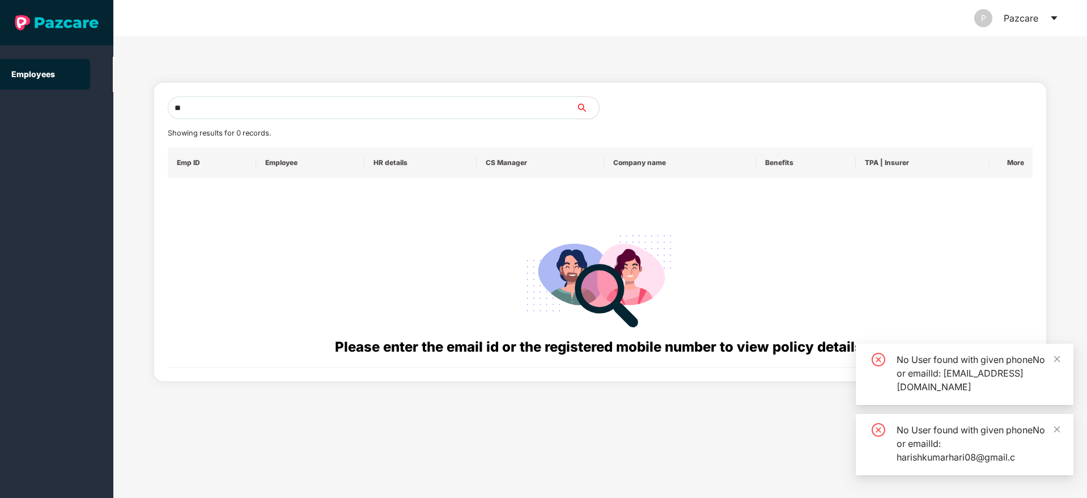
type input "*"
paste input "**********"
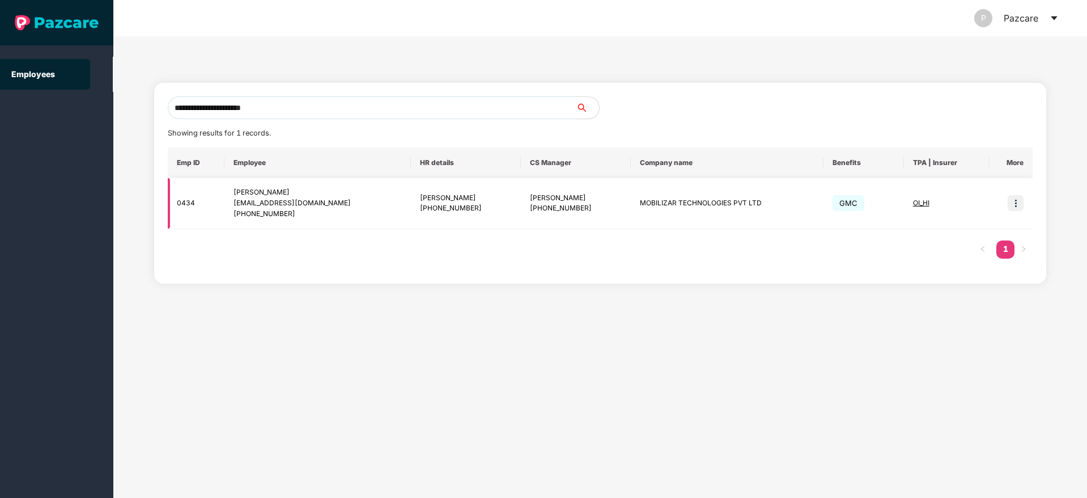
type input "**********"
click at [1019, 205] on img at bounding box center [1016, 203] width 16 height 16
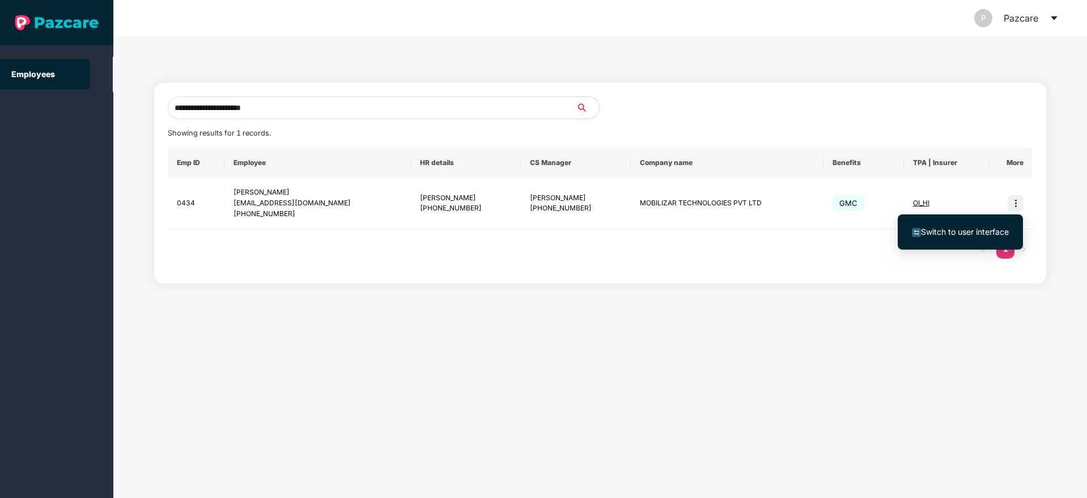
click at [967, 231] on span "Switch to user interface" at bounding box center [965, 232] width 88 height 10
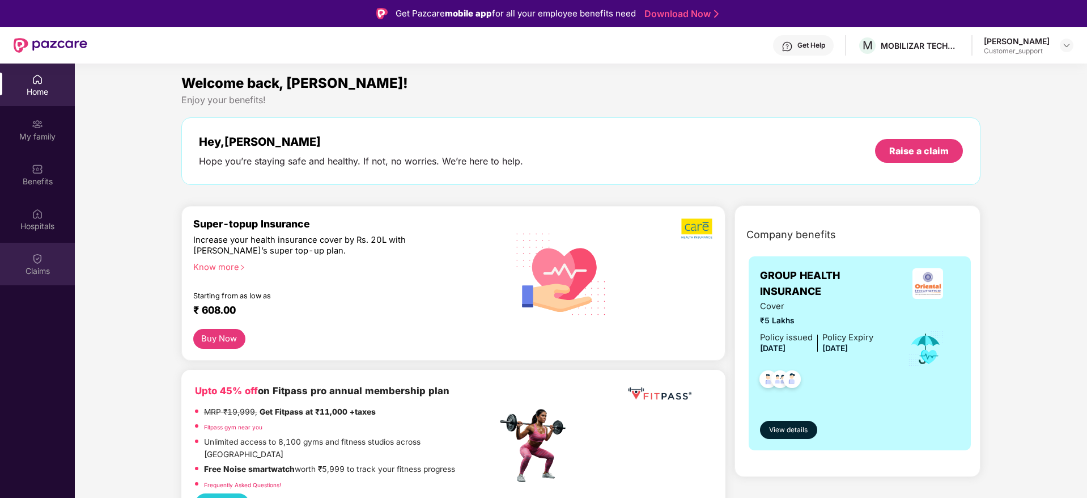
click at [31, 263] on div "Claims" at bounding box center [37, 264] width 75 height 43
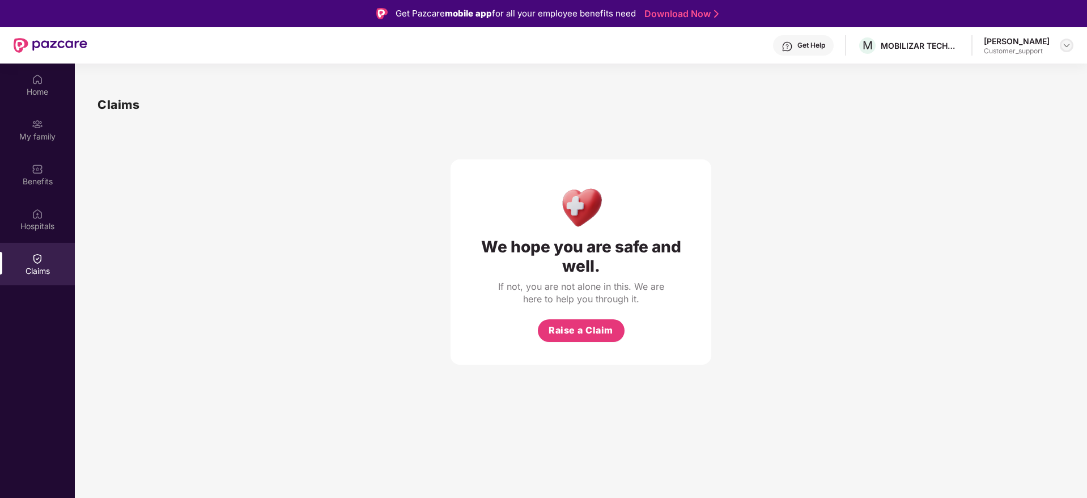
click at [1069, 43] on img at bounding box center [1066, 45] width 9 height 9
click at [1024, 65] on div "Switch to support view" at bounding box center [1013, 72] width 147 height 22
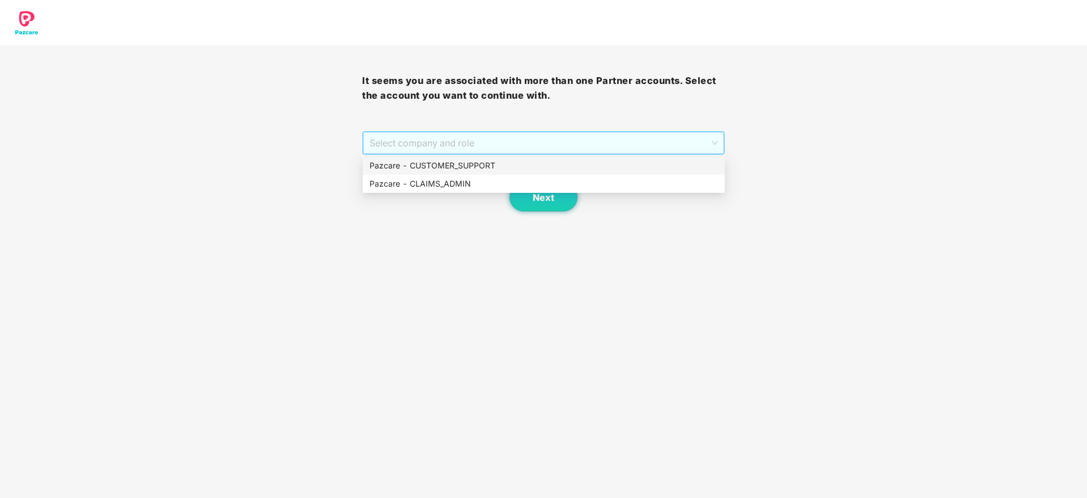
click at [575, 134] on span "Select company and role" at bounding box center [543, 143] width 347 height 22
click at [500, 169] on div "Pazcare - CUSTOMER_SUPPORT" at bounding box center [544, 165] width 349 height 12
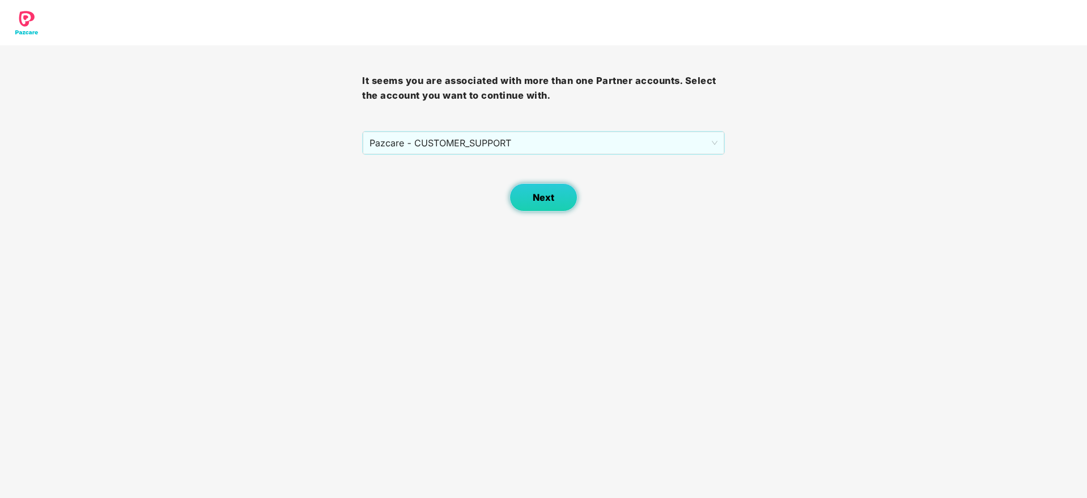
click at [548, 202] on span "Next" at bounding box center [544, 197] width 22 height 11
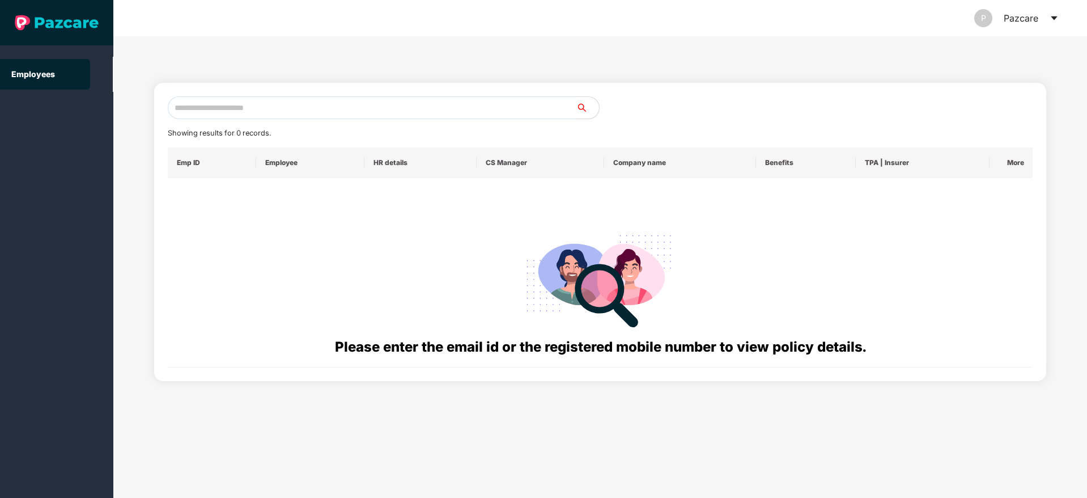
click at [292, 106] on input "text" at bounding box center [372, 107] width 409 height 23
paste input "**********"
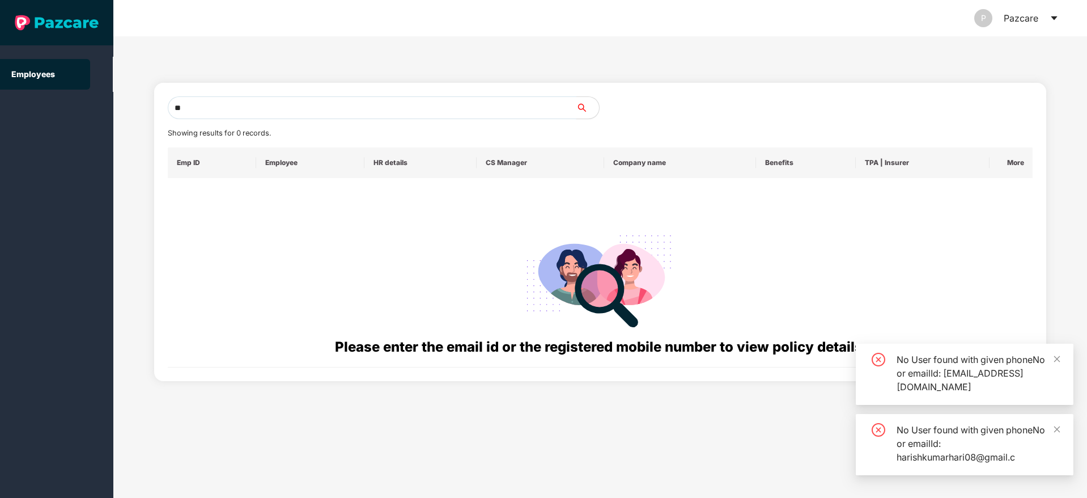
type input "*"
paste input "**********"
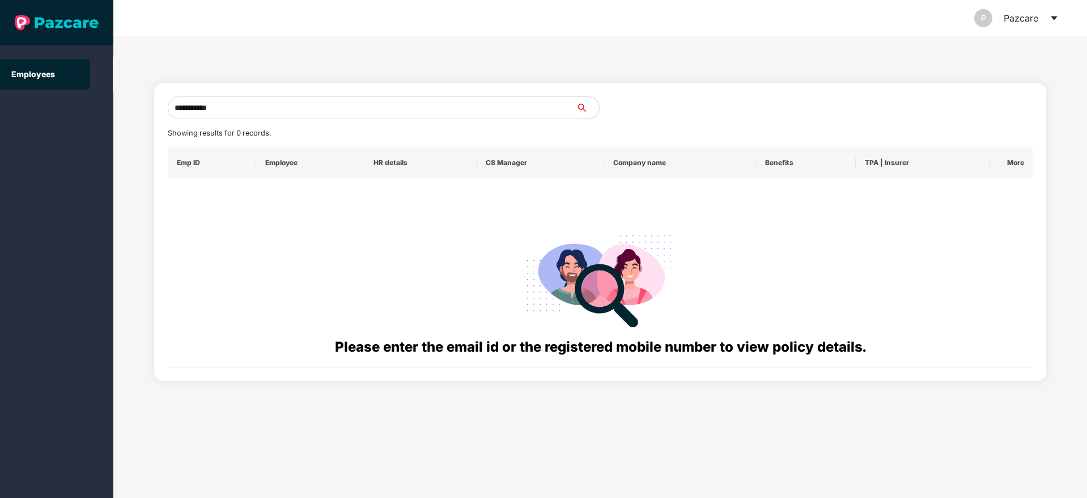
click at [243, 111] on input "**********" at bounding box center [372, 107] width 409 height 23
type input "*"
paste input "**********"
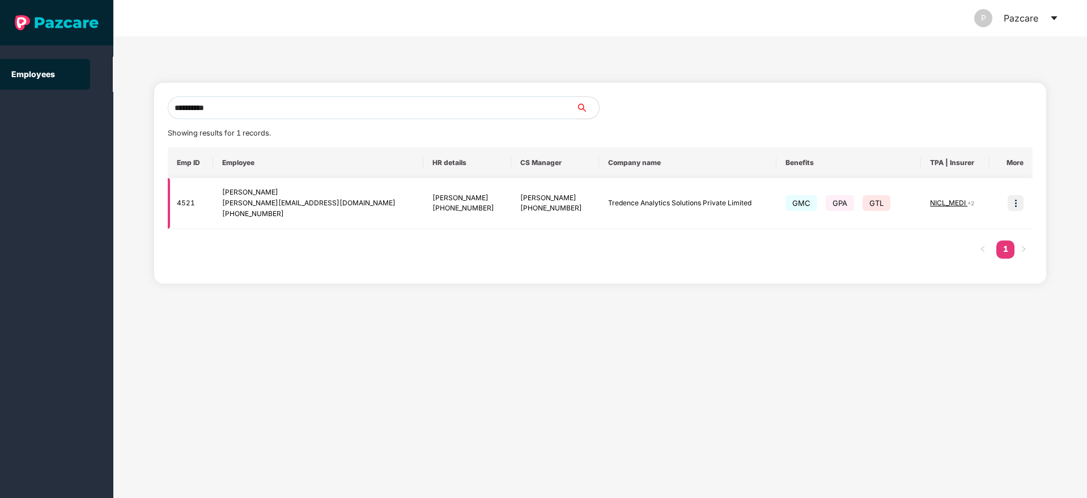
type input "**********"
click at [1016, 210] on img at bounding box center [1016, 203] width 16 height 16
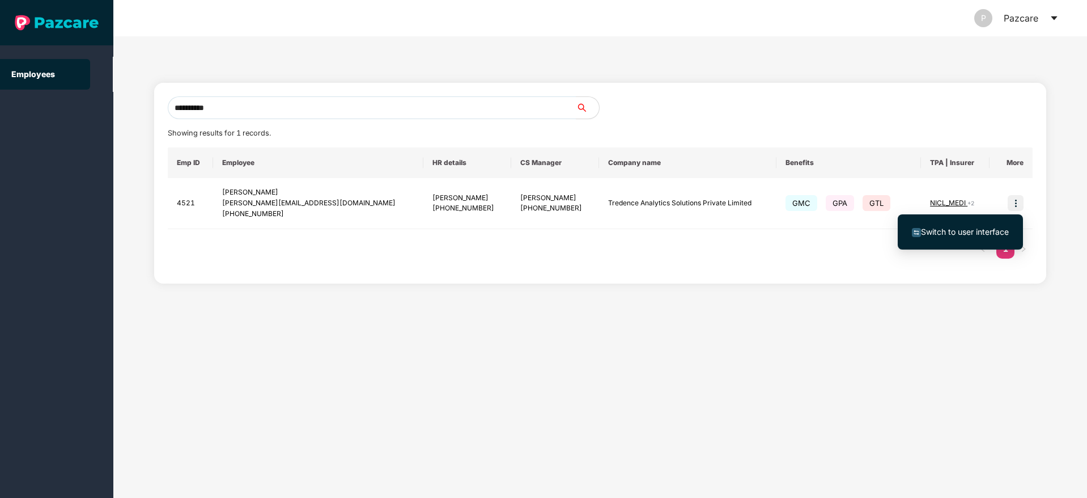
click at [977, 228] on span "Switch to user interface" at bounding box center [965, 232] width 88 height 10
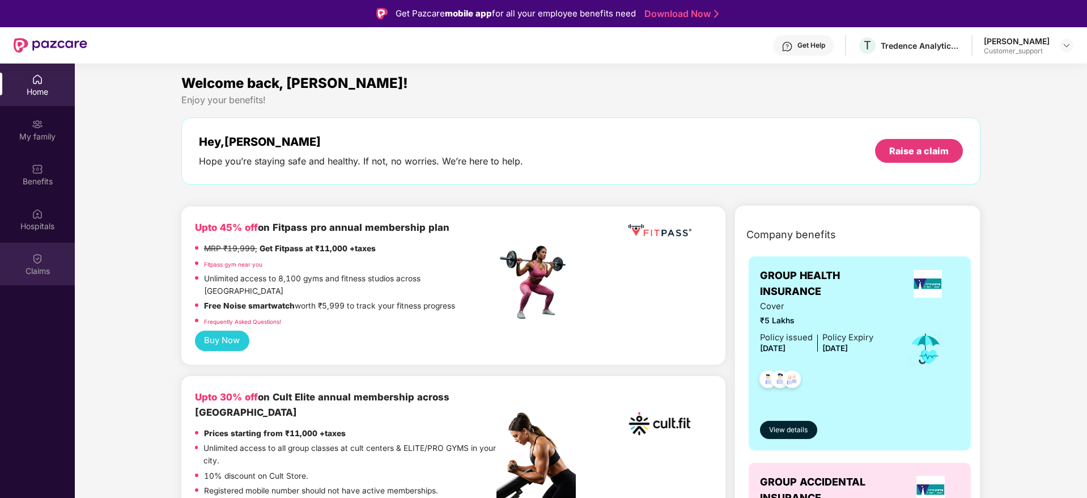
click at [41, 264] on div "Claims" at bounding box center [37, 264] width 75 height 43
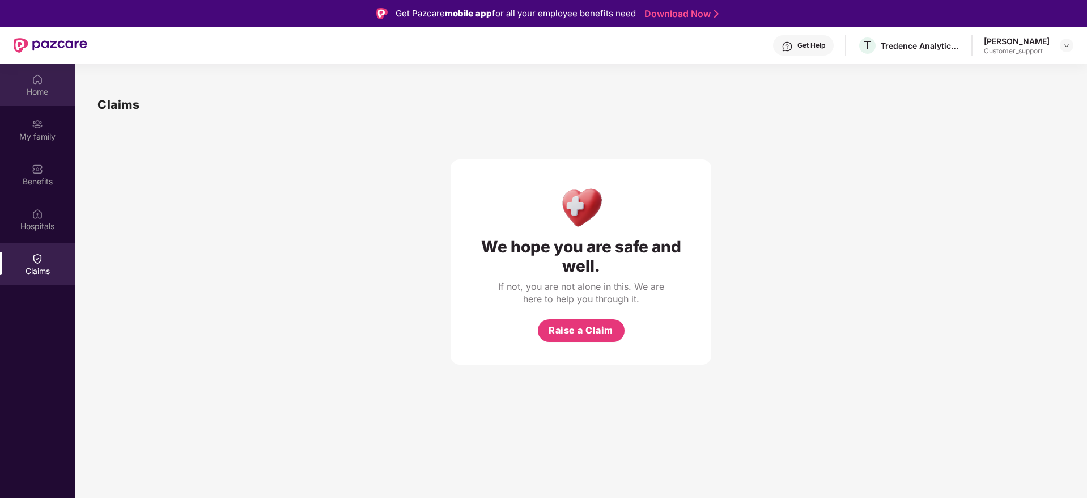
click at [38, 79] on img at bounding box center [37, 79] width 11 height 11
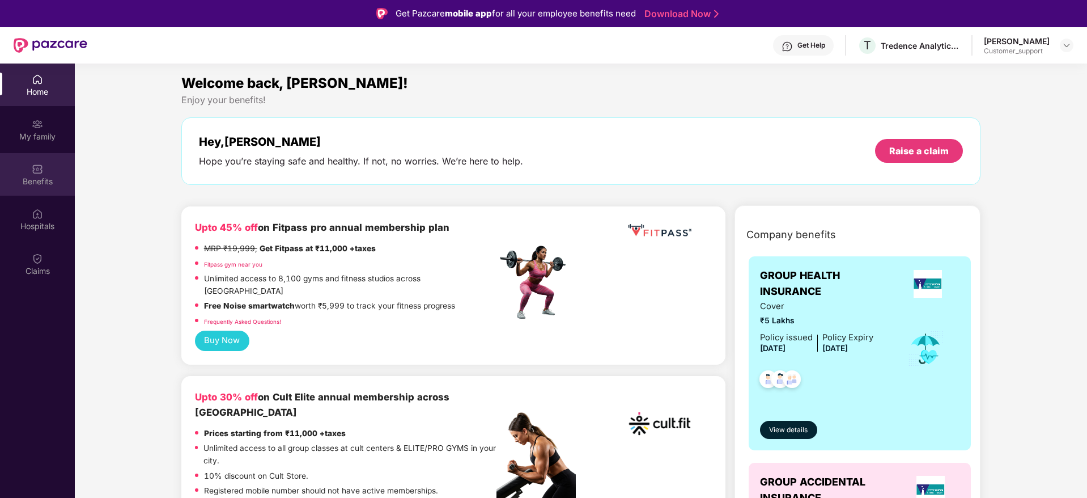
click at [40, 177] on div "Benefits" at bounding box center [37, 181] width 75 height 11
